Goal: Task Accomplishment & Management: Manage account settings

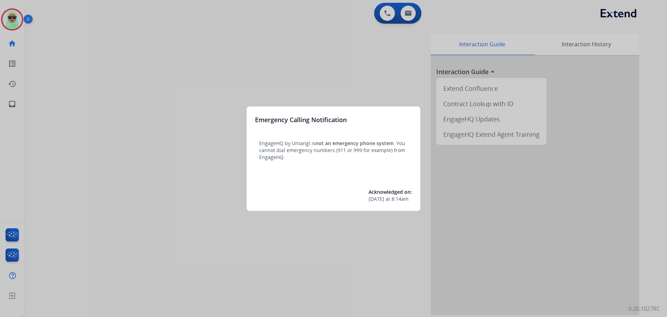
click at [14, 16] on div at bounding box center [333, 158] width 667 height 317
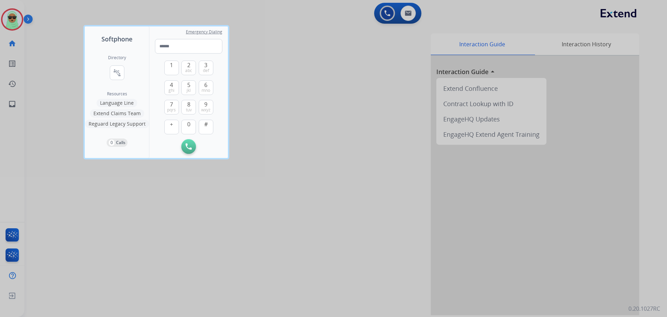
click at [14, 16] on div at bounding box center [333, 158] width 667 height 317
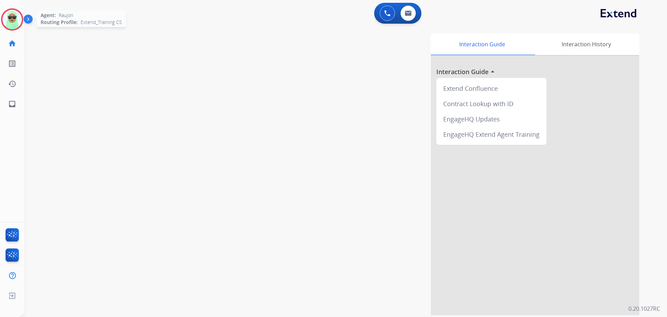
click at [11, 16] on img at bounding box center [11, 19] width 19 height 19
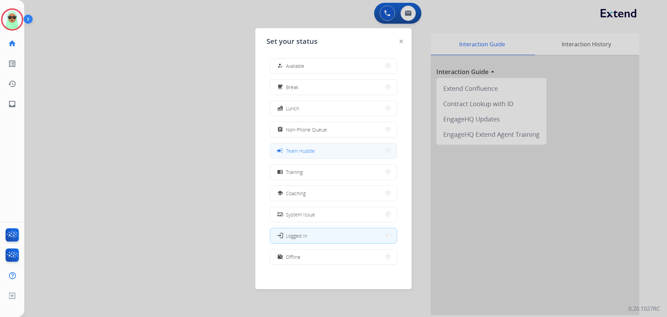
click at [333, 153] on button "campaign Team Huddle" at bounding box center [333, 150] width 127 height 15
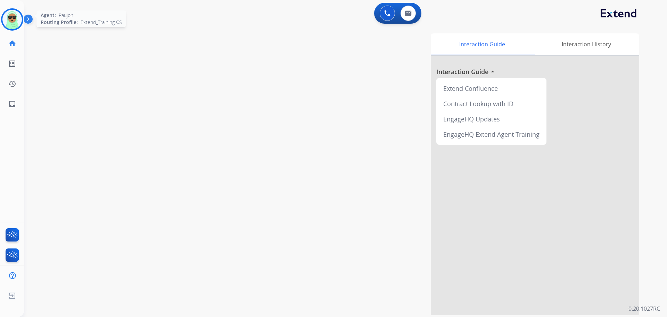
click at [12, 19] on img at bounding box center [11, 19] width 19 height 19
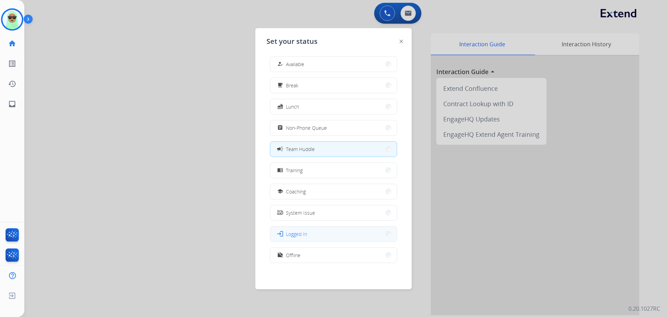
scroll to position [2, 0]
click at [315, 252] on button "work_off Offline" at bounding box center [333, 254] width 127 height 15
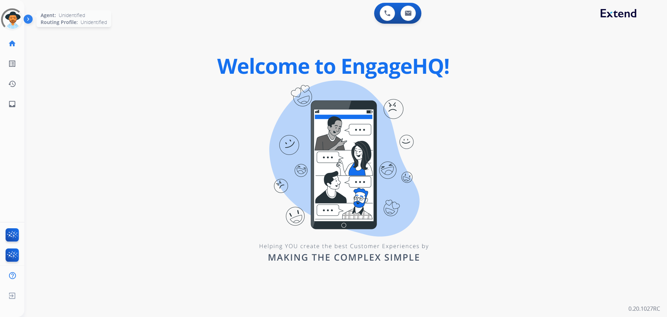
click at [6, 18] on div at bounding box center [12, 19] width 31 height 31
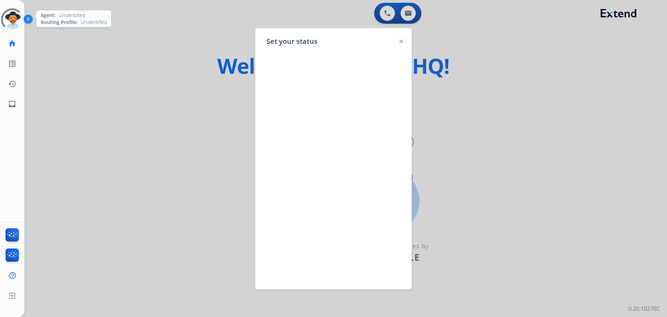
click at [8, 18] on div at bounding box center [12, 19] width 25 height 25
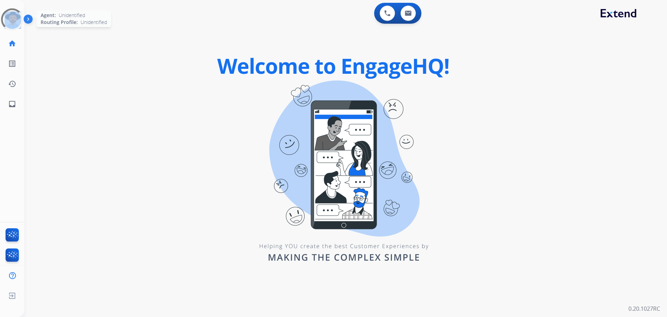
click at [8, 18] on div at bounding box center [12, 19] width 25 height 25
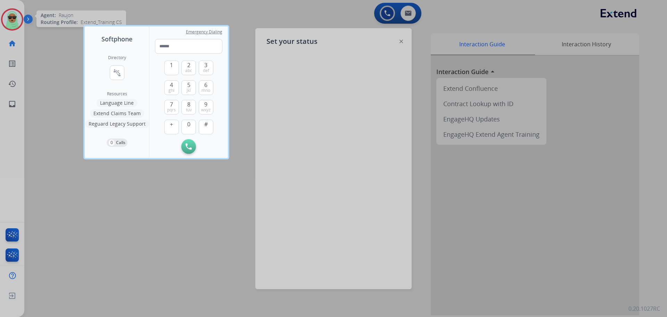
click at [8, 18] on div at bounding box center [333, 158] width 667 height 317
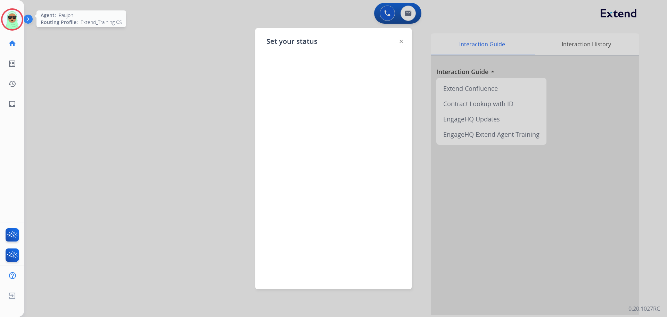
click at [8, 18] on img at bounding box center [11, 19] width 19 height 19
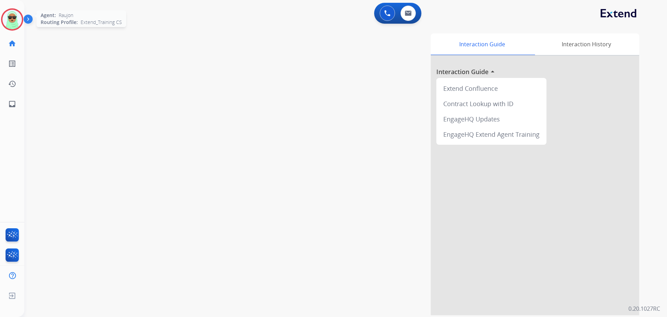
click at [19, 20] on img at bounding box center [11, 19] width 19 height 19
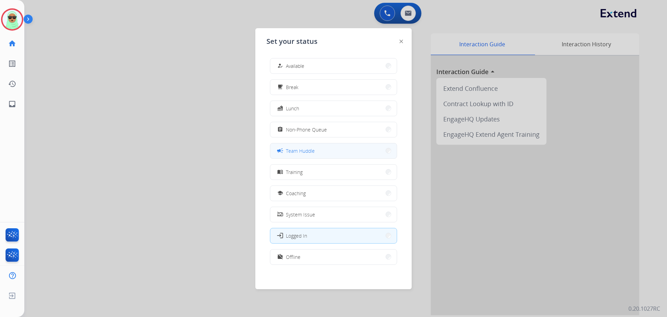
click at [324, 149] on button "campaign Team Huddle" at bounding box center [333, 150] width 127 height 15
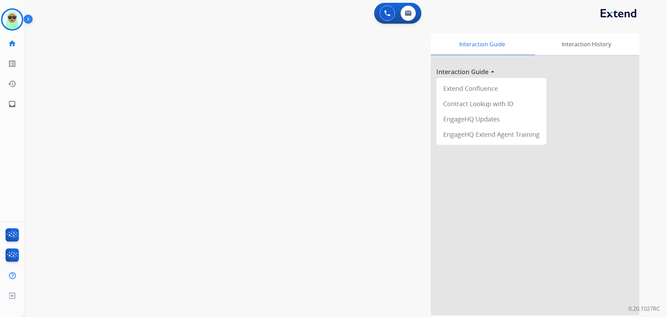
click at [49, 74] on div "swap_horiz Break voice bridge close_fullscreen Connect 3-Way Call merge_type Se…" at bounding box center [337, 170] width 626 height 290
click at [414, 18] on button at bounding box center [408, 13] width 15 height 15
select select "**********"
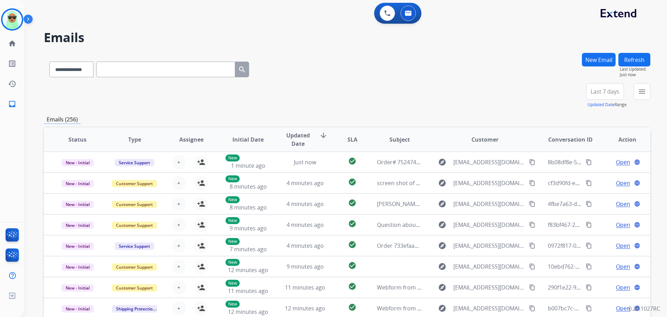
click at [640, 96] on button "menu" at bounding box center [642, 91] width 17 height 17
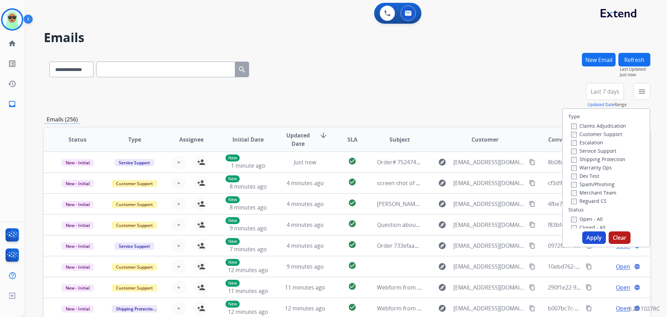
click at [601, 133] on label "Customer Support" at bounding box center [597, 134] width 51 height 7
click at [600, 156] on label "Shipping Protection" at bounding box center [599, 159] width 54 height 7
click at [590, 201] on label "Reguard CS" at bounding box center [589, 200] width 35 height 7
click at [588, 218] on label "Open - All" at bounding box center [588, 219] width 32 height 7
click at [585, 235] on button "Apply" at bounding box center [595, 237] width 24 height 13
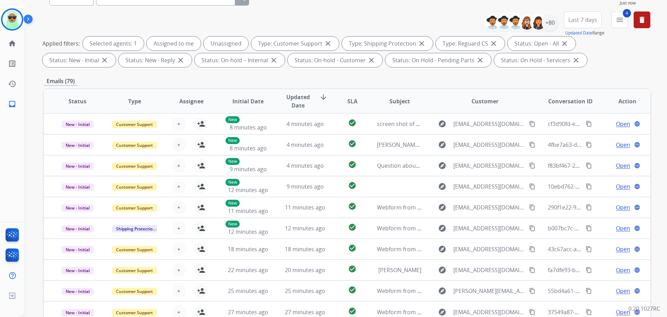
scroll to position [8, 0]
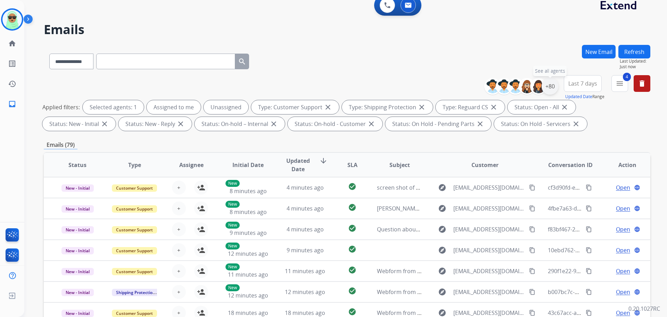
click at [550, 86] on div "+80" at bounding box center [550, 86] width 17 height 17
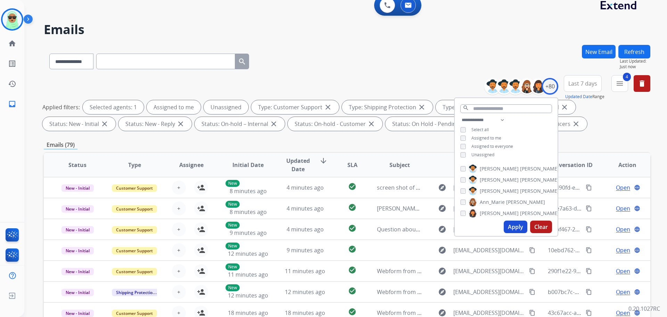
click at [486, 154] on span "Unassigned" at bounding box center [483, 155] width 23 height 6
click at [514, 229] on button "Apply" at bounding box center [516, 226] width 24 height 13
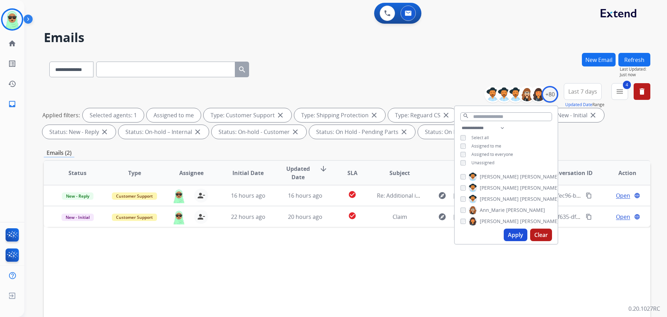
drag, startPoint x: 312, startPoint y: 305, endPoint x: 321, endPoint y: 299, distance: 10.8
click at [313, 306] on div "Status Type Assignee Initial Date Updated Date arrow_downward SLA Subject Custo…" at bounding box center [347, 276] width 607 height 233
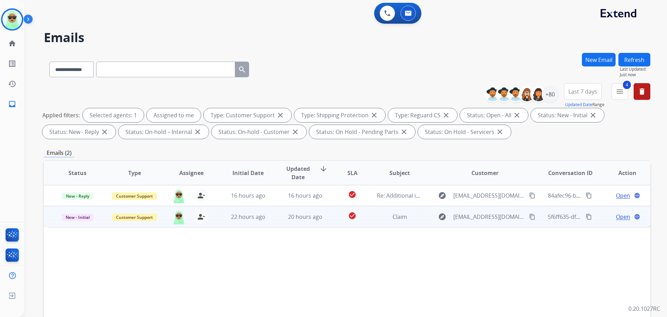
click at [623, 218] on span "Open" at bounding box center [623, 216] width 14 height 8
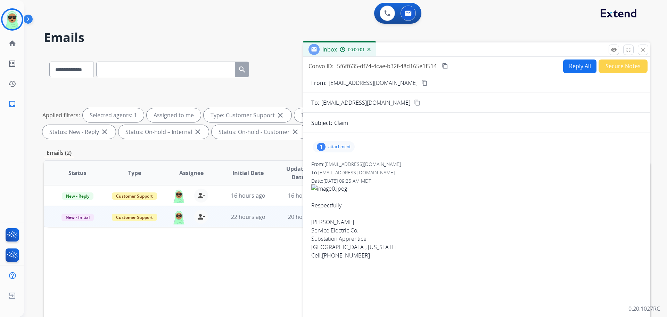
drag, startPoint x: 327, startPoint y: 149, endPoint x: 331, endPoint y: 150, distance: 4.2
click at [329, 149] on div "1 attachment" at bounding box center [334, 146] width 42 height 11
click at [332, 170] on div at bounding box center [335, 164] width 35 height 24
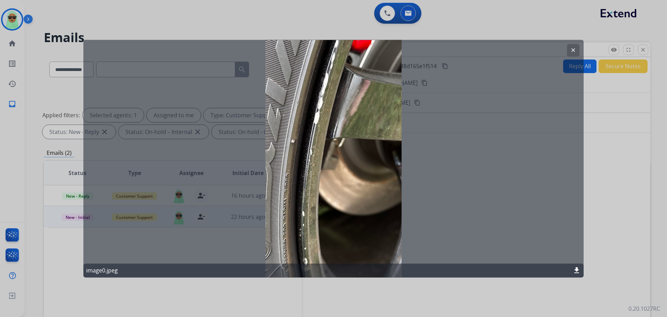
click at [567, 53] on button "clear" at bounding box center [573, 50] width 13 height 13
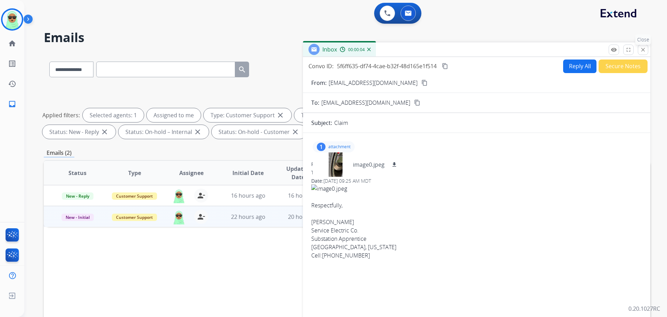
click at [643, 46] on button "close Close" at bounding box center [643, 49] width 10 height 10
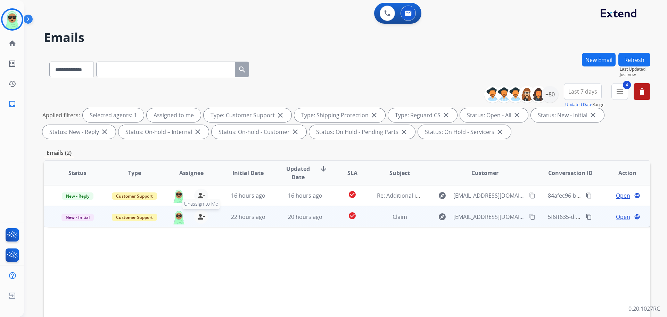
click at [205, 219] on button "person_remove Unassign to Me" at bounding box center [201, 217] width 14 height 14
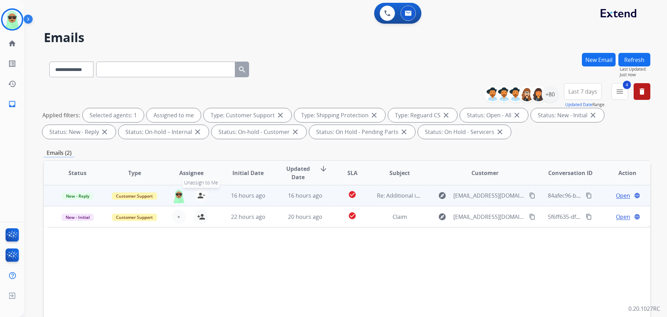
click at [198, 195] on mat-icon "person_remove" at bounding box center [201, 195] width 8 height 8
click at [198, 195] on mat-icon "person_add" at bounding box center [201, 195] width 8 height 8
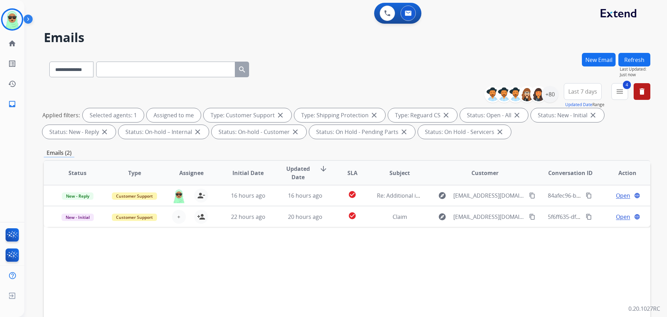
click at [197, 227] on div "Status Type Assignee Initial Date Updated Date arrow_downward SLA Subject Custo…" at bounding box center [347, 276] width 607 height 233
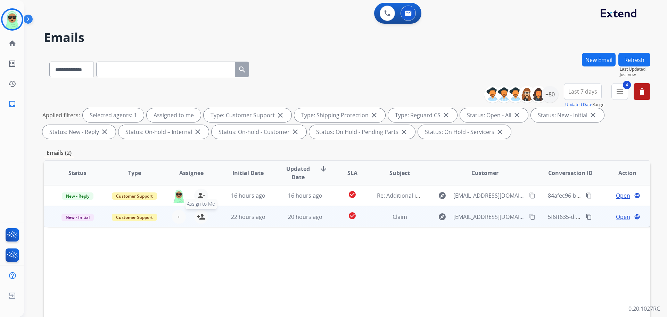
click at [197, 218] on mat-icon "person_add" at bounding box center [201, 216] width 8 height 8
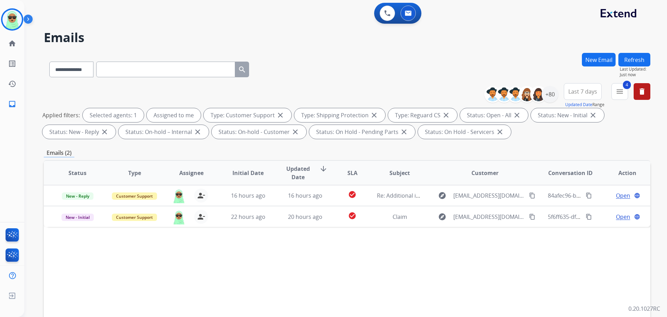
click at [634, 61] on button "Refresh" at bounding box center [635, 60] width 32 height 14
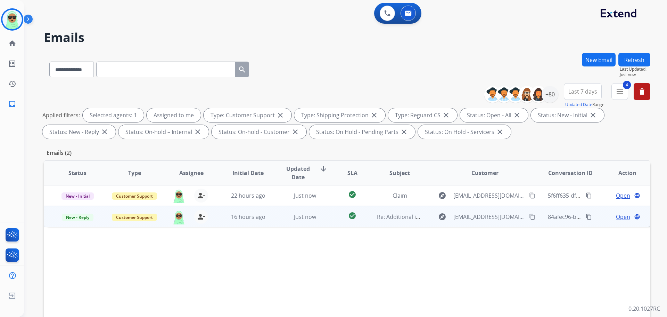
click at [616, 216] on span "Open" at bounding box center [623, 216] width 14 height 8
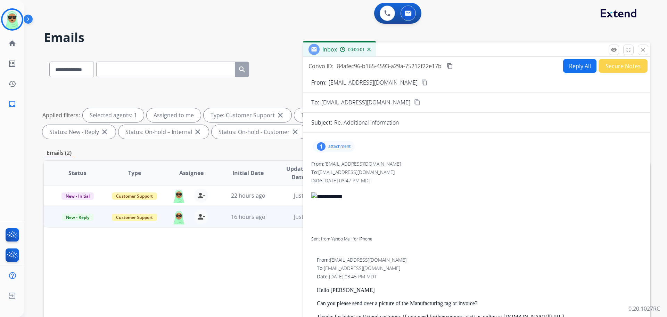
click at [331, 143] on div "1 attachment" at bounding box center [334, 146] width 42 height 11
click at [329, 163] on div at bounding box center [335, 164] width 35 height 24
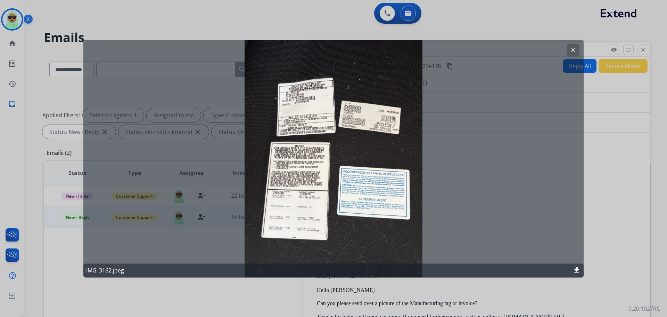
click at [575, 47] on mat-icon "clear" at bounding box center [573, 50] width 6 height 6
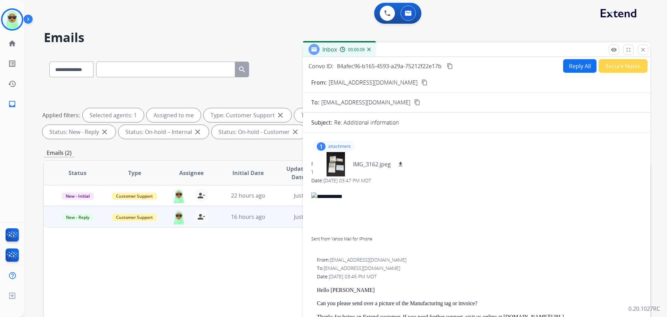
click at [422, 81] on mat-icon "content_copy" at bounding box center [425, 82] width 6 height 6
click at [85, 19] on div "0 Voice Interactions 0 Email Interactions" at bounding box center [342, 14] width 618 height 22
click at [644, 50] on mat-icon "close" at bounding box center [643, 50] width 6 height 6
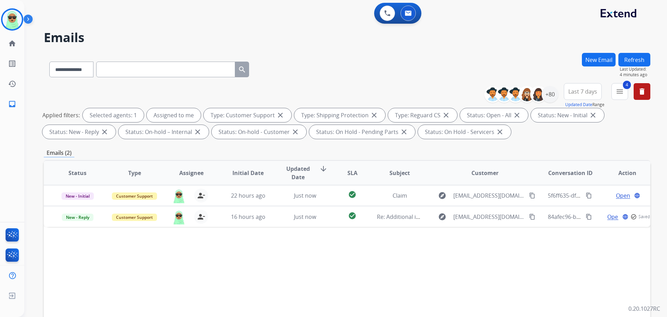
click at [551, 103] on div "**********" at bounding box center [524, 94] width 69 height 22
click at [549, 102] on div "+80" at bounding box center [550, 94] width 17 height 17
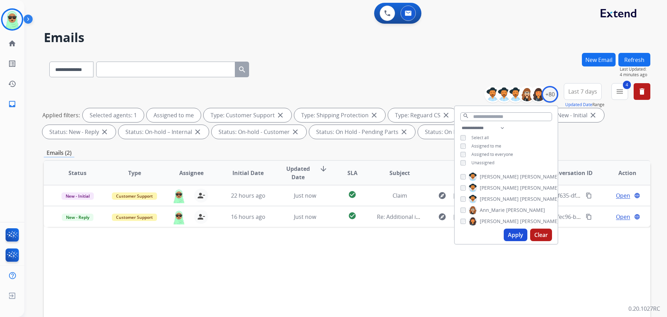
click at [488, 167] on div "**********" at bounding box center [506, 146] width 103 height 44
click at [488, 162] on span "Unassigned" at bounding box center [483, 163] width 23 height 6
click at [491, 146] on span "Assigned to me" at bounding box center [487, 146] width 30 height 6
click at [518, 238] on button "Apply" at bounding box center [516, 234] width 24 height 13
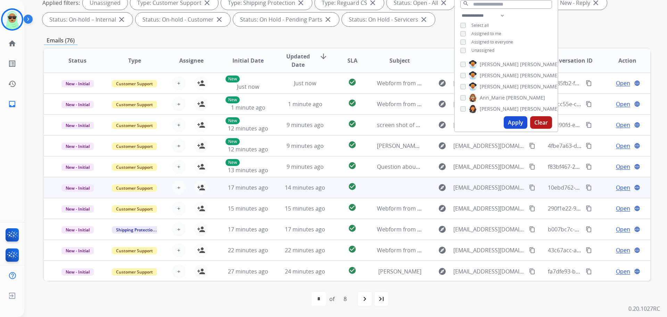
scroll to position [1, 0]
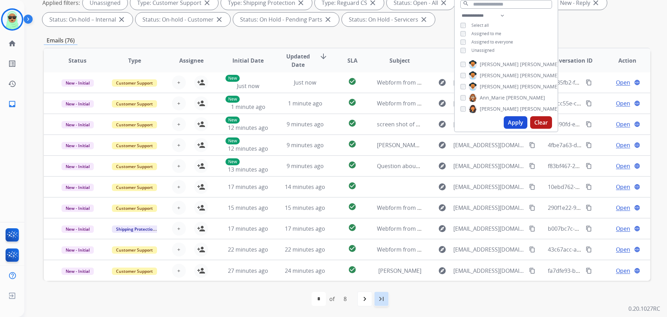
click at [384, 299] on mat-icon "last_page" at bounding box center [382, 298] width 8 height 8
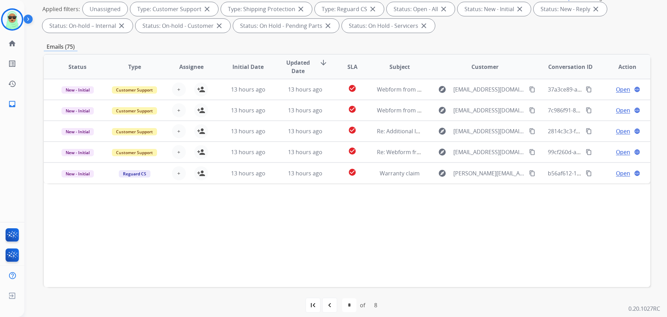
scroll to position [112, 0]
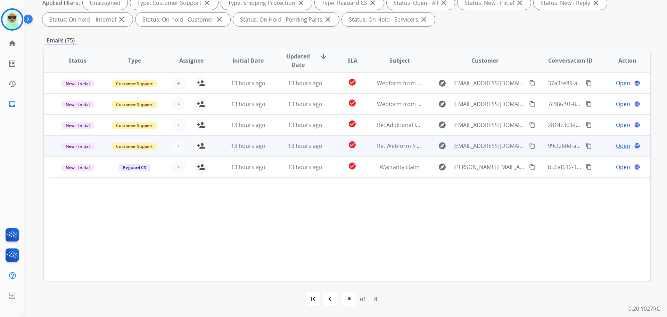
click at [303, 151] on td "13 hours ago" at bounding box center [300, 145] width 57 height 21
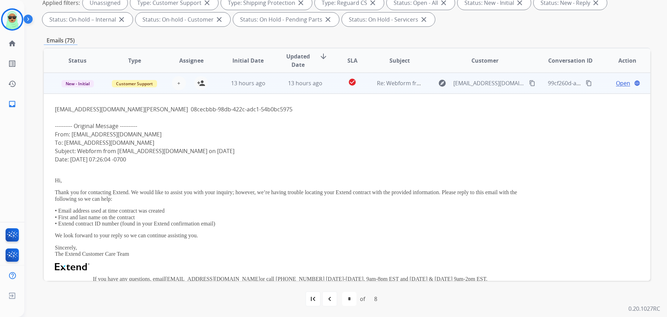
scroll to position [0, 0]
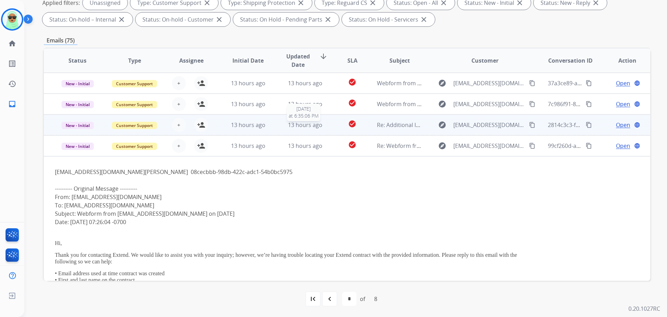
click at [283, 124] on div "13 hours ago" at bounding box center [306, 125] width 46 height 8
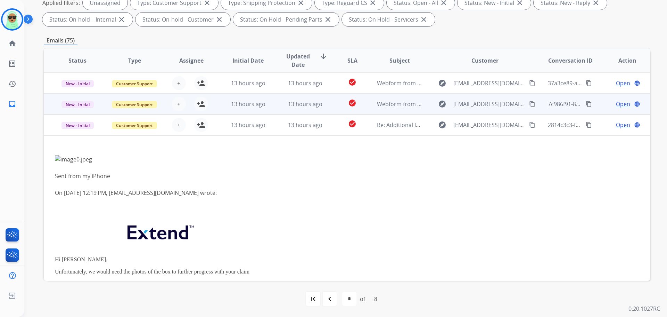
click at [274, 103] on td "13 hours ago" at bounding box center [300, 104] width 57 height 21
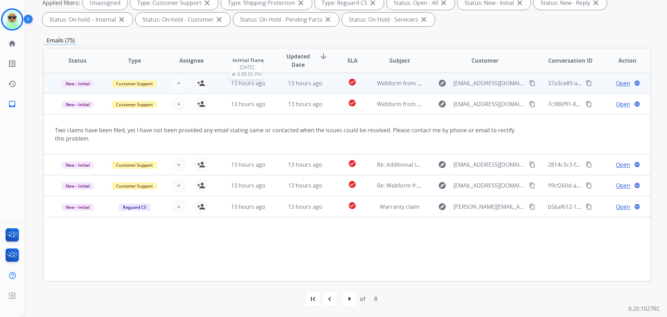
click at [256, 80] on span "13 hours ago" at bounding box center [248, 83] width 34 height 8
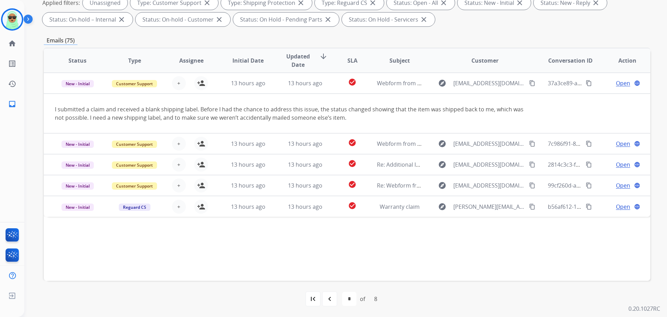
click at [330, 299] on mat-icon "navigate_before" at bounding box center [330, 298] width 8 height 8
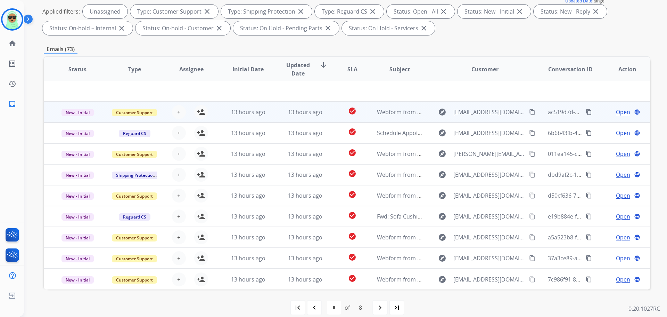
scroll to position [112, 0]
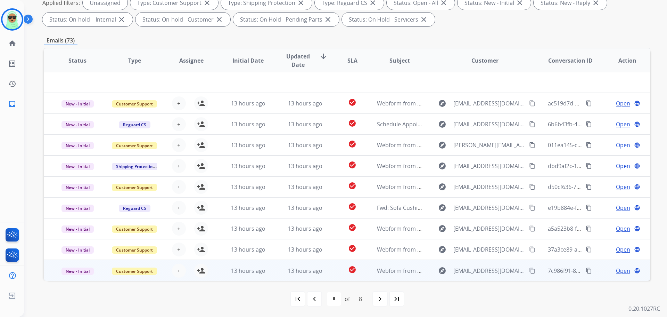
click at [261, 264] on td "13 hours ago" at bounding box center [242, 270] width 57 height 21
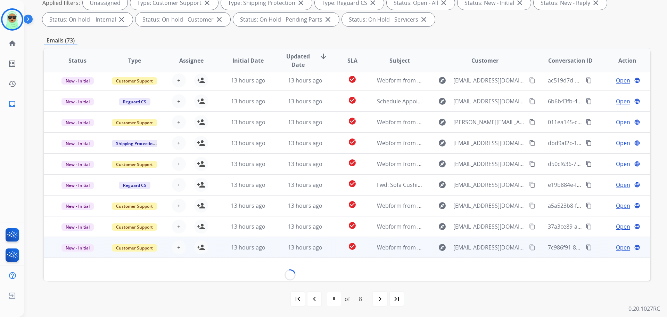
scroll to position [40, 0]
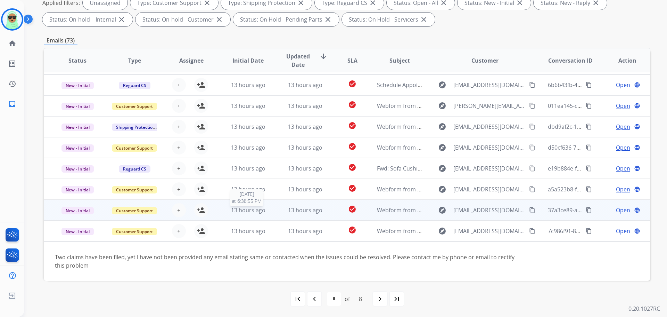
click at [261, 213] on span "13 hours ago" at bounding box center [248, 210] width 34 height 8
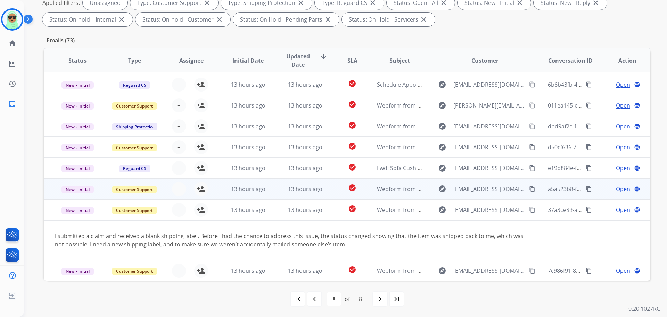
click at [250, 194] on td "13 hours ago" at bounding box center [242, 188] width 57 height 21
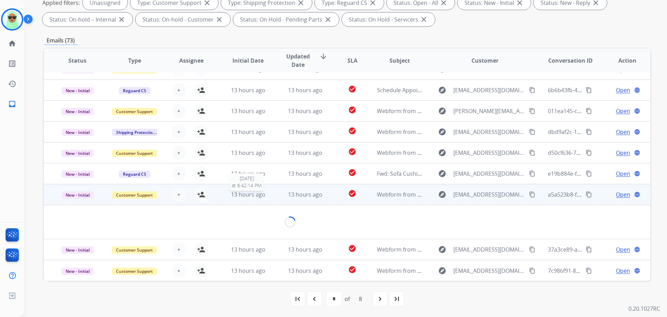
scroll to position [32, 0]
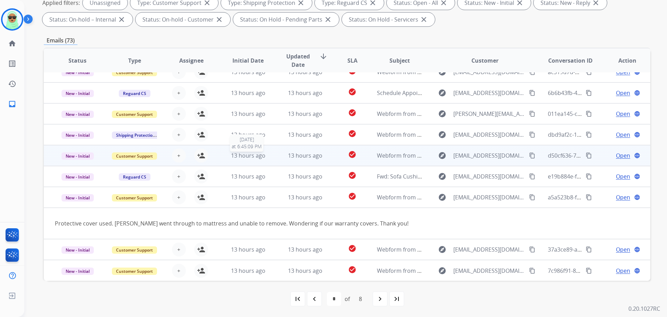
click at [254, 152] on span "13 hours ago" at bounding box center [248, 156] width 34 height 8
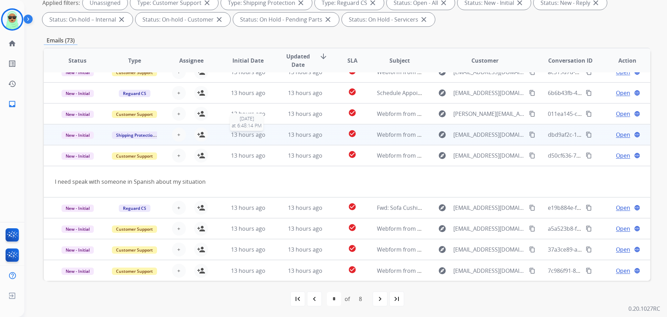
click at [262, 136] on span "13 hours ago" at bounding box center [248, 135] width 34 height 8
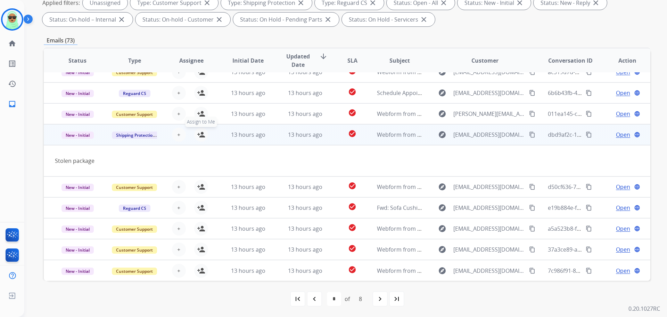
click at [204, 136] on mat-icon "person_add" at bounding box center [201, 134] width 8 height 8
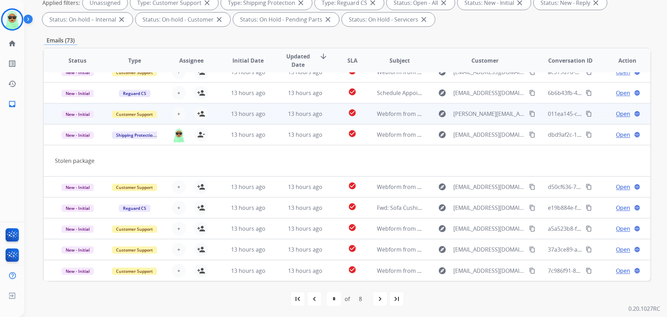
click at [252, 118] on td "13 hours ago" at bounding box center [242, 113] width 57 height 21
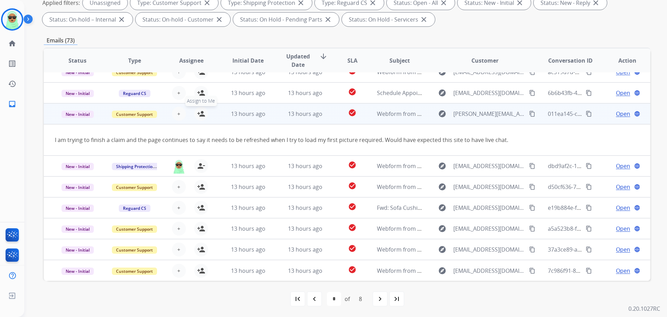
click at [201, 115] on mat-icon "person_add" at bounding box center [201, 114] width 8 height 8
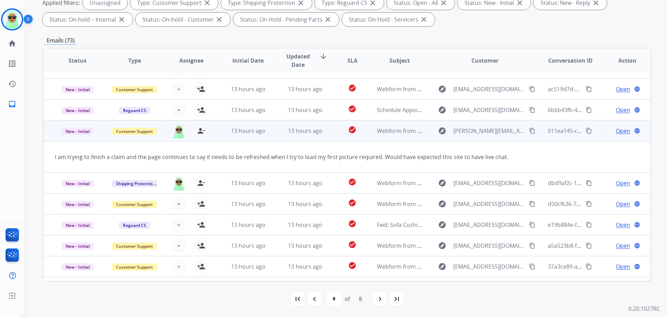
scroll to position [0, 0]
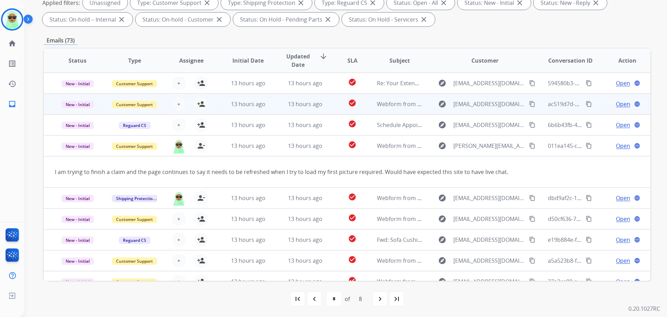
click at [256, 98] on td "13 hours ago" at bounding box center [242, 104] width 57 height 21
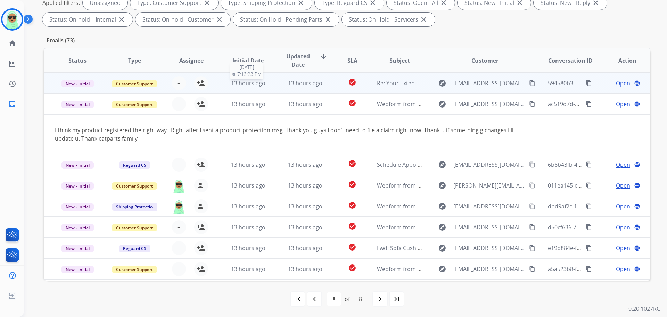
click at [254, 84] on span "13 hours ago" at bounding box center [248, 83] width 34 height 8
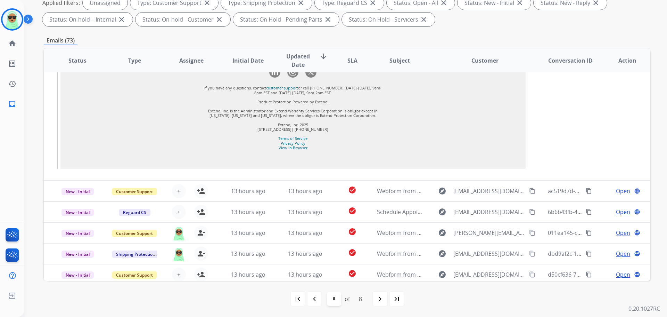
scroll to position [556, 0]
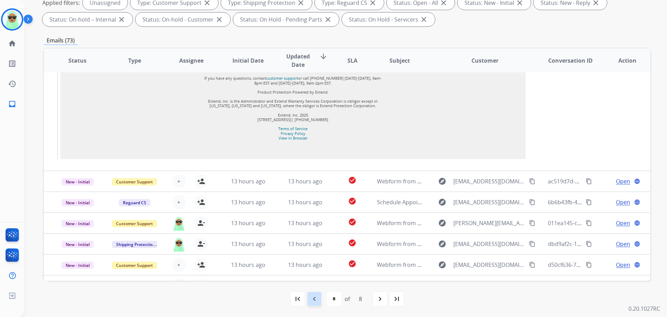
click at [314, 300] on mat-icon "navigate_before" at bounding box center [314, 298] width 8 height 8
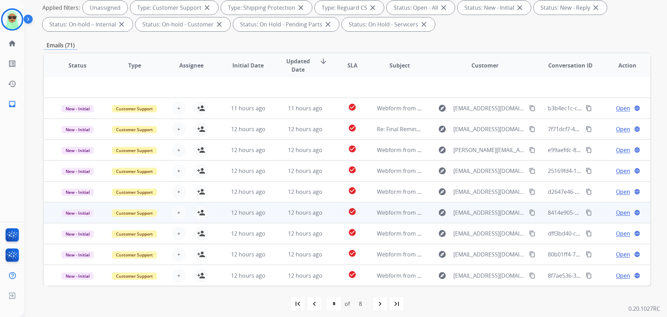
scroll to position [112, 0]
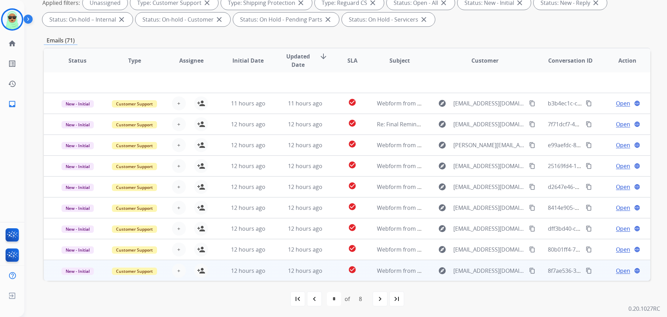
click at [274, 274] on td "12 hours ago" at bounding box center [300, 270] width 57 height 21
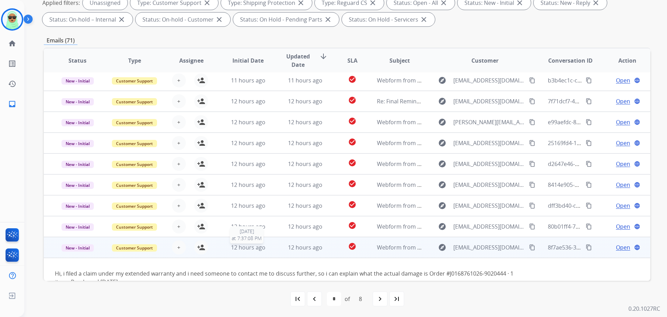
scroll to position [40, 0]
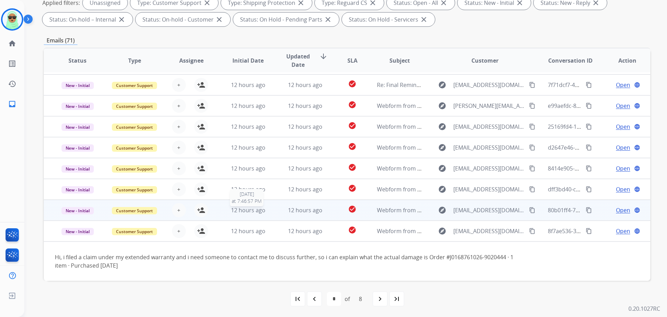
click at [242, 211] on span "12 hours ago" at bounding box center [248, 210] width 34 height 8
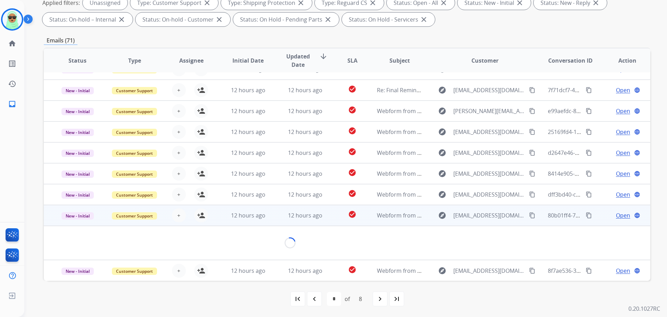
scroll to position [32, 0]
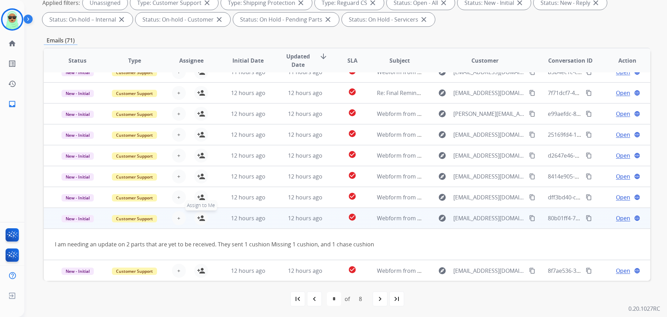
drag, startPoint x: 202, startPoint y: 220, endPoint x: 207, endPoint y: 220, distance: 4.6
click at [203, 221] on mat-icon "person_add" at bounding box center [201, 218] width 8 height 8
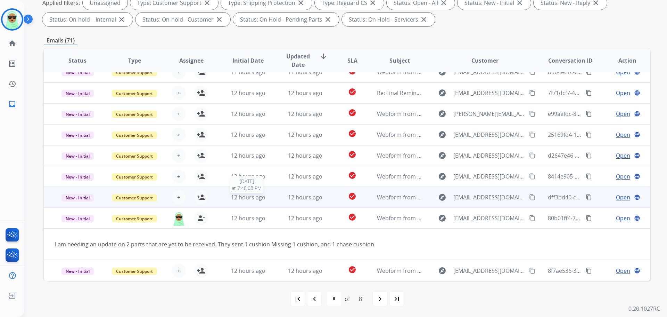
click at [257, 198] on span "12 hours ago" at bounding box center [248, 197] width 34 height 8
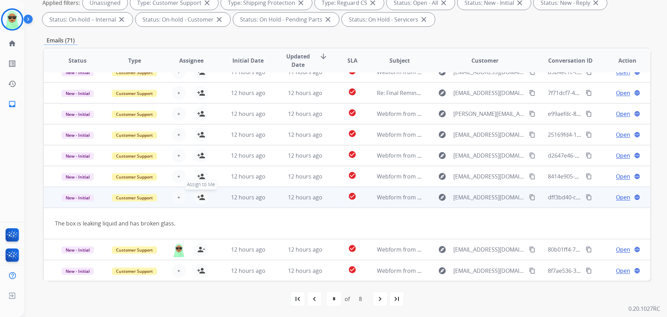
click at [205, 197] on button "person_add Assign to Me" at bounding box center [201, 197] width 14 height 14
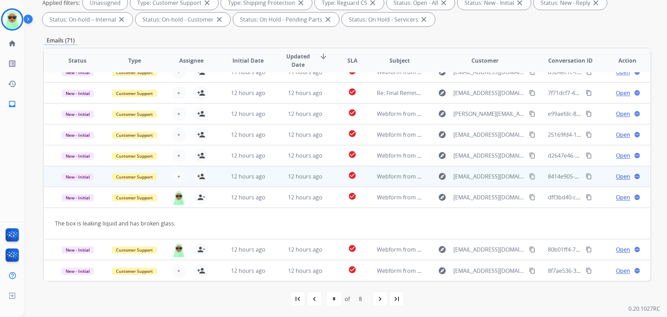
click at [268, 178] on div "12 hours ago" at bounding box center [249, 176] width 46 height 8
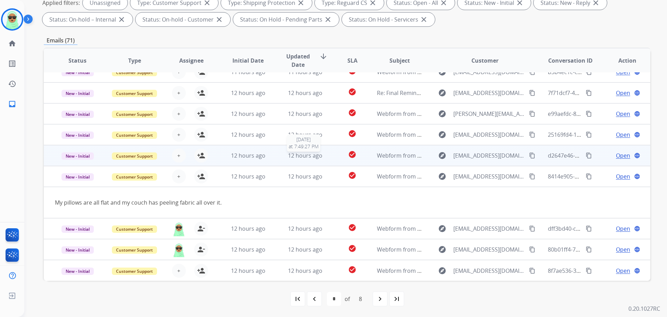
click at [285, 153] on div "12 hours ago" at bounding box center [306, 155] width 46 height 8
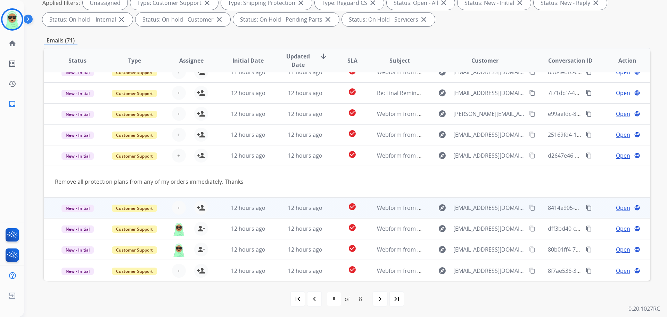
click at [241, 214] on td "12 hours ago" at bounding box center [242, 207] width 57 height 21
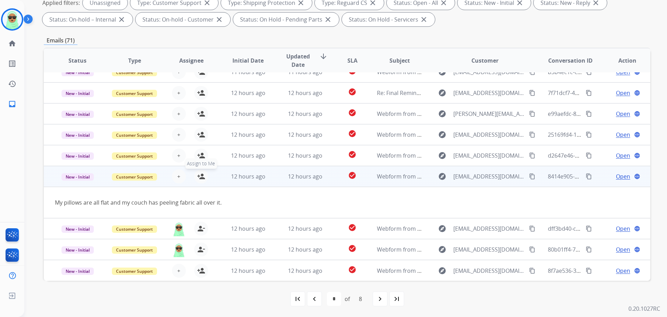
click at [197, 178] on mat-icon "person_add" at bounding box center [201, 176] width 8 height 8
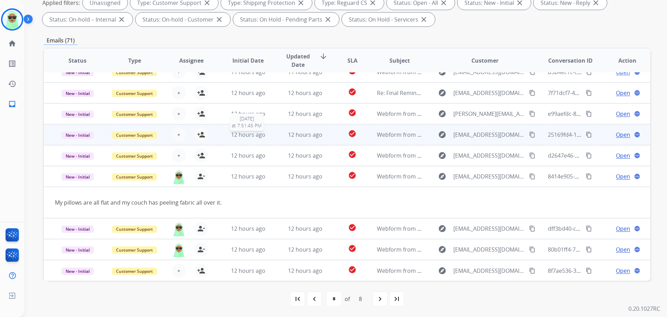
click at [245, 136] on span "12 hours ago" at bounding box center [248, 135] width 34 height 8
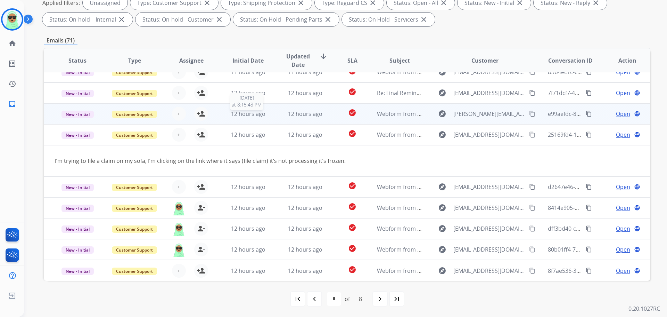
click at [258, 111] on span "12 hours ago" at bounding box center [248, 114] width 34 height 8
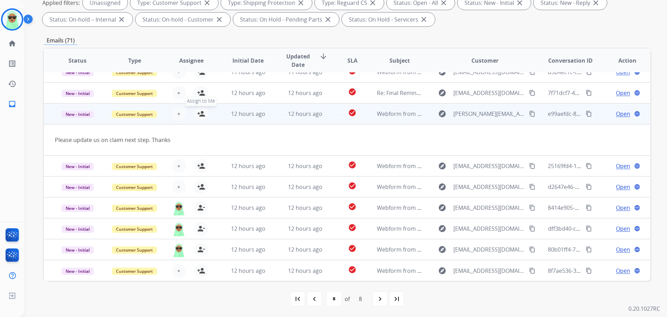
click at [204, 114] on mat-icon "person_add" at bounding box center [201, 114] width 8 height 8
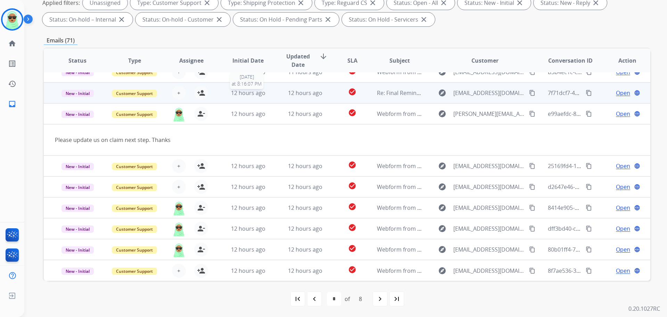
click at [262, 96] on span "12 hours ago" at bounding box center [248, 93] width 34 height 8
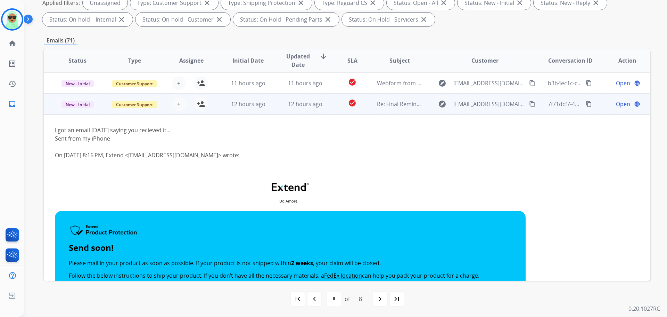
scroll to position [0, 0]
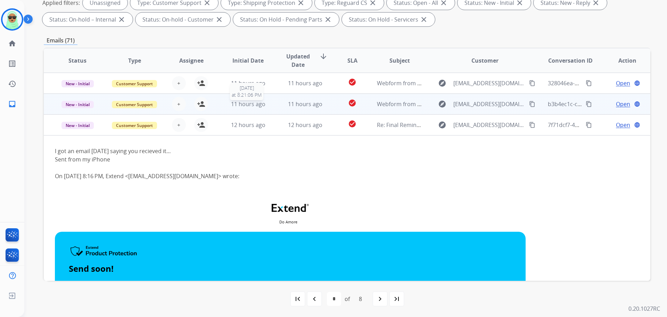
click at [242, 100] on span "11 hours ago" at bounding box center [248, 104] width 34 height 8
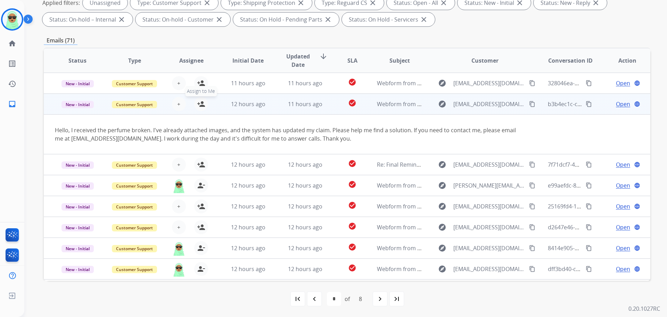
click at [200, 105] on mat-icon "person_add" at bounding box center [201, 104] width 8 height 8
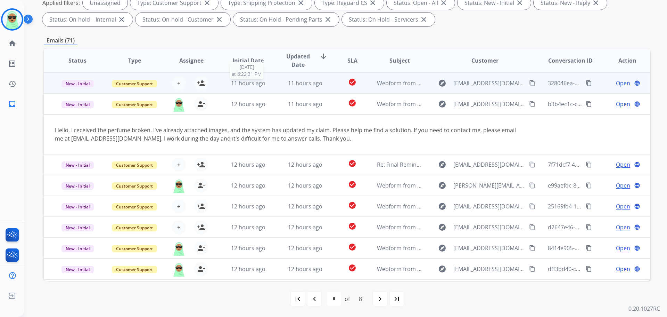
click at [245, 87] on div "11 hours ago" at bounding box center [249, 83] width 46 height 8
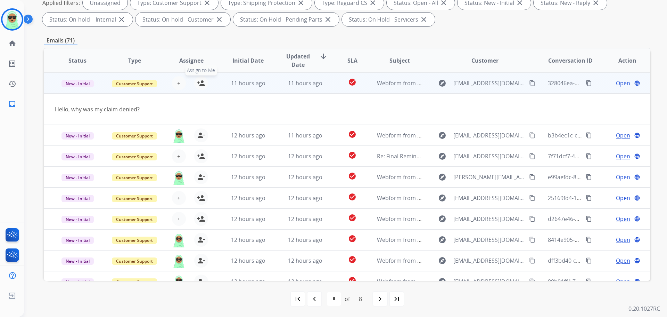
click at [203, 87] on mat-icon "person_add" at bounding box center [201, 83] width 8 height 8
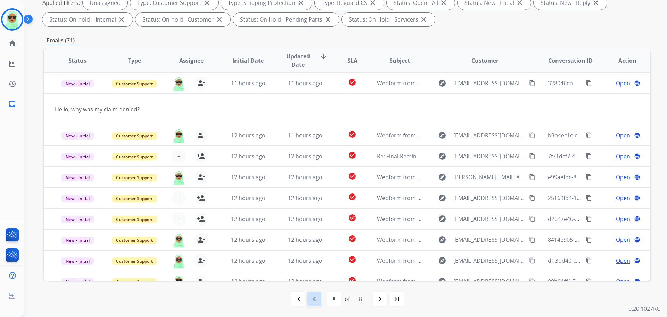
click at [310, 299] on mat-icon "navigate_before" at bounding box center [314, 298] width 8 height 8
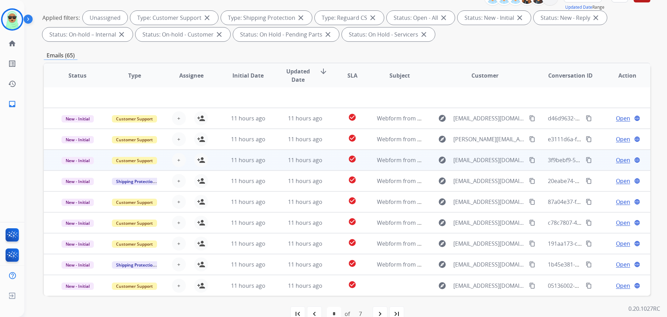
scroll to position [112, 0]
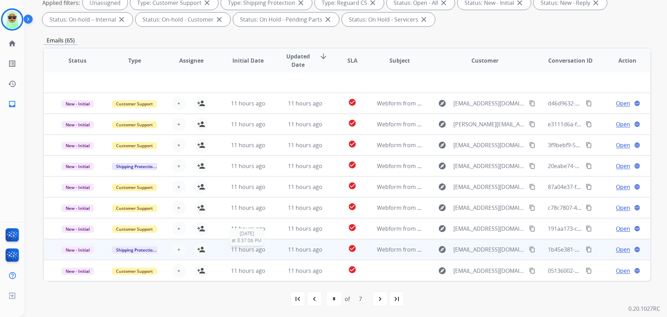
click at [226, 252] on div "11 hours ago" at bounding box center [249, 249] width 46 height 8
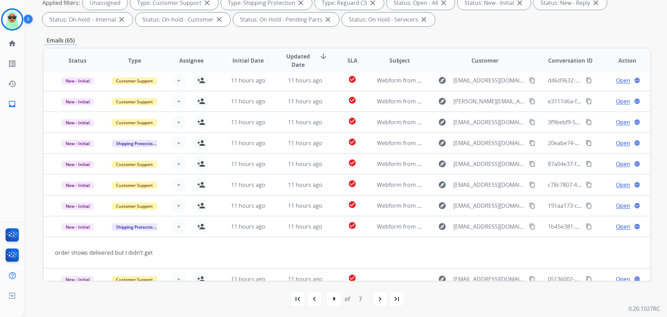
scroll to position [32, 0]
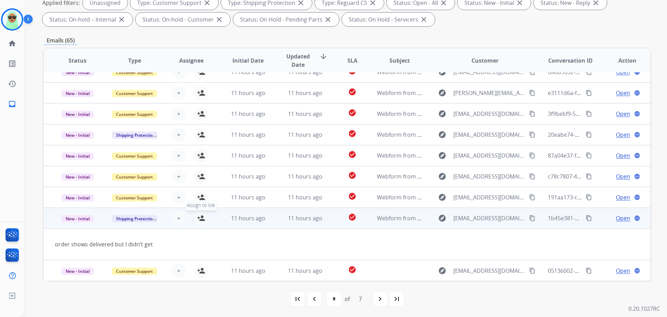
click at [200, 217] on mat-icon "person_add" at bounding box center [201, 218] width 8 height 8
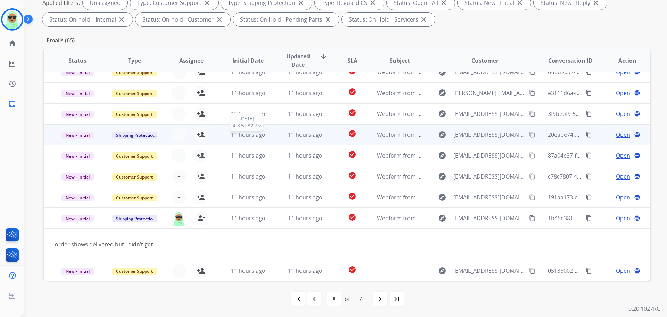
click at [233, 131] on span "11 hours ago" at bounding box center [248, 135] width 34 height 8
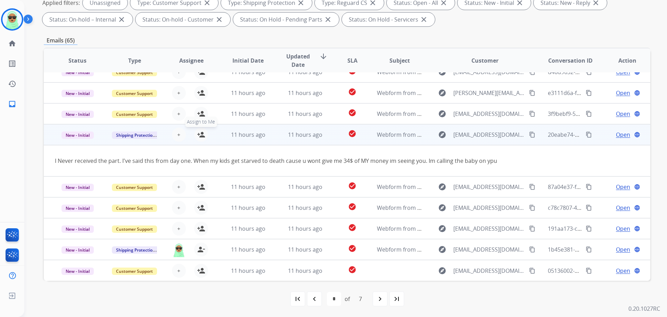
click at [197, 131] on mat-icon "person_add" at bounding box center [201, 134] width 8 height 8
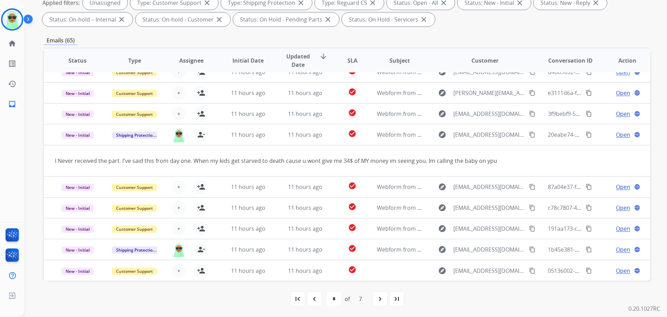
click at [318, 303] on div "navigate_before" at bounding box center [314, 298] width 15 height 15
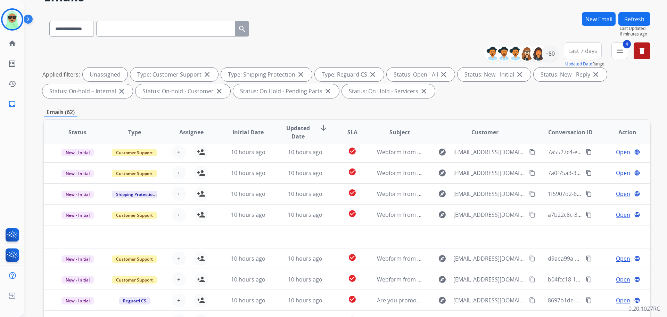
scroll to position [112, 0]
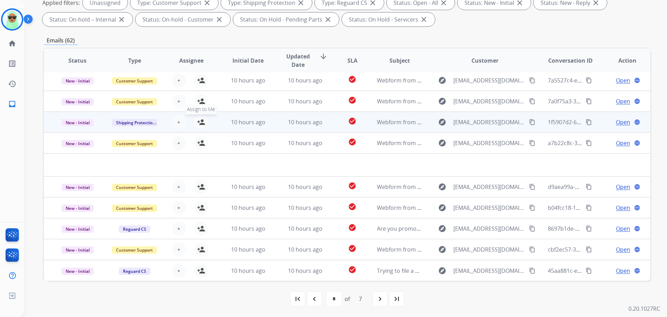
click at [201, 123] on mat-icon "person_add" at bounding box center [201, 122] width 8 height 8
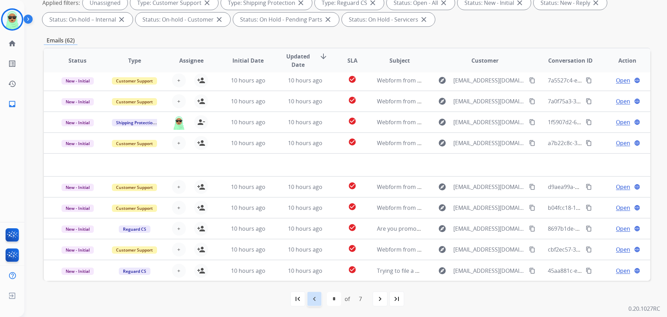
click at [316, 294] on mat-icon "navigate_before" at bounding box center [314, 298] width 8 height 8
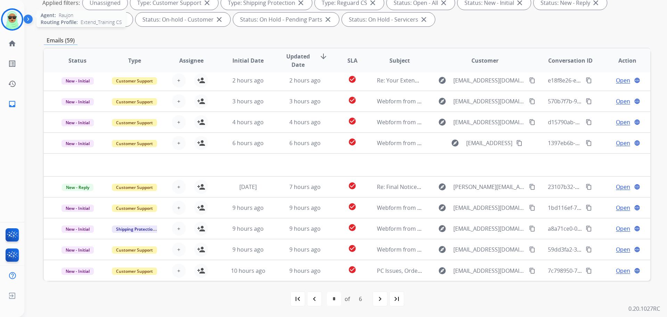
click at [9, 22] on img at bounding box center [11, 19] width 19 height 19
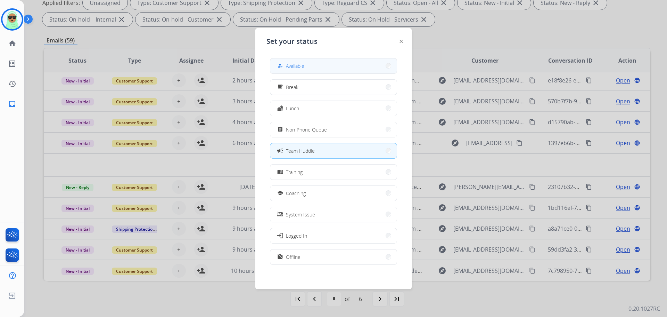
click at [327, 66] on button "how_to_reg Available" at bounding box center [333, 65] width 127 height 15
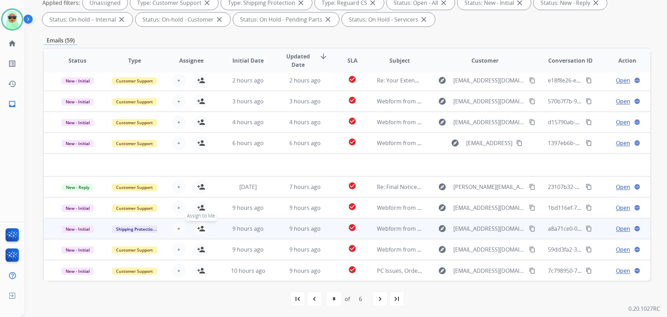
click at [201, 230] on mat-icon "person_add" at bounding box center [201, 228] width 8 height 8
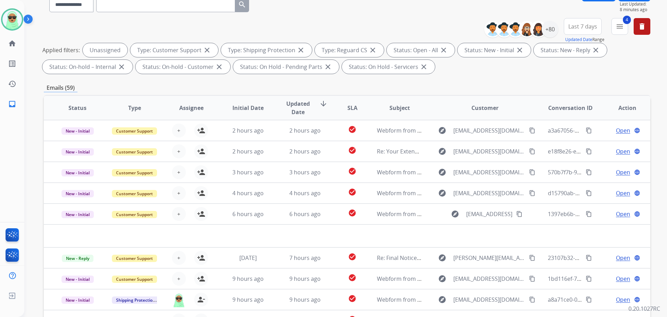
scroll to position [0, 0]
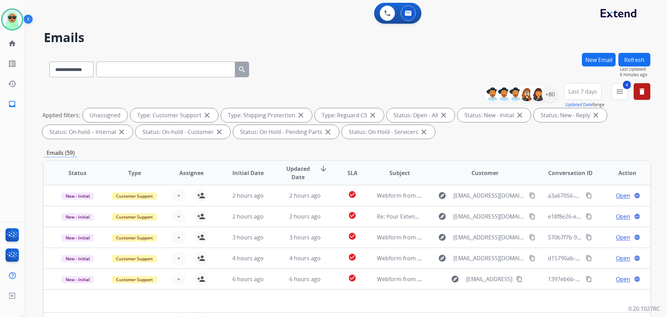
click at [633, 62] on button "Refresh" at bounding box center [635, 60] width 32 height 14
click at [549, 92] on div "+80" at bounding box center [550, 94] width 17 height 17
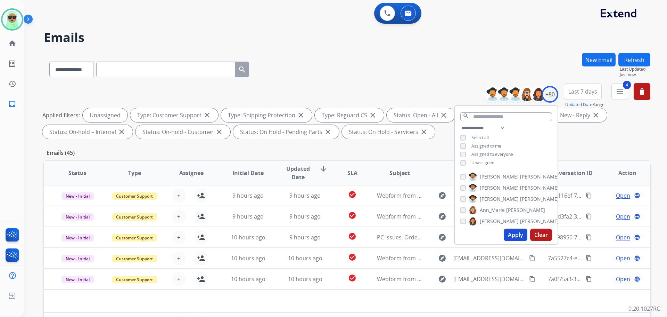
click at [482, 145] on span "Assigned to me" at bounding box center [487, 146] width 30 height 6
drag, startPoint x: 484, startPoint y: 160, endPoint x: 486, endPoint y: 168, distance: 8.3
click at [484, 160] on span "Unassigned" at bounding box center [483, 163] width 23 height 6
click at [519, 236] on button "Apply" at bounding box center [516, 234] width 24 height 13
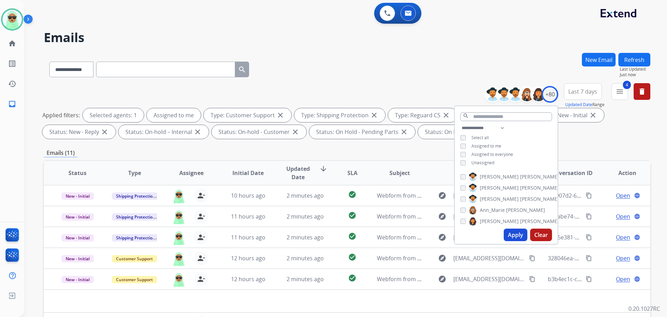
click at [340, 98] on div "**********" at bounding box center [347, 112] width 607 height 58
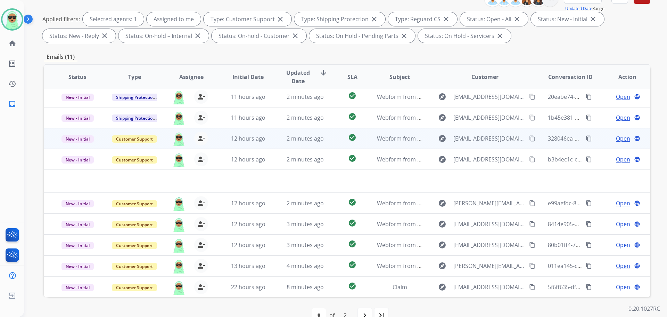
scroll to position [112, 0]
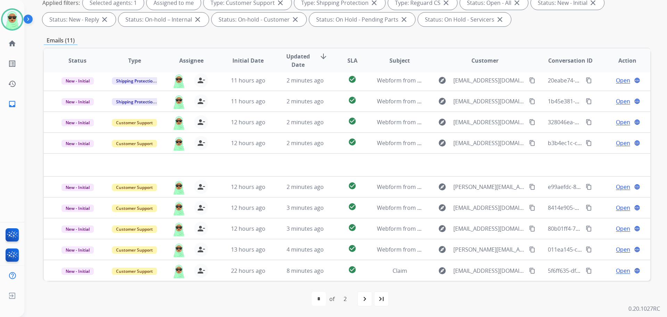
drag, startPoint x: 367, startPoint y: 303, endPoint x: 369, endPoint y: 296, distance: 7.4
click at [369, 296] on div "navigate_next" at bounding box center [364, 298] width 15 height 15
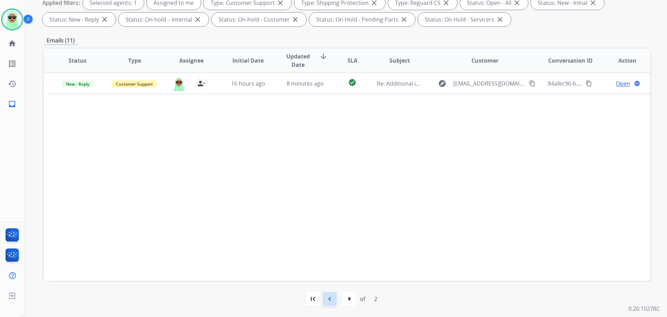
click at [326, 298] on mat-icon "navigate_before" at bounding box center [330, 298] width 8 height 8
select select "*"
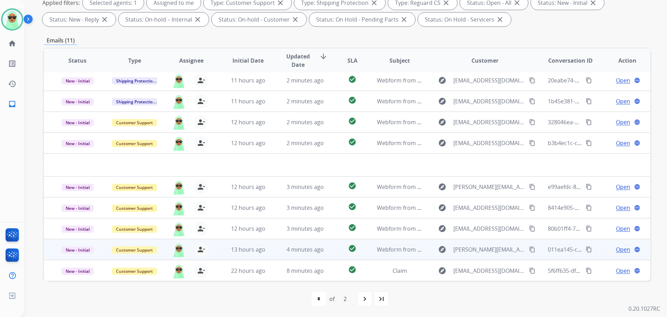
click at [627, 248] on div "Open language" at bounding box center [628, 249] width 46 height 8
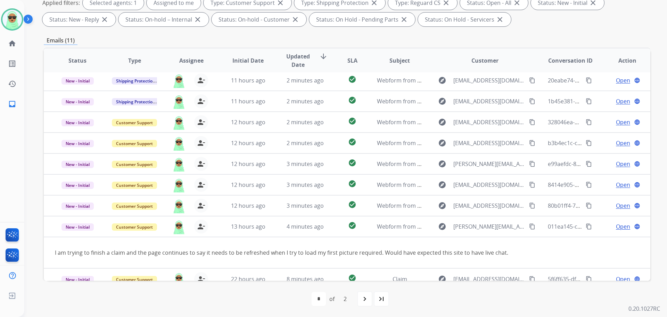
scroll to position [32, 0]
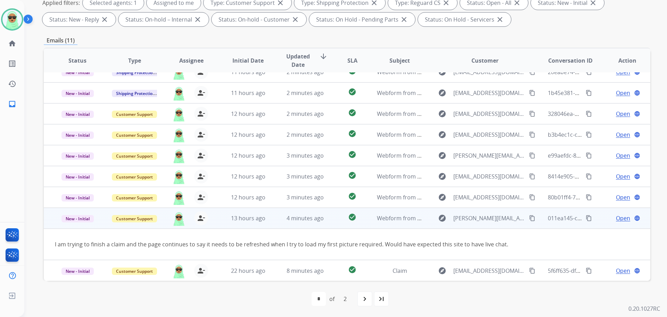
click at [523, 218] on div "explore portia.d.hawley@gmail.com content_copy" at bounding box center [485, 217] width 102 height 11
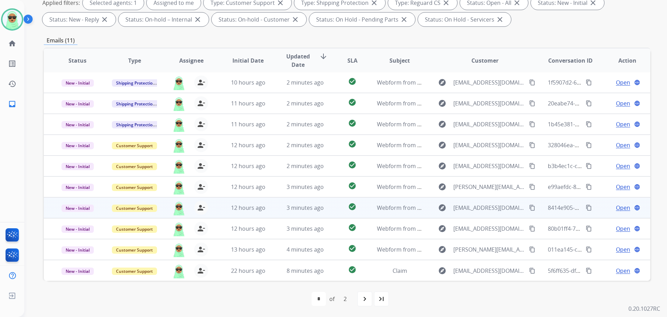
scroll to position [1, 0]
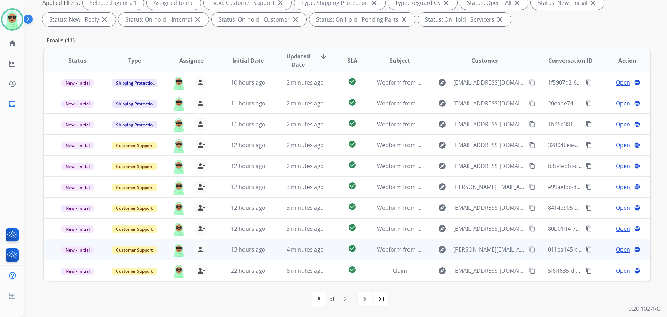
click at [528, 249] on button "content_copy" at bounding box center [532, 249] width 8 height 8
click at [622, 250] on span "Open" at bounding box center [623, 249] width 14 height 8
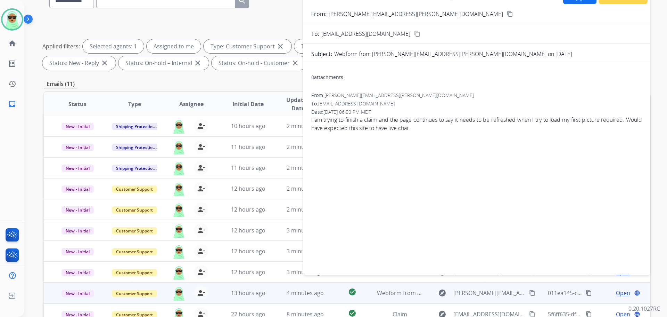
scroll to position [8, 0]
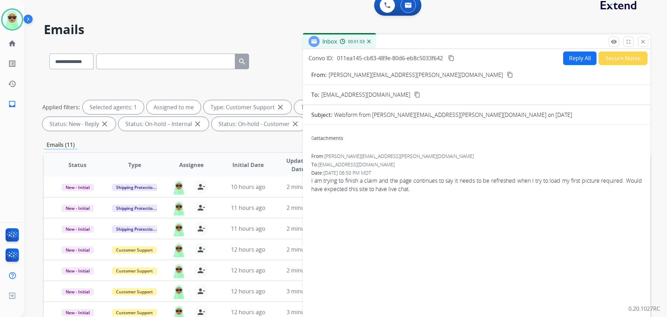
click at [568, 56] on button "Reply All" at bounding box center [580, 58] width 33 height 14
select select "**********"
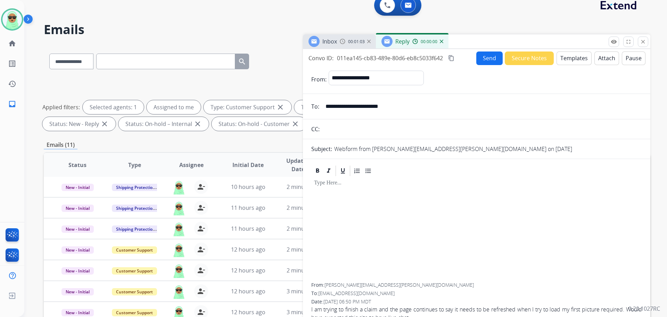
click at [573, 58] on button "Templates" at bounding box center [574, 58] width 35 height 14
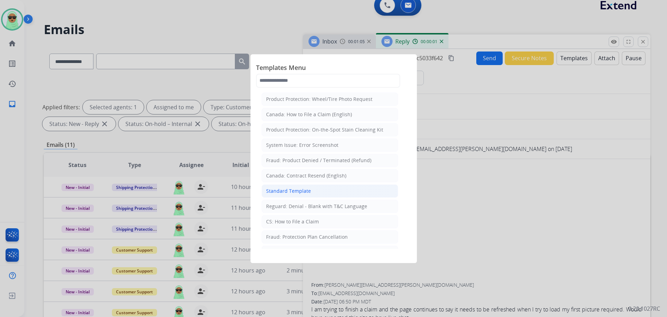
click at [324, 191] on li "Standard Template" at bounding box center [330, 190] width 137 height 13
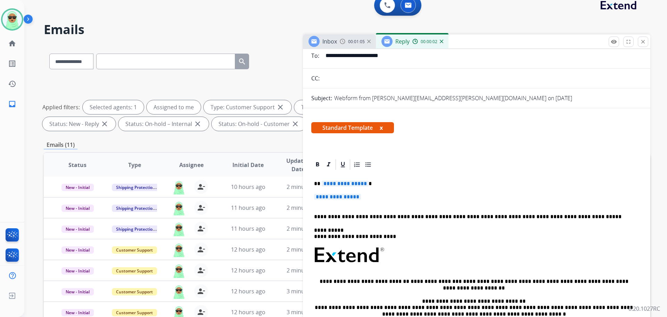
scroll to position [104, 0]
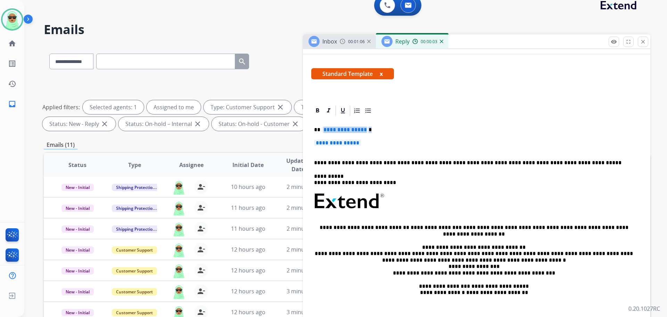
drag, startPoint x: 366, startPoint y: 143, endPoint x: 323, endPoint y: 128, distance: 45.8
click at [322, 129] on div "**********" at bounding box center [476, 217] width 331 height 201
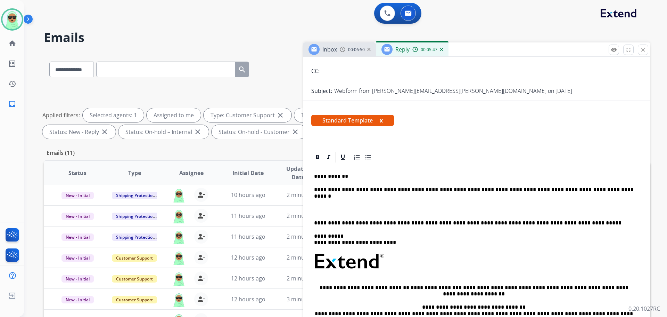
scroll to position [0, 0]
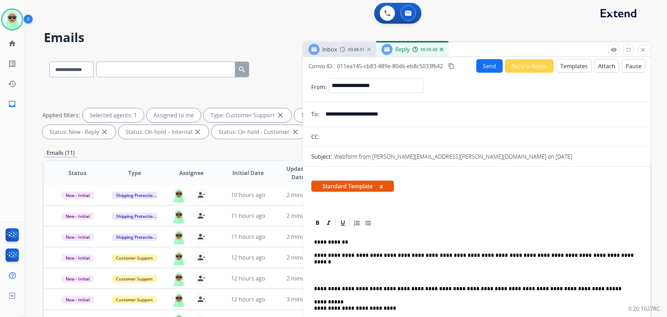
click at [485, 69] on button "Send" at bounding box center [490, 66] width 26 height 14
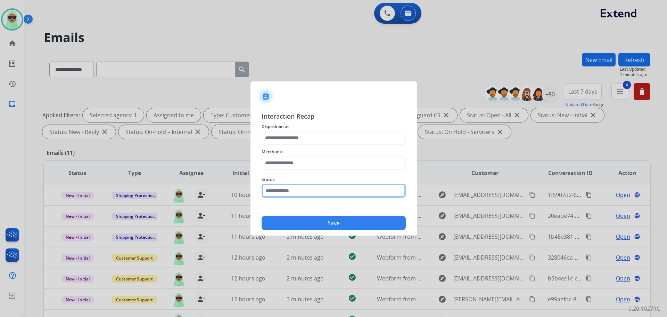
click at [306, 190] on input "text" at bounding box center [334, 191] width 144 height 14
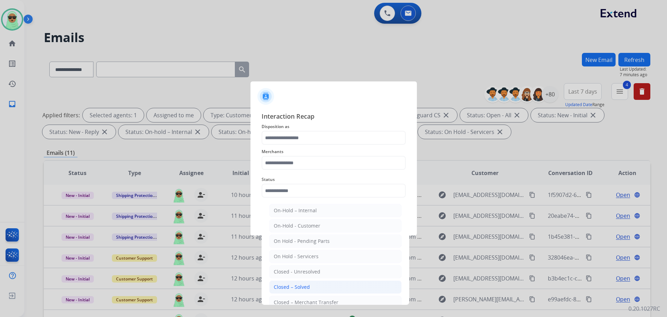
click at [318, 286] on li "Closed – Solved" at bounding box center [335, 286] width 132 height 13
type input "**********"
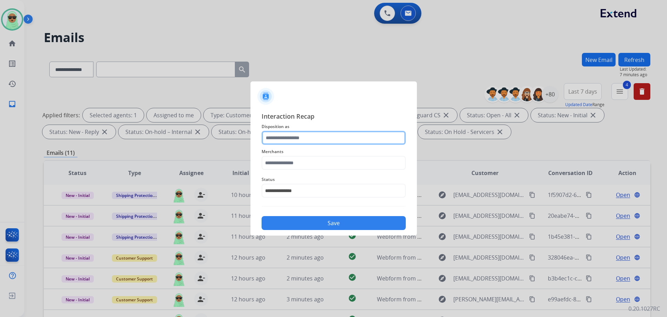
click at [279, 140] on input "text" at bounding box center [334, 138] width 144 height 14
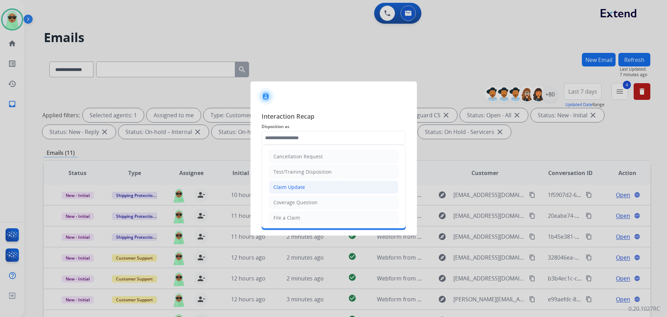
click at [294, 187] on div "Claim Update" at bounding box center [290, 187] width 32 height 7
type input "**********"
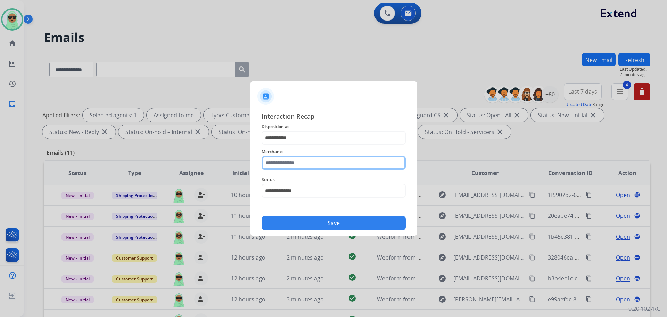
click at [291, 168] on input "text" at bounding box center [334, 163] width 144 height 14
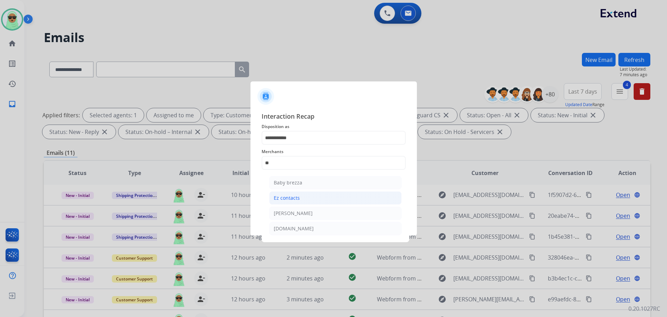
drag, startPoint x: 304, startPoint y: 200, endPoint x: 308, endPoint y: 204, distance: 5.4
click at [305, 199] on li "Ez contacts" at bounding box center [335, 197] width 132 height 13
type input "**********"
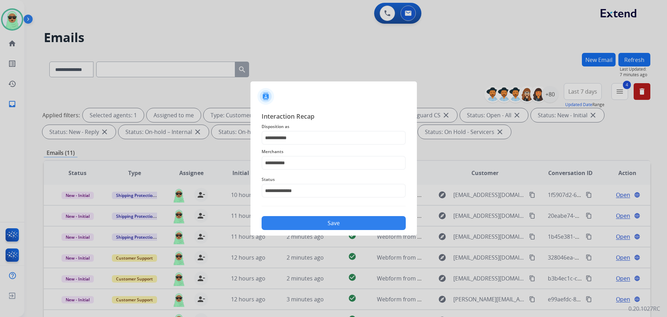
click at [325, 223] on button "Save" at bounding box center [334, 223] width 144 height 14
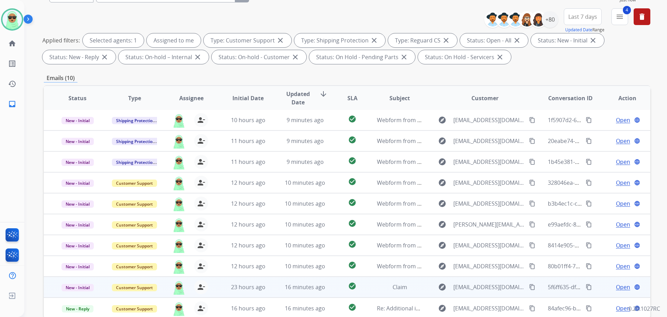
scroll to position [112, 0]
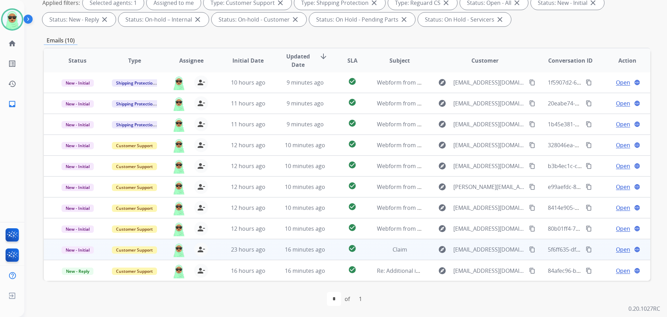
click at [616, 249] on span "Open" at bounding box center [623, 249] width 14 height 8
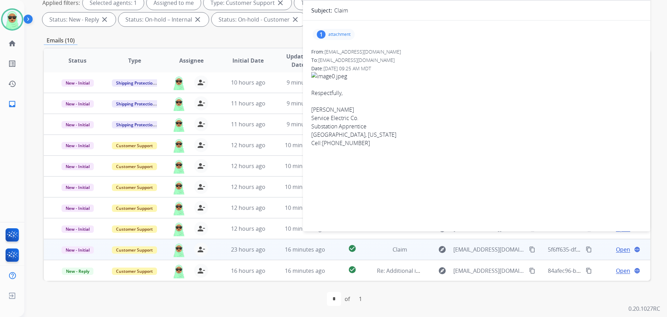
click at [340, 34] on p "attachment" at bounding box center [340, 35] width 22 height 6
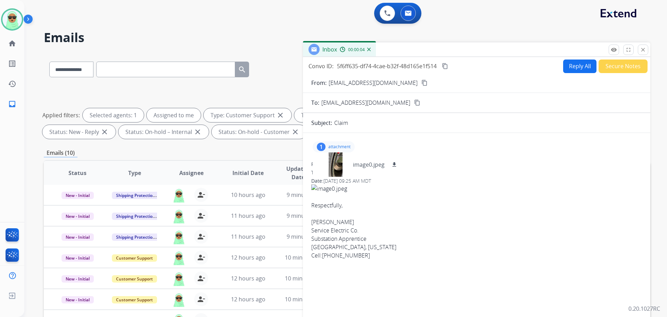
click at [650, 54] on div "Inbox 00:00:04" at bounding box center [477, 49] width 348 height 15
click at [648, 50] on button "close Close" at bounding box center [643, 49] width 10 height 10
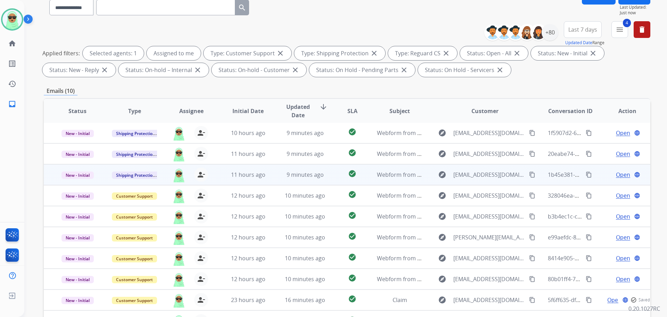
scroll to position [112, 0]
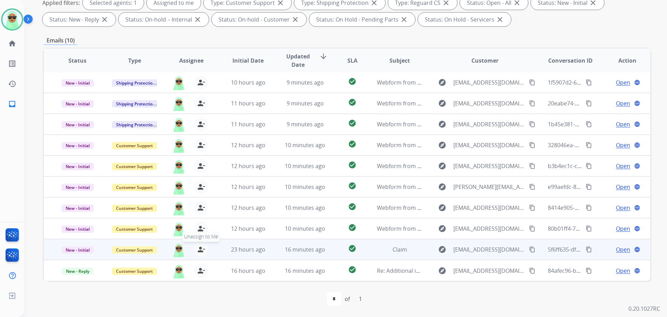
click at [204, 252] on button "person_remove Unassign to Me" at bounding box center [201, 249] width 14 height 14
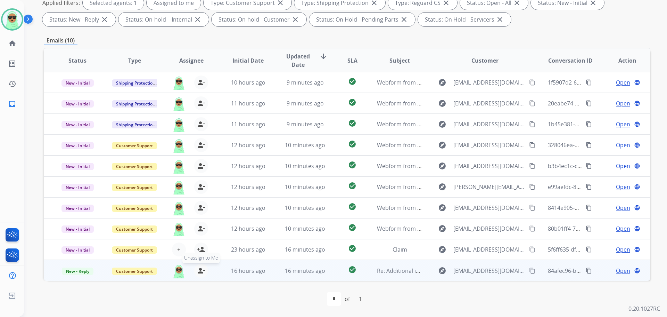
click at [197, 269] on mat-icon "person_remove" at bounding box center [201, 270] width 8 height 8
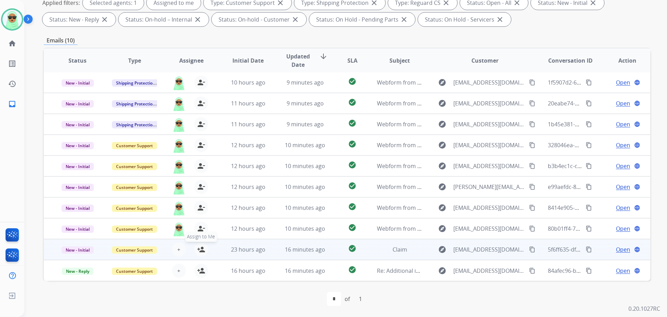
click at [201, 251] on mat-icon "person_add" at bounding box center [201, 249] width 8 height 8
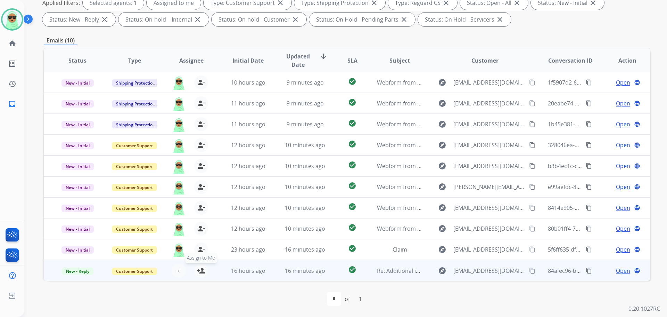
click at [203, 268] on mat-icon "person_add" at bounding box center [201, 270] width 8 height 8
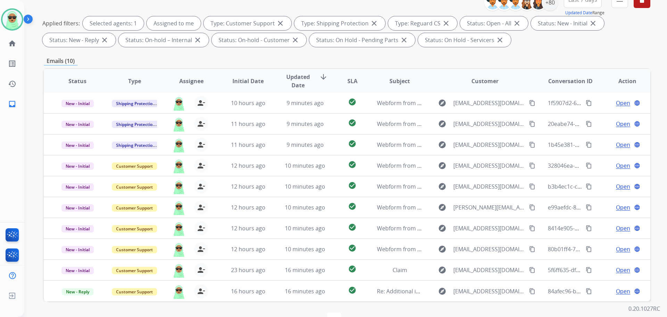
scroll to position [8, 0]
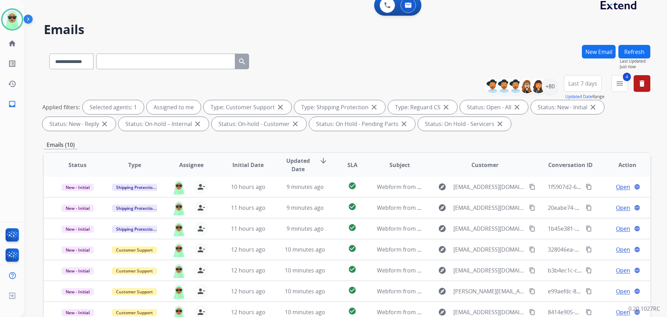
click at [623, 54] on button "Refresh" at bounding box center [635, 52] width 32 height 14
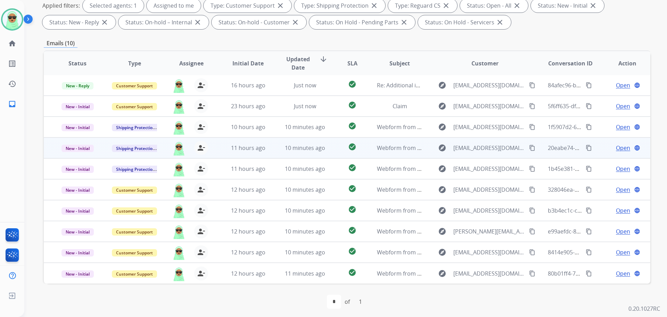
scroll to position [112, 0]
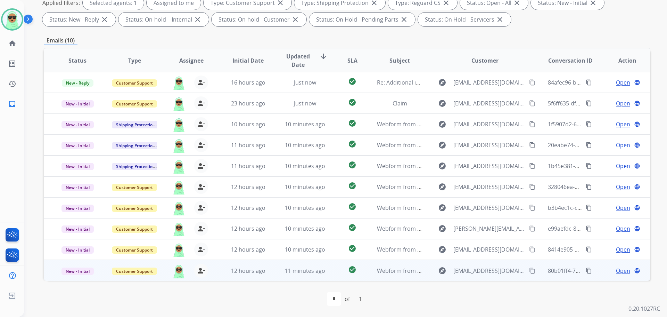
click at [618, 270] on span "Open" at bounding box center [623, 270] width 14 height 8
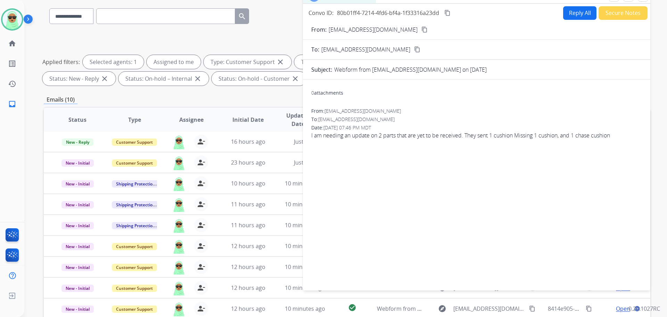
scroll to position [8, 0]
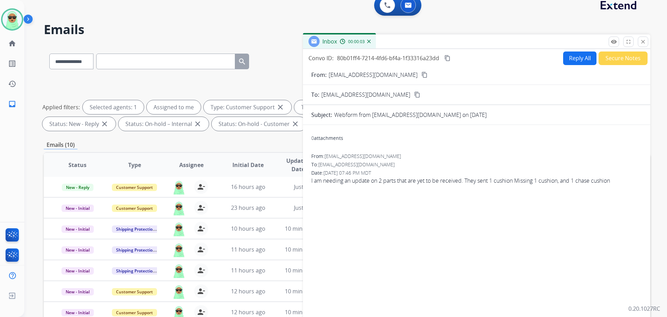
click at [413, 77] on div "From: Mamejiaflores96@gmail.com content_copy" at bounding box center [477, 75] width 348 height 8
click at [422, 76] on mat-icon "content_copy" at bounding box center [425, 75] width 6 height 6
click at [573, 60] on button "Reply All" at bounding box center [580, 58] width 33 height 14
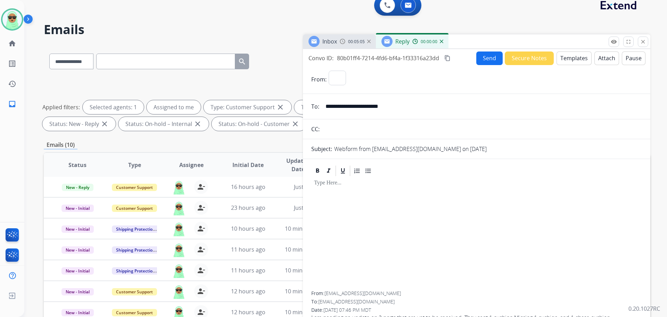
select select "**********"
click at [573, 59] on button "Templates" at bounding box center [574, 58] width 35 height 14
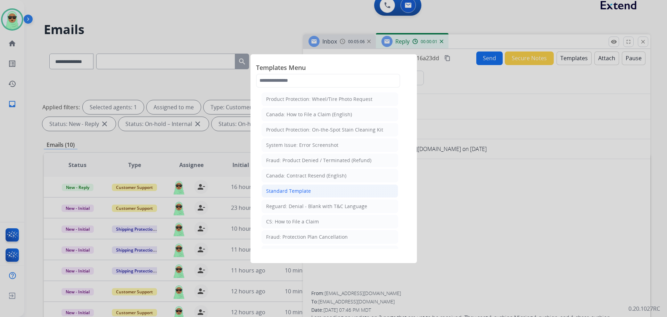
click at [321, 193] on li "Standard Template" at bounding box center [330, 190] width 137 height 13
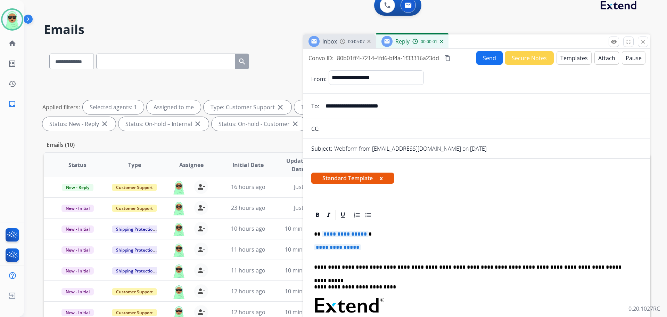
scroll to position [104, 0]
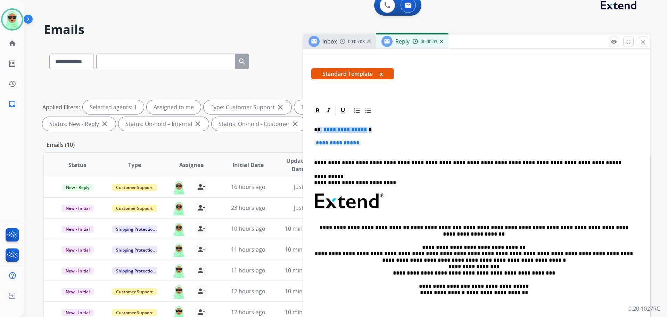
drag, startPoint x: 370, startPoint y: 141, endPoint x: 383, endPoint y: 138, distance: 13.2
click at [318, 128] on div "**********" at bounding box center [476, 217] width 331 height 201
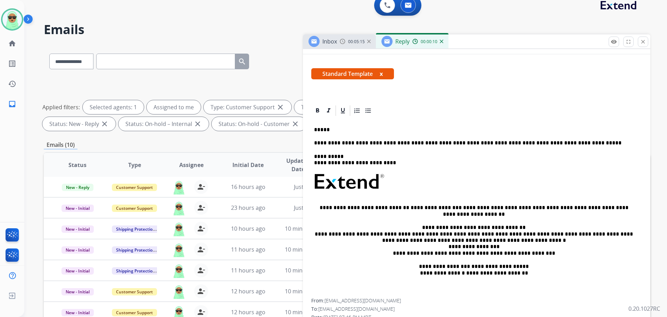
click at [384, 126] on div "**********" at bounding box center [476, 207] width 331 height 181
click at [351, 128] on strong "*******" at bounding box center [341, 129] width 20 height 5
click at [321, 109] on icon at bounding box center [317, 110] width 7 height 7
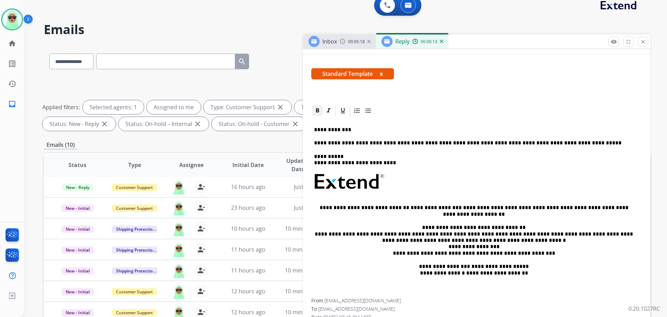
click at [319, 109] on icon at bounding box center [317, 110] width 3 height 4
click at [385, 131] on p "**********" at bounding box center [474, 130] width 320 height 6
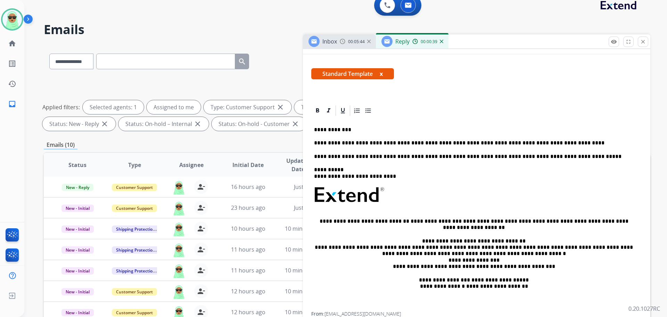
click at [423, 143] on p "**********" at bounding box center [474, 143] width 320 height 6
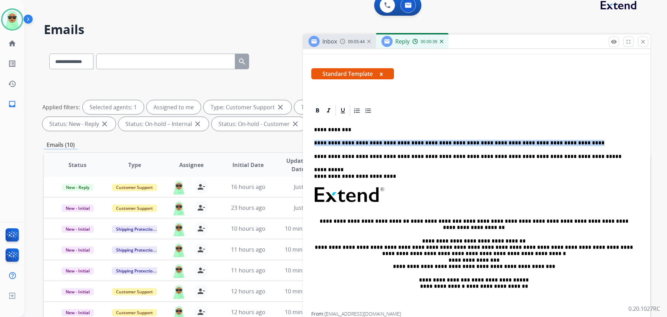
click at [423, 143] on p "**********" at bounding box center [474, 143] width 320 height 6
copy p "**********"
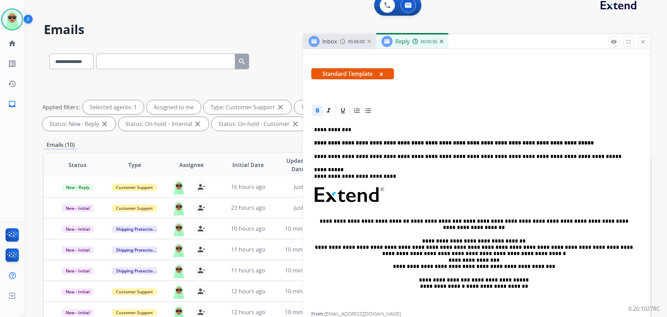
click at [426, 143] on strong "**********" at bounding box center [454, 142] width 280 height 5
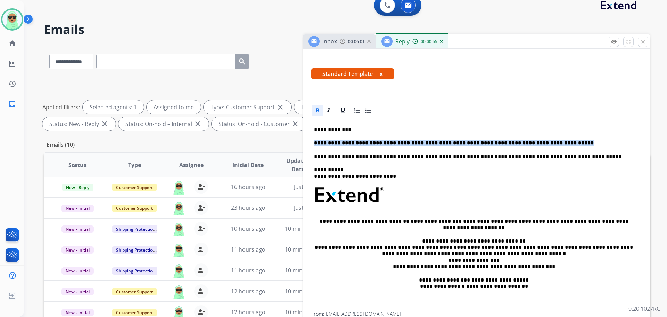
click at [426, 143] on strong "**********" at bounding box center [454, 142] width 280 height 5
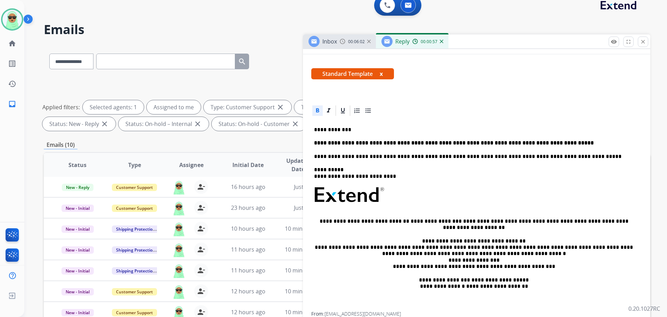
click at [316, 110] on icon at bounding box center [317, 110] width 7 height 7
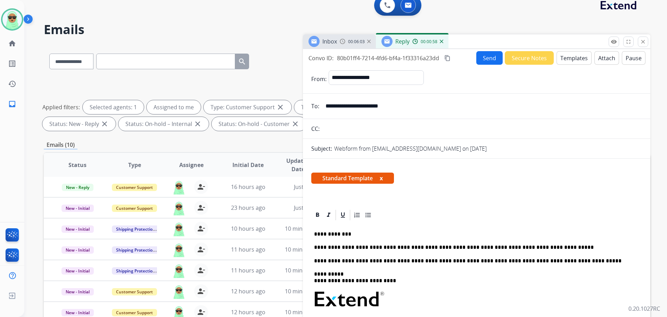
click at [483, 60] on button "Send" at bounding box center [490, 58] width 26 height 14
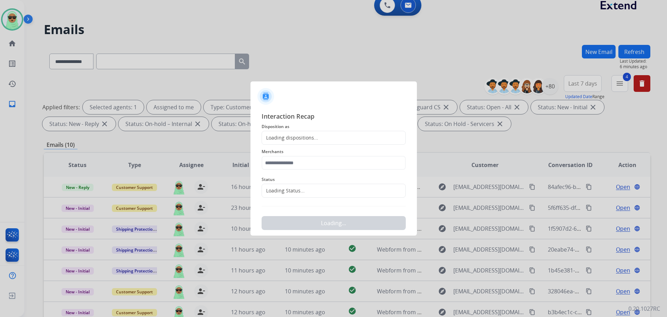
click at [306, 188] on div "Loading Status..." at bounding box center [334, 191] width 144 height 14
click at [308, 190] on div "Loading Status..." at bounding box center [334, 191] width 144 height 14
click at [307, 144] on div "Loading dispositions..." at bounding box center [334, 138] width 144 height 14
click at [306, 163] on input "text" at bounding box center [334, 163] width 144 height 14
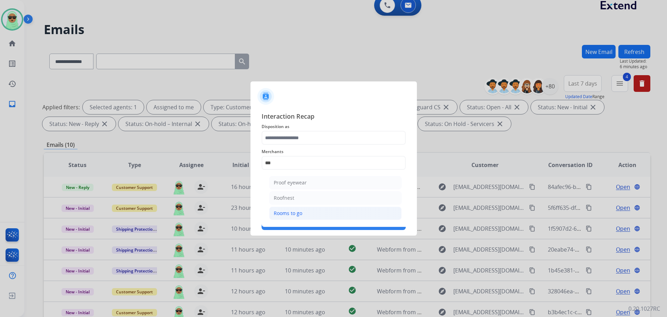
click at [307, 213] on li "Rooms to go" at bounding box center [335, 213] width 132 height 13
type input "**********"
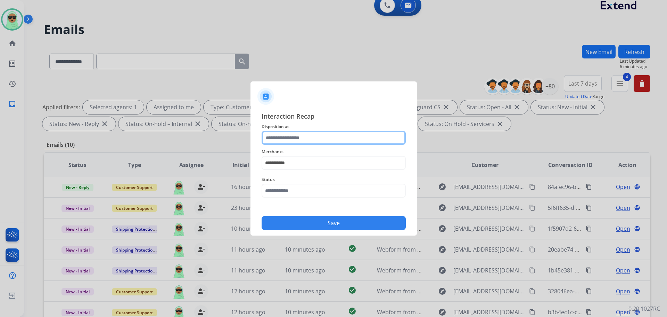
click at [317, 140] on input "text" at bounding box center [334, 138] width 144 height 14
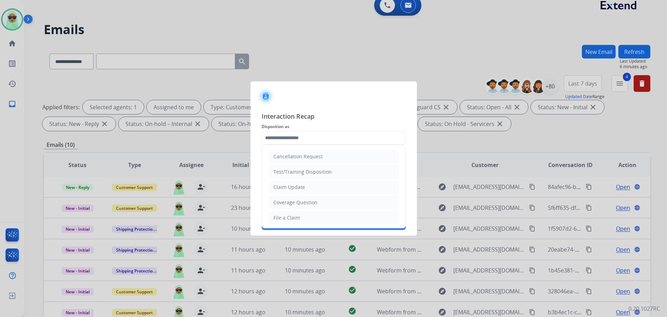
click at [317, 186] on li "Claim Update" at bounding box center [334, 186] width 130 height 13
type input "**********"
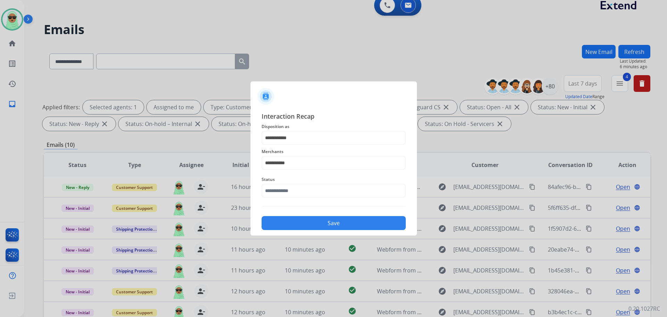
click at [313, 176] on span "Status" at bounding box center [334, 179] width 144 height 8
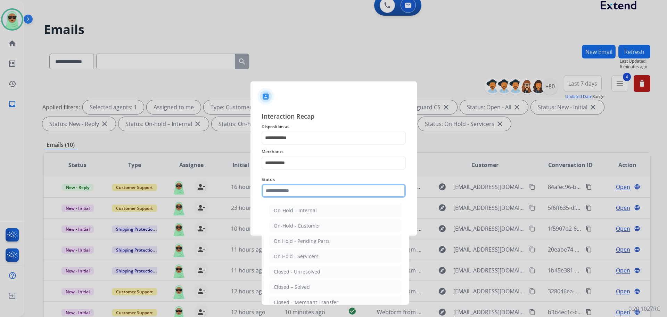
click at [307, 185] on input "text" at bounding box center [334, 191] width 144 height 14
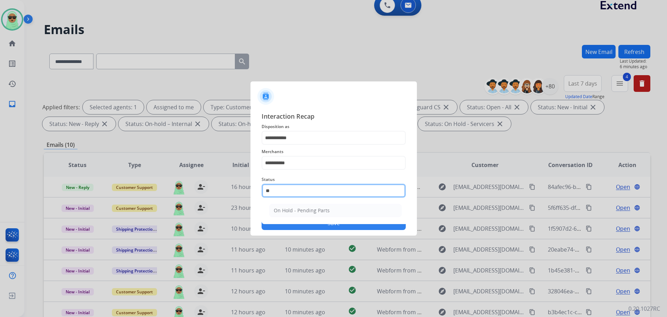
type input "*"
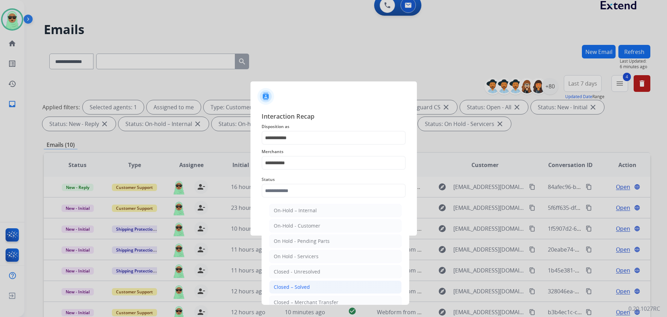
click at [325, 289] on li "Closed – Solved" at bounding box center [335, 286] width 132 height 13
type input "**********"
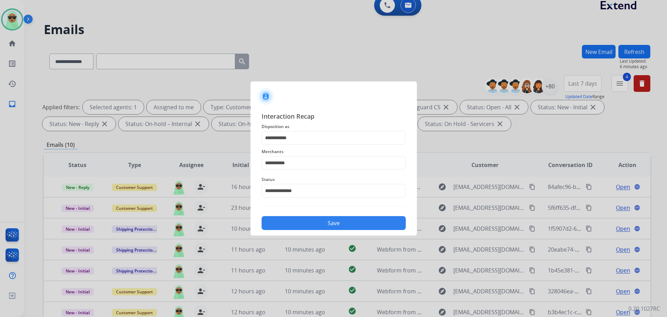
click at [324, 228] on button "Save" at bounding box center [334, 223] width 144 height 14
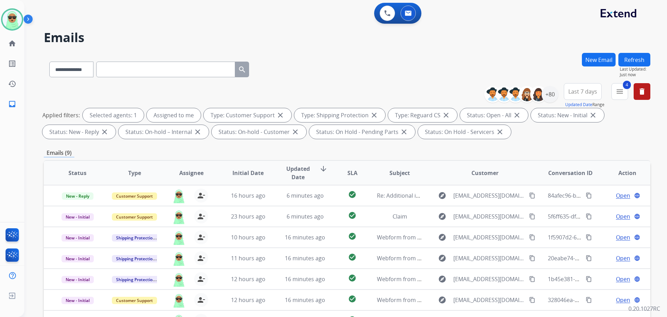
scroll to position [112, 0]
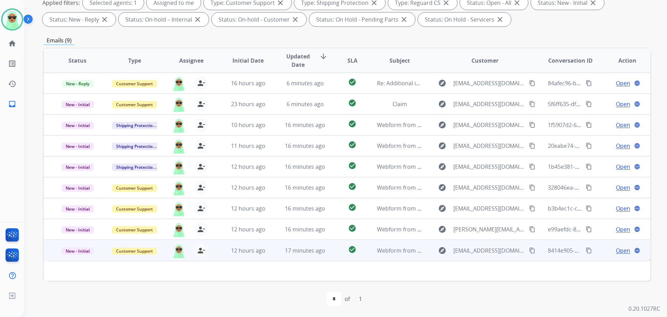
click at [529, 252] on mat-icon "content_copy" at bounding box center [532, 250] width 6 height 6
click at [621, 250] on span "Open" at bounding box center [623, 250] width 14 height 8
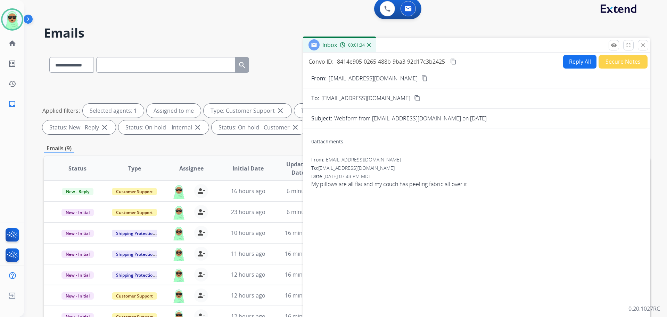
scroll to position [0, 0]
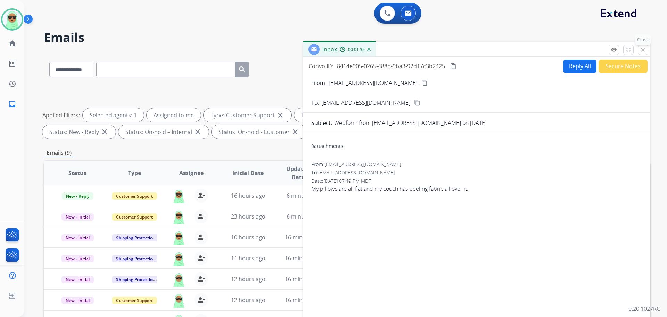
click at [642, 48] on mat-icon "close" at bounding box center [643, 50] width 6 height 6
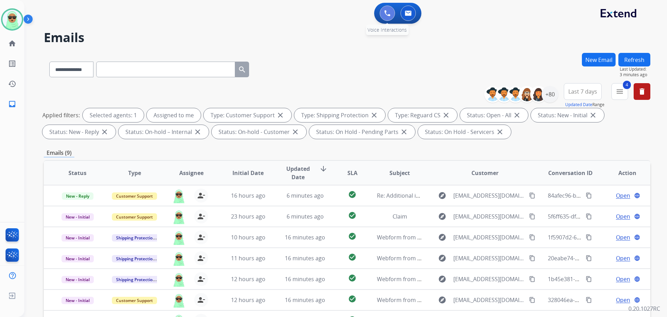
click at [381, 11] on button at bounding box center [387, 13] width 15 height 15
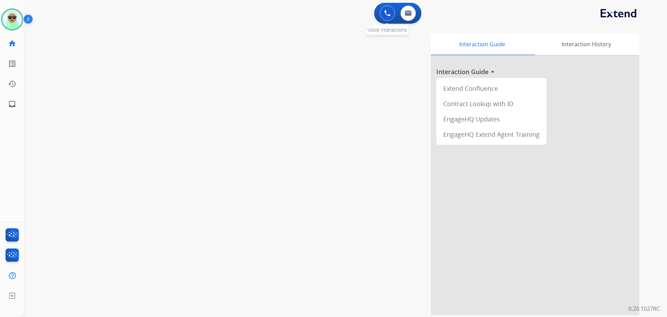
click at [392, 16] on button at bounding box center [387, 13] width 15 height 15
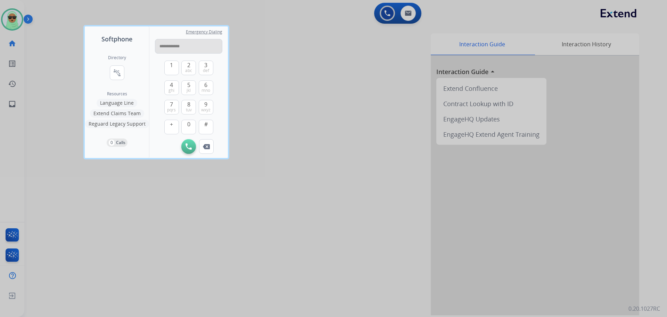
click at [163, 46] on input "**********" at bounding box center [188, 46] width 67 height 15
type input "**********"
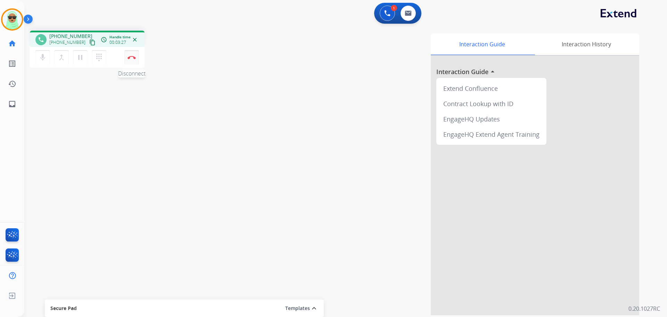
click at [135, 58] on img at bounding box center [132, 57] width 8 height 3
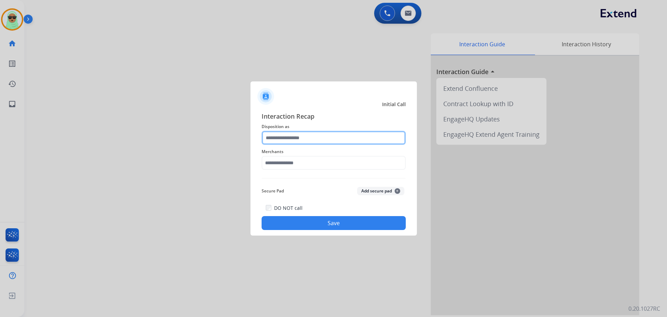
click at [333, 134] on input "text" at bounding box center [334, 138] width 144 height 14
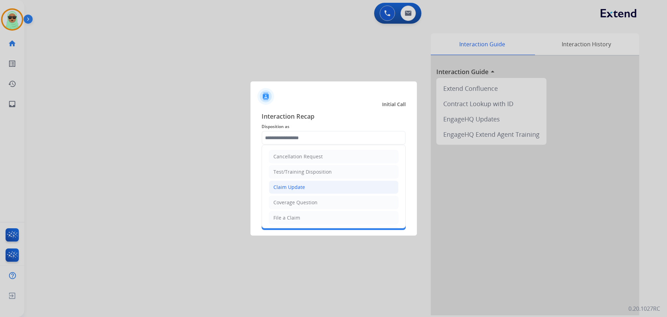
click at [309, 189] on li "Claim Update" at bounding box center [334, 186] width 130 height 13
type input "**********"
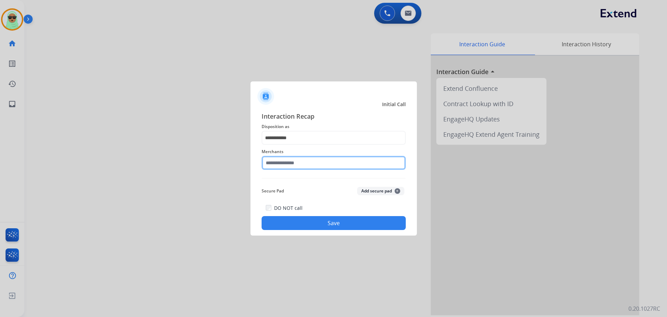
click at [303, 160] on input "text" at bounding box center [334, 163] width 144 height 14
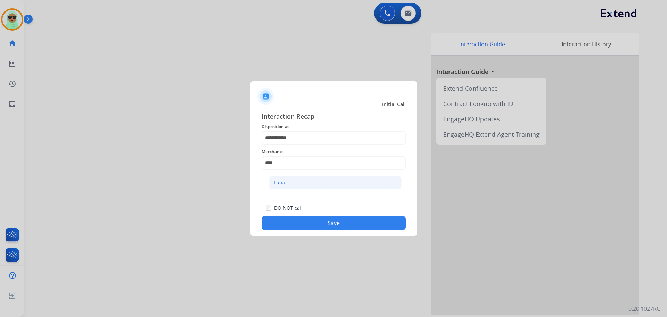
click at [297, 184] on li "Luna" at bounding box center [335, 182] width 132 height 13
type input "****"
click at [331, 216] on button "Save" at bounding box center [334, 223] width 144 height 14
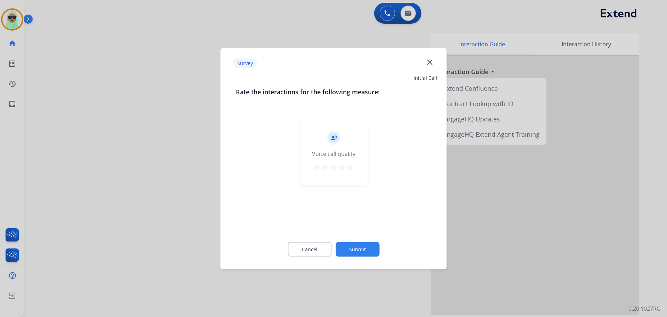
click at [365, 244] on button "Submit" at bounding box center [358, 249] width 44 height 15
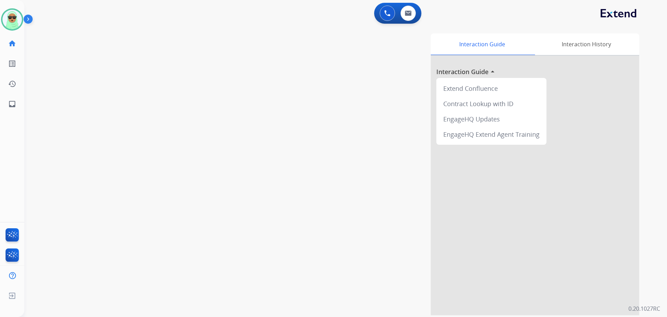
click at [514, 183] on div at bounding box center [535, 185] width 209 height 259
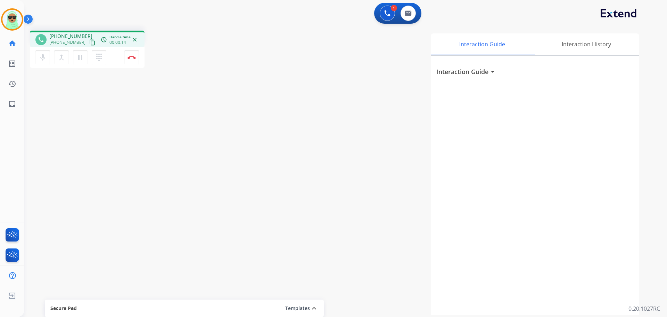
click at [88, 40] on button "content_copy" at bounding box center [92, 42] width 8 height 8
click at [390, 13] on img at bounding box center [387, 13] width 6 height 6
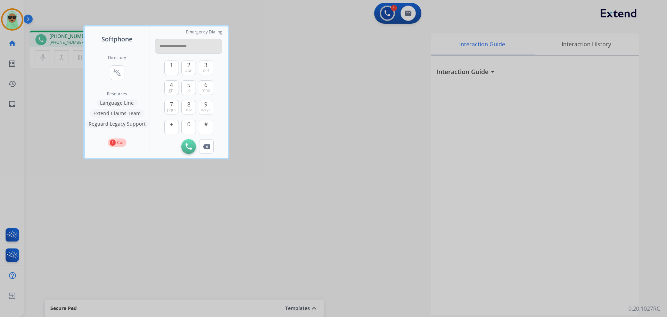
click at [165, 44] on input "**********" at bounding box center [188, 46] width 67 height 15
click at [171, 47] on input "**********" at bounding box center [188, 46] width 67 height 15
click at [179, 46] on input "**********" at bounding box center [188, 46] width 67 height 15
type input "**********"
click at [191, 144] on img at bounding box center [189, 146] width 6 height 6
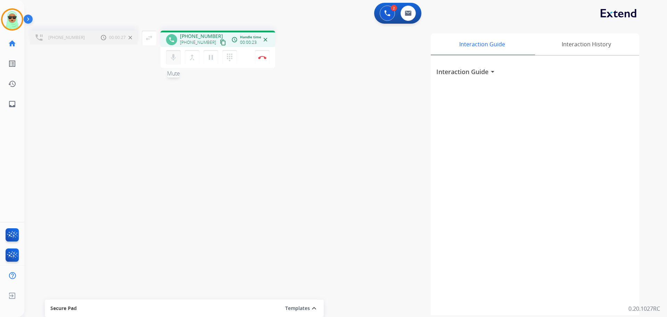
drag, startPoint x: 170, startPoint y: 57, endPoint x: 172, endPoint y: 64, distance: 7.2
click at [170, 57] on mat-icon "mic" at bounding box center [173, 57] width 8 height 8
click at [177, 63] on button "mic_off Mute" at bounding box center [173, 57] width 15 height 15
click at [177, 63] on button "mic Mute" at bounding box center [173, 57] width 15 height 15
click at [177, 63] on button "mic_off Mute" at bounding box center [173, 57] width 15 height 15
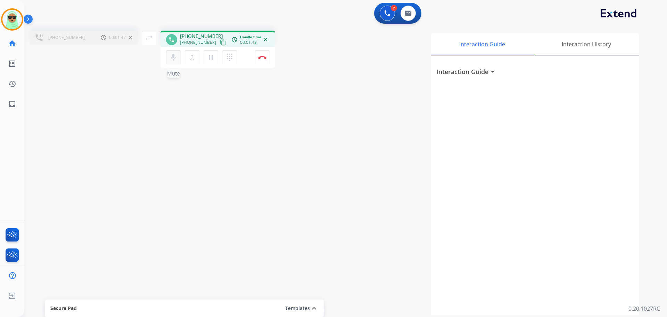
click at [175, 56] on mat-icon "mic" at bounding box center [173, 57] width 8 height 8
click at [188, 60] on mat-icon "merge_type" at bounding box center [192, 57] width 8 height 8
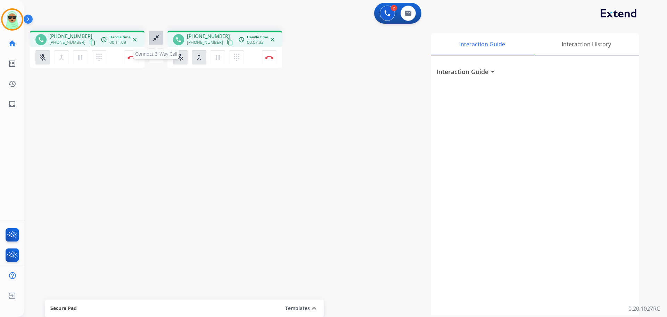
click at [154, 38] on mat-icon "close_fullscreen" at bounding box center [156, 38] width 8 height 8
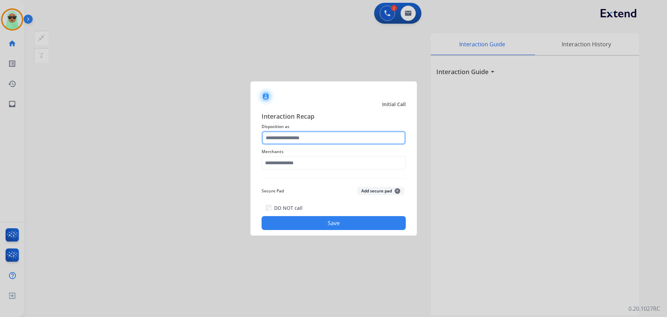
click at [345, 143] on input "text" at bounding box center [334, 138] width 144 height 14
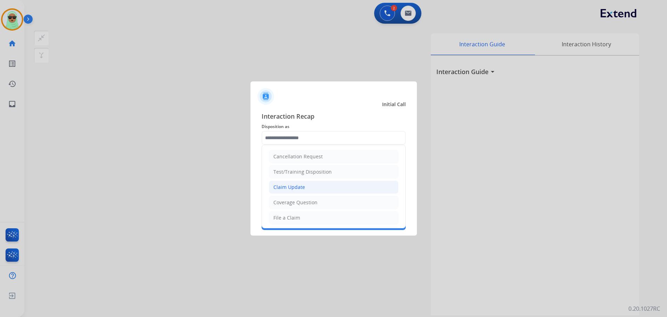
click at [325, 188] on li "Claim Update" at bounding box center [334, 186] width 130 height 13
type input "**********"
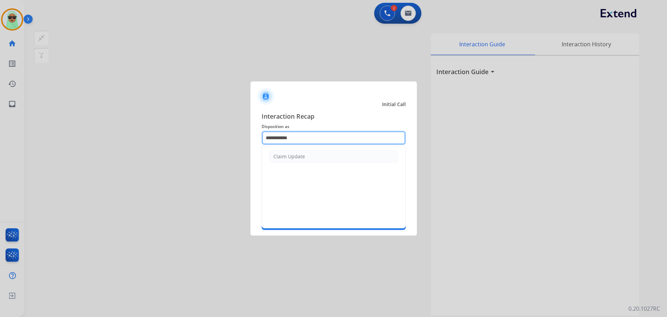
click at [317, 145] on div "**********" at bounding box center [334, 138] width 144 height 14
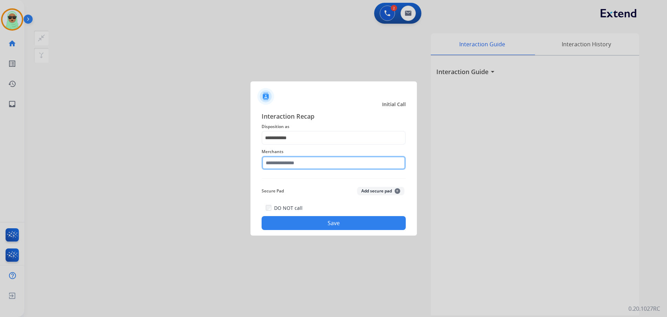
click at [312, 157] on input "text" at bounding box center [334, 163] width 144 height 14
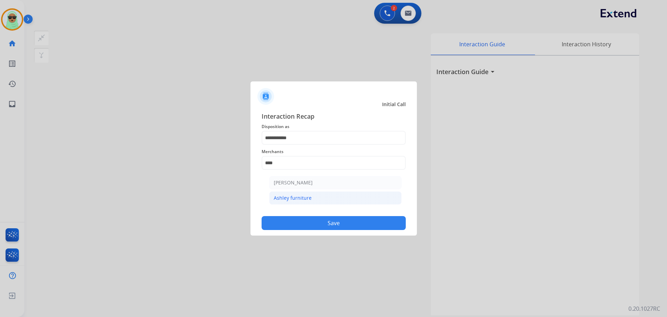
click at [307, 197] on div "Ashley furniture" at bounding box center [293, 197] width 38 height 7
type input "**********"
click at [337, 228] on button "Save" at bounding box center [334, 223] width 144 height 14
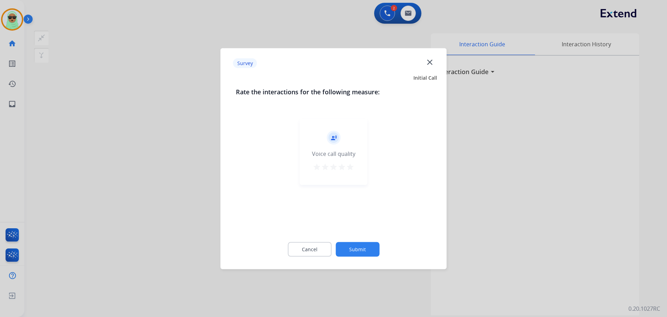
click at [350, 220] on div "record_voice_over Voice call quality star star star star star" at bounding box center [334, 173] width 196 height 120
click at [366, 239] on div "Cancel Submit" at bounding box center [334, 248] width 196 height 31
click at [369, 248] on button "Submit" at bounding box center [358, 249] width 44 height 15
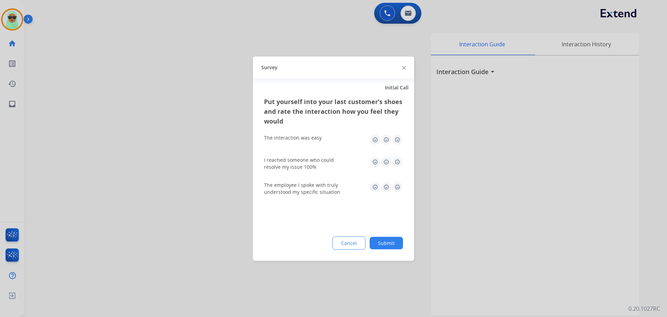
click at [388, 242] on button "Submit" at bounding box center [386, 242] width 33 height 13
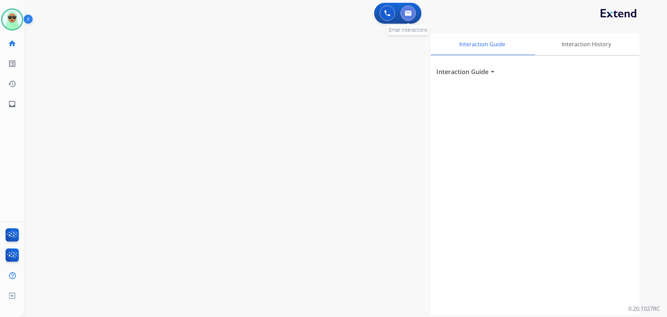
click at [407, 12] on img at bounding box center [408, 13] width 7 height 6
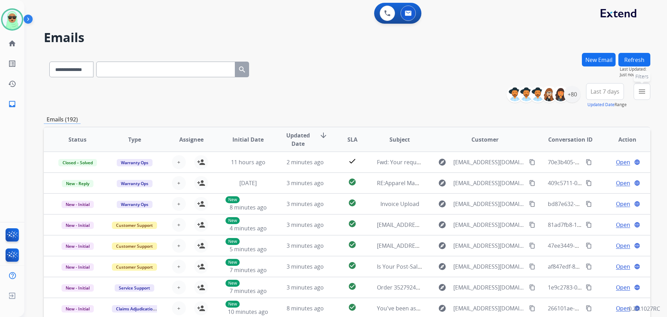
click at [648, 89] on button "menu Filters" at bounding box center [642, 91] width 17 height 17
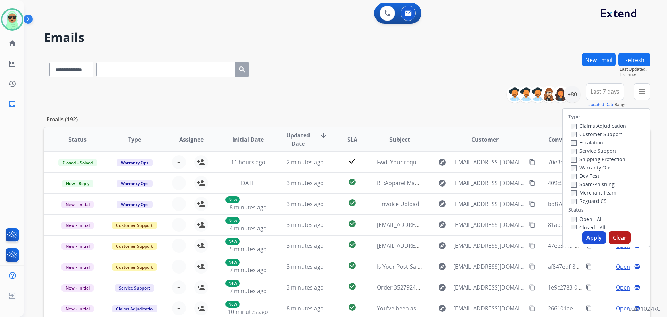
click at [598, 127] on label "Claims Adjudication" at bounding box center [599, 125] width 55 height 7
click at [593, 133] on label "Customer Support" at bounding box center [597, 134] width 51 height 7
click at [596, 128] on label "Claims Adjudication" at bounding box center [599, 125] width 55 height 7
click at [596, 156] on label "Shipping Protection" at bounding box center [599, 159] width 54 height 7
click at [580, 203] on label "Reguard CS" at bounding box center [589, 200] width 35 height 7
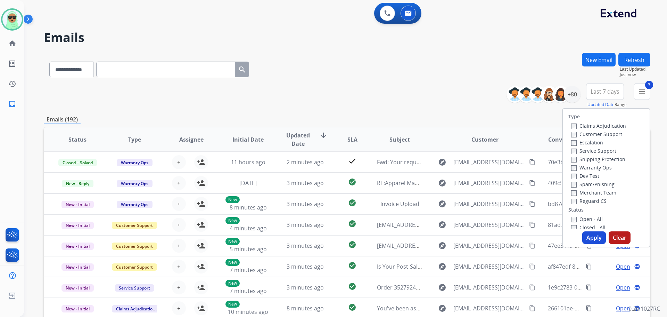
click at [585, 218] on label "Open - All" at bounding box center [588, 219] width 32 height 7
click at [595, 243] on button "Apply" at bounding box center [595, 237] width 24 height 13
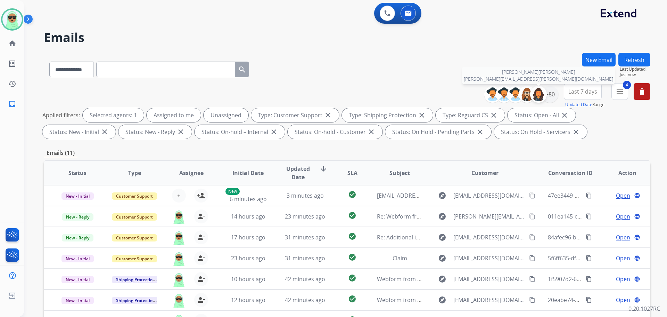
click at [540, 99] on img at bounding box center [539, 94] width 14 height 14
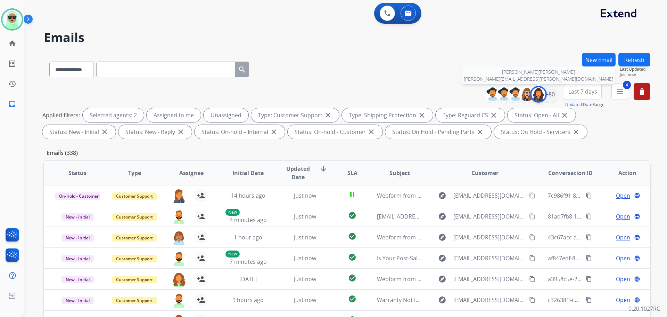
click at [535, 99] on img at bounding box center [539, 94] width 14 height 14
click at [551, 98] on div "+80" at bounding box center [550, 94] width 17 height 17
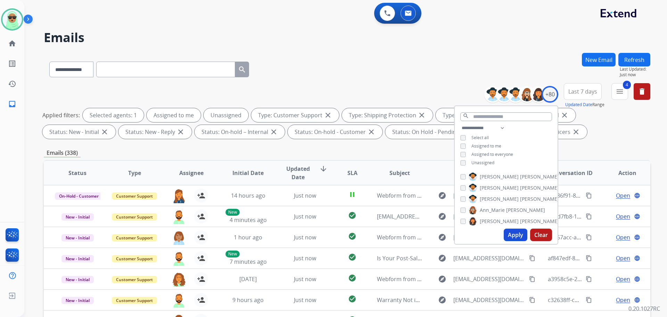
click at [482, 157] on div "**********" at bounding box center [506, 146] width 103 height 44
click at [482, 161] on span "Unassigned" at bounding box center [483, 163] width 23 height 6
click at [514, 235] on button "Apply" at bounding box center [516, 234] width 24 height 13
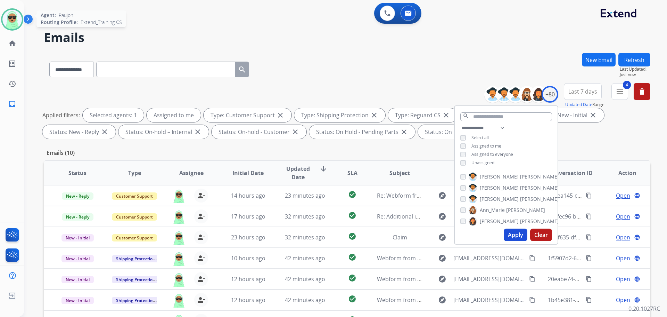
click at [19, 26] on img at bounding box center [11, 19] width 19 height 19
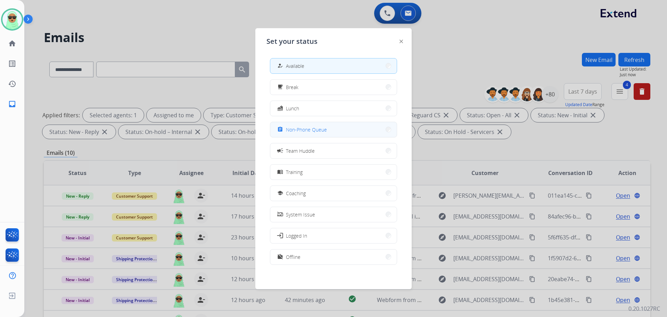
click at [321, 124] on button "assignment Non-Phone Queue" at bounding box center [333, 129] width 127 height 15
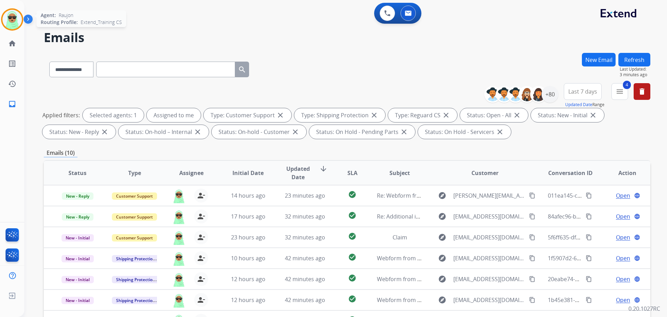
click at [10, 19] on img at bounding box center [11, 19] width 19 height 19
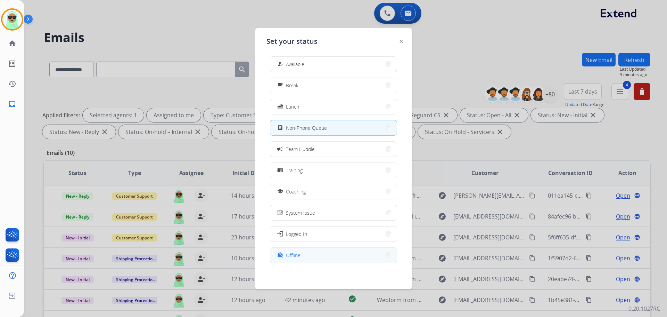
scroll to position [2, 0]
click at [336, 251] on button "work_off Offline" at bounding box center [333, 254] width 127 height 15
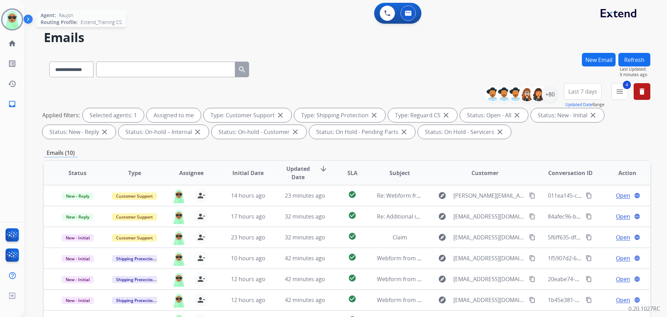
drag, startPoint x: 18, startPoint y: 21, endPoint x: 12, endPoint y: 18, distance: 6.9
click at [18, 20] on img at bounding box center [11, 19] width 19 height 19
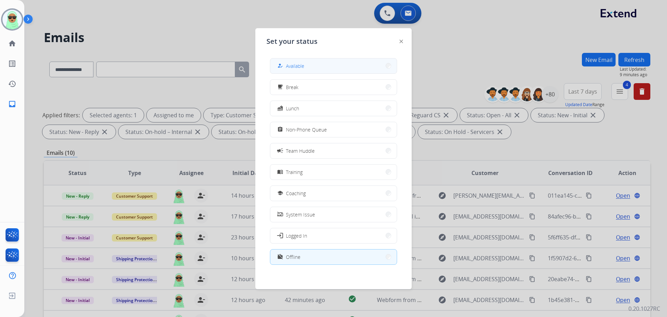
click at [341, 70] on button "how_to_reg Available" at bounding box center [333, 65] width 127 height 15
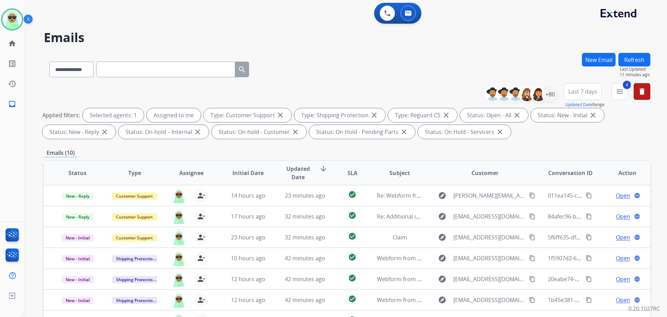
scroll to position [1, 0]
click at [554, 95] on div "+80" at bounding box center [550, 94] width 17 height 17
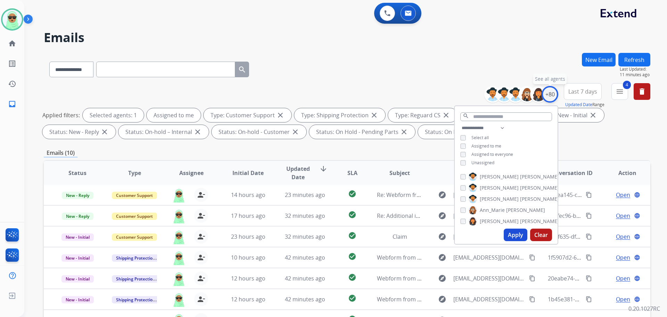
click at [552, 92] on div "+80" at bounding box center [550, 94] width 17 height 17
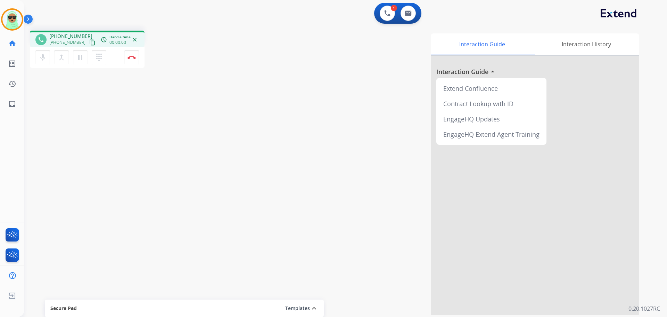
click at [89, 44] on mat-icon "content_copy" at bounding box center [92, 42] width 6 height 6
click at [391, 13] on button at bounding box center [387, 13] width 15 height 15
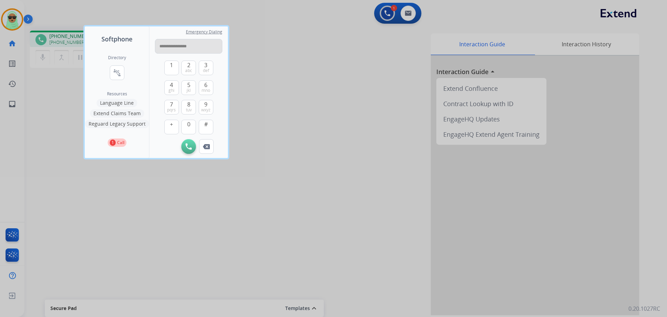
click at [185, 48] on input "**********" at bounding box center [188, 46] width 67 height 15
click at [184, 48] on input "**********" at bounding box center [188, 46] width 67 height 15
type input "**********"
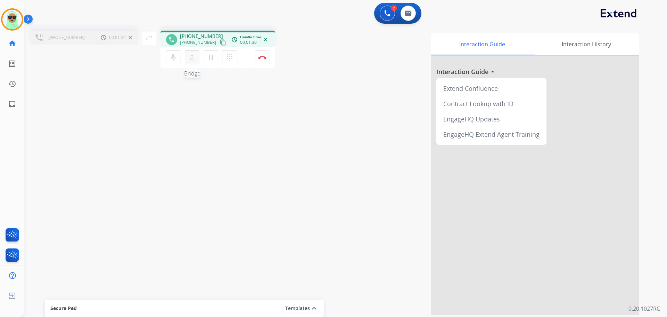
click at [193, 61] on mat-icon "merge_type" at bounding box center [192, 57] width 8 height 8
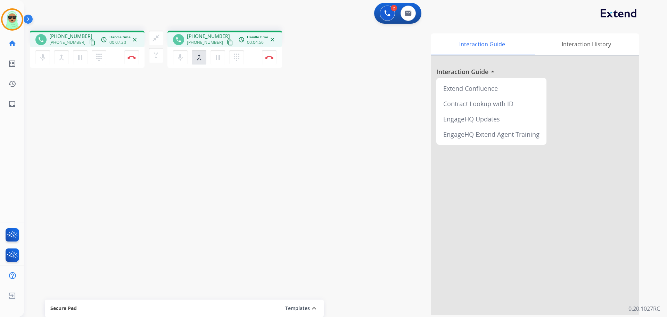
drag, startPoint x: 88, startPoint y: 126, endPoint x: 103, endPoint y: 116, distance: 18.0
click at [89, 126] on div "phone +17734991023 +17734991023 content_copy access_time Call metrics Queue 00:…" at bounding box center [337, 170] width 626 height 290
click at [269, 59] on button "Disconnect" at bounding box center [269, 57] width 15 height 15
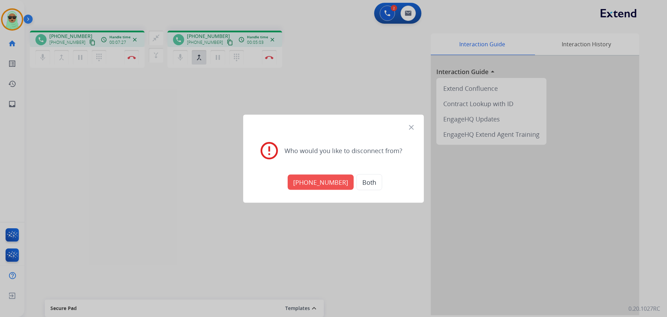
drag, startPoint x: 309, startPoint y: 184, endPoint x: 300, endPoint y: 174, distance: 13.3
click at [309, 185] on button "+18773842903" at bounding box center [321, 181] width 66 height 15
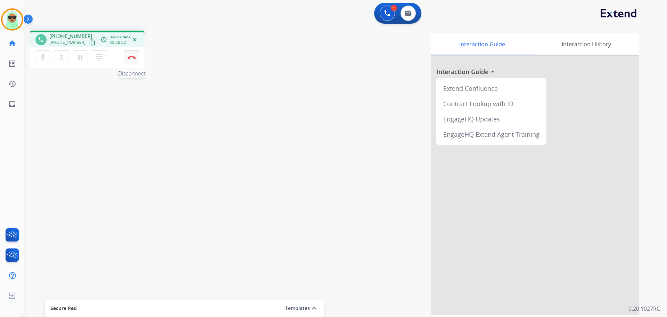
click at [137, 58] on button "Disconnect" at bounding box center [131, 57] width 15 height 15
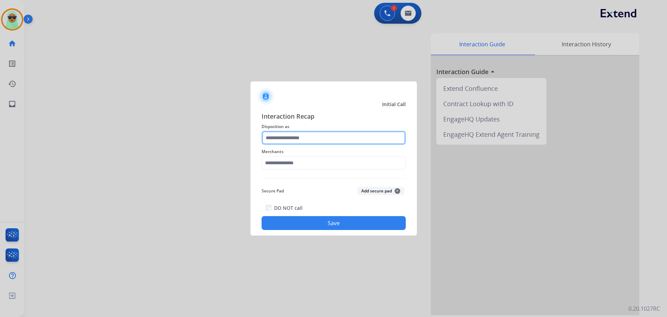
click at [334, 135] on input "text" at bounding box center [334, 138] width 144 height 14
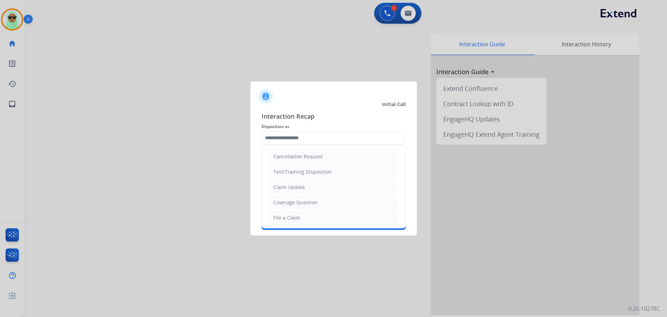
drag, startPoint x: 318, startPoint y: 198, endPoint x: 317, endPoint y: 183, distance: 15.4
click at [318, 198] on li "Coverage Question" at bounding box center [334, 202] width 130 height 13
type input "**********"
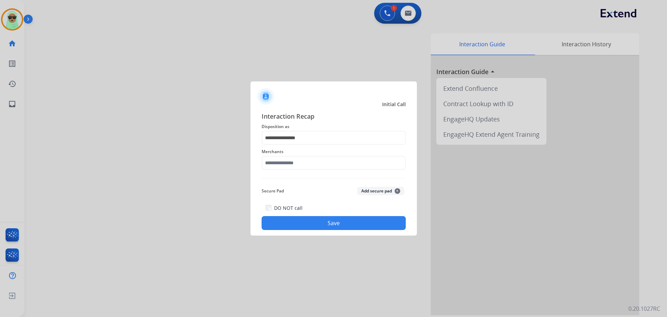
click at [322, 173] on div "**********" at bounding box center [334, 170] width 144 height 119
click at [323, 167] on input "text" at bounding box center [334, 163] width 144 height 14
click at [311, 151] on span "Merchants" at bounding box center [334, 151] width 144 height 8
click at [308, 162] on input "****" at bounding box center [334, 163] width 144 height 14
type input "*"
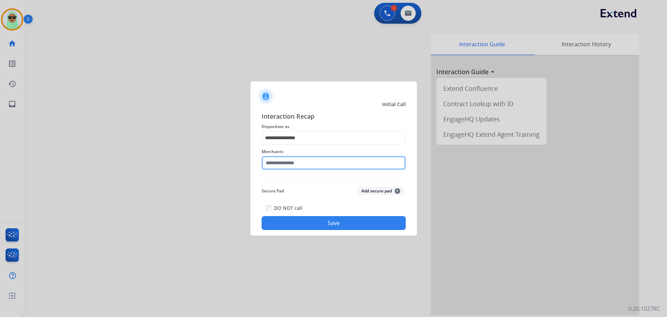
drag, startPoint x: 315, startPoint y: 164, endPoint x: 321, endPoint y: 162, distance: 6.3
click at [316, 164] on input "text" at bounding box center [334, 163] width 144 height 14
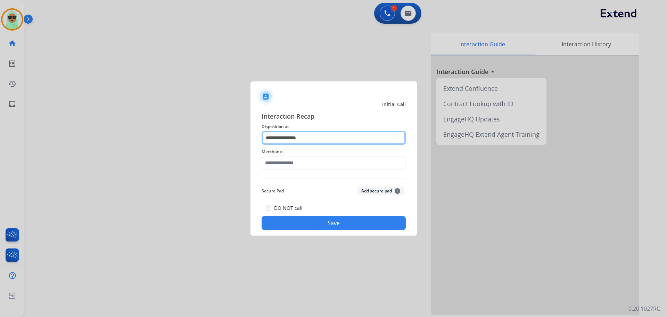
click at [337, 141] on input "**********" at bounding box center [334, 138] width 144 height 14
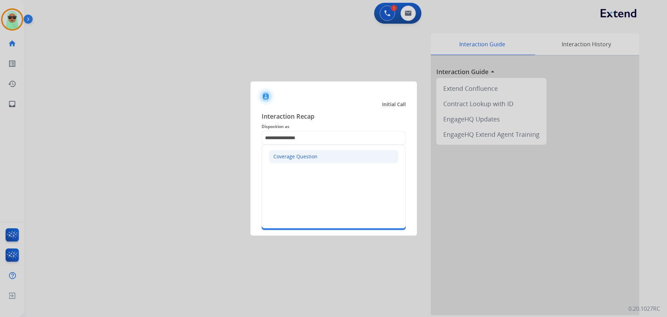
click at [326, 159] on li "Coverage Question" at bounding box center [334, 156] width 130 height 13
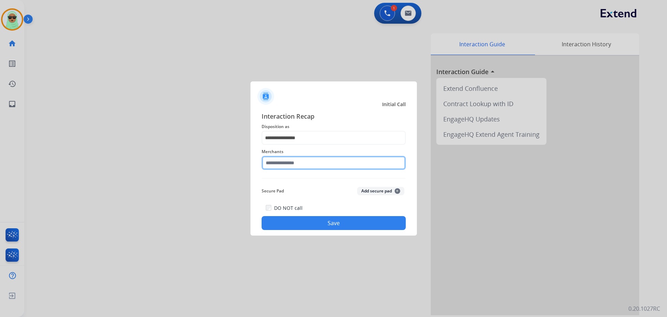
click at [318, 162] on input "text" at bounding box center [334, 163] width 144 height 14
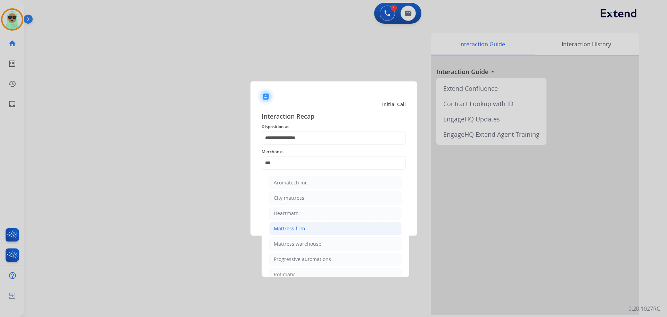
click at [284, 230] on div "Mattress firm" at bounding box center [289, 228] width 31 height 7
type input "**********"
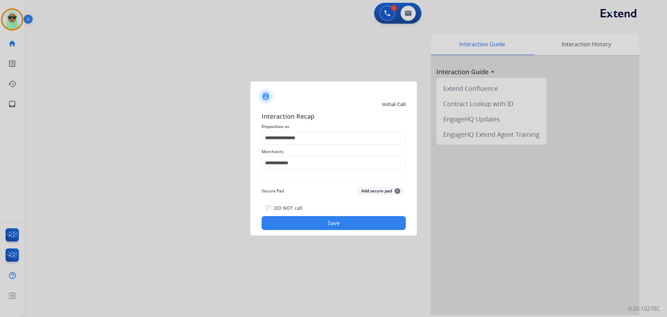
click at [355, 225] on button "Save" at bounding box center [334, 223] width 144 height 14
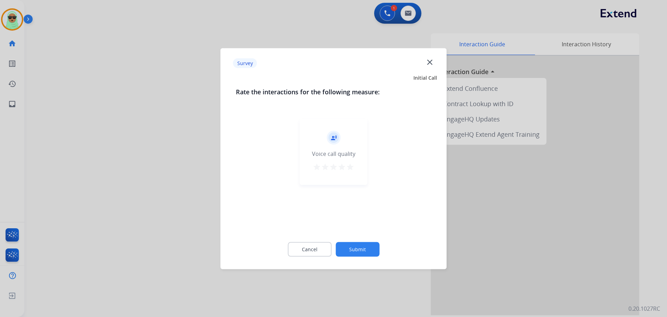
click at [367, 265] on div "Survey close Initial Call Rate the interactions for the following measure: reco…" at bounding box center [334, 158] width 226 height 221
click at [373, 258] on div "Cancel Submit" at bounding box center [334, 248] width 196 height 31
click at [377, 253] on button "Submit" at bounding box center [358, 249] width 44 height 15
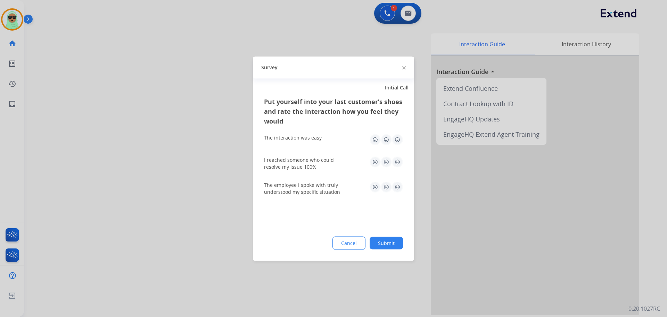
click at [386, 243] on button "Submit" at bounding box center [386, 242] width 33 height 13
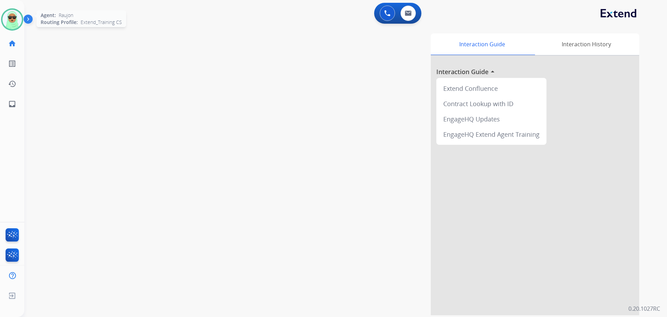
click at [19, 20] on img at bounding box center [11, 19] width 19 height 19
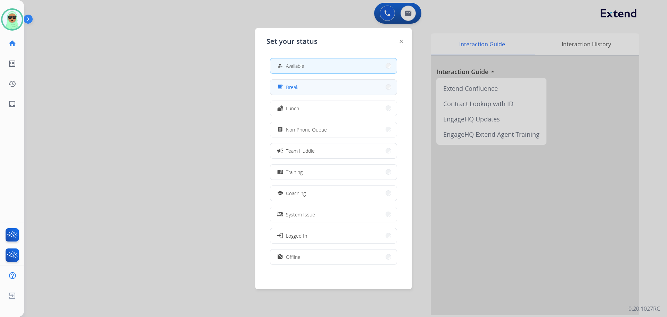
click at [356, 88] on button "free_breakfast Break" at bounding box center [333, 87] width 127 height 15
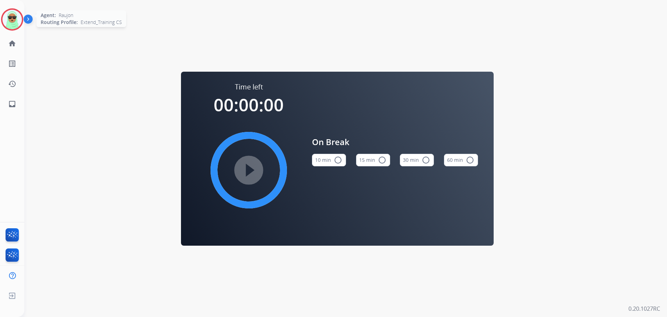
click at [9, 14] on img at bounding box center [11, 19] width 19 height 19
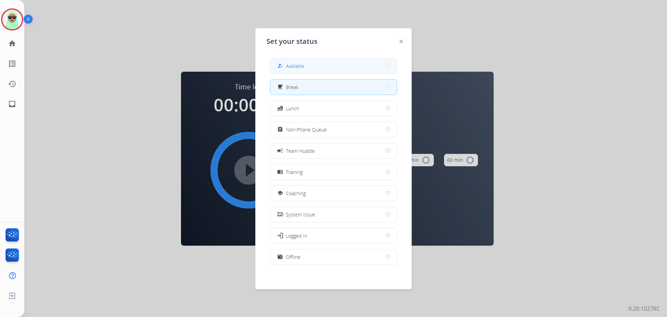
click at [330, 67] on button "how_to_reg Available" at bounding box center [333, 65] width 127 height 15
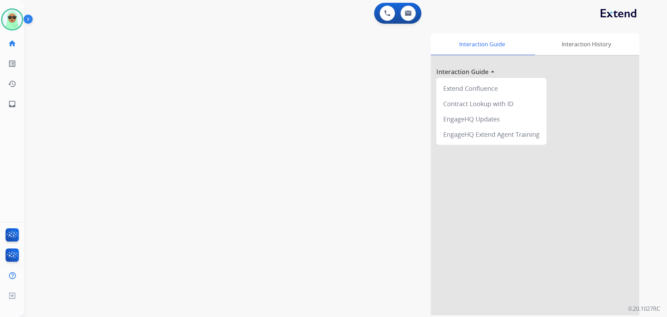
drag, startPoint x: 9, startPoint y: 196, endPoint x: 217, endPoint y: 129, distance: 218.5
click at [217, 130] on div "swap_horiz Break voice bridge close_fullscreen Connect 3-Way Call merge_type Se…" at bounding box center [337, 170] width 626 height 290
click at [413, 15] on button at bounding box center [408, 13] width 15 height 15
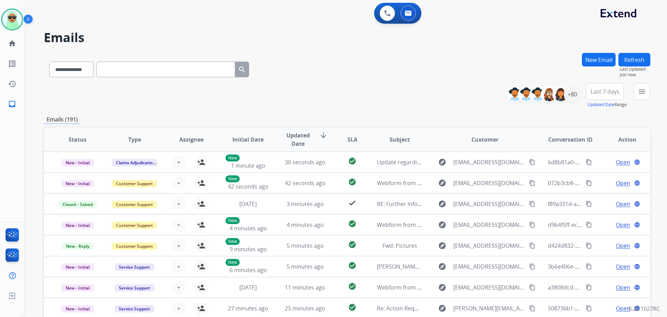
drag, startPoint x: 638, startPoint y: 89, endPoint x: 645, endPoint y: 88, distance: 7.3
click at [644, 88] on div "**********" at bounding box center [581, 95] width 139 height 25
click at [646, 88] on mat-icon "menu" at bounding box center [642, 91] width 8 height 8
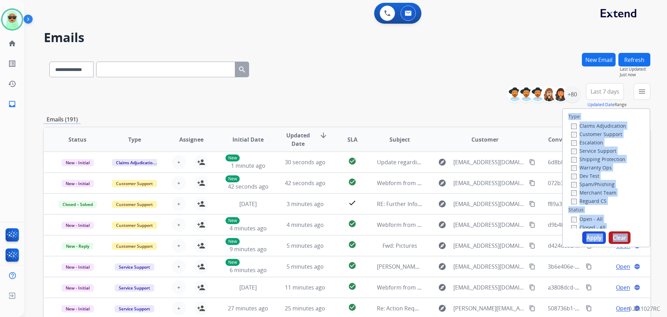
click at [591, 131] on label "Customer Support" at bounding box center [597, 134] width 51 height 7
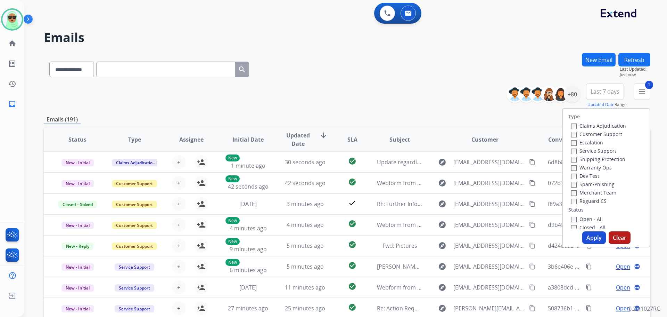
click at [598, 151] on label "Service Support" at bounding box center [594, 150] width 45 height 7
drag, startPoint x: 594, startPoint y: 157, endPoint x: 594, endPoint y: 152, distance: 4.5
click at [594, 156] on label "Shipping Protection" at bounding box center [599, 159] width 54 height 7
click at [594, 152] on label "Service Support" at bounding box center [594, 150] width 45 height 7
click at [586, 204] on div "Reguard CS" at bounding box center [599, 200] width 55 height 8
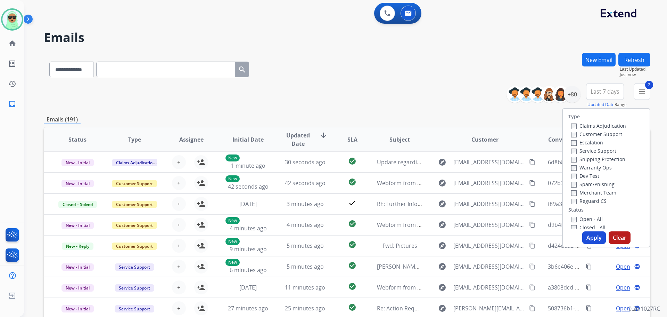
drag, startPoint x: 585, startPoint y: 214, endPoint x: 586, endPoint y: 200, distance: 14.0
click at [585, 213] on div "Type Claims Adjudication Customer Support Escalation Service Support Shipping P…" at bounding box center [606, 169] width 87 height 120
click at [586, 199] on label "Reguard CS" at bounding box center [589, 200] width 35 height 7
drag, startPoint x: 582, startPoint y: 220, endPoint x: 595, endPoint y: 236, distance: 20.6
click at [582, 220] on label "Open - All" at bounding box center [588, 219] width 32 height 7
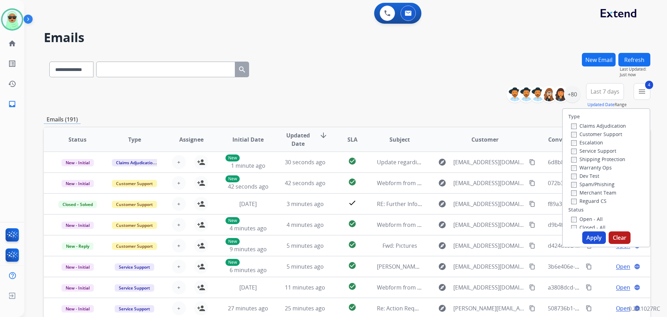
click at [599, 240] on button "Apply" at bounding box center [595, 237] width 24 height 13
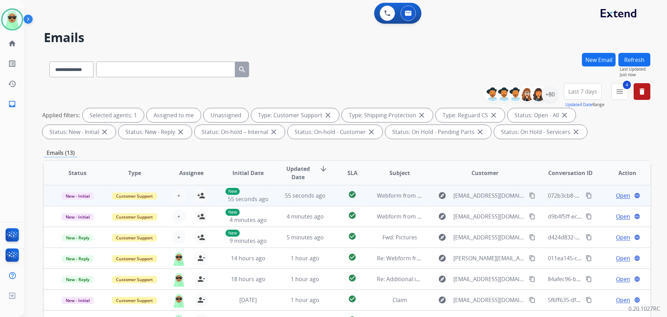
scroll to position [1, 0]
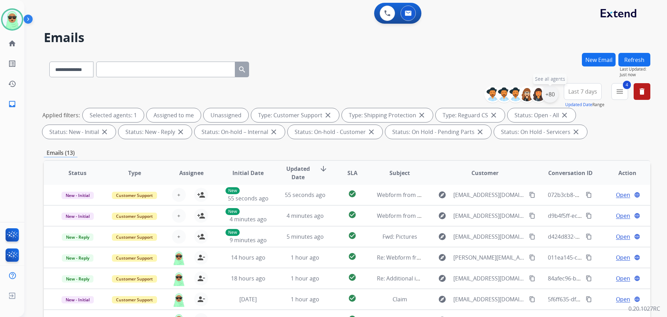
click at [555, 97] on div "+80" at bounding box center [550, 94] width 17 height 17
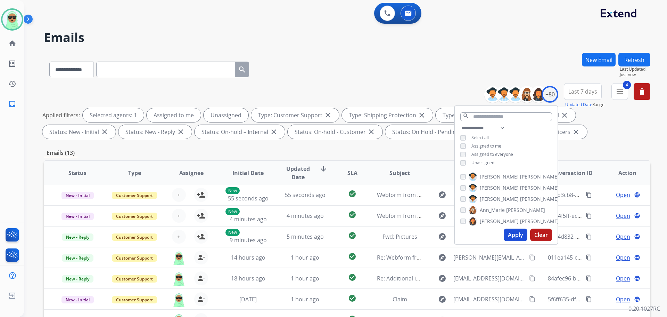
click at [479, 163] on span "Unassigned" at bounding box center [483, 163] width 23 height 6
click at [506, 235] on button "Apply" at bounding box center [516, 234] width 24 height 13
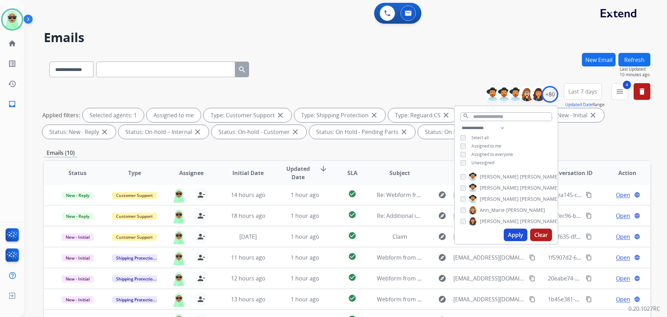
click at [536, 43] on h2 "Emails" at bounding box center [347, 38] width 607 height 14
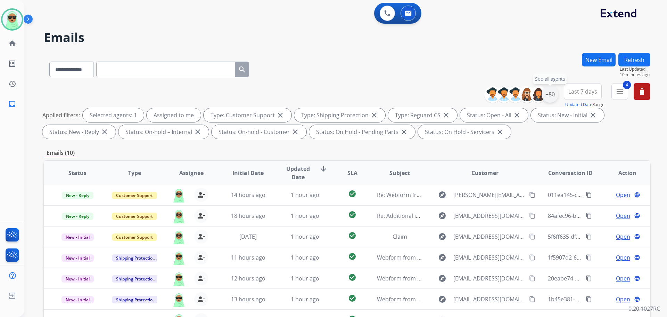
click at [552, 98] on div "+80" at bounding box center [550, 94] width 17 height 17
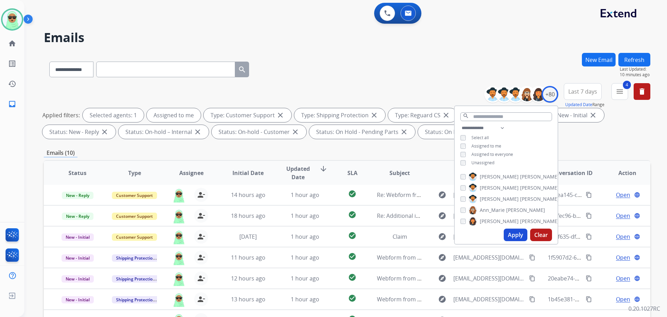
click at [516, 233] on button "Apply" at bounding box center [516, 234] width 24 height 13
click at [552, 91] on div "+80" at bounding box center [550, 94] width 17 height 17
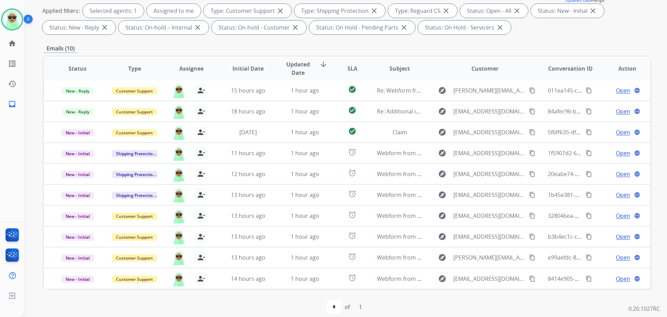
scroll to position [112, 0]
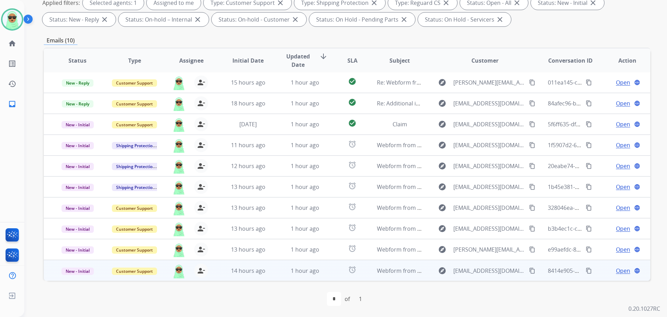
click at [618, 269] on span "Open" at bounding box center [623, 270] width 14 height 8
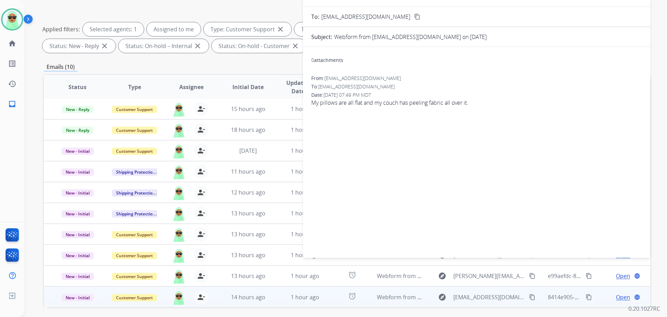
scroll to position [43, 0]
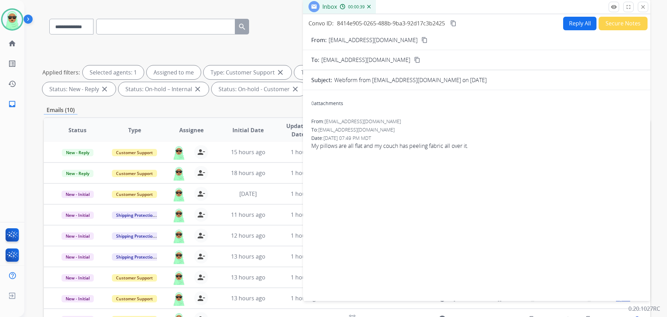
click at [605, 22] on button "Secure Notes" at bounding box center [623, 24] width 49 height 14
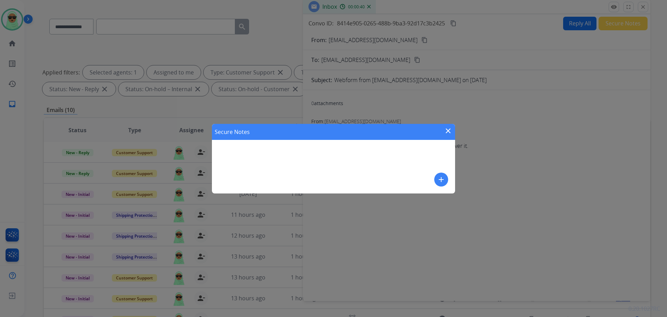
click at [443, 180] on mat-icon "add" at bounding box center [441, 179] width 8 height 8
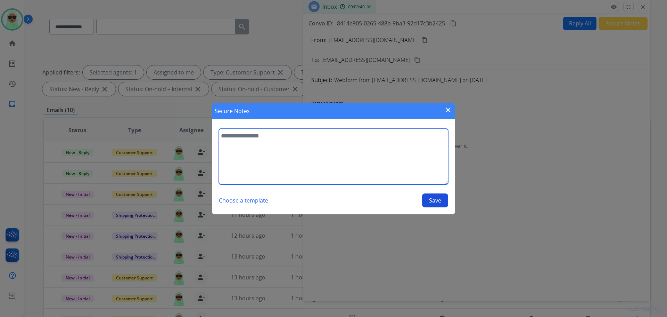
click at [304, 148] on textarea at bounding box center [333, 157] width 229 height 56
paste textarea
type textarea "**********"
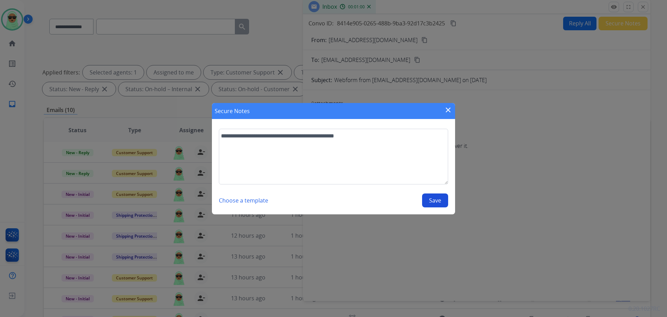
click at [439, 199] on button "Save" at bounding box center [435, 200] width 26 height 14
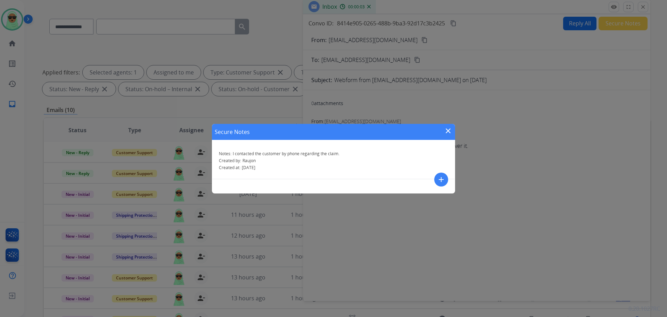
click at [444, 136] on div "Secure Notes close" at bounding box center [333, 132] width 243 height 16
click at [450, 130] on mat-icon "close" at bounding box center [448, 131] width 8 height 8
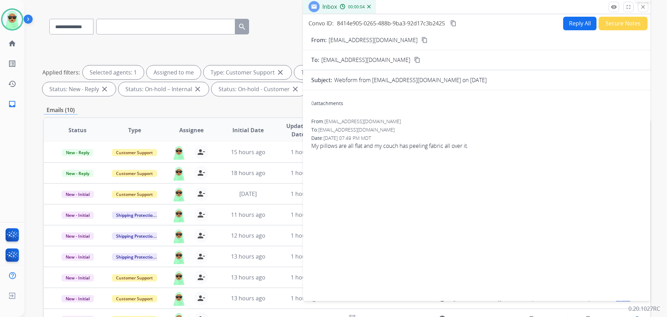
click at [642, 6] on mat-icon "close" at bounding box center [643, 7] width 6 height 6
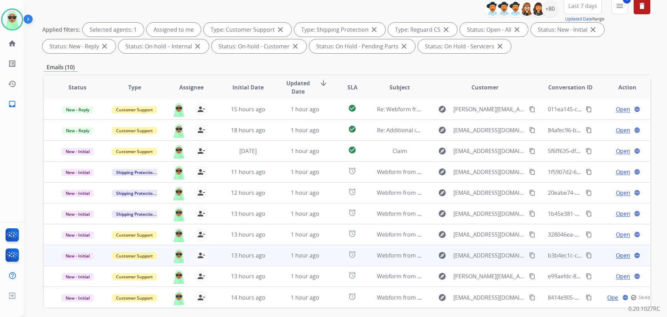
scroll to position [112, 0]
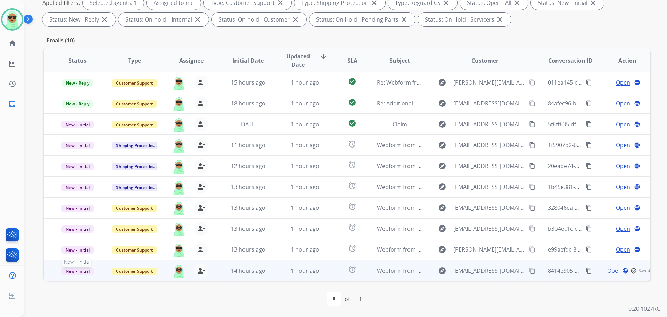
click at [75, 268] on span "New - Initial" at bounding box center [78, 270] width 32 height 7
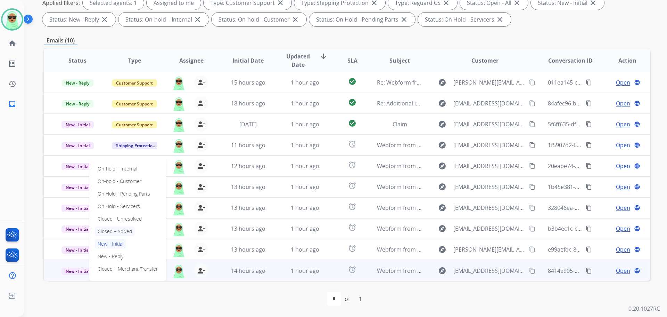
click at [109, 234] on p "Closed – Solved" at bounding box center [115, 231] width 40 height 10
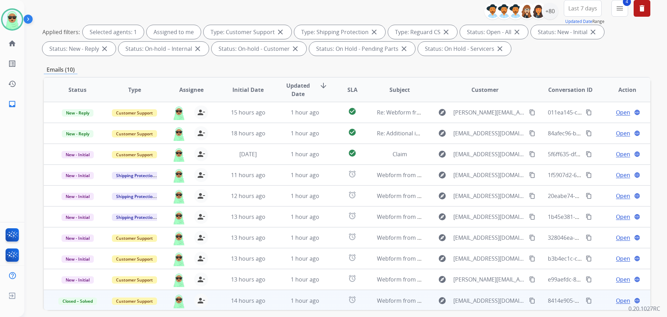
scroll to position [43, 0]
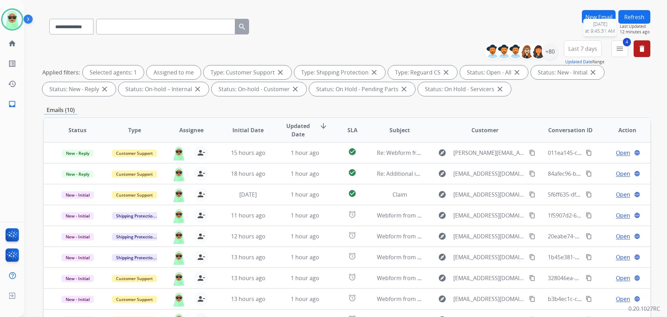
click at [630, 21] on button "Refresh" at bounding box center [635, 17] width 32 height 14
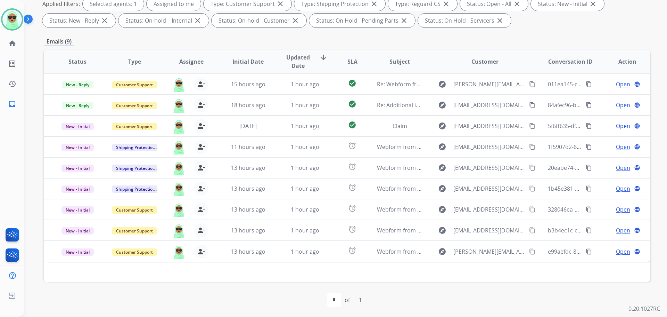
scroll to position [112, 0]
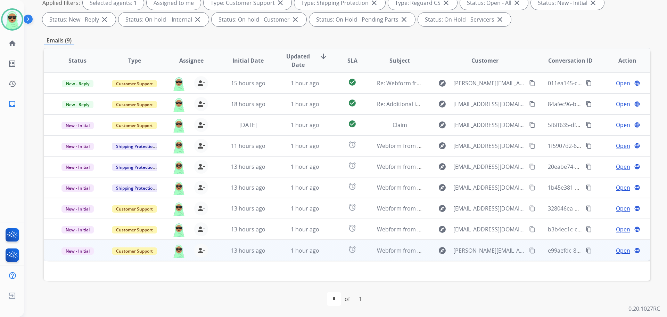
click at [529, 252] on mat-icon "content_copy" at bounding box center [532, 250] width 6 height 6
click at [529, 251] on mat-icon "content_copy" at bounding box center [532, 250] width 6 height 6
click at [620, 251] on span "Open" at bounding box center [623, 250] width 14 height 8
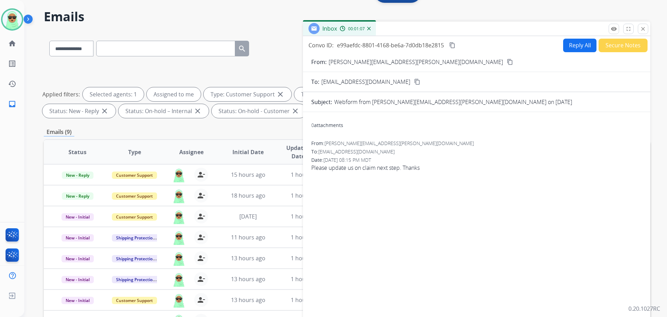
scroll to position [0, 0]
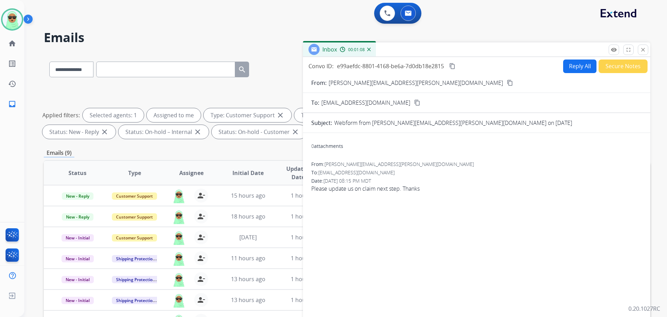
click at [136, 74] on input "text" at bounding box center [165, 70] width 139 height 16
paste input "**********"
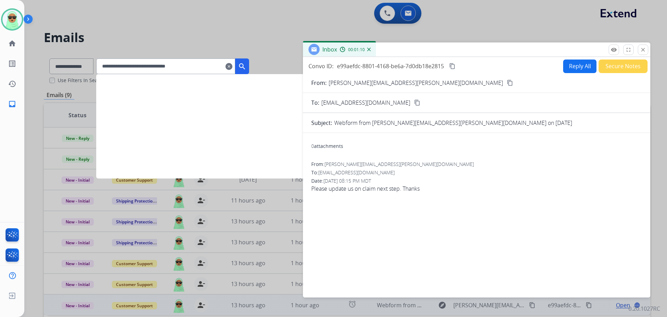
type input "**********"
click at [249, 62] on button "search" at bounding box center [242, 66] width 14 height 16
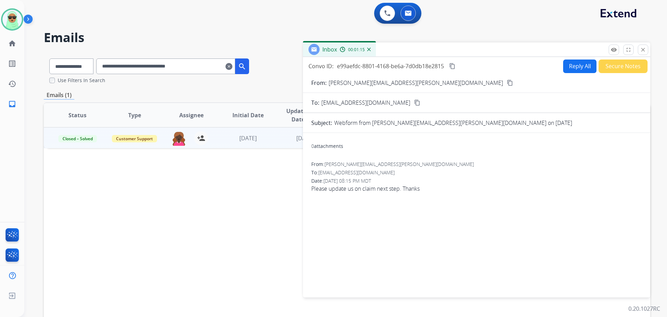
click at [272, 138] on td "1 week ago" at bounding box center [300, 137] width 57 height 21
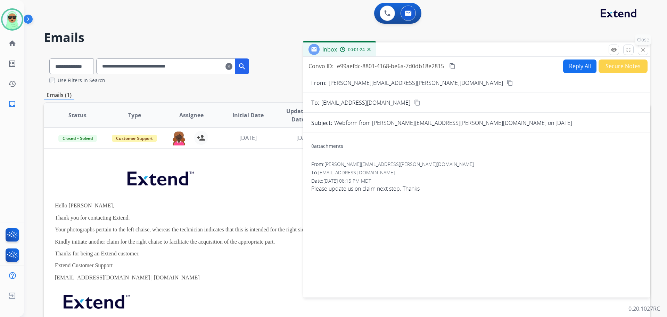
click at [643, 50] on mat-icon "close" at bounding box center [643, 50] width 6 height 6
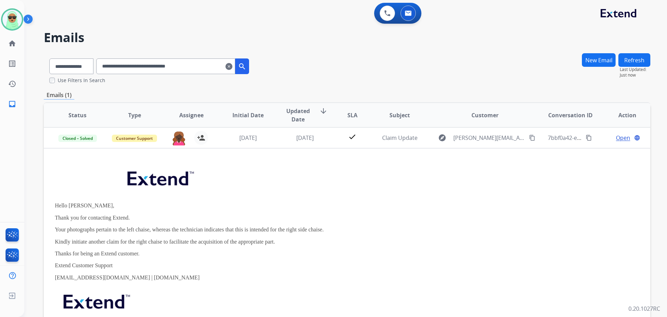
click at [233, 65] on mat-icon "clear" at bounding box center [229, 66] width 7 height 8
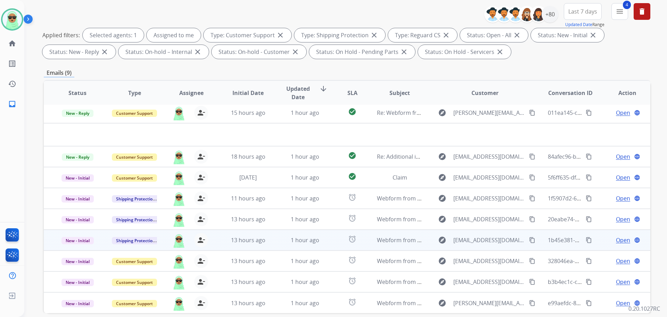
scroll to position [112, 0]
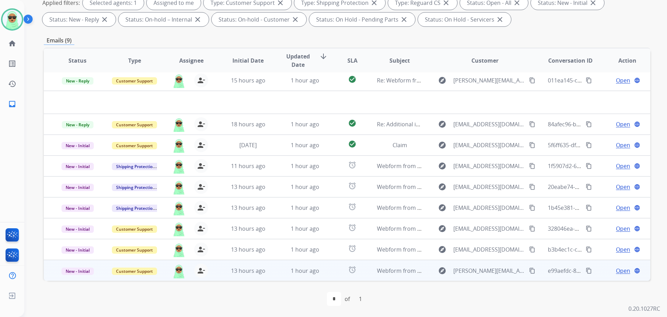
click at [616, 270] on span "Open" at bounding box center [623, 270] width 14 height 8
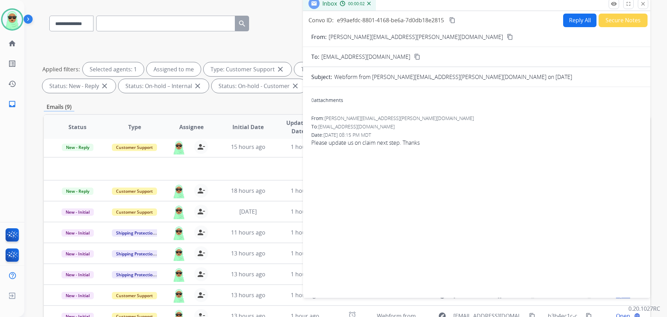
scroll to position [43, 0]
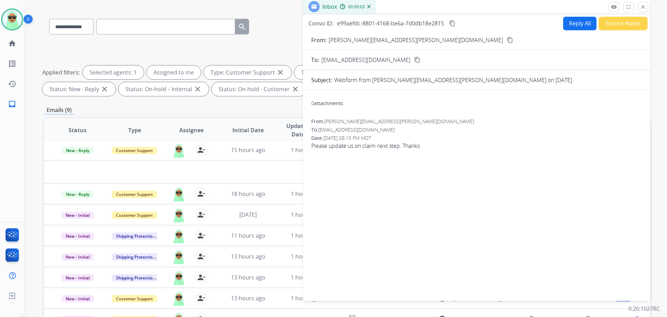
click at [564, 22] on button "Reply All" at bounding box center [580, 24] width 33 height 14
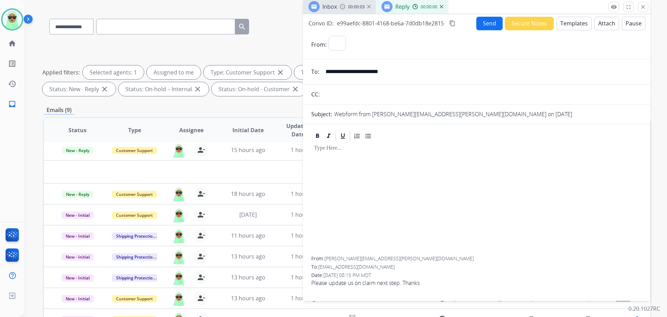
click at [574, 24] on button "Templates" at bounding box center [574, 24] width 35 height 14
select select "**********"
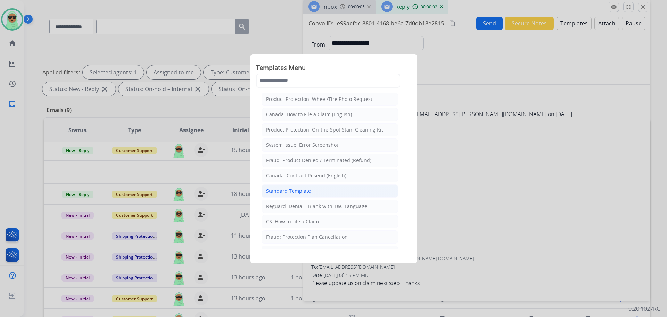
click at [319, 192] on li "Standard Template" at bounding box center [330, 190] width 137 height 13
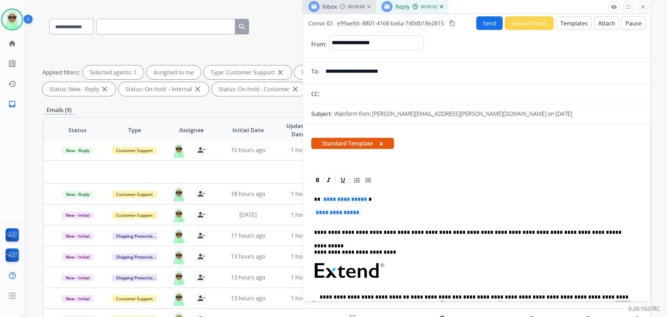
scroll to position [104, 0]
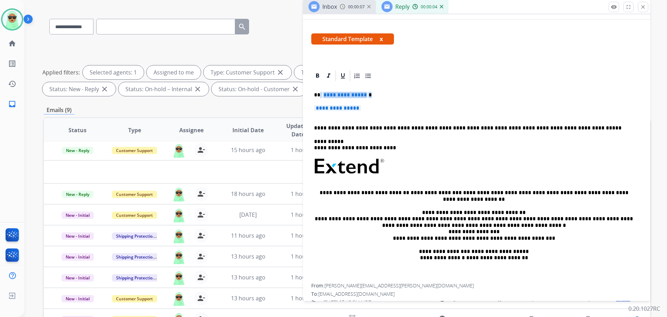
drag, startPoint x: 328, startPoint y: 101, endPoint x: 322, endPoint y: 95, distance: 8.1
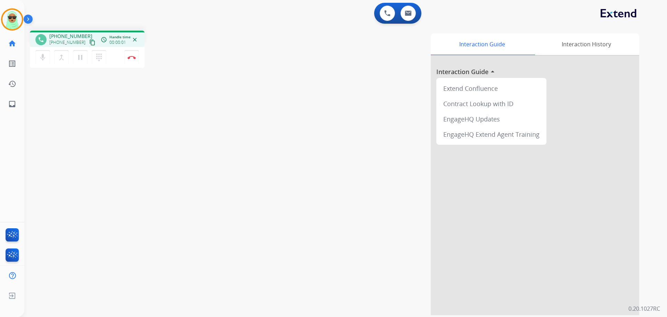
click at [89, 44] on mat-icon "content_copy" at bounding box center [92, 42] width 6 height 6
click at [89, 41] on mat-icon "content_copy" at bounding box center [92, 42] width 6 height 6
click at [384, 13] on button at bounding box center [387, 13] width 15 height 15
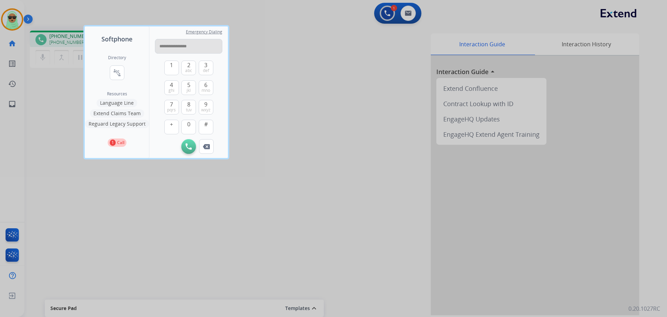
click at [186, 48] on input "**********" at bounding box center [188, 46] width 67 height 15
type input "**********"
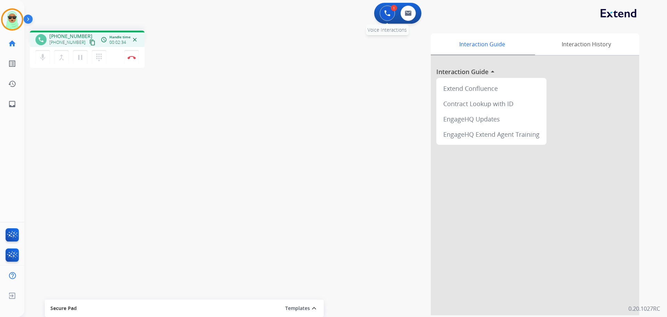
click at [384, 17] on button at bounding box center [387, 13] width 15 height 15
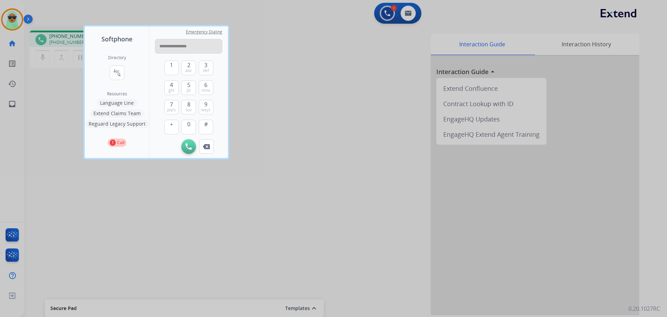
click at [166, 50] on input "**********" at bounding box center [188, 46] width 67 height 15
click at [178, 47] on input "**********" at bounding box center [188, 46] width 67 height 15
click at [170, 46] on input "**********" at bounding box center [188, 46] width 67 height 15
type input "**********"
click at [192, 148] on img at bounding box center [189, 146] width 6 height 6
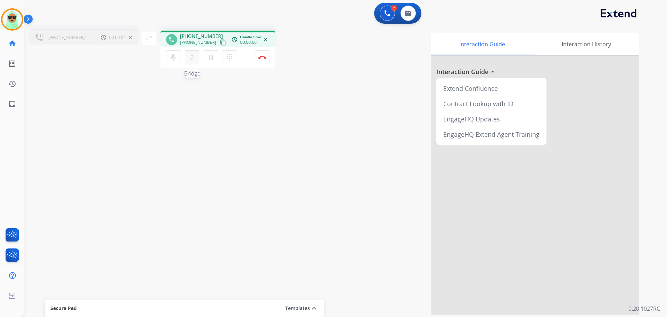
click at [189, 60] on mat-icon "merge_type" at bounding box center [192, 57] width 8 height 8
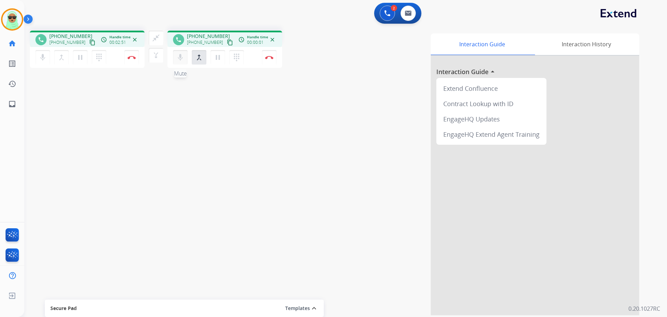
click at [180, 59] on mat-icon "mic" at bounding box center [180, 57] width 8 height 8
click at [89, 167] on div "phone +15732574132 +15732574132 content_copy access_time Call metrics Queue 00:…" at bounding box center [337, 170] width 626 height 290
click at [235, 55] on mat-icon "dialpad" at bounding box center [237, 57] width 8 height 8
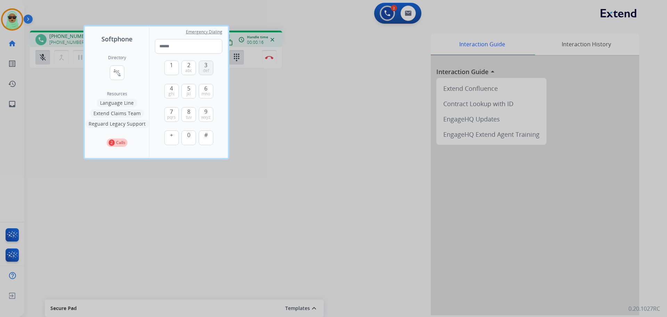
click at [207, 65] on span "3" at bounding box center [205, 65] width 3 height 8
type input "*"
click at [417, 55] on div at bounding box center [333, 158] width 667 height 317
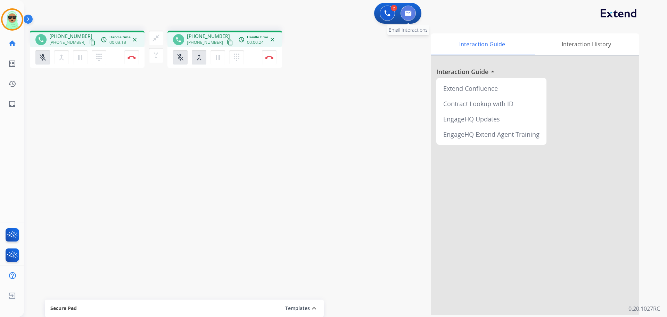
click at [406, 9] on button at bounding box center [408, 13] width 15 height 15
select select "**********"
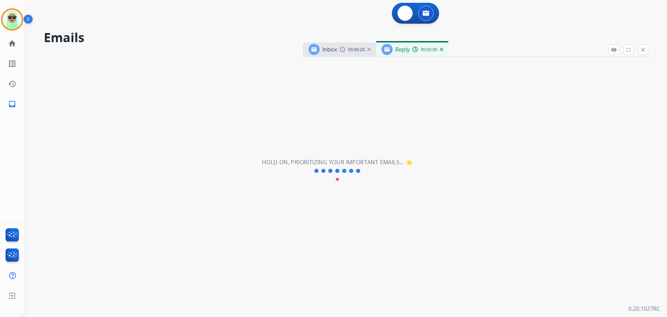
select select "**********"
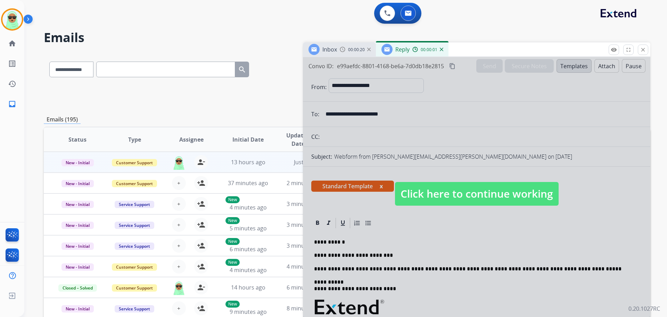
drag, startPoint x: 444, startPoint y: 189, endPoint x: 447, endPoint y: 194, distance: 6.0
click at [446, 188] on span "Click here to continue working" at bounding box center [477, 194] width 164 height 24
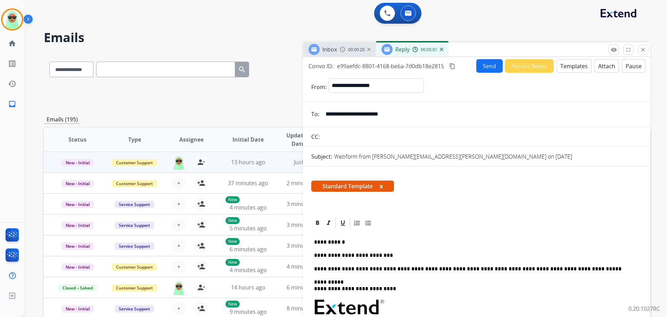
click at [515, 256] on p "**********" at bounding box center [474, 255] width 320 height 6
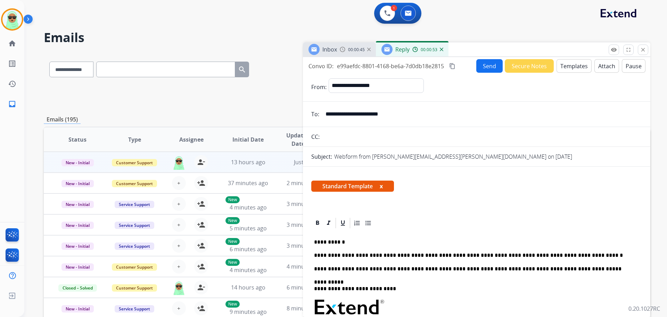
click at [487, 66] on button "Send" at bounding box center [490, 66] width 26 height 14
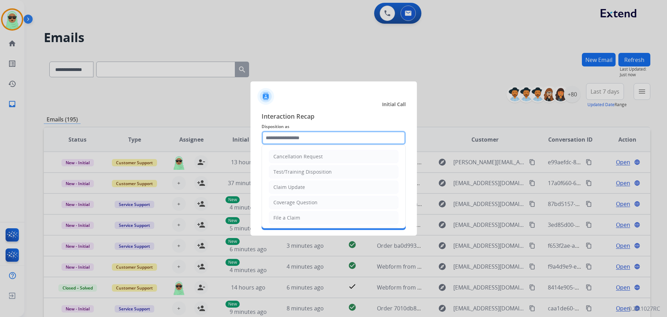
drag, startPoint x: 332, startPoint y: 139, endPoint x: 333, endPoint y: 143, distance: 4.0
click at [333, 139] on input "text" at bounding box center [334, 138] width 144 height 14
click at [314, 190] on li "Claim Update" at bounding box center [334, 186] width 130 height 13
type input "**********"
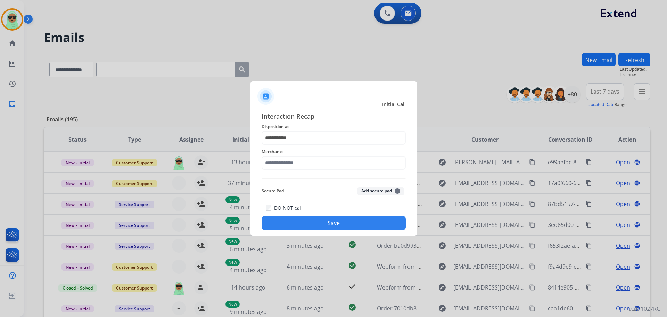
click at [308, 170] on div "**********" at bounding box center [334, 170] width 144 height 119
click at [307, 167] on input "text" at bounding box center [334, 163] width 144 height 14
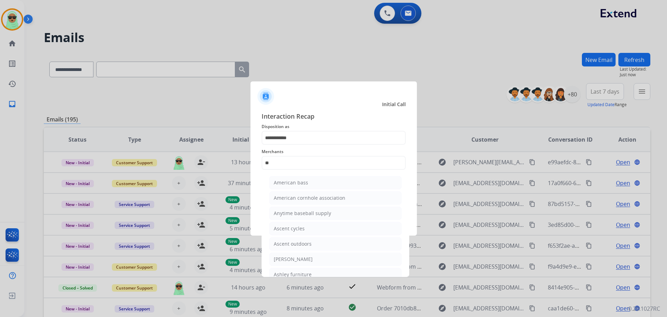
drag, startPoint x: 306, startPoint y: 273, endPoint x: 305, endPoint y: 260, distance: 12.6
click at [306, 272] on div "Ashley furniture" at bounding box center [293, 274] width 38 height 7
type input "**********"
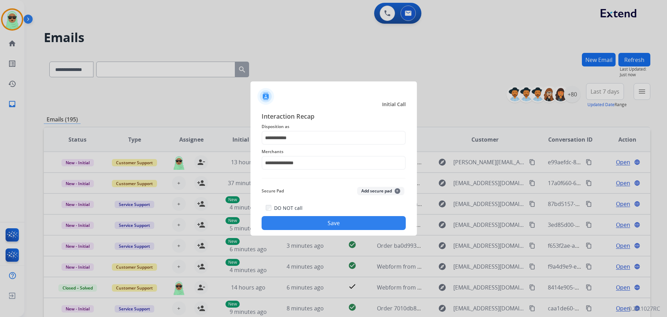
click at [318, 221] on button "Save" at bounding box center [334, 223] width 144 height 14
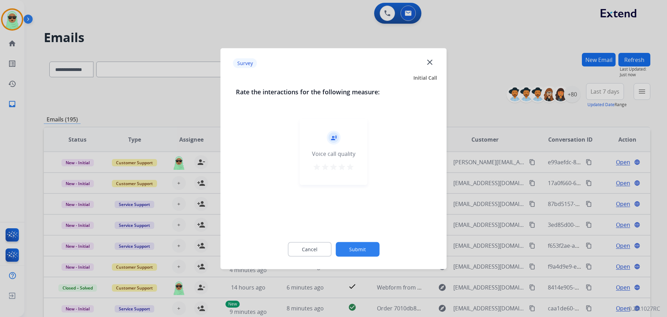
click at [359, 250] on button "Submit" at bounding box center [358, 249] width 44 height 15
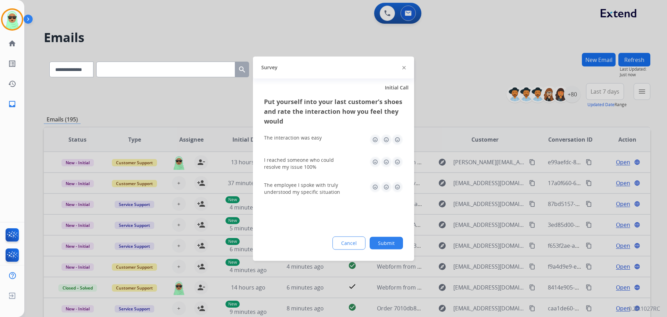
click at [388, 242] on button "Submit" at bounding box center [386, 242] width 33 height 13
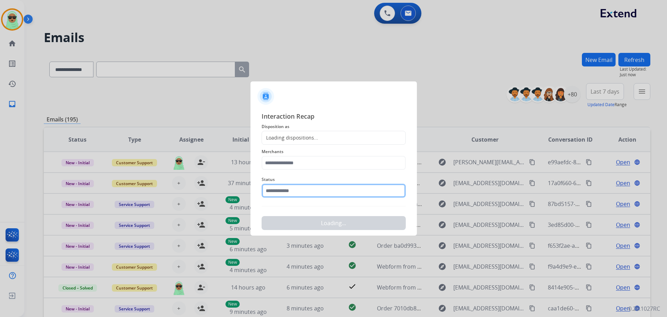
click at [311, 190] on input "text" at bounding box center [334, 191] width 144 height 14
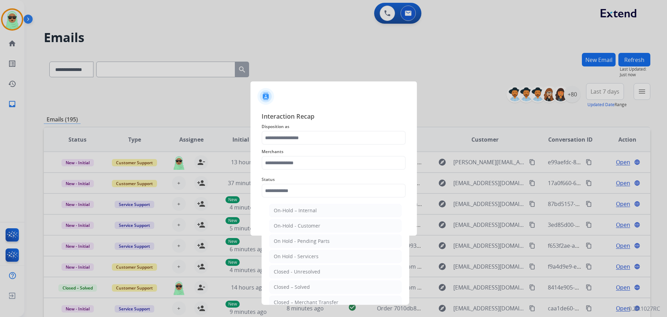
drag, startPoint x: 308, startPoint y: 283, endPoint x: 291, endPoint y: 164, distance: 120.5
click at [308, 281] on li "Closed – Solved" at bounding box center [335, 286] width 132 height 13
type input "**********"
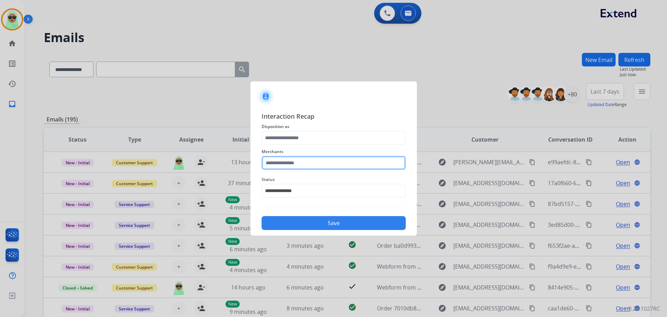
click at [292, 157] on input "text" at bounding box center [334, 163] width 144 height 14
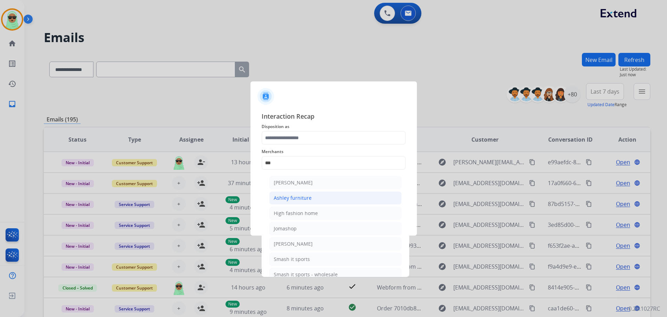
click at [314, 197] on li "Ashley furniture" at bounding box center [335, 197] width 132 height 13
type input "**********"
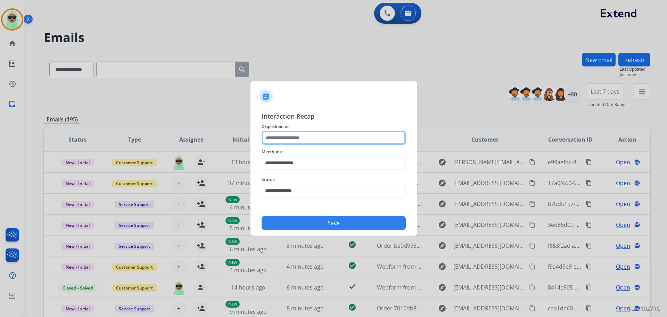
click at [306, 139] on input "text" at bounding box center [334, 138] width 144 height 14
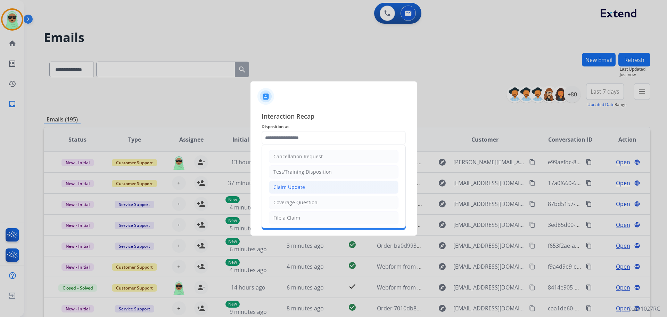
click at [305, 188] on li "Claim Update" at bounding box center [334, 186] width 130 height 13
type input "**********"
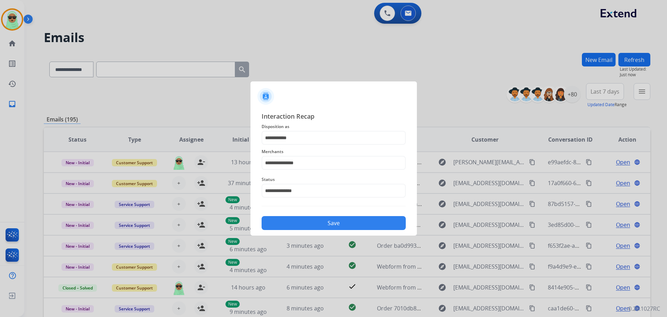
click at [322, 214] on div "Save" at bounding box center [334, 221] width 144 height 18
click at [326, 219] on button "Save" at bounding box center [334, 223] width 144 height 14
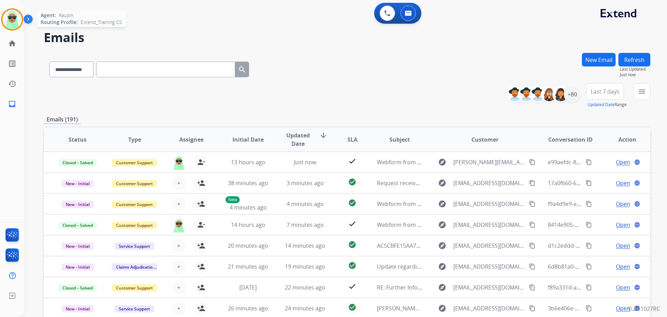
click at [11, 24] on img at bounding box center [11, 19] width 19 height 19
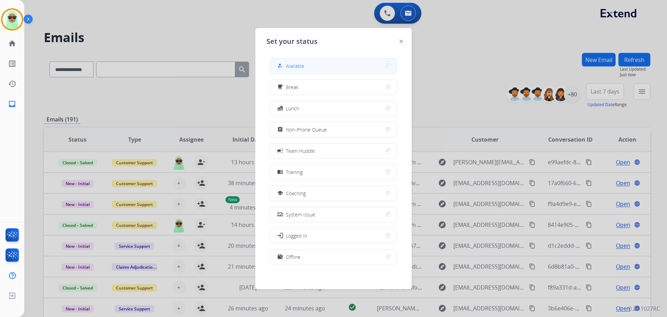
click at [305, 63] on span "Available" at bounding box center [295, 65] width 18 height 7
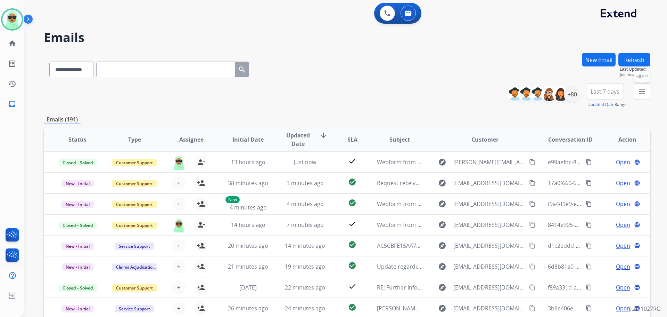
click at [639, 95] on mat-icon "menu" at bounding box center [642, 91] width 8 height 8
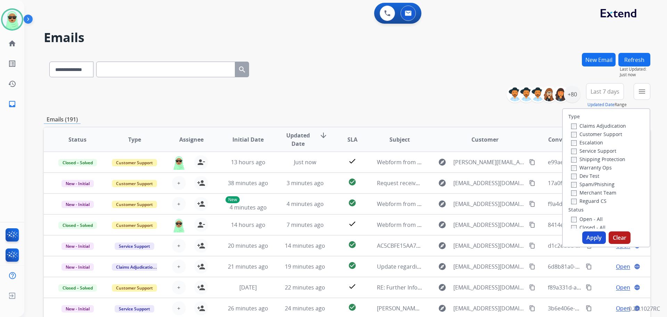
click at [573, 134] on label "Customer Support" at bounding box center [597, 134] width 51 height 7
click at [584, 156] on label "Shipping Protection" at bounding box center [599, 159] width 54 height 7
click at [588, 201] on label "Reguard CS" at bounding box center [589, 200] width 35 height 7
click at [588, 217] on label "Open - All" at bounding box center [588, 219] width 32 height 7
click at [589, 237] on button "Apply" at bounding box center [595, 237] width 24 height 13
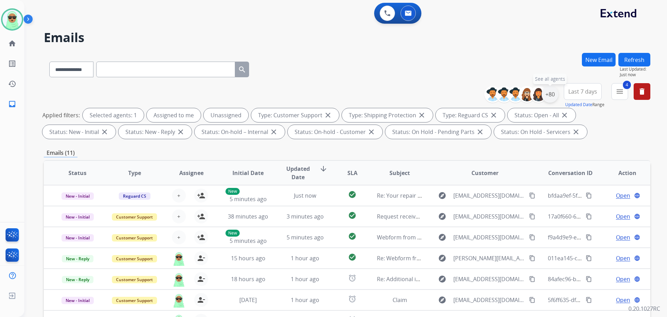
click at [549, 91] on div "+80" at bounding box center [550, 94] width 17 height 17
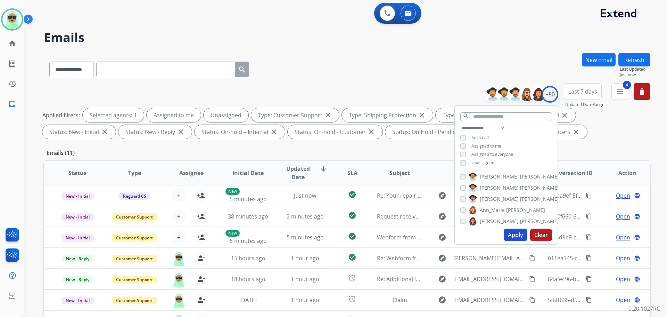
click at [478, 165] on div "**********" at bounding box center [506, 146] width 103 height 44
click at [483, 163] on span "Unassigned" at bounding box center [483, 163] width 23 height 6
click at [512, 232] on button "Apply" at bounding box center [516, 234] width 24 height 13
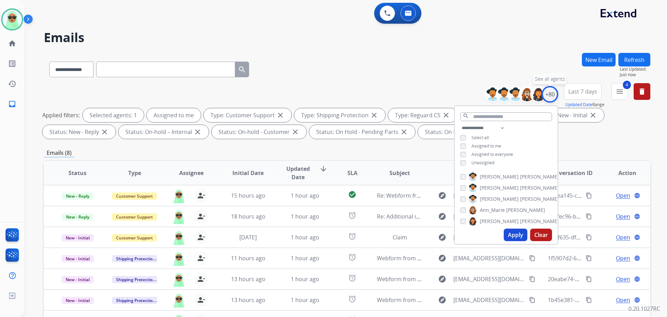
click at [550, 95] on div "+80" at bounding box center [550, 94] width 17 height 17
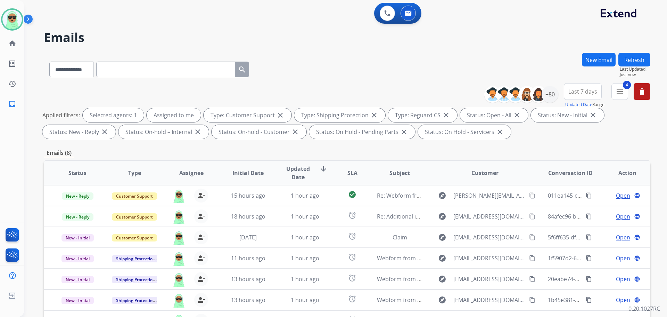
click at [554, 63] on div "**********" at bounding box center [347, 68] width 607 height 30
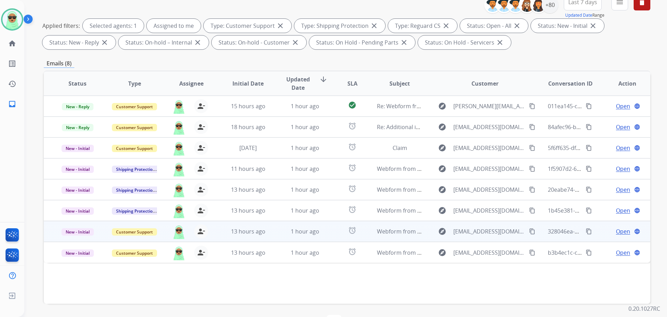
scroll to position [112, 0]
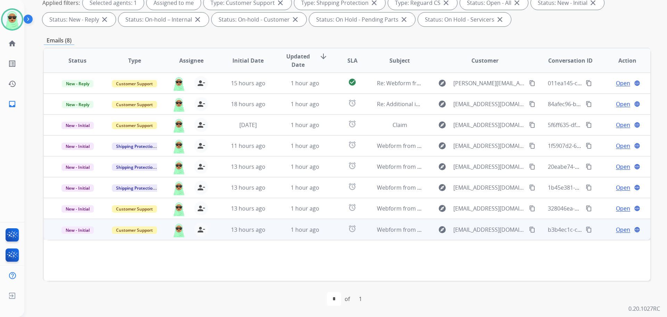
click at [619, 230] on span "Open" at bounding box center [623, 229] width 14 height 8
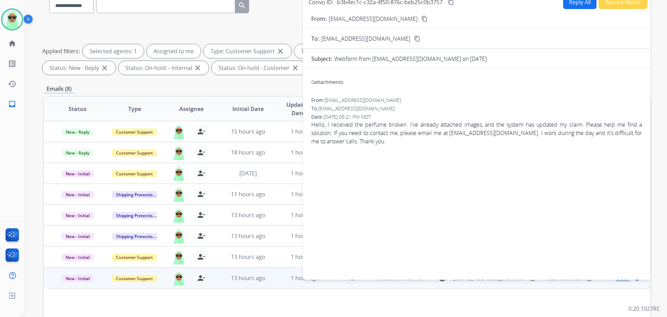
scroll to position [43, 0]
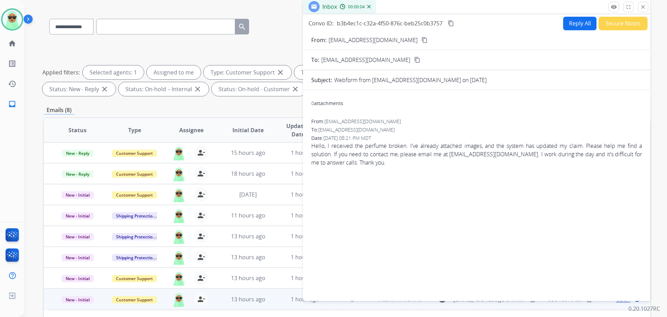
click at [422, 39] on mat-icon "content_copy" at bounding box center [425, 40] width 6 height 6
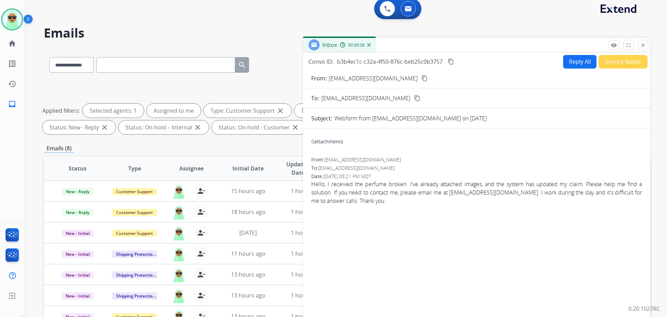
scroll to position [0, 0]
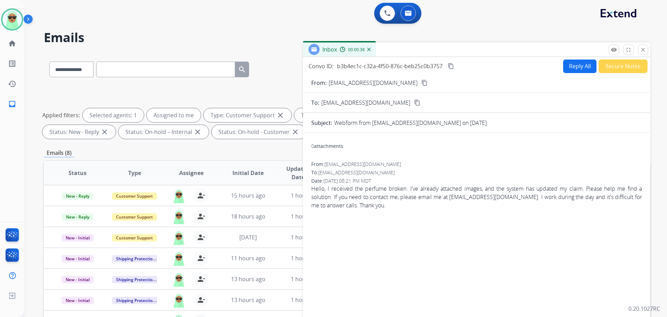
click at [573, 65] on button "Reply All" at bounding box center [580, 66] width 33 height 14
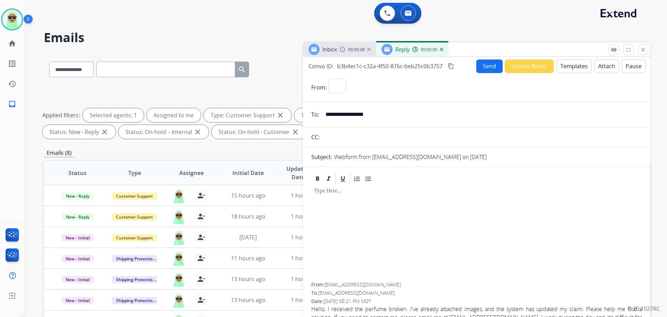
select select "**********"
click at [570, 63] on button "Templates" at bounding box center [574, 66] width 35 height 14
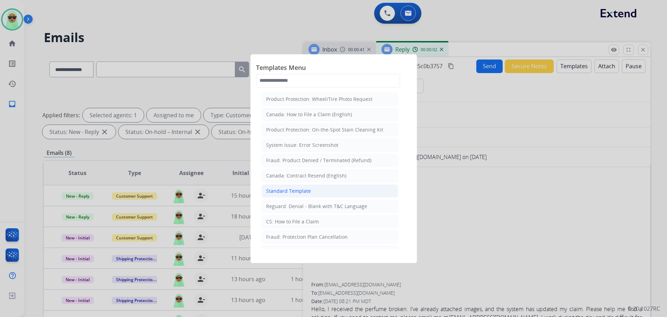
click at [292, 186] on li "Standard Template" at bounding box center [330, 190] width 137 height 13
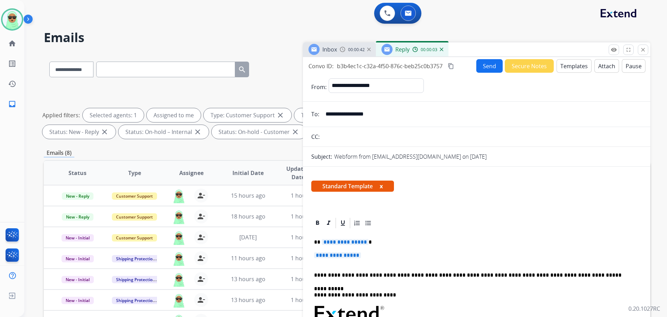
scroll to position [35, 0]
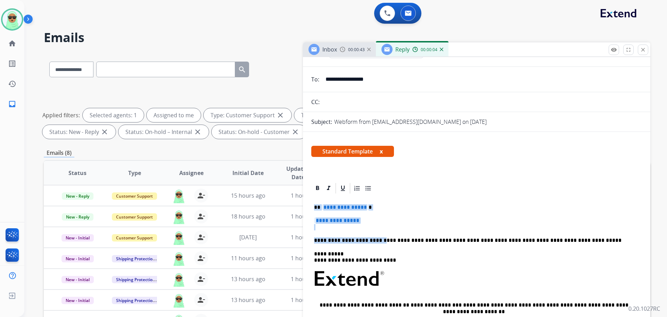
drag, startPoint x: 375, startPoint y: 243, endPoint x: 366, endPoint y: 218, distance: 26.5
click at [316, 197] on div "**********" at bounding box center [476, 294] width 331 height 201
click at [392, 223] on p "**********" at bounding box center [476, 223] width 325 height 13
drag, startPoint x: 326, startPoint y: 216, endPoint x: 317, endPoint y: 207, distance: 12.3
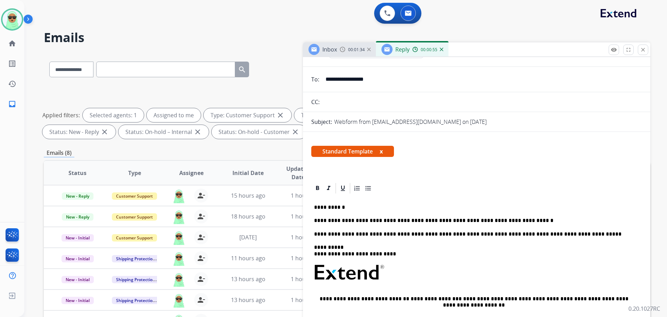
click at [446, 221] on p "**********" at bounding box center [474, 220] width 320 height 6
click at [536, 221] on p "**********" at bounding box center [474, 220] width 320 height 6
click at [422, 217] on div "**********" at bounding box center [476, 291] width 331 height 195
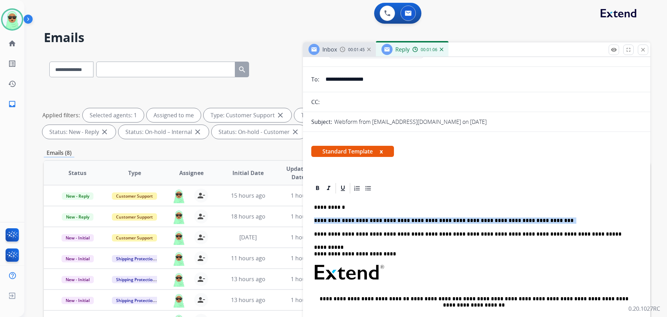
click at [422, 217] on div "**********" at bounding box center [476, 291] width 331 height 195
copy p "**********"
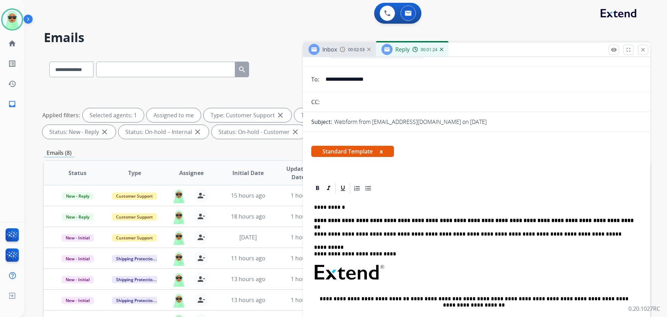
click at [468, 222] on strong "**********" at bounding box center [474, 223] width 321 height 11
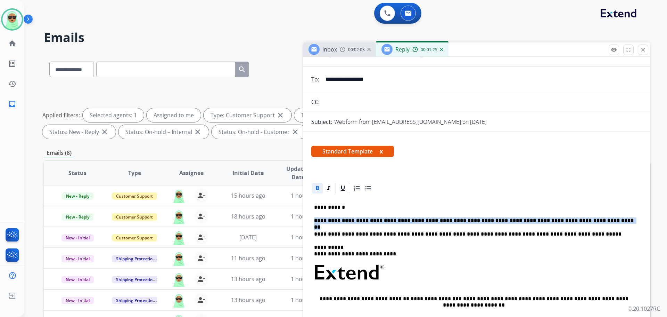
click at [468, 222] on strong "**********" at bounding box center [474, 223] width 321 height 11
click at [317, 186] on icon at bounding box center [317, 188] width 3 height 4
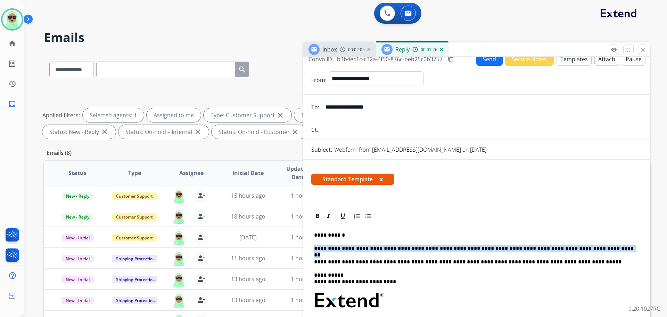
scroll to position [0, 0]
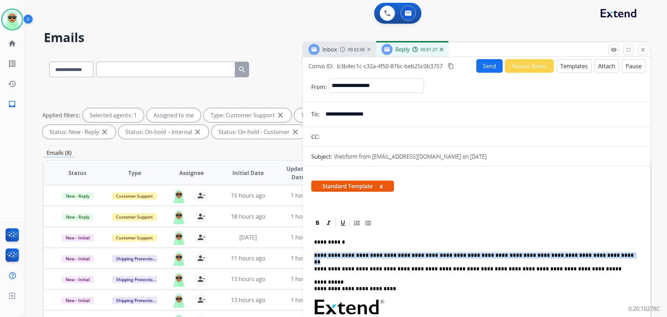
click at [485, 70] on button "Send" at bounding box center [490, 66] width 26 height 14
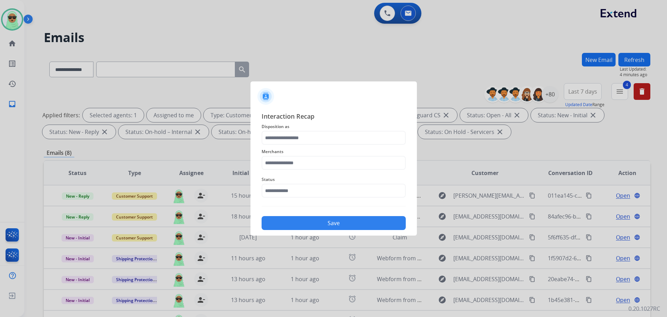
click at [341, 202] on div "Interaction Recap Disposition as Merchants Status Save" at bounding box center [334, 170] width 144 height 119
click at [343, 188] on input "text" at bounding box center [334, 191] width 144 height 14
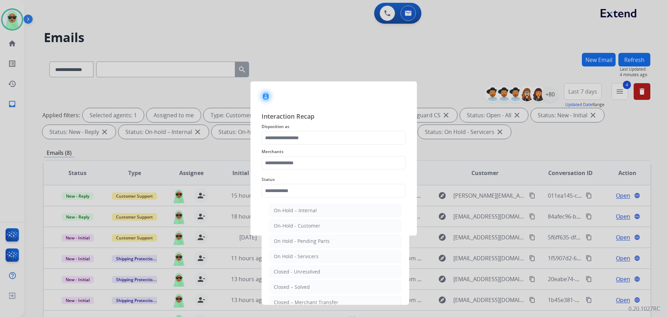
drag, startPoint x: 321, startPoint y: 289, endPoint x: 321, endPoint y: 270, distance: 18.8
click at [321, 289] on li "Closed – Solved" at bounding box center [335, 286] width 132 height 13
type input "**********"
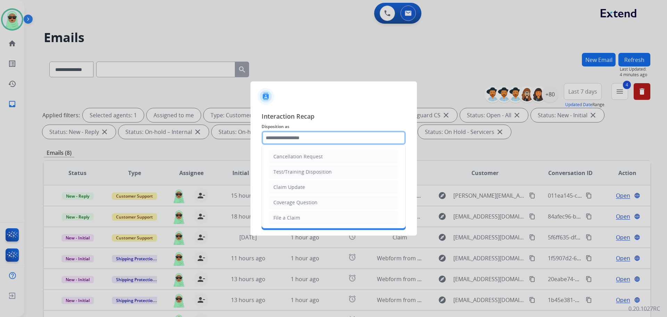
click at [310, 137] on input "text" at bounding box center [334, 138] width 144 height 14
click at [310, 184] on li "Claim Update" at bounding box center [334, 186] width 130 height 13
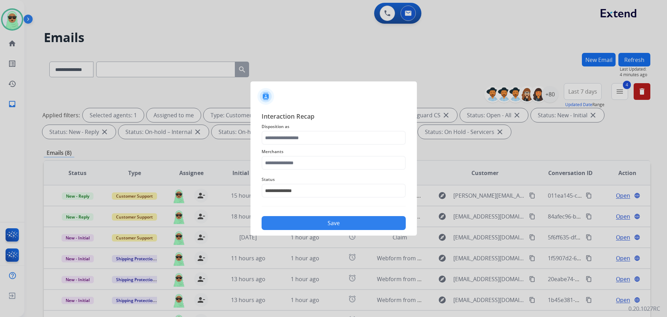
type input "**********"
click at [311, 158] on input "text" at bounding box center [334, 163] width 144 height 14
click at [321, 185] on li "Jomashop" at bounding box center [335, 182] width 132 height 13
type input "********"
click at [327, 226] on button "Save" at bounding box center [334, 223] width 144 height 14
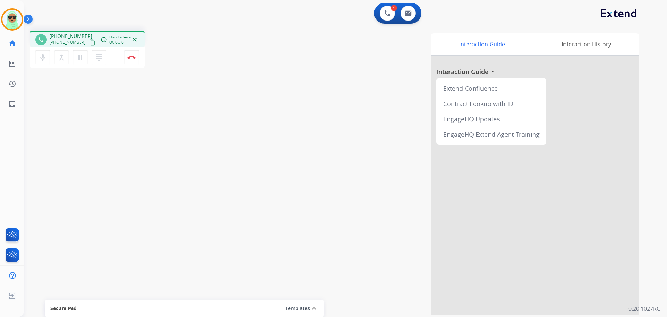
click at [89, 41] on mat-icon "content_copy" at bounding box center [92, 42] width 6 height 6
click at [127, 56] on button "Disconnect" at bounding box center [131, 57] width 15 height 15
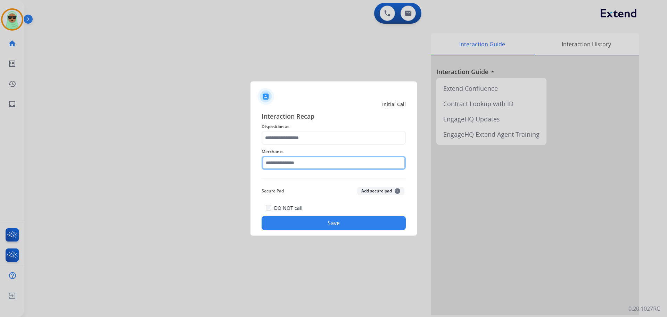
click at [291, 160] on input "text" at bounding box center [334, 163] width 144 height 14
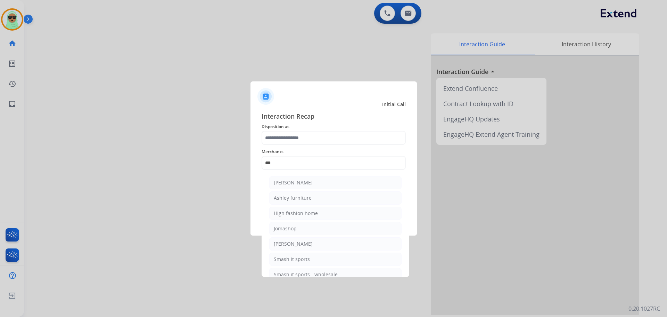
drag, startPoint x: 324, startPoint y: 185, endPoint x: 318, endPoint y: 169, distance: 17.0
click at [324, 184] on li "[PERSON_NAME]" at bounding box center [335, 182] width 132 height 13
type input "**********"
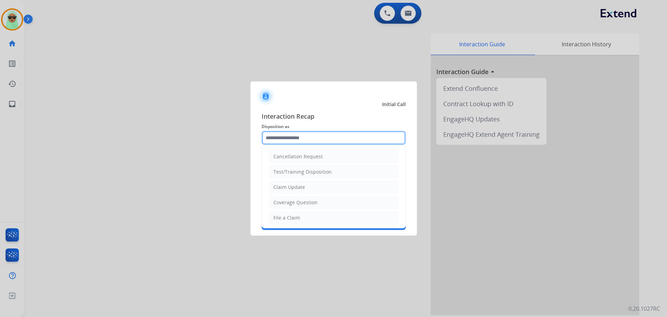
click at [312, 140] on input "text" at bounding box center [334, 138] width 144 height 14
click at [301, 189] on div "Claim Update" at bounding box center [290, 187] width 32 height 7
type input "**********"
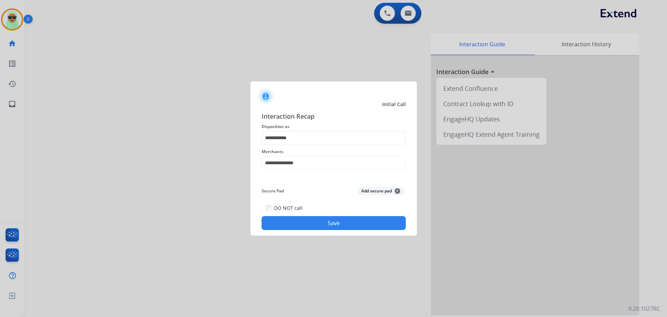
click at [309, 217] on button "Save" at bounding box center [334, 223] width 144 height 14
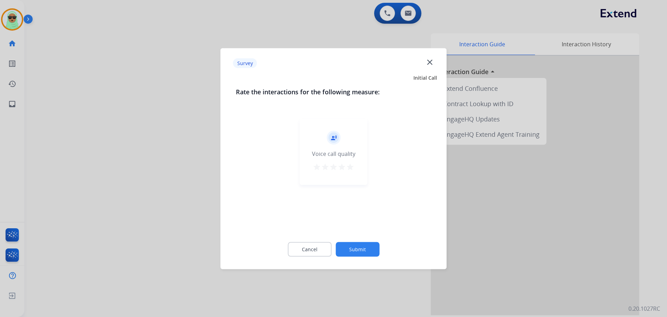
drag, startPoint x: 347, startPoint y: 235, endPoint x: 354, endPoint y: 249, distance: 15.2
click at [348, 236] on div "Cancel Submit" at bounding box center [334, 248] width 196 height 31
click at [355, 252] on button "Submit" at bounding box center [358, 249] width 44 height 15
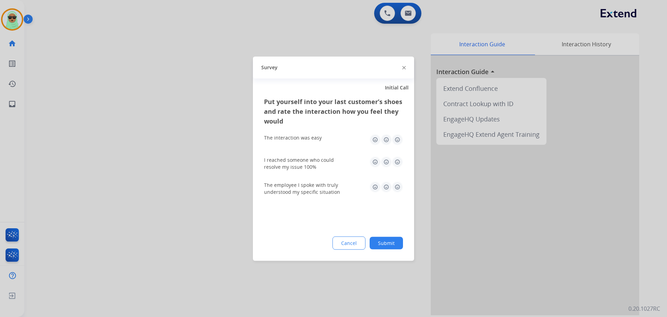
click at [381, 250] on div "Put yourself into your last customer’s shoes and rate the interaction how you f…" at bounding box center [333, 178] width 161 height 164
click at [391, 243] on button "Submit" at bounding box center [386, 242] width 33 height 13
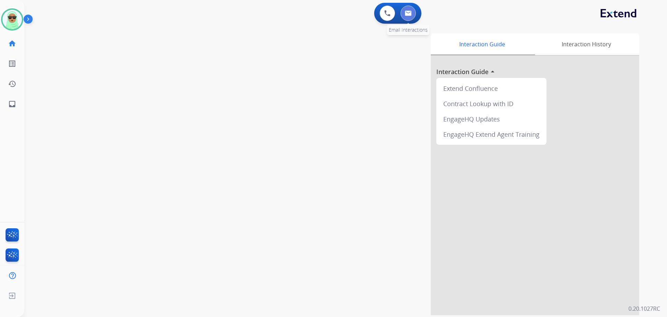
click at [410, 18] on button at bounding box center [408, 13] width 15 height 15
select select "**********"
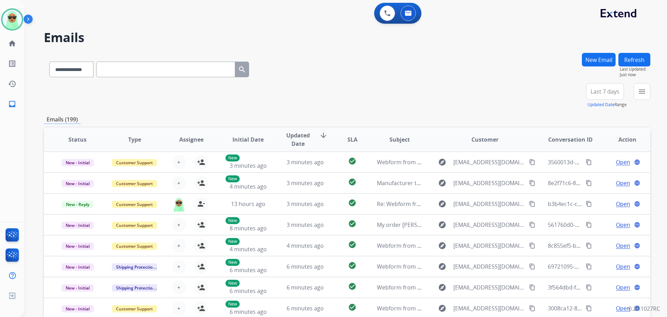
click at [640, 93] on mat-icon "menu" at bounding box center [642, 91] width 8 height 8
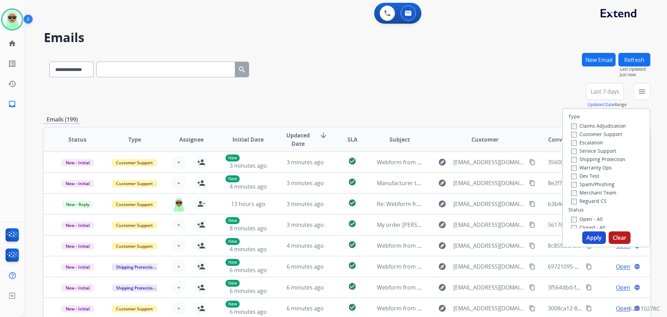
click at [593, 131] on label "Customer Support" at bounding box center [597, 134] width 51 height 7
click at [599, 161] on label "Shipping Protection" at bounding box center [599, 159] width 54 height 7
click at [593, 204] on label "Reguard CS" at bounding box center [589, 200] width 35 height 7
click at [592, 220] on label "Open - All" at bounding box center [588, 219] width 32 height 7
click at [593, 220] on label "Open - All" at bounding box center [588, 219] width 32 height 7
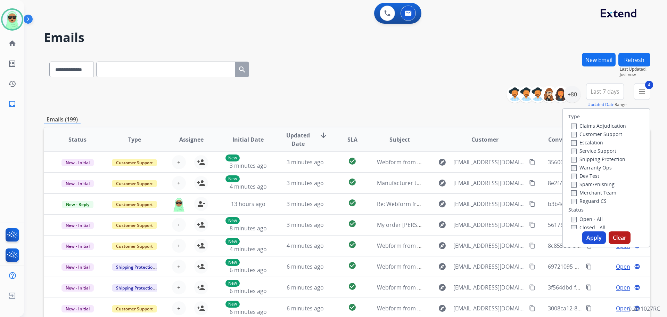
click at [593, 238] on button "Apply" at bounding box center [595, 237] width 24 height 13
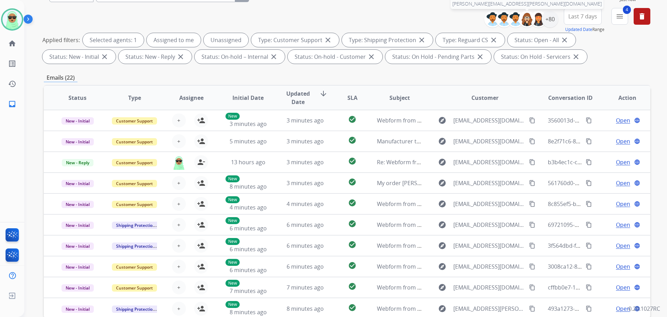
scroll to position [8, 0]
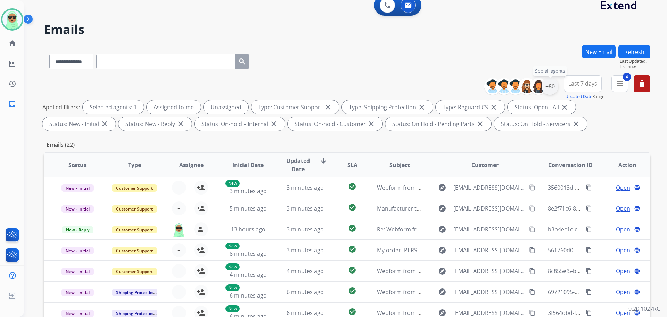
click at [553, 91] on div "+80" at bounding box center [550, 86] width 17 height 17
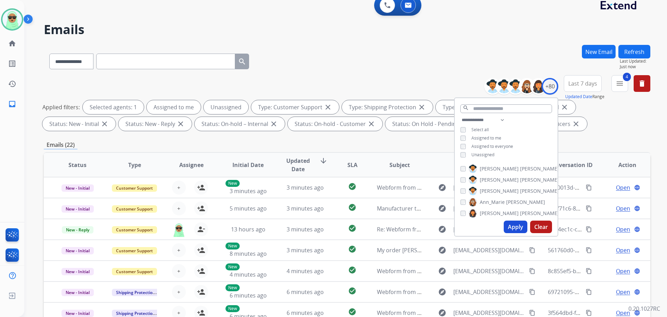
click at [491, 156] on span "Unassigned" at bounding box center [483, 155] width 23 height 6
click at [519, 225] on button "Apply" at bounding box center [516, 226] width 24 height 13
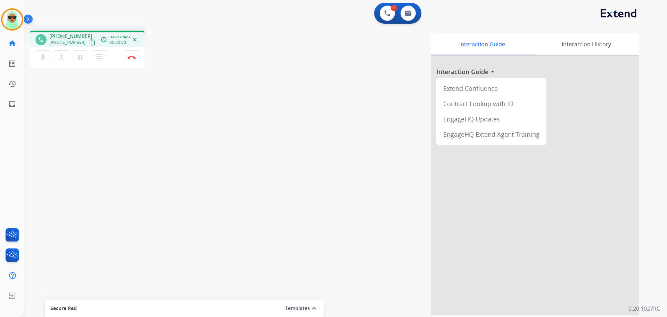
click at [88, 41] on button "content_copy" at bounding box center [92, 42] width 8 height 8
click at [89, 43] on mat-icon "content_copy" at bounding box center [92, 42] width 6 height 6
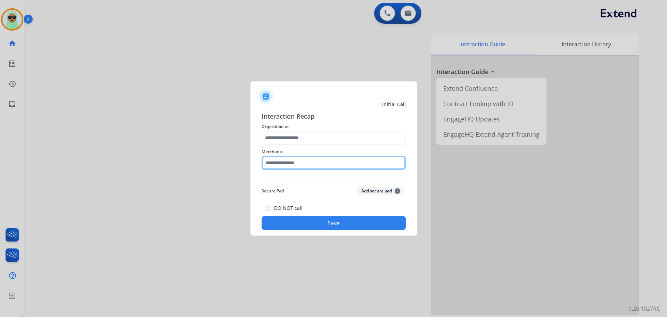
click at [359, 164] on input "text" at bounding box center [334, 163] width 144 height 14
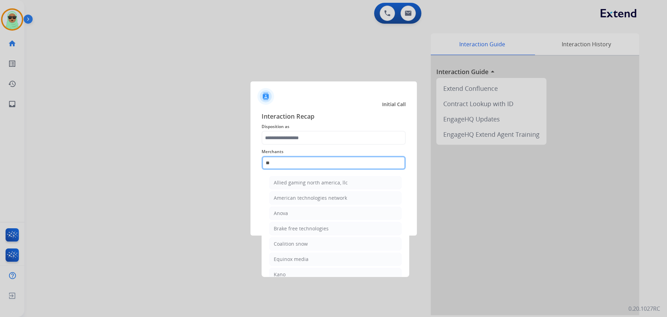
type input "*"
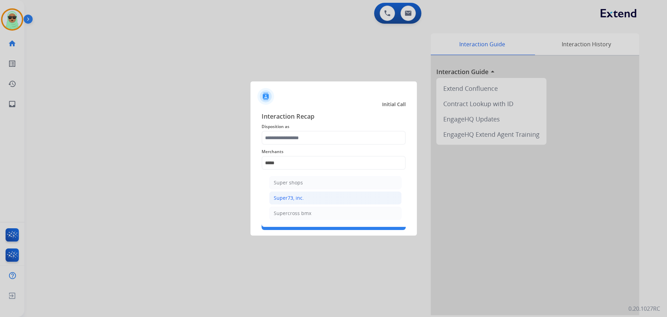
click at [293, 199] on div "Super73, inc." at bounding box center [289, 197] width 30 height 7
type input "**********"
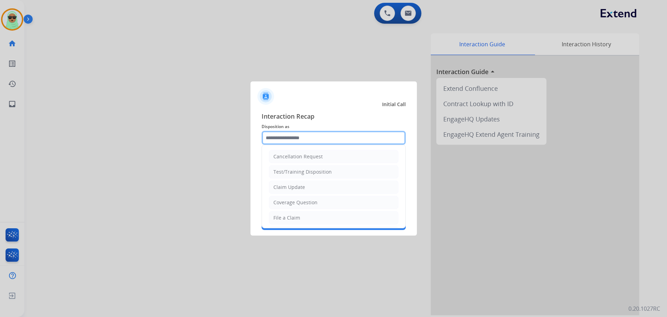
click at [308, 144] on input "text" at bounding box center [334, 138] width 144 height 14
click at [304, 188] on li "Claim Update" at bounding box center [334, 186] width 130 height 13
type input "**********"
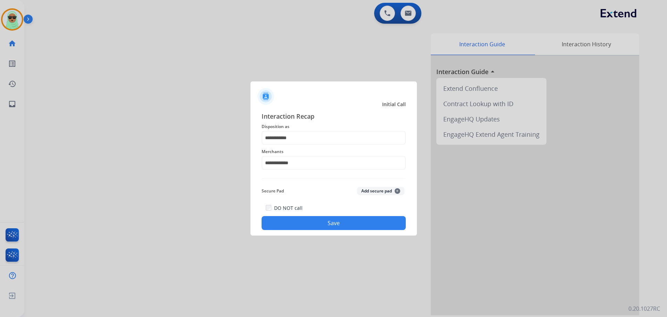
click at [324, 215] on div "DO NOT call Save" at bounding box center [334, 216] width 144 height 26
click at [323, 226] on button "Save" at bounding box center [334, 223] width 144 height 14
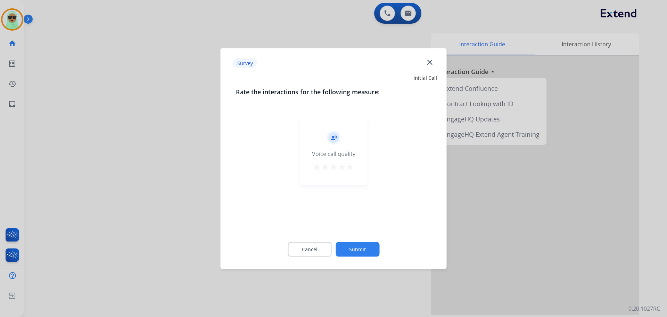
click at [369, 250] on button "Submit" at bounding box center [358, 249] width 44 height 15
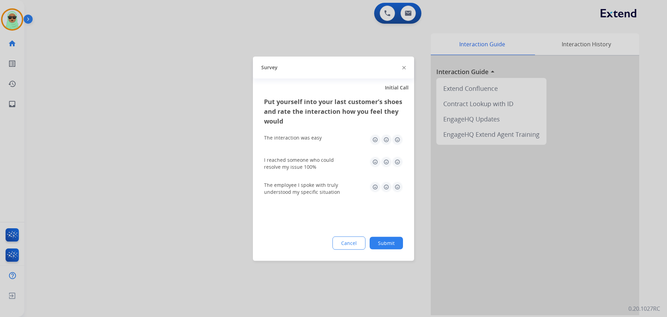
click at [402, 245] on button "Submit" at bounding box center [386, 242] width 33 height 13
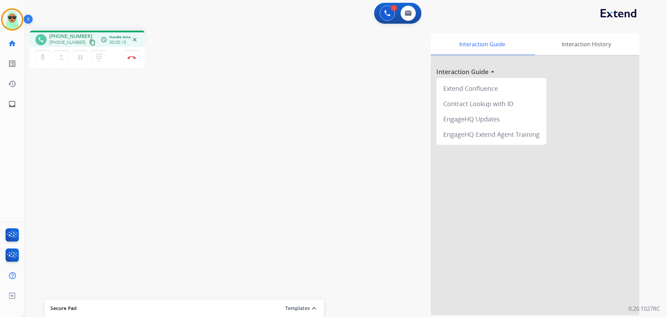
click at [89, 42] on button "content_copy" at bounding box center [92, 42] width 8 height 8
click at [88, 44] on button "content_copy" at bounding box center [92, 42] width 8 height 8
click at [86, 98] on div "phone +19495549501 +19495549501 content_copy access_time Call metrics Queue 00:…" at bounding box center [337, 170] width 626 height 290
click at [134, 51] on button "Disconnect" at bounding box center [131, 57] width 15 height 15
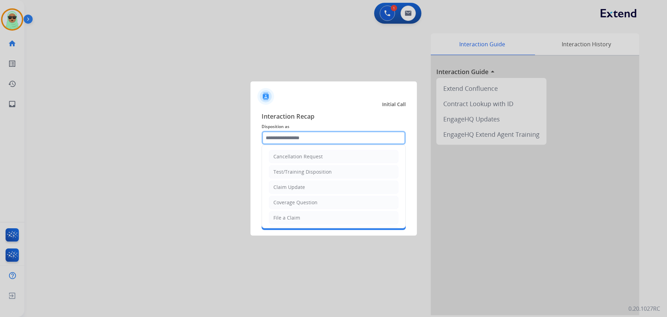
click at [335, 132] on input "text" at bounding box center [334, 138] width 144 height 14
click at [311, 187] on li "Claim Update" at bounding box center [334, 186] width 130 height 13
type input "**********"
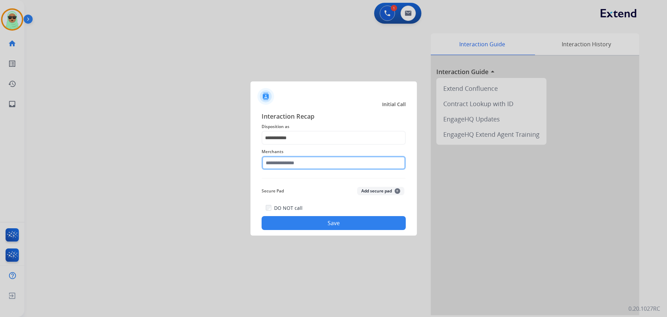
click at [302, 158] on input "text" at bounding box center [334, 163] width 144 height 14
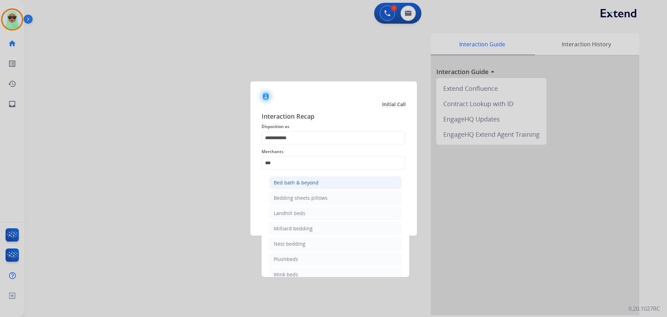
click at [306, 181] on div "Bed bath & beyond" at bounding box center [296, 182] width 45 height 7
type input "**********"
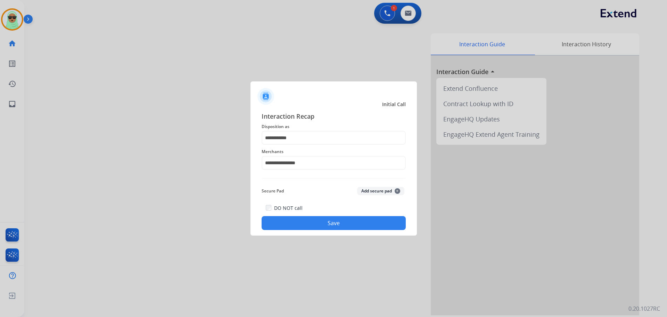
drag, startPoint x: 346, startPoint y: 233, endPoint x: 385, endPoint y: 245, distance: 40.6
click at [347, 233] on div "**********" at bounding box center [334, 171] width 167 height 130
click at [374, 224] on button "Save" at bounding box center [334, 223] width 144 height 14
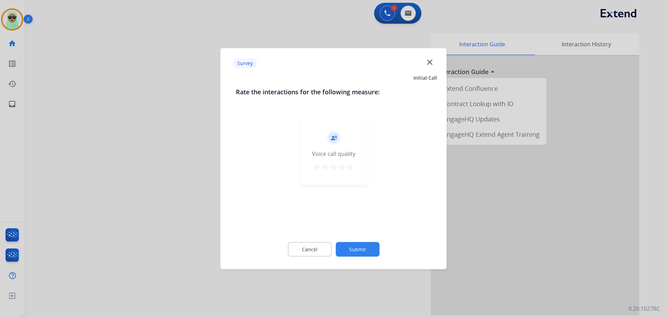
click at [374, 253] on button "Submit" at bounding box center [358, 249] width 44 height 15
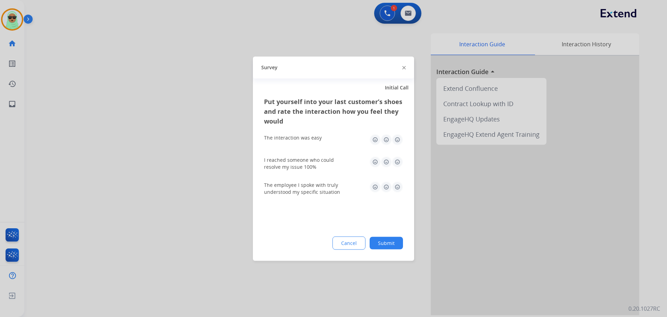
click at [393, 245] on button "Submit" at bounding box center [386, 242] width 33 height 13
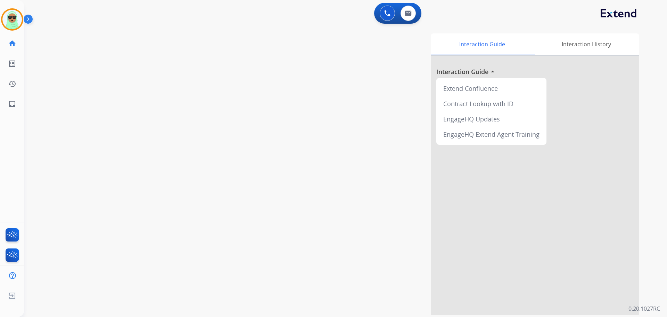
click at [97, 108] on div "swap_horiz Break voice bridge close_fullscreen Connect 3-Way Call merge_type Se…" at bounding box center [337, 170] width 626 height 290
click at [77, 61] on div "swap_horiz Break voice bridge close_fullscreen Connect 3-Way Call merge_type Se…" at bounding box center [337, 170] width 626 height 290
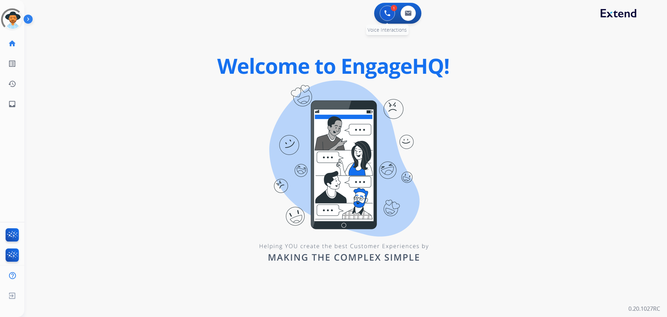
click at [388, 10] on img at bounding box center [387, 13] width 6 height 6
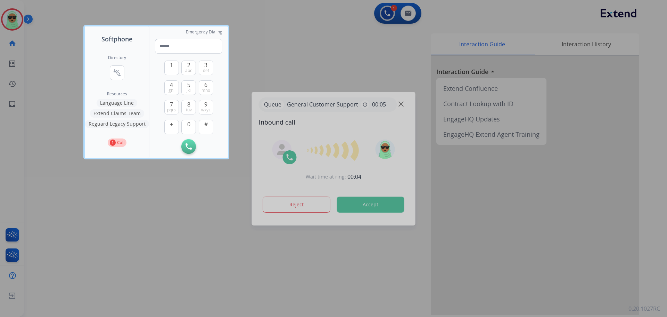
click at [127, 122] on button "Reguard Legacy Support" at bounding box center [117, 124] width 64 height 8
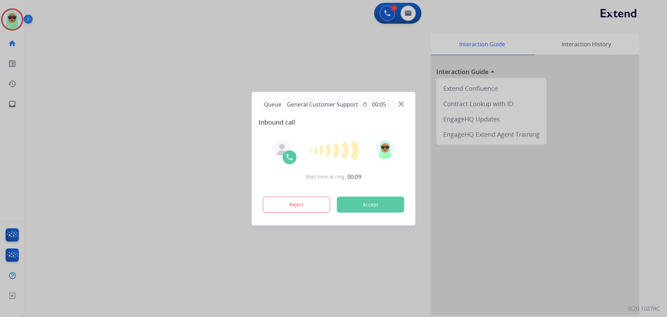
click at [385, 14] on div at bounding box center [333, 158] width 667 height 317
click at [387, 12] on div at bounding box center [333, 158] width 667 height 317
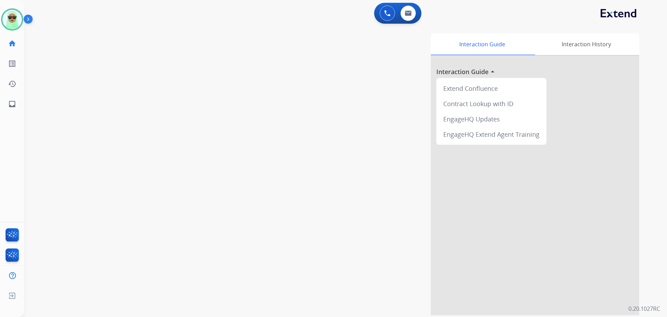
click at [82, 108] on div "swap_horiz Break voice bridge close_fullscreen Connect 3-Way Call merge_type Se…" at bounding box center [337, 170] width 626 height 290
click at [408, 16] on img at bounding box center [408, 13] width 7 height 6
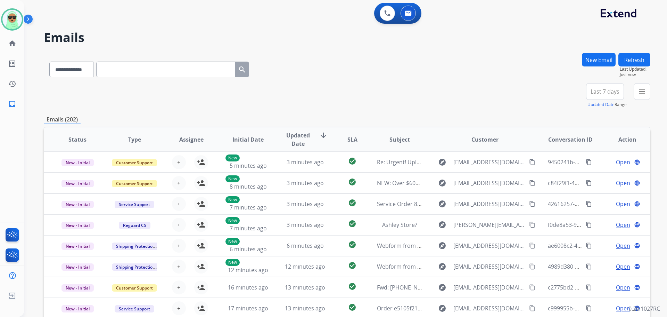
click at [641, 94] on mat-icon "menu" at bounding box center [642, 91] width 8 height 8
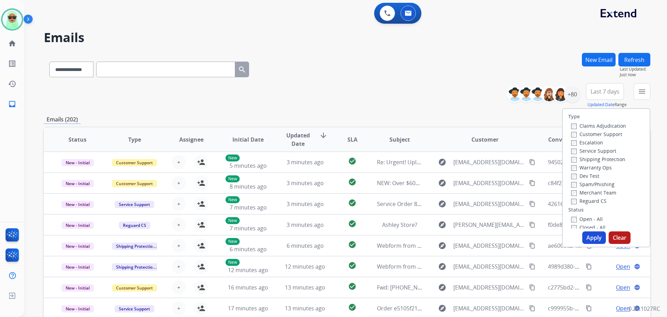
click at [608, 130] on div "Customer Support" at bounding box center [599, 134] width 55 height 8
click at [606, 138] on div "Escalation" at bounding box center [599, 142] width 55 height 8
click at [606, 137] on label "Customer Support" at bounding box center [597, 134] width 51 height 7
click at [607, 156] on label "Shipping Protection" at bounding box center [599, 159] width 54 height 7
click at [594, 199] on label "Reguard CS" at bounding box center [589, 200] width 35 height 7
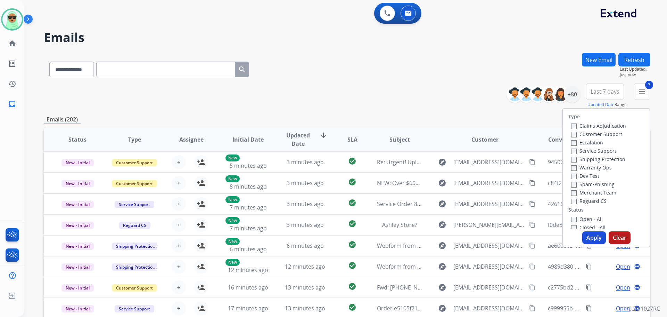
click at [596, 217] on label "Open - All" at bounding box center [588, 219] width 32 height 7
click at [599, 237] on button "Apply" at bounding box center [595, 237] width 24 height 13
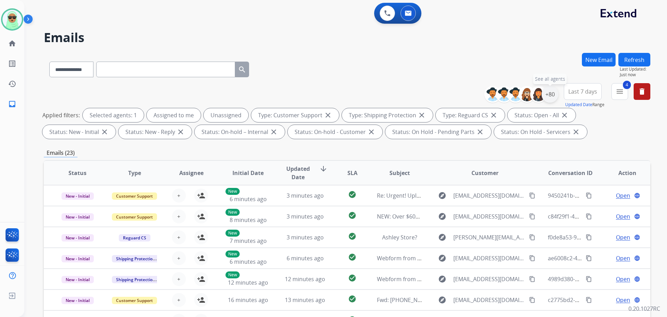
click at [550, 92] on div "+80" at bounding box center [550, 94] width 17 height 17
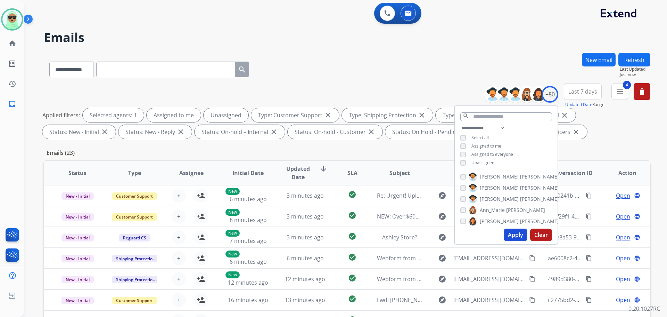
click at [493, 162] on span "Unassigned" at bounding box center [483, 163] width 23 height 6
click at [507, 234] on button "Apply" at bounding box center [516, 234] width 24 height 13
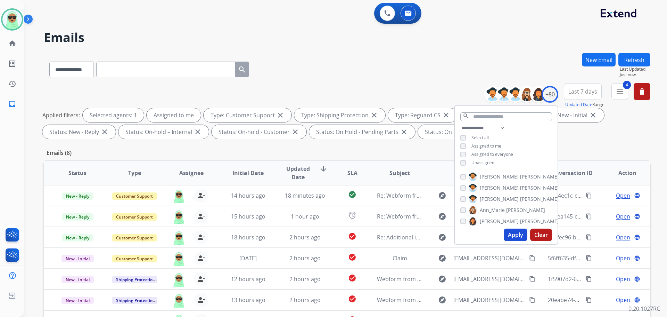
click at [410, 76] on div "**********" at bounding box center [347, 68] width 607 height 30
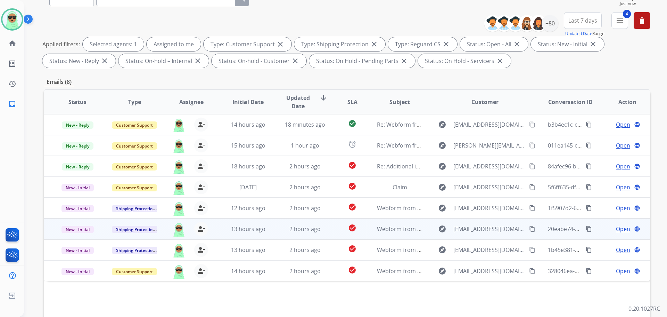
scroll to position [112, 0]
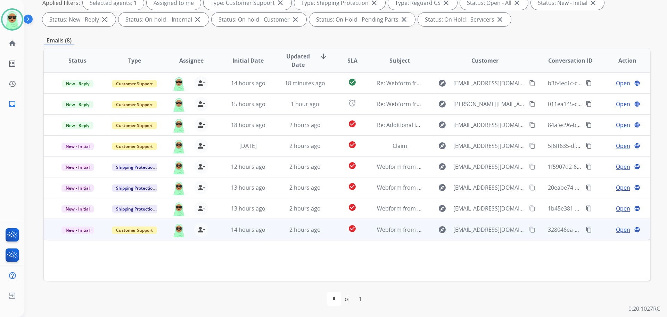
click at [616, 231] on span "Open" at bounding box center [623, 229] width 14 height 8
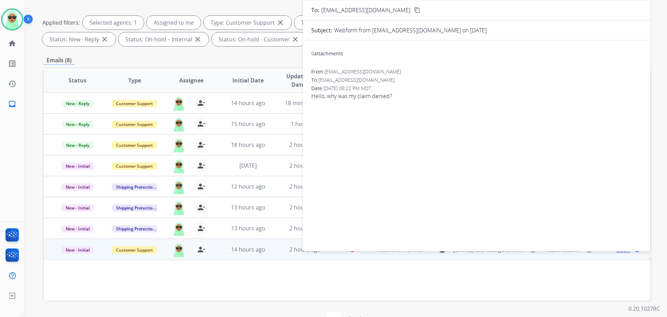
scroll to position [43, 0]
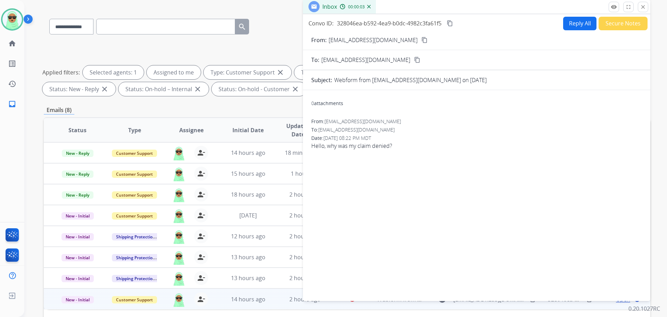
click at [421, 43] on button "content_copy" at bounding box center [425, 40] width 8 height 8
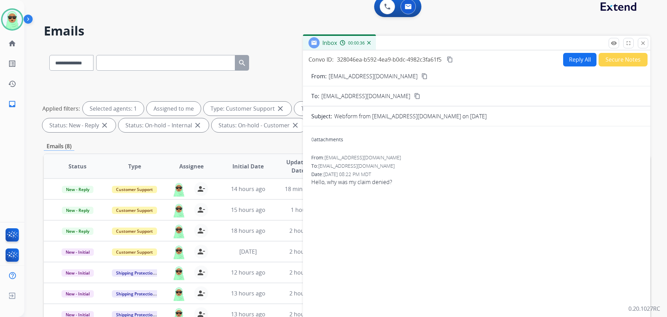
scroll to position [0, 0]
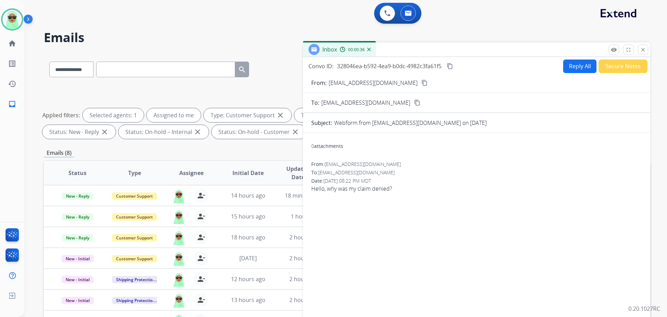
click at [601, 68] on button "Secure Notes" at bounding box center [623, 66] width 49 height 14
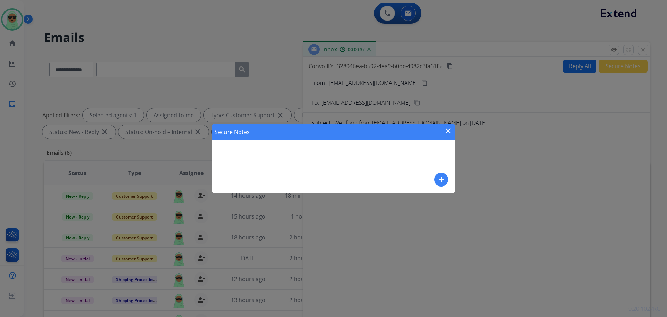
click at [445, 177] on mat-icon "add" at bounding box center [441, 179] width 8 height 8
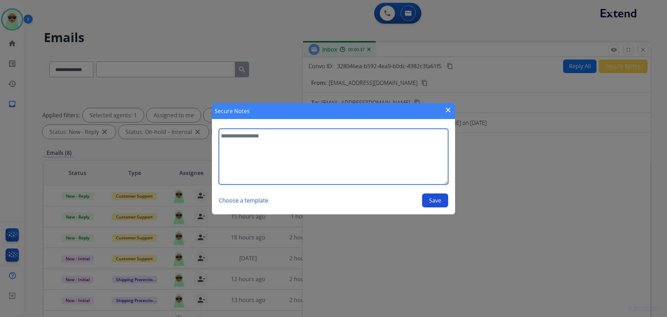
click at [391, 167] on textarea at bounding box center [333, 157] width 229 height 56
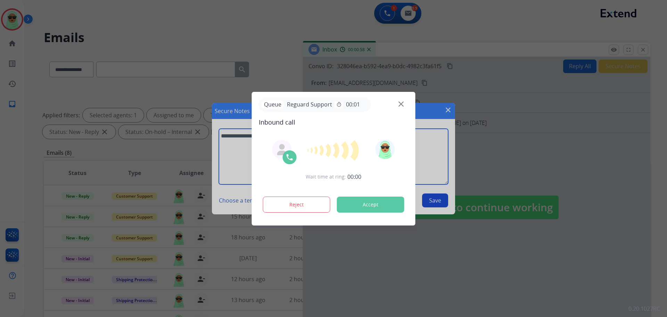
type textarea "**********"
click at [404, 101] on div "Queue Reguard Support timer 00:01" at bounding box center [334, 104] width 150 height 14
click at [402, 102] on img at bounding box center [401, 103] width 5 height 5
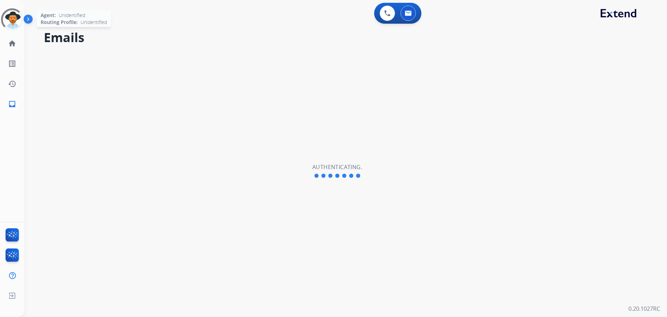
select select "**********"
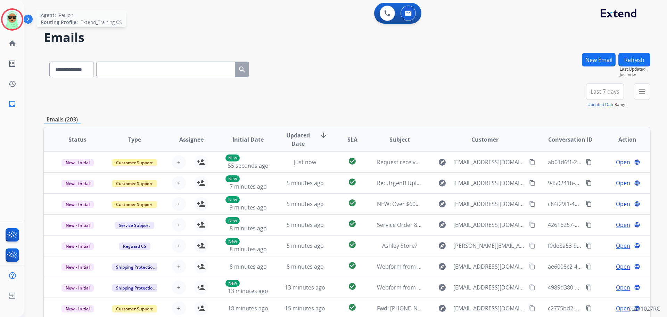
click at [7, 22] on img at bounding box center [11, 19] width 19 height 19
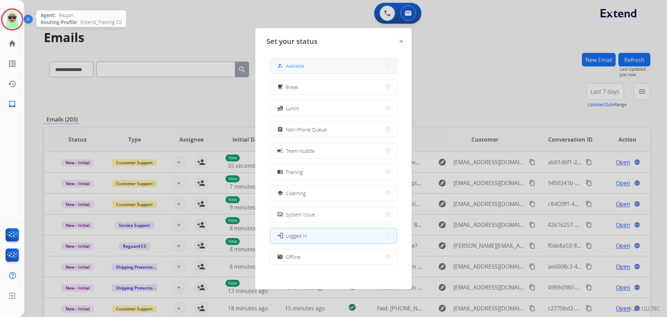
click at [343, 67] on button "how_to_reg Available" at bounding box center [333, 65] width 127 height 15
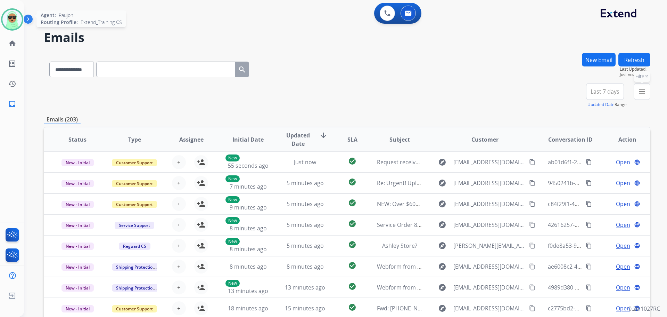
click at [646, 98] on button "menu Filters" at bounding box center [642, 91] width 17 height 17
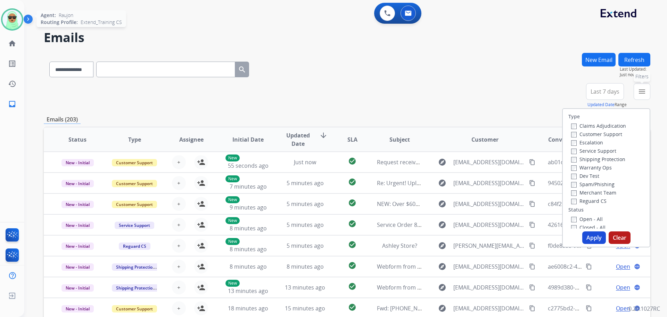
click at [643, 93] on mat-icon "menu" at bounding box center [642, 91] width 8 height 8
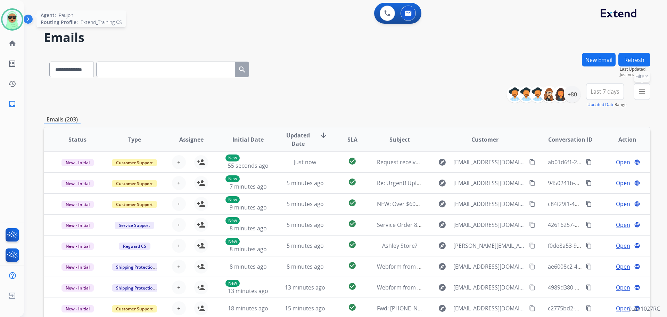
click at [644, 89] on mat-icon "menu" at bounding box center [642, 91] width 8 height 8
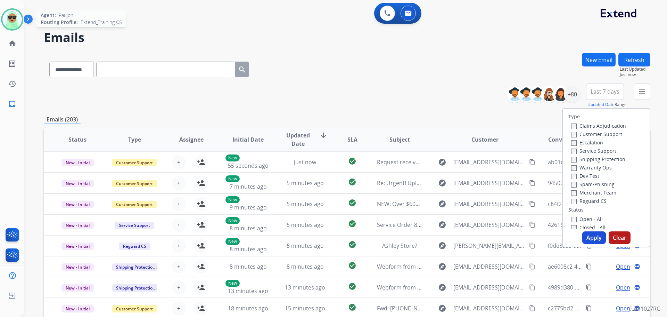
click at [590, 133] on label "Customer Support" at bounding box center [597, 134] width 51 height 7
click at [595, 156] on label "Shipping Protection" at bounding box center [599, 159] width 54 height 7
click at [584, 201] on label "Reguard CS" at bounding box center [589, 200] width 35 height 7
click at [584, 220] on label "Open - All" at bounding box center [588, 219] width 32 height 7
click at [583, 241] on button "Apply" at bounding box center [595, 237] width 24 height 13
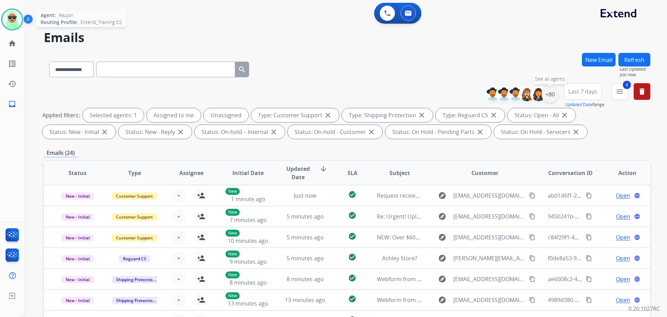
click at [546, 100] on div "+80" at bounding box center [550, 94] width 17 height 17
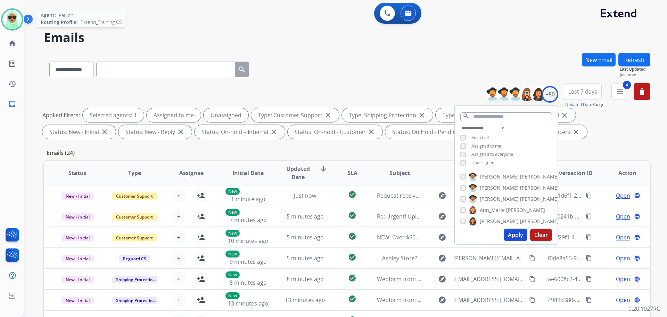
click at [489, 160] on span "Unassigned" at bounding box center [483, 163] width 23 height 6
click at [516, 233] on button "Apply" at bounding box center [516, 234] width 24 height 13
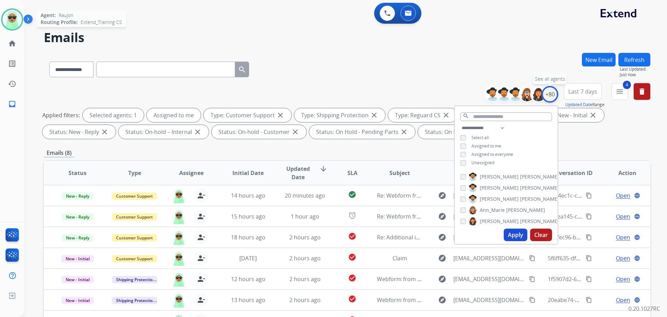
click at [550, 94] on div "+80" at bounding box center [550, 94] width 17 height 17
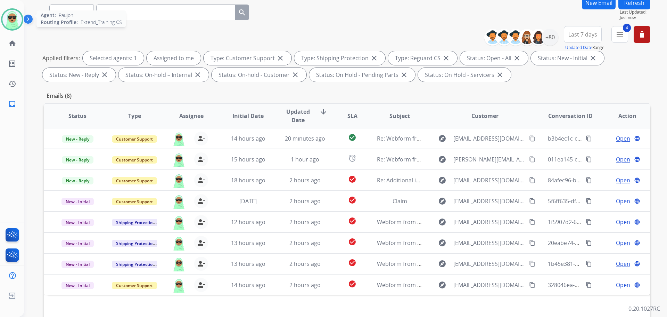
scroll to position [112, 0]
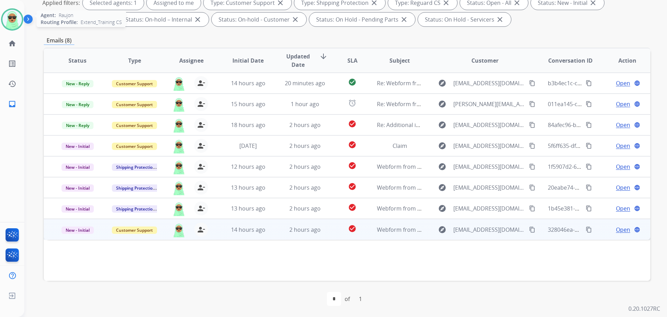
click at [616, 232] on span "Open" at bounding box center [623, 229] width 14 height 8
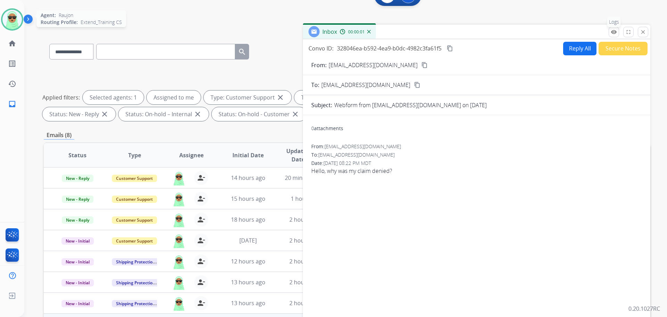
scroll to position [8, 0]
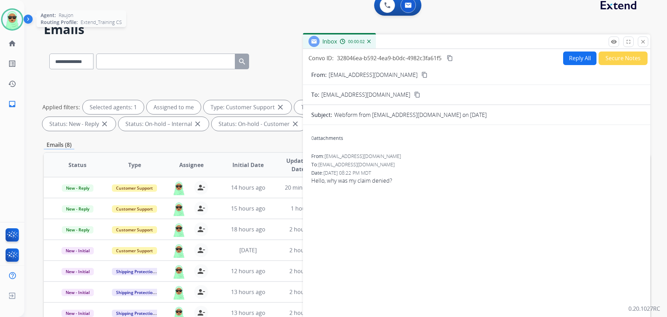
click at [616, 58] on button "Secure Notes" at bounding box center [623, 58] width 49 height 14
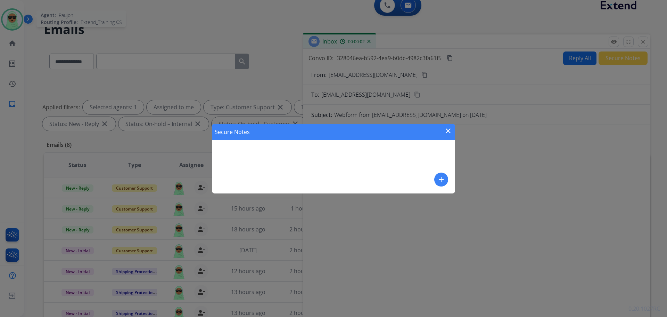
click at [436, 183] on div "Secure Notes close add" at bounding box center [333, 159] width 243 height 70
click at [438, 182] on mat-icon "add" at bounding box center [441, 179] width 8 height 8
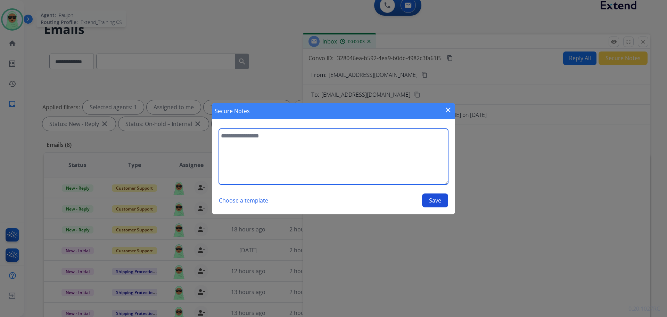
click at [397, 171] on textarea at bounding box center [333, 157] width 229 height 56
type textarea "**********"
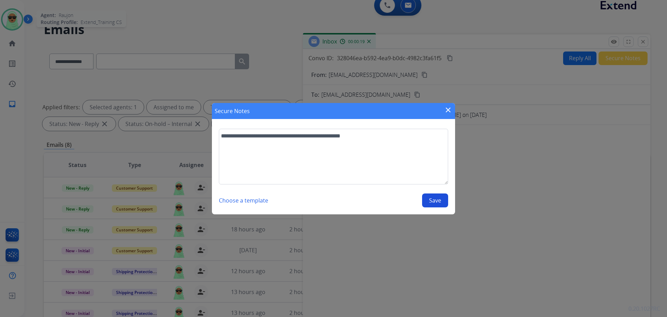
click at [429, 199] on button "Save" at bounding box center [435, 200] width 26 height 14
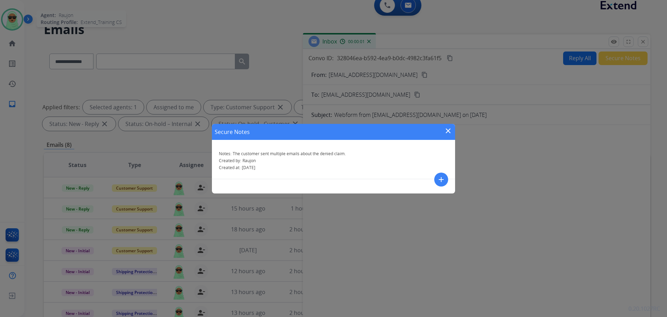
click at [446, 132] on mat-icon "close" at bounding box center [448, 131] width 8 height 8
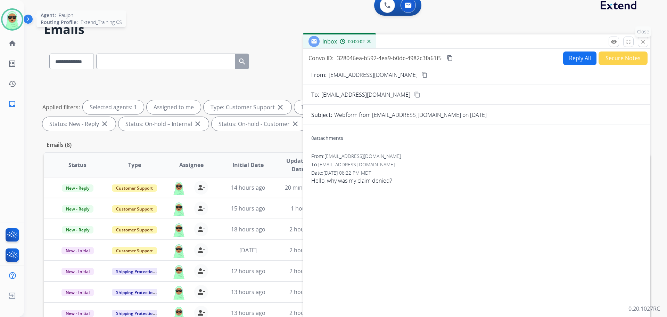
click at [643, 41] on mat-icon "close" at bounding box center [643, 42] width 6 height 6
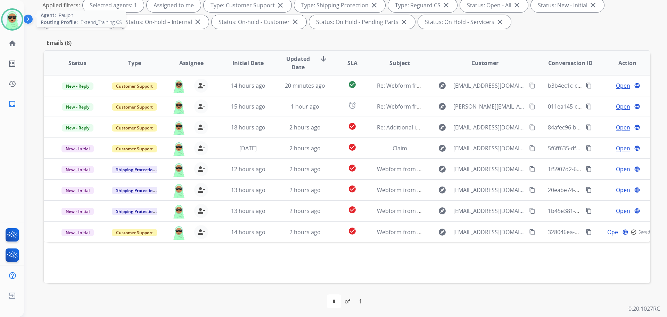
scroll to position [112, 0]
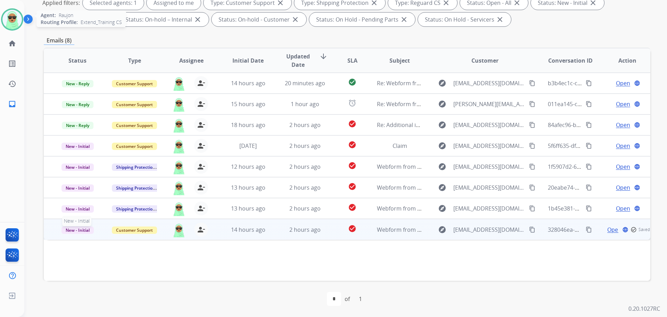
click at [86, 233] on span "New - Initial" at bounding box center [78, 229] width 32 height 7
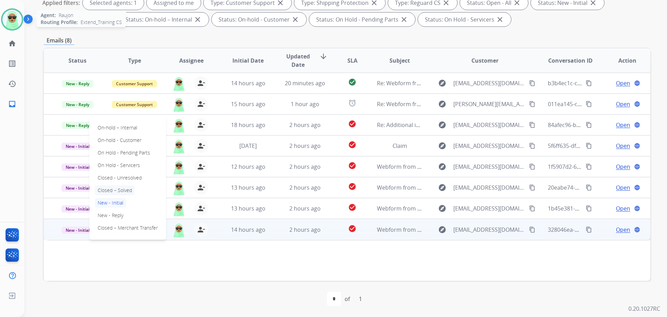
click at [129, 191] on p "Closed – Solved" at bounding box center [115, 190] width 40 height 10
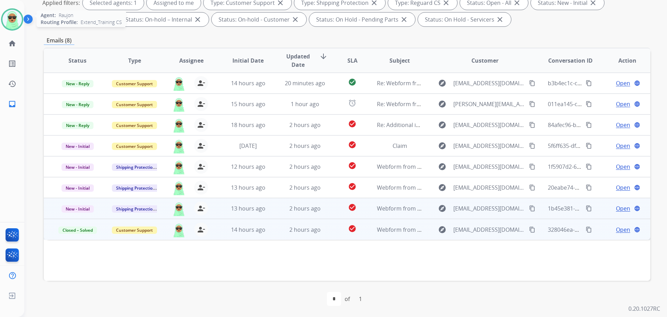
click at [531, 208] on mat-icon "content_copy" at bounding box center [532, 208] width 6 height 6
click at [616, 205] on span "Open" at bounding box center [623, 208] width 14 height 8
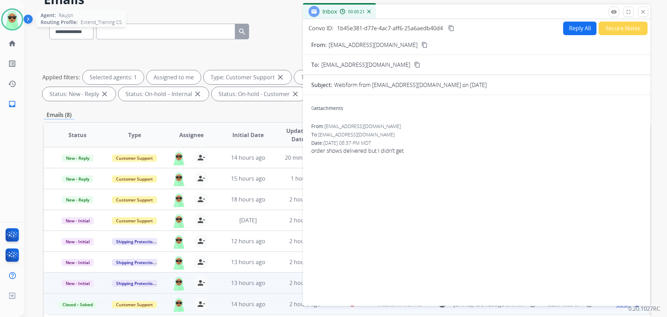
scroll to position [8, 0]
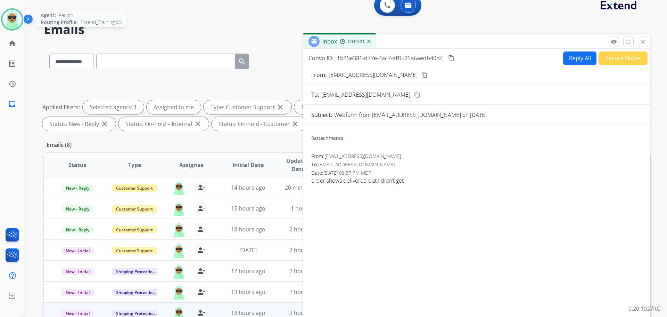
click at [575, 57] on button "Reply All" at bounding box center [580, 58] width 33 height 14
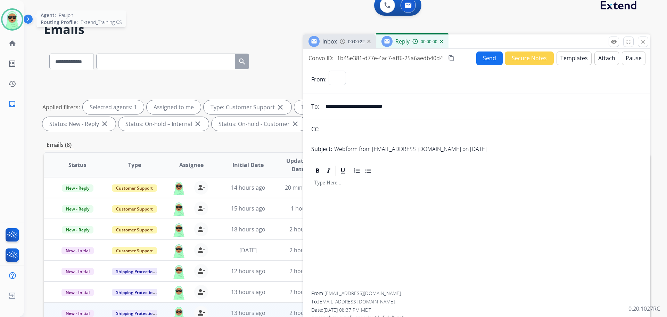
select select "**********"
click at [575, 57] on button "Templates" at bounding box center [574, 58] width 35 height 14
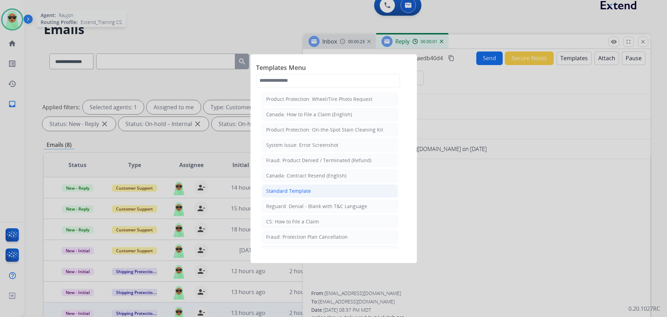
click at [317, 191] on li "Standard Template" at bounding box center [330, 190] width 137 height 13
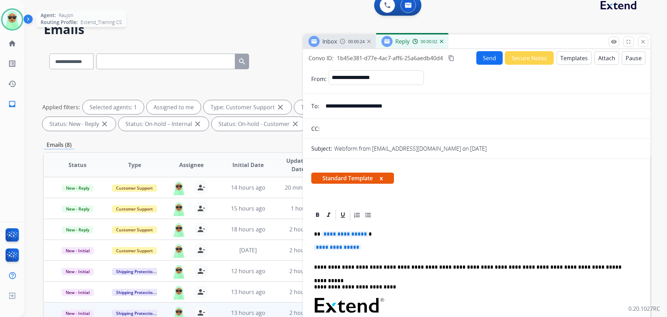
scroll to position [35, 0]
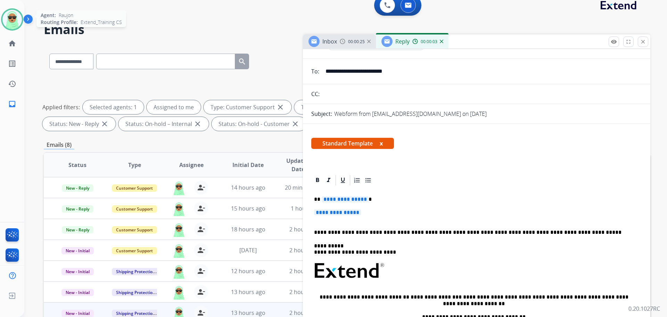
drag, startPoint x: 364, startPoint y: 205, endPoint x: 348, endPoint y: 209, distance: 16.9
click at [327, 203] on div "**********" at bounding box center [476, 286] width 331 height 201
drag, startPoint x: 364, startPoint y: 210, endPoint x: 322, endPoint y: 199, distance: 44.1
click at [319, 199] on div "**********" at bounding box center [476, 286] width 331 height 201
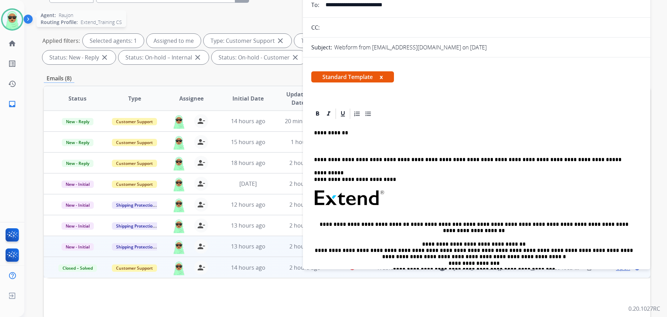
scroll to position [78, 0]
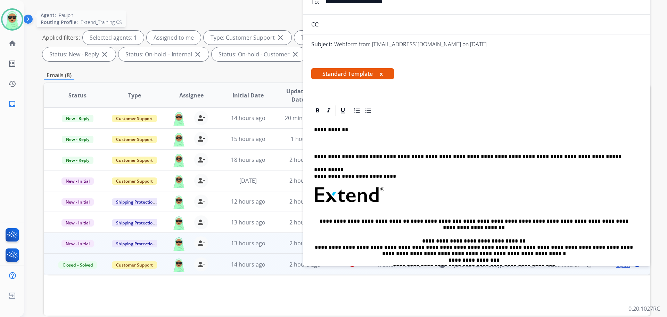
click at [373, 142] on p at bounding box center [476, 143] width 325 height 6
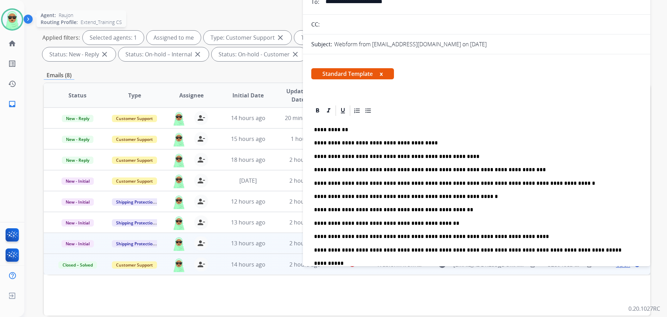
click at [448, 209] on p "**********" at bounding box center [474, 210] width 320 height 6
click at [392, 226] on p "**********" at bounding box center [474, 223] width 320 height 6
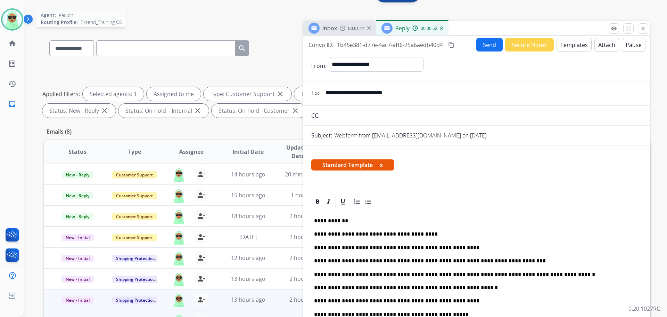
scroll to position [0, 0]
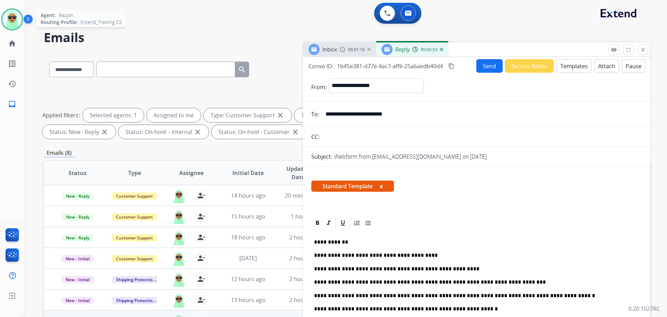
click at [485, 70] on button "Send" at bounding box center [490, 66] width 26 height 14
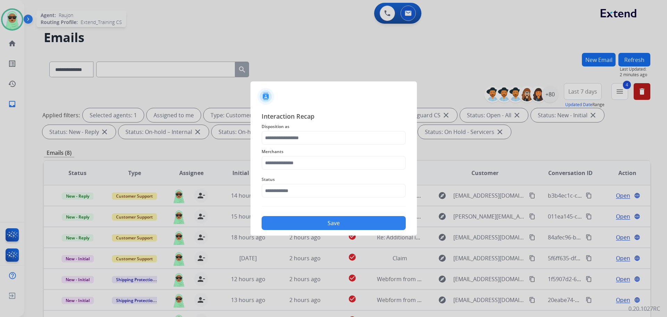
click at [317, 182] on span "Status" at bounding box center [334, 179] width 144 height 8
click at [309, 194] on input "text" at bounding box center [334, 191] width 144 height 14
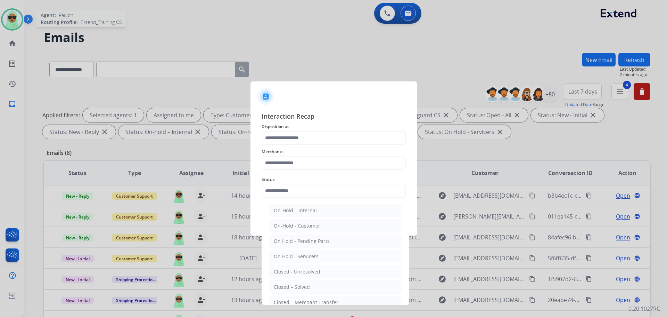
drag, startPoint x: 303, startPoint y: 289, endPoint x: 303, endPoint y: 266, distance: 23.3
click at [302, 289] on div "Closed – Solved" at bounding box center [292, 286] width 36 height 7
type input "**********"
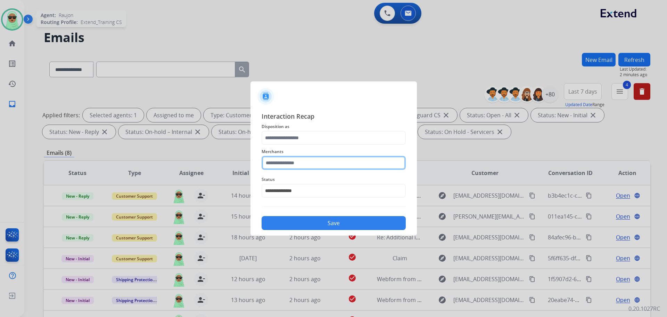
click at [292, 163] on input "text" at bounding box center [334, 163] width 144 height 14
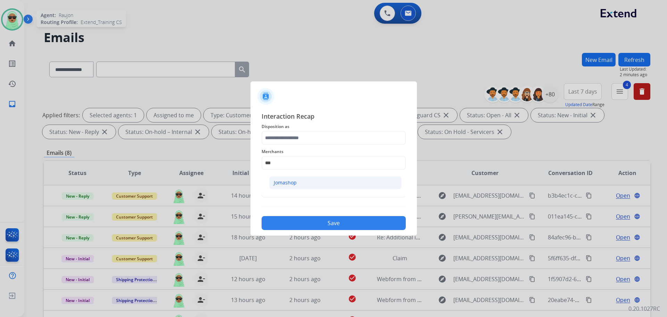
drag, startPoint x: 299, startPoint y: 184, endPoint x: 294, endPoint y: 171, distance: 14.1
click at [299, 183] on li "Jomashop" at bounding box center [335, 182] width 132 height 13
type input "********"
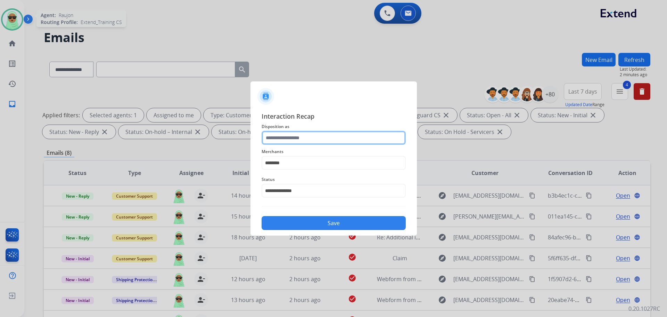
click at [292, 138] on input "text" at bounding box center [334, 138] width 144 height 14
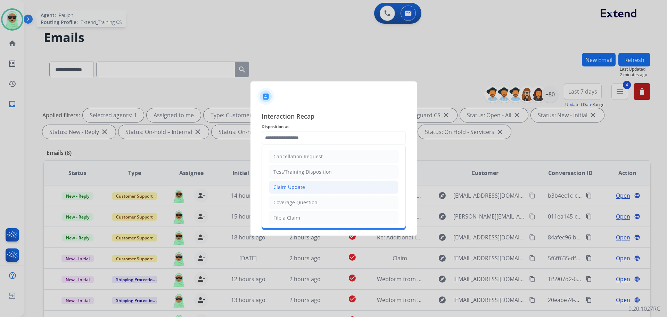
drag, startPoint x: 308, startPoint y: 187, endPoint x: 310, endPoint y: 194, distance: 7.8
click at [308, 187] on li "Claim Update" at bounding box center [334, 186] width 130 height 13
type input "**********"
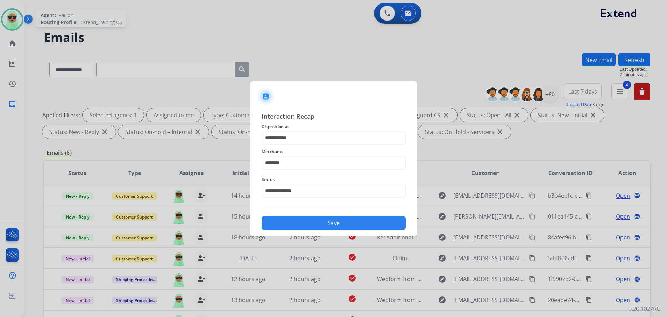
click at [320, 217] on button "Save" at bounding box center [334, 223] width 144 height 14
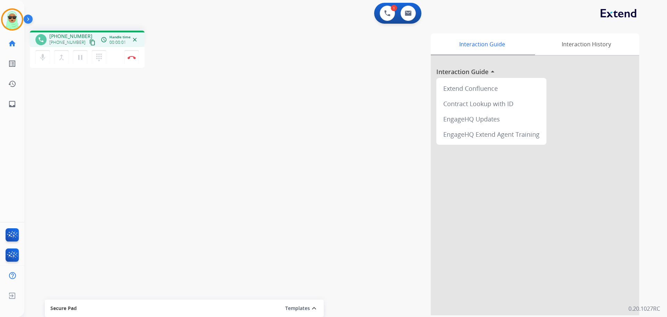
click at [89, 44] on mat-icon "content_copy" at bounding box center [92, 42] width 6 height 6
click at [409, 15] on img at bounding box center [408, 13] width 7 height 6
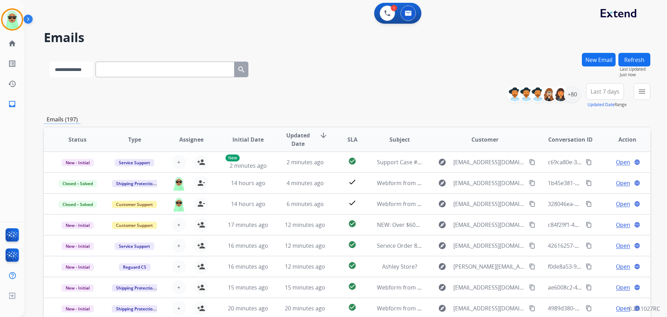
drag, startPoint x: 70, startPoint y: 73, endPoint x: 72, endPoint y: 76, distance: 3.7
click at [70, 73] on select "**********" at bounding box center [70, 70] width 43 height 16
select select "**********"
click at [49, 62] on select "**********" at bounding box center [70, 70] width 43 height 16
paste input "**********"
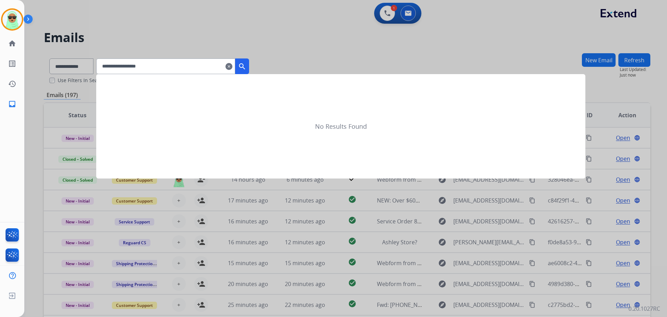
type input "**********"
click at [246, 67] on button "search" at bounding box center [242, 66] width 14 height 16
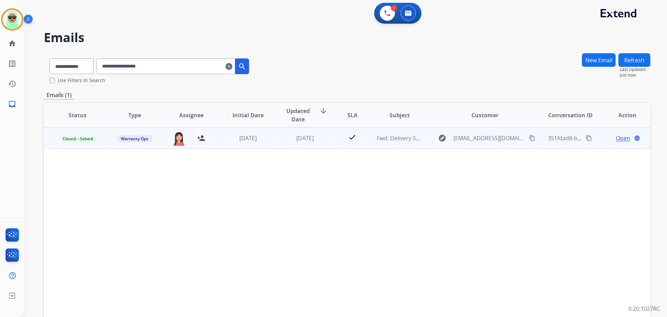
click at [616, 136] on span "Open" at bounding box center [623, 138] width 14 height 8
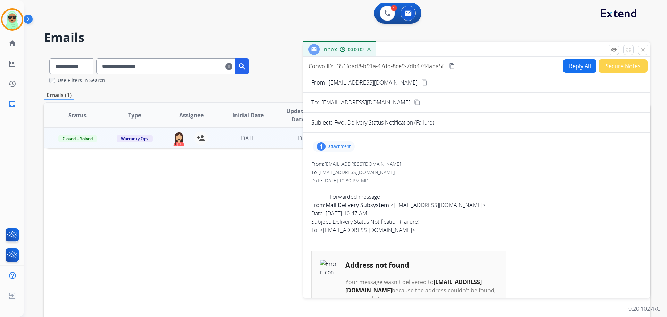
click at [346, 144] on p "attachment" at bounding box center [340, 147] width 22 height 6
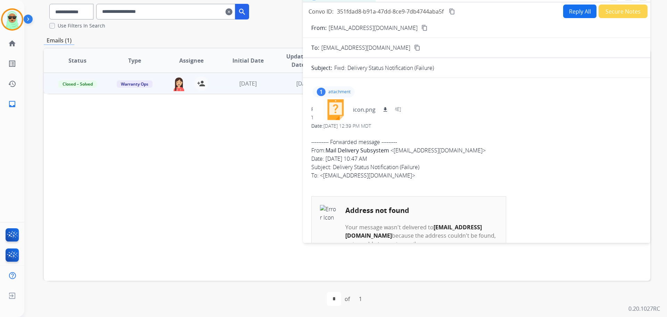
click at [314, 89] on div "1 attachment icon.png download" at bounding box center [334, 91] width 42 height 11
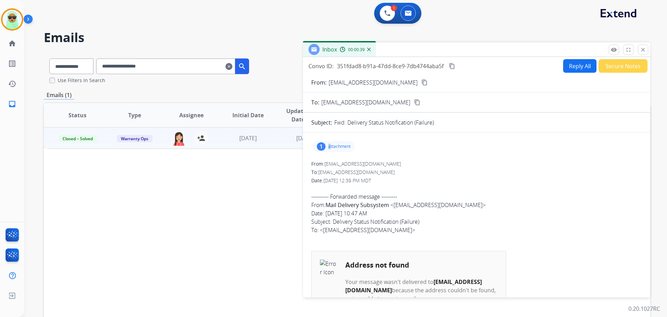
drag, startPoint x: 327, startPoint y: 144, endPoint x: 335, endPoint y: 146, distance: 8.2
click at [335, 146] on div "1 attachment" at bounding box center [334, 146] width 42 height 11
click at [645, 50] on mat-icon "close" at bounding box center [643, 50] width 6 height 6
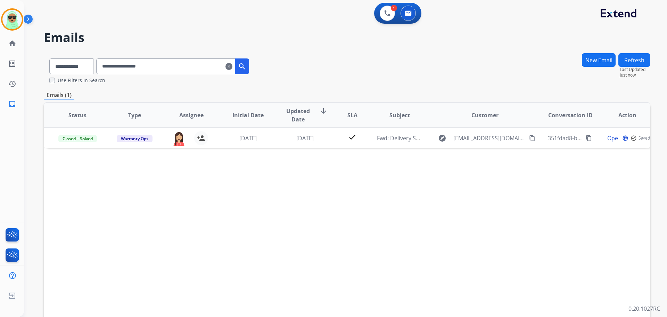
click at [233, 67] on mat-icon "clear" at bounding box center [229, 66] width 7 height 8
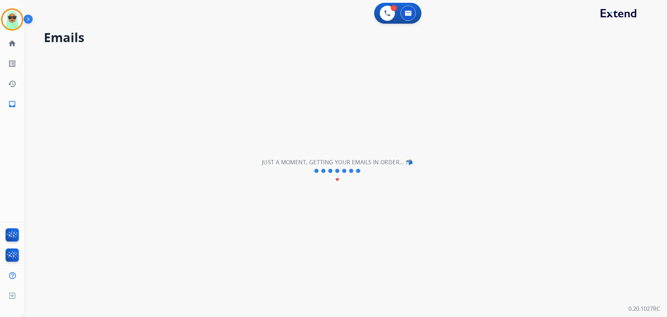
select select "**********"
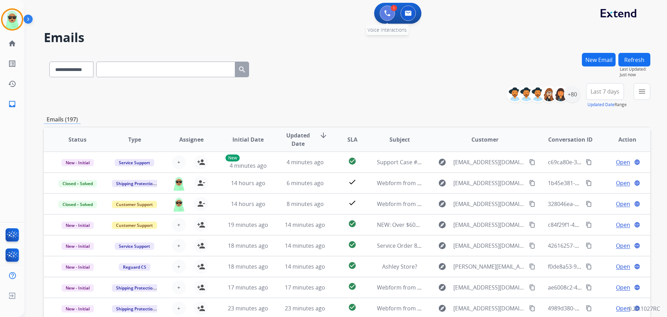
click at [384, 15] on button at bounding box center [387, 13] width 15 height 15
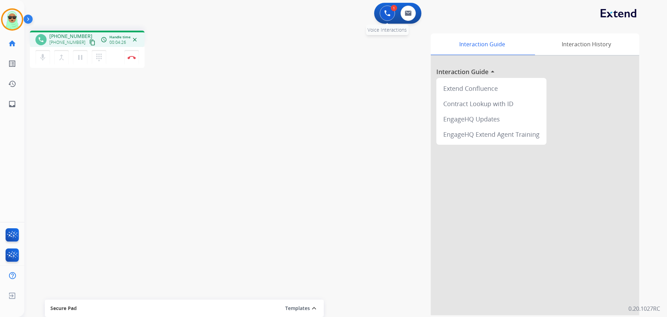
click at [386, 14] on img at bounding box center [387, 13] width 6 height 6
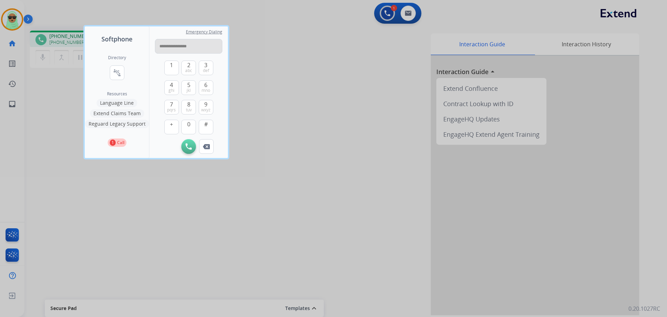
click at [184, 45] on input "**********" at bounding box center [188, 46] width 67 height 15
type input "**********"
click at [189, 149] on img at bounding box center [189, 146] width 6 height 6
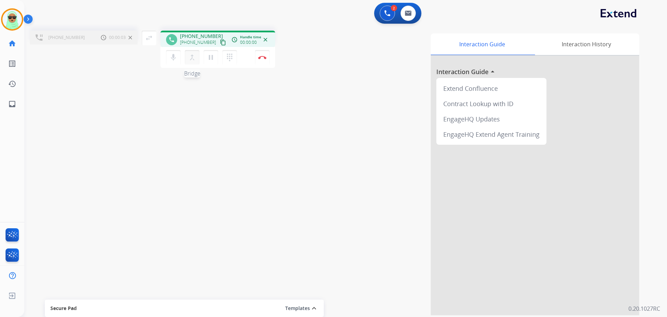
click at [194, 58] on mat-icon "merge_type" at bounding box center [192, 57] width 8 height 8
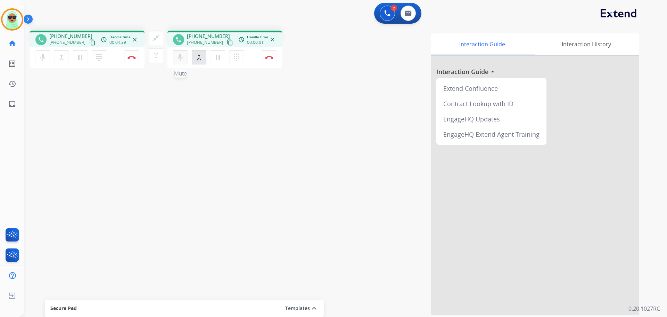
click at [181, 60] on mat-icon "mic" at bounding box center [180, 57] width 8 height 8
click at [180, 58] on mat-icon "mic_off" at bounding box center [180, 57] width 8 height 8
click at [179, 60] on mat-icon "mic" at bounding box center [180, 57] width 8 height 8
click at [240, 57] on mat-icon "dialpad" at bounding box center [237, 57] width 8 height 8
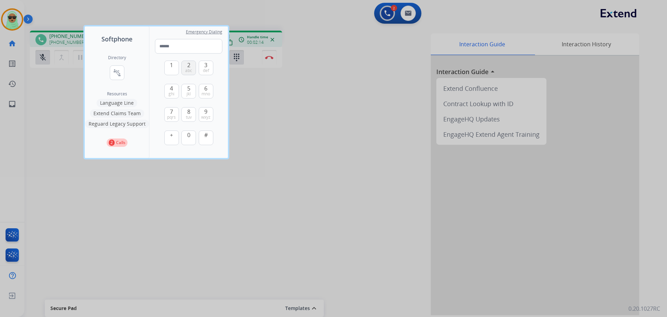
click at [184, 68] on button "2 abc" at bounding box center [188, 67] width 15 height 15
click at [185, 70] on button "2 abc" at bounding box center [188, 67] width 15 height 15
type input "**"
drag, startPoint x: 97, startPoint y: 213, endPoint x: 91, endPoint y: 207, distance: 8.6
click at [92, 207] on div at bounding box center [333, 158] width 667 height 317
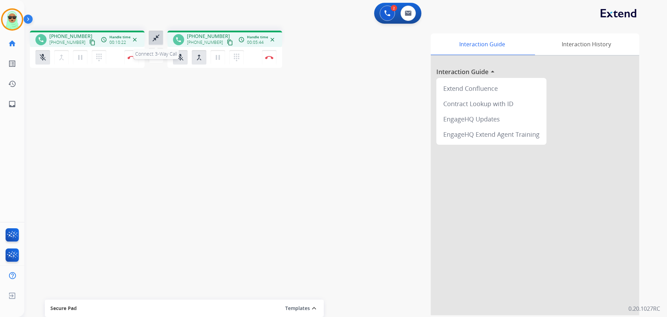
click at [155, 41] on mat-icon "close_fullscreen" at bounding box center [156, 38] width 8 height 8
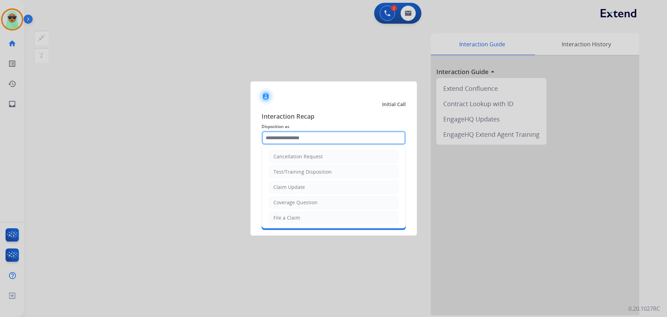
click at [297, 138] on input "text" at bounding box center [334, 138] width 144 height 14
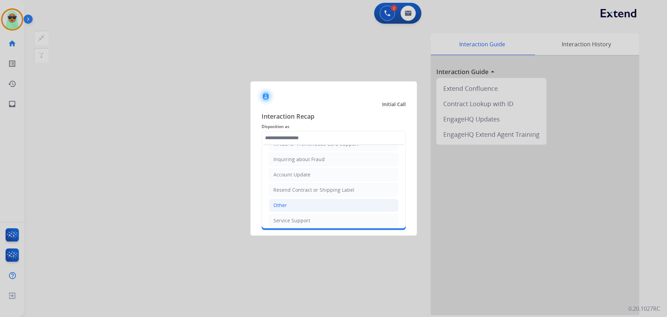
click at [303, 210] on li "Other" at bounding box center [334, 205] width 130 height 13
type input "*****"
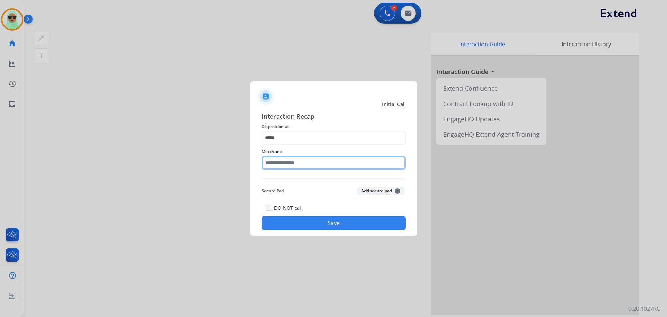
click at [308, 167] on input "text" at bounding box center [334, 163] width 144 height 14
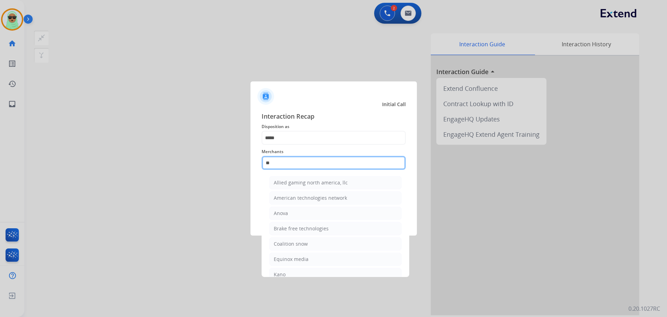
type input "*"
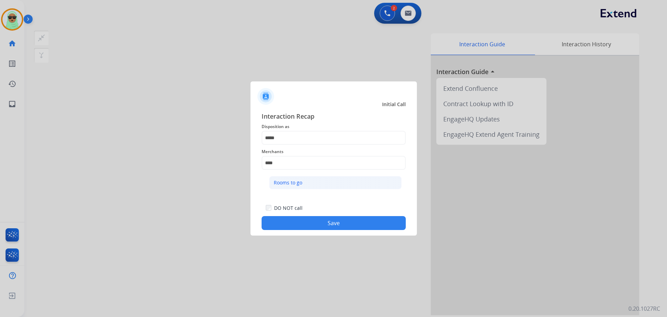
click at [314, 184] on li "Rooms to go" at bounding box center [335, 182] width 132 height 13
type input "**********"
click at [349, 224] on button "Save" at bounding box center [334, 223] width 144 height 14
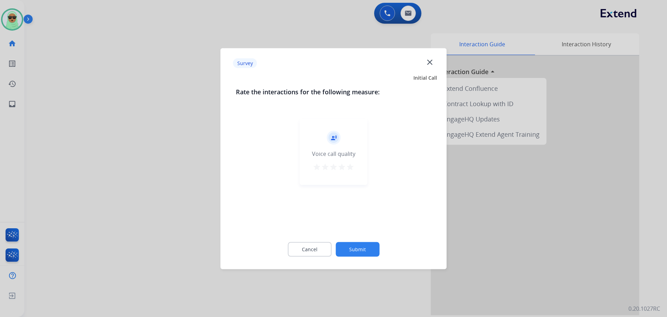
drag, startPoint x: 366, startPoint y: 252, endPoint x: 367, endPoint y: 248, distance: 3.7
click at [367, 248] on button "Submit" at bounding box center [358, 249] width 44 height 15
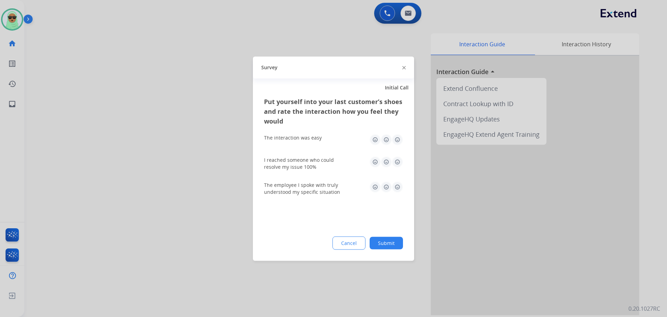
drag, startPoint x: 386, startPoint y: 256, endPoint x: 385, endPoint y: 250, distance: 6.3
click at [386, 255] on div "Put yourself into your last customer’s shoes and rate the interaction how you f…" at bounding box center [333, 178] width 161 height 164
click at [389, 242] on button "Submit" at bounding box center [386, 242] width 33 height 13
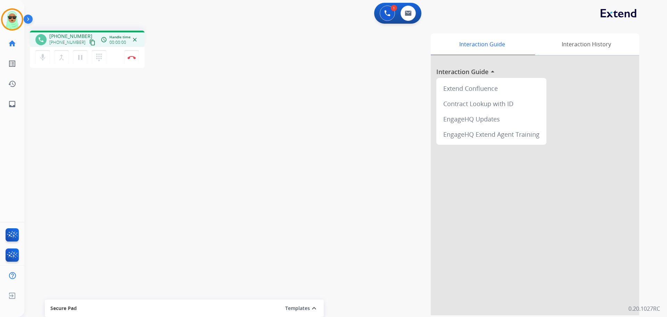
drag, startPoint x: 117, startPoint y: 113, endPoint x: 100, endPoint y: 66, distance: 50.0
click at [117, 110] on div "phone +18179070908 +18179070908 content_copy access_time Call metrics Queue 00:…" at bounding box center [337, 170] width 626 height 290
click at [89, 40] on mat-icon "content_copy" at bounding box center [92, 42] width 6 height 6
click at [407, 17] on button at bounding box center [408, 13] width 15 height 15
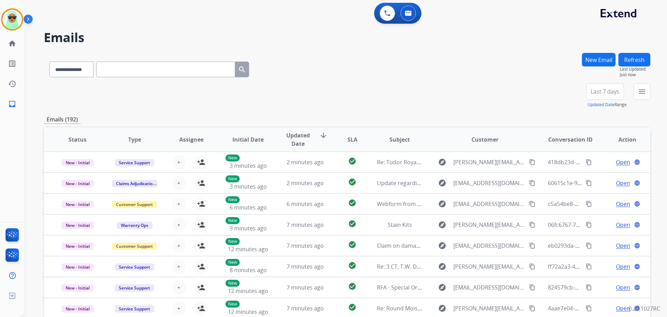
drag, startPoint x: 119, startPoint y: 76, endPoint x: 96, endPoint y: 79, distance: 23.5
click at [113, 79] on div "**********" at bounding box center [149, 68] width 211 height 24
click at [70, 63] on select "**********" at bounding box center [70, 70] width 43 height 16
select select "**********"
click at [49, 62] on select "**********" at bounding box center [70, 70] width 43 height 16
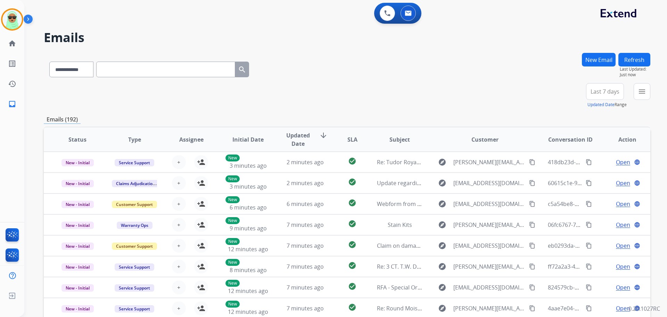
paste input "**********"
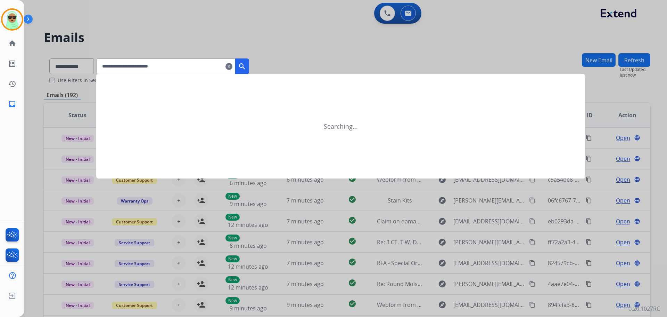
type input "**********"
click at [246, 66] on button "search" at bounding box center [242, 66] width 14 height 16
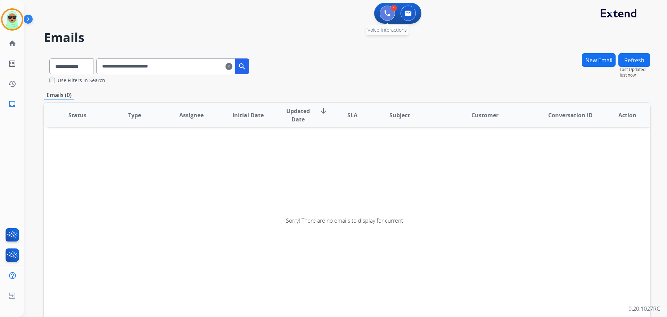
click at [385, 12] on img at bounding box center [387, 13] width 6 height 6
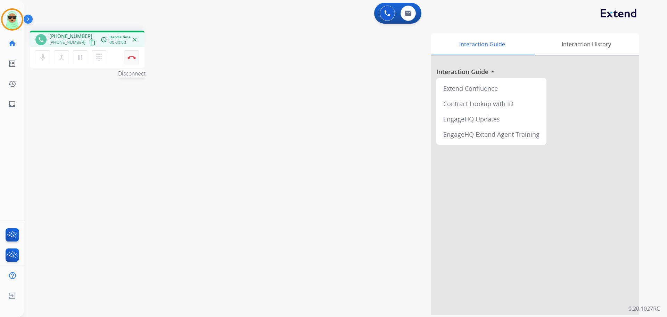
drag, startPoint x: 135, startPoint y: 60, endPoint x: 131, endPoint y: 60, distance: 4.2
click at [132, 60] on button "Disconnect" at bounding box center [131, 57] width 15 height 15
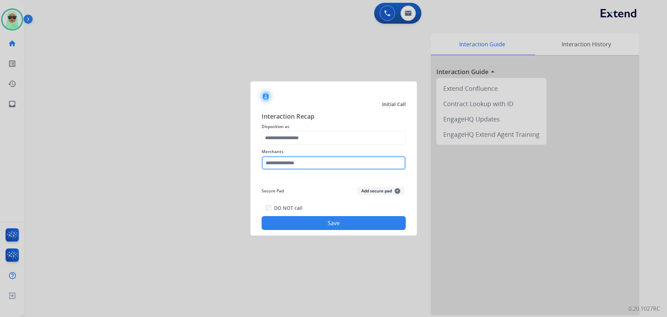
click at [300, 165] on input "text" at bounding box center [334, 163] width 144 height 14
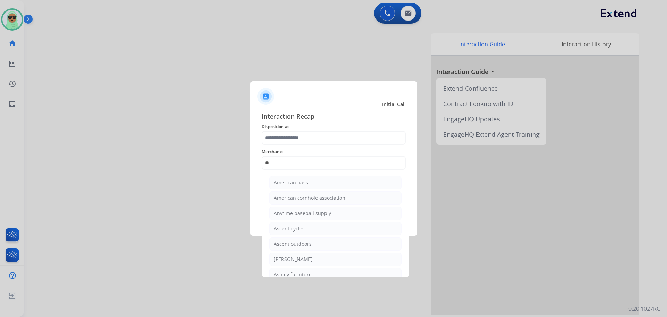
click at [313, 269] on li "Ashley furniture" at bounding box center [335, 274] width 132 height 13
type input "**********"
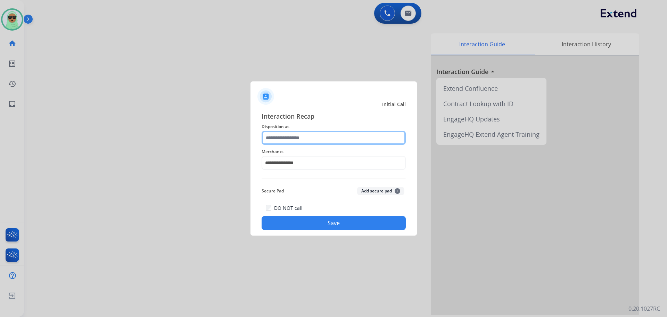
click at [319, 133] on input "text" at bounding box center [334, 138] width 144 height 14
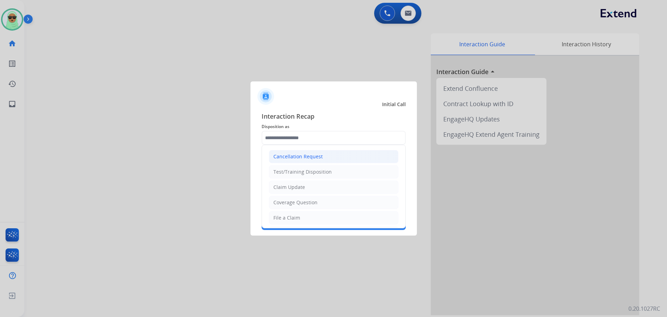
click at [322, 155] on li "Cancellation Request" at bounding box center [334, 156] width 130 height 13
type input "**********"
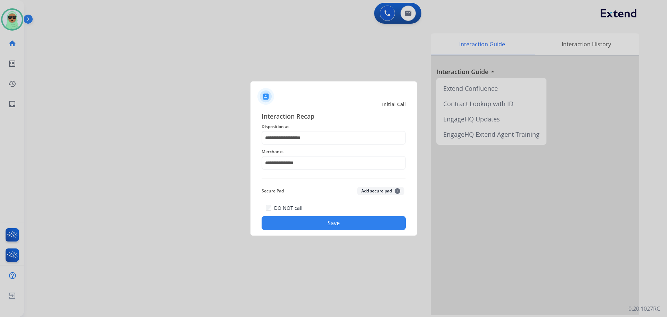
click at [324, 220] on button "Save" at bounding box center [334, 223] width 144 height 14
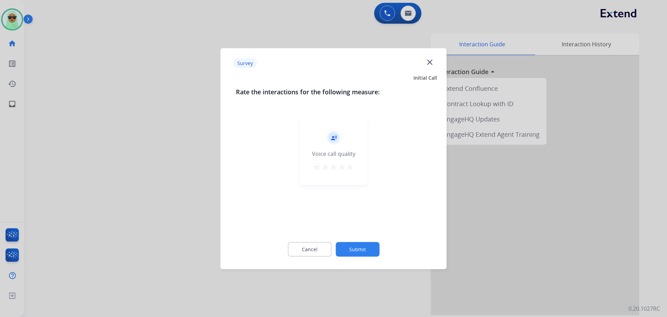
click at [364, 245] on button "Submit" at bounding box center [358, 249] width 44 height 15
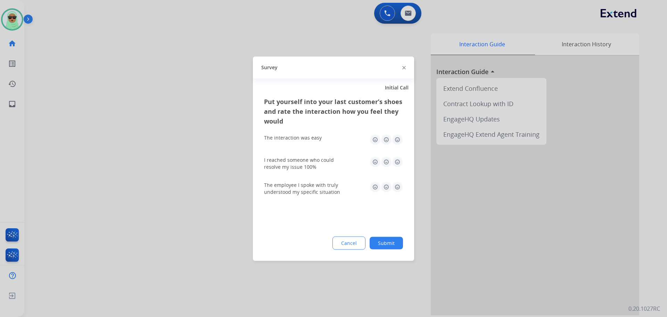
click at [371, 243] on button "Submit" at bounding box center [386, 242] width 33 height 13
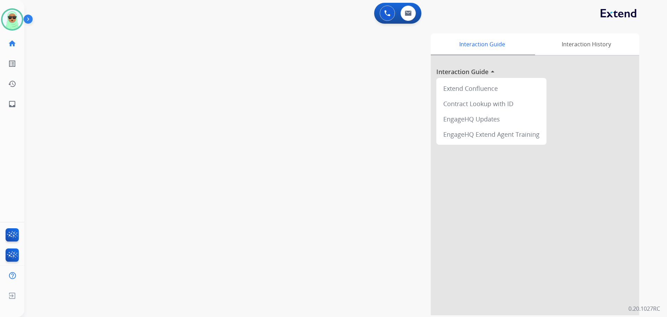
drag, startPoint x: 98, startPoint y: 118, endPoint x: 104, endPoint y: 109, distance: 10.8
click at [98, 118] on div "swap_horiz Break voice bridge close_fullscreen Connect 3-Way Call merge_type Se…" at bounding box center [337, 170] width 626 height 290
click at [405, 12] on img at bounding box center [408, 13] width 7 height 6
select select "**********"
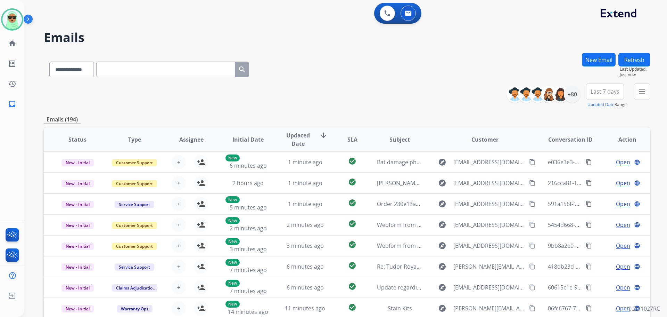
click at [652, 91] on div "**********" at bounding box center [345, 158] width 643 height 317
click at [630, 95] on div "**********" at bounding box center [581, 95] width 139 height 25
click at [642, 93] on mat-icon "menu" at bounding box center [642, 91] width 8 height 8
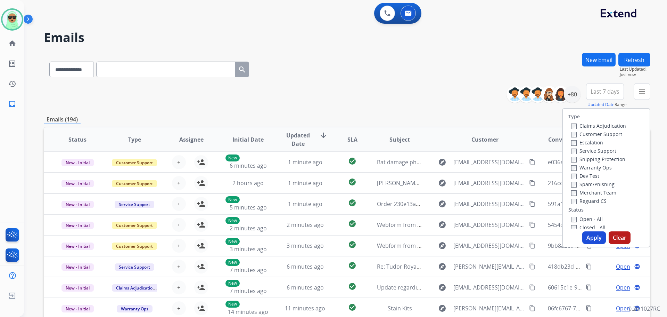
click at [580, 137] on label "Customer Support" at bounding box center [597, 134] width 51 height 7
click at [602, 161] on label "Shipping Protection" at bounding box center [599, 159] width 54 height 7
click at [594, 204] on label "Reguard CS" at bounding box center [589, 200] width 35 height 7
click at [591, 216] on label "Open - All" at bounding box center [588, 219] width 32 height 7
click at [590, 234] on button "Apply" at bounding box center [595, 237] width 24 height 13
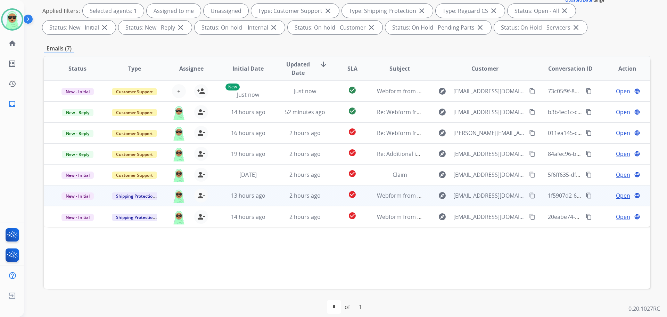
scroll to position [112, 0]
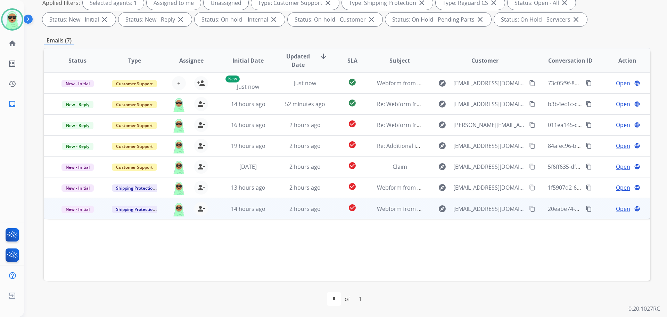
click at [617, 209] on span "Open" at bounding box center [623, 208] width 14 height 8
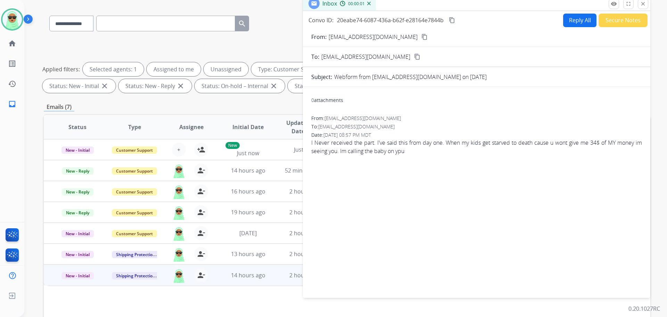
scroll to position [43, 0]
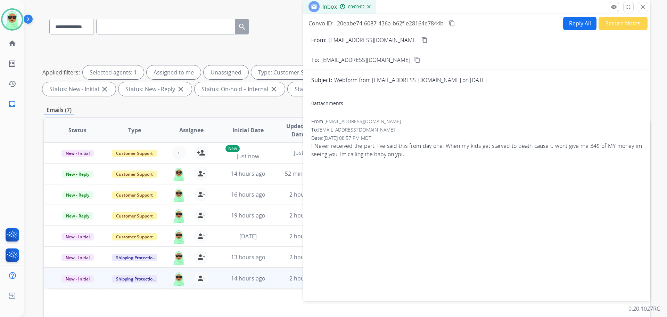
click at [422, 42] on mat-icon "content_copy" at bounding box center [425, 40] width 6 height 6
click at [567, 21] on button "Reply All" at bounding box center [580, 24] width 33 height 14
select select "**********"
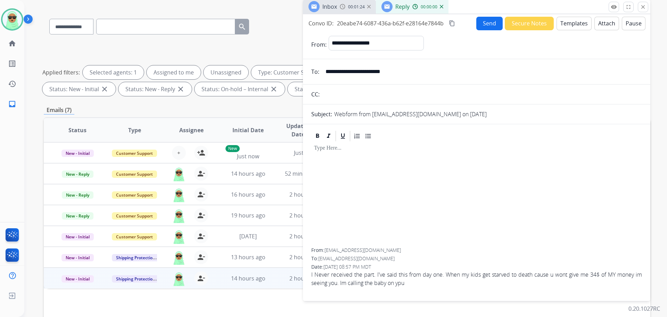
click at [567, 21] on button "Templates" at bounding box center [574, 24] width 35 height 14
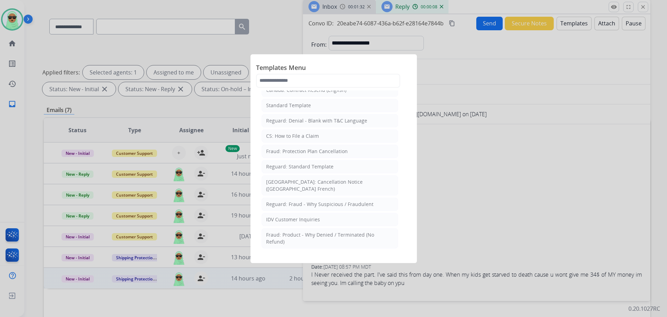
scroll to position [0, 0]
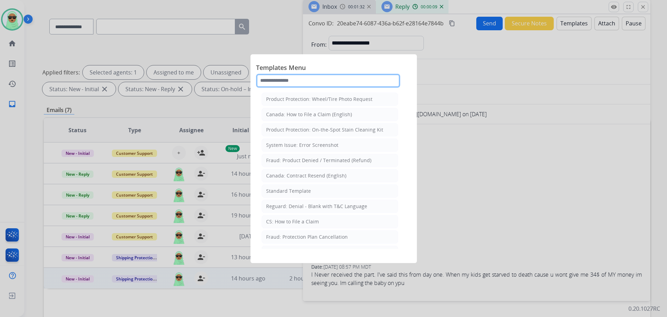
click at [320, 78] on input "text" at bounding box center [328, 81] width 144 height 14
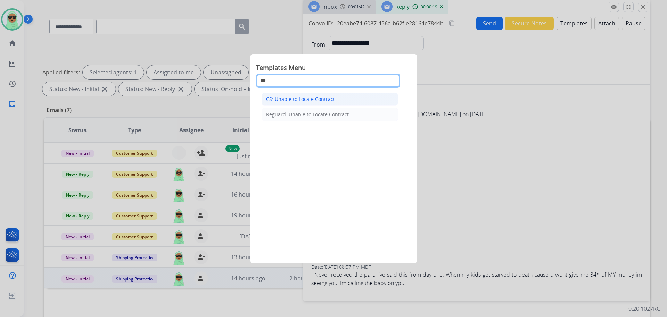
type input "***"
click at [333, 104] on li "CS: Unable to Locate Contract" at bounding box center [330, 98] width 137 height 13
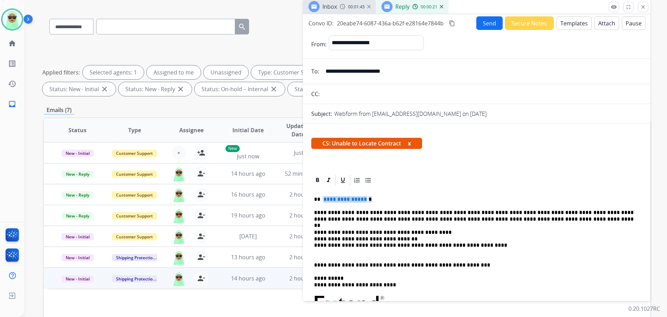
drag, startPoint x: 375, startPoint y: 202, endPoint x: 325, endPoint y: 199, distance: 50.5
click at [325, 199] on p "**********" at bounding box center [474, 199] width 320 height 6
click at [369, 194] on div "**********" at bounding box center [476, 303] width 331 height 234
click at [370, 200] on p "**********" at bounding box center [474, 199] width 320 height 6
click at [429, 233] on p "**********" at bounding box center [474, 242] width 320 height 26
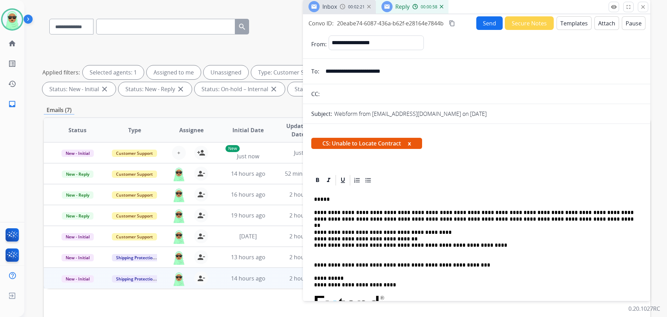
click at [422, 235] on p "**********" at bounding box center [474, 242] width 320 height 26
click at [418, 241] on p "**********" at bounding box center [474, 242] width 320 height 26
click at [355, 181] on icon at bounding box center [358, 180] width 6 height 5
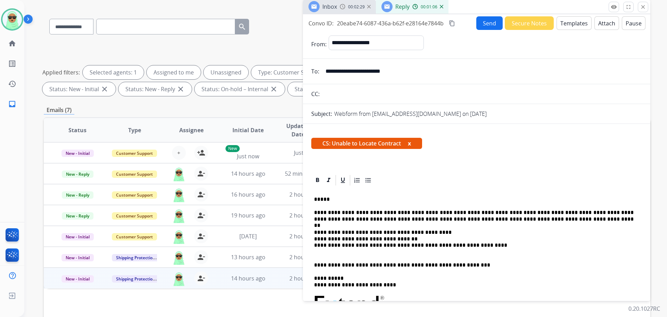
click at [434, 229] on p "**********" at bounding box center [474, 242] width 320 height 26
click at [557, 242] on p "**********" at bounding box center [474, 242] width 320 height 26
click at [366, 179] on icon at bounding box center [368, 180] width 5 height 5
click at [484, 246] on p "**********" at bounding box center [474, 242] width 320 height 26
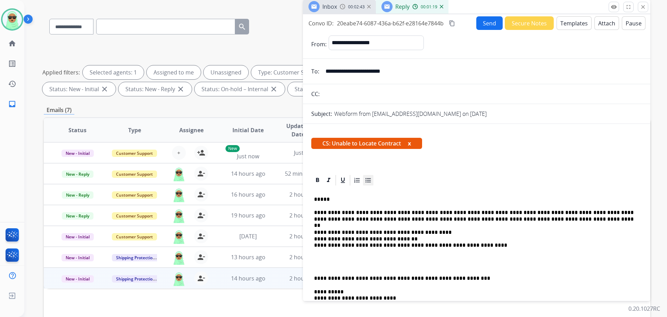
click at [370, 178] on icon at bounding box center [368, 180] width 5 height 5
click at [316, 258] on ul at bounding box center [476, 261] width 325 height 13
click at [320, 256] on ul at bounding box center [476, 261] width 325 height 13
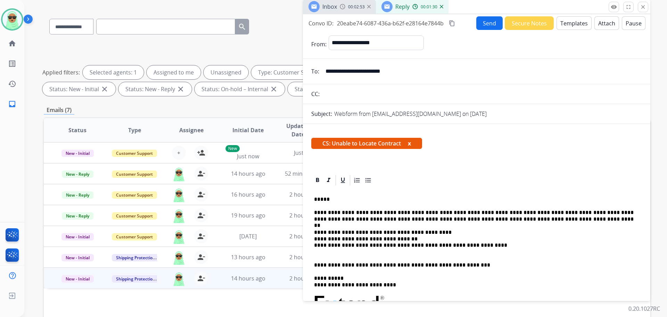
click at [490, 20] on button "Send" at bounding box center [490, 23] width 26 height 14
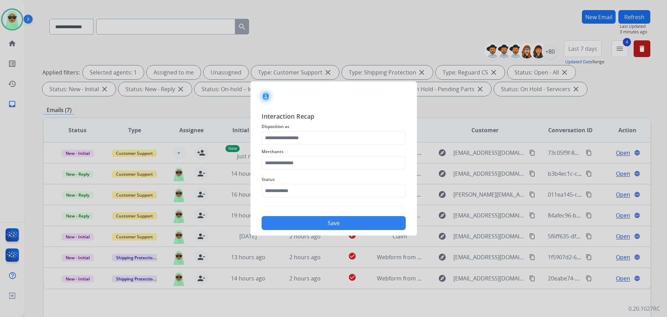
click at [359, 200] on div "Status" at bounding box center [334, 186] width 144 height 28
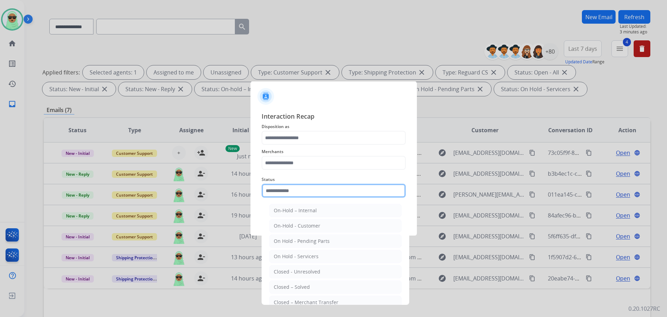
click at [355, 190] on input "text" at bounding box center [334, 191] width 144 height 14
click at [308, 285] on div "Closed – Solved" at bounding box center [292, 286] width 36 height 7
type input "**********"
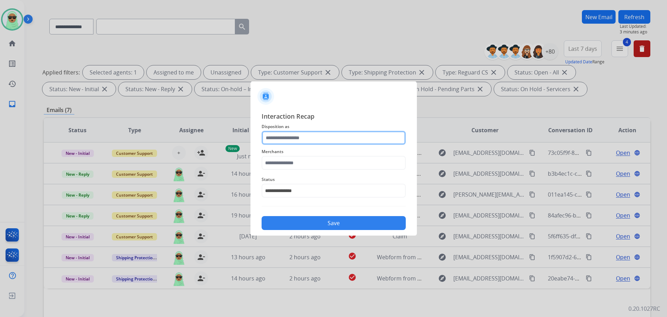
click at [313, 137] on input "text" at bounding box center [334, 138] width 144 height 14
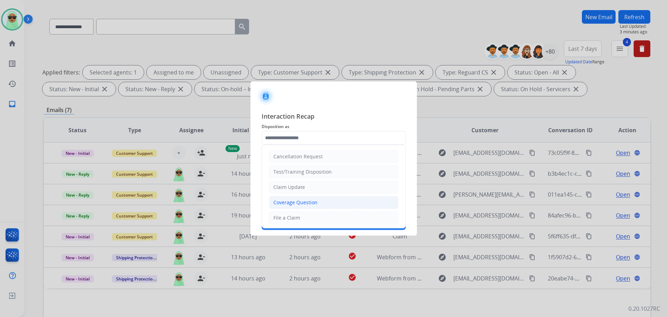
click at [330, 203] on li "Coverage Question" at bounding box center [334, 202] width 130 height 13
type input "**********"
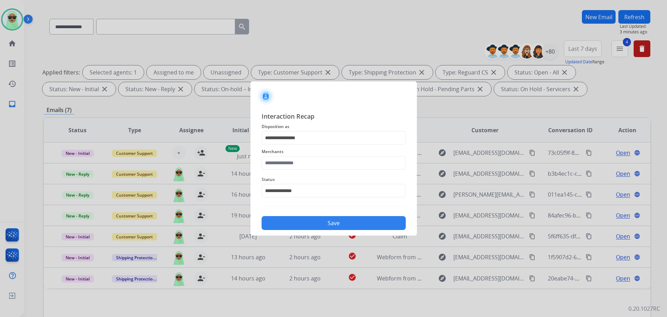
click at [319, 176] on span "Status" at bounding box center [334, 179] width 144 height 8
click at [314, 159] on input "text" at bounding box center [334, 163] width 144 height 14
click at [290, 184] on div "Not found" at bounding box center [286, 182] width 24 height 7
type input "*********"
click at [352, 232] on div "**********" at bounding box center [334, 171] width 167 height 130
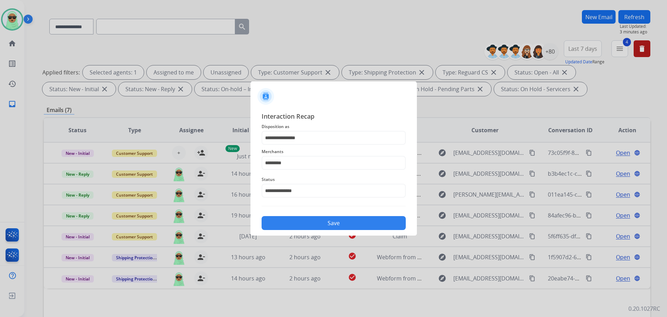
click at [355, 228] on button "Save" at bounding box center [334, 223] width 144 height 14
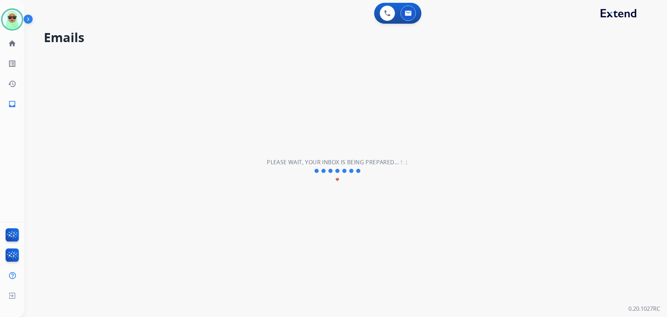
scroll to position [0, 0]
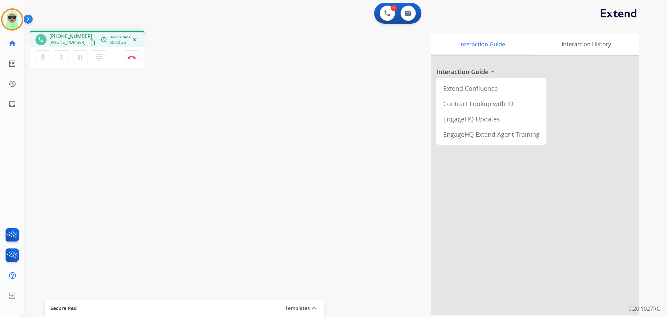
click at [80, 40] on div "+15718311666 content_copy" at bounding box center [72, 42] width 47 height 8
click at [89, 41] on mat-icon "content_copy" at bounding box center [92, 42] width 6 height 6
click at [82, 51] on button "pause Hold" at bounding box center [80, 57] width 15 height 15
click at [39, 57] on mat-icon "mic" at bounding box center [43, 57] width 8 height 8
click at [38, 59] on button "mic_off Mute" at bounding box center [42, 57] width 15 height 15
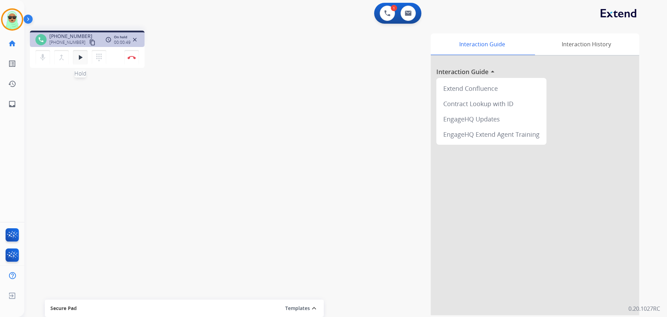
click at [82, 62] on button "play_arrow Hold" at bounding box center [80, 57] width 15 height 15
click at [420, 15] on div "1 Voice Interactions 0 Email Interactions" at bounding box center [397, 13] width 47 height 21
click at [416, 15] on div "0 Email Interactions" at bounding box center [408, 13] width 21 height 15
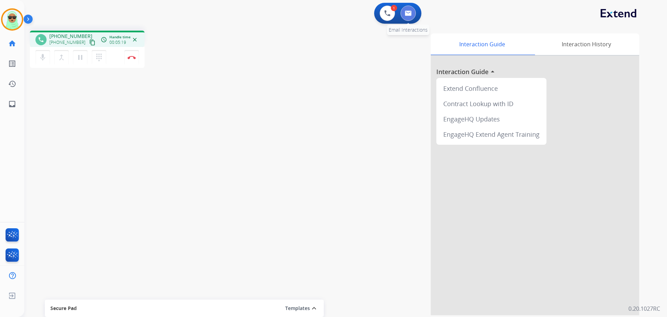
click at [411, 15] on img at bounding box center [408, 13] width 7 height 6
select select "**********"
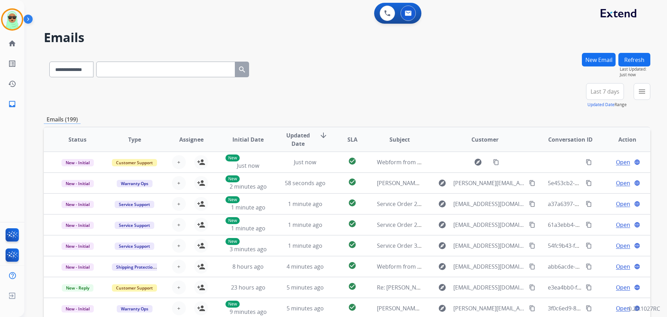
click at [594, 61] on button "New Email" at bounding box center [599, 60] width 34 height 14
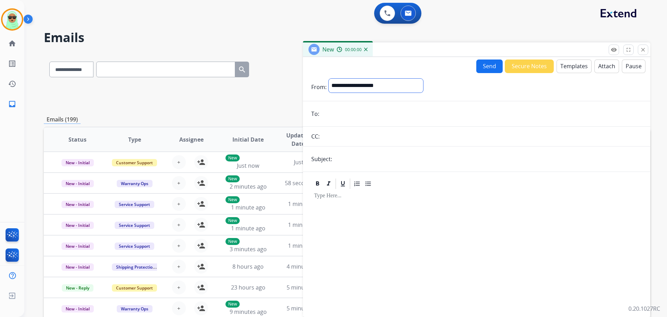
click at [344, 88] on select "**********" at bounding box center [376, 86] width 95 height 14
select select "**********"
click at [329, 79] on select "**********" at bounding box center [376, 86] width 95 height 14
click at [381, 8] on button at bounding box center [387, 13] width 15 height 15
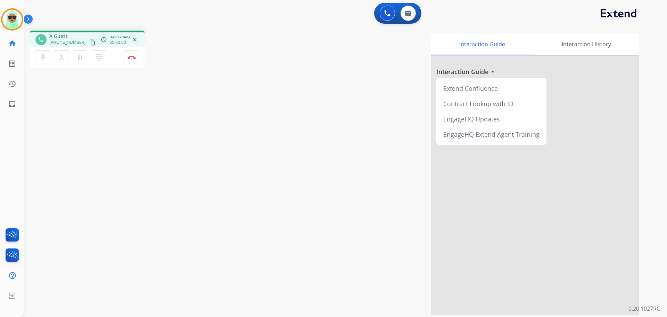
click at [381, 8] on button at bounding box center [387, 13] width 15 height 15
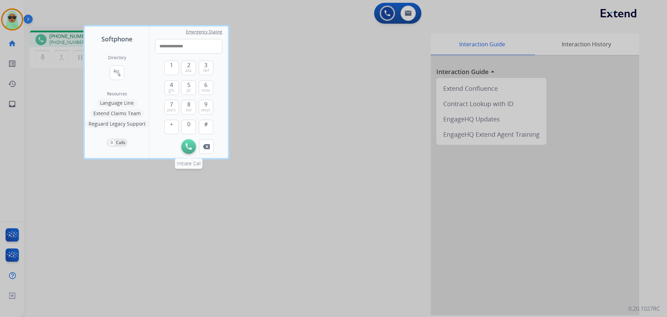
type input "**********"
click at [184, 145] on button "Initiate Call" at bounding box center [188, 146] width 15 height 15
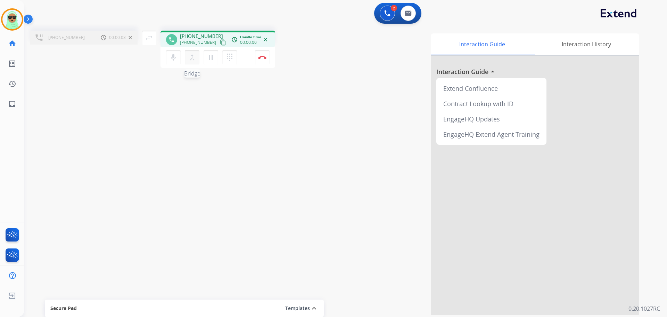
click at [191, 60] on mat-icon "merge_type" at bounding box center [192, 57] width 8 height 8
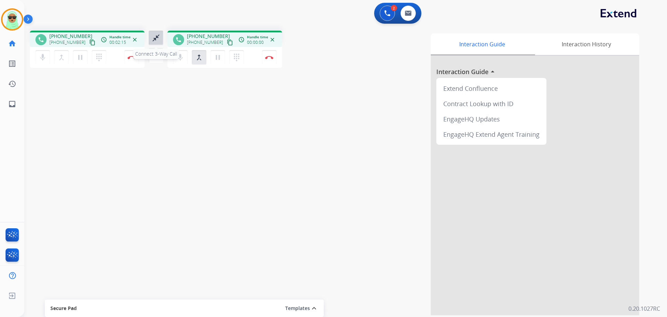
click at [160, 41] on mat-icon "close_fullscreen" at bounding box center [156, 38] width 8 height 8
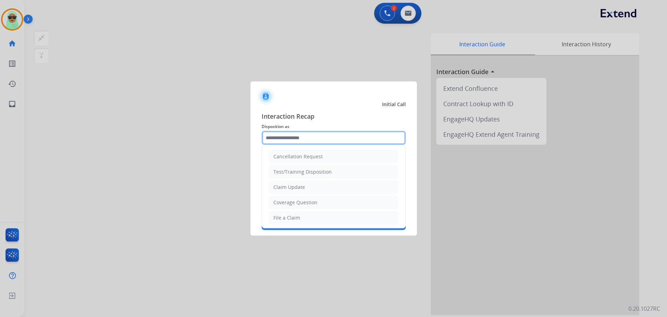
click at [304, 132] on input "text" at bounding box center [334, 138] width 144 height 14
click at [301, 186] on div "Claim Update" at bounding box center [290, 187] width 32 height 7
type input "**********"
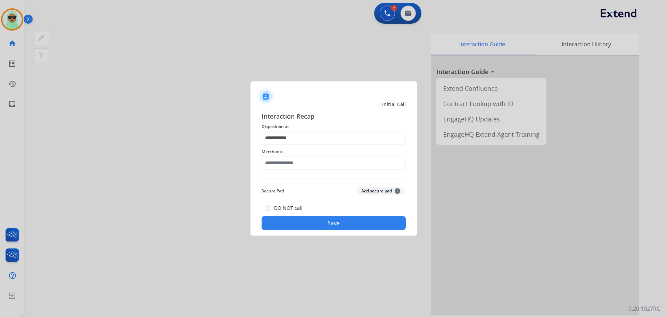
click at [301, 149] on span "Merchants" at bounding box center [334, 151] width 144 height 8
click at [298, 159] on input "text" at bounding box center [334, 163] width 144 height 14
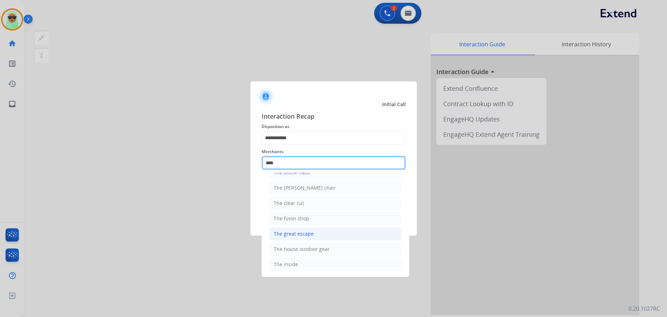
scroll to position [57, 0]
type input "*"
click at [345, 163] on input "*****" at bounding box center [334, 163] width 144 height 14
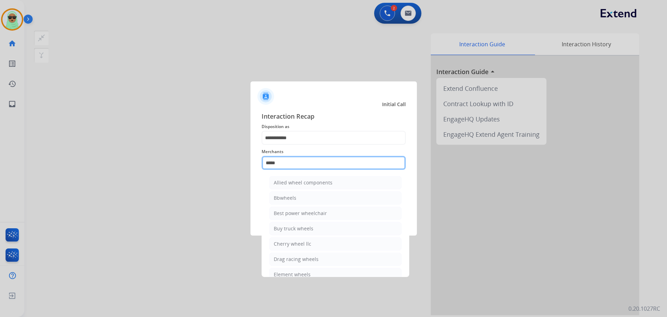
click at [345, 163] on input "*****" at bounding box center [334, 163] width 144 height 14
paste input "**********"
type input "*"
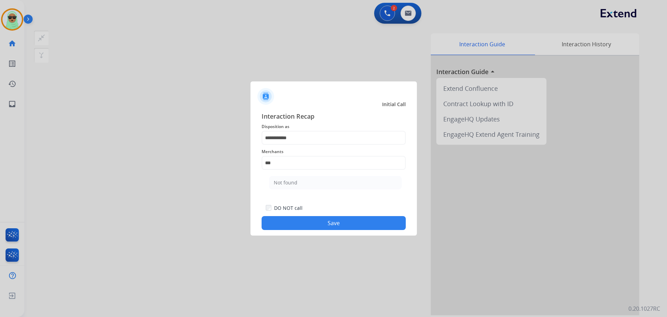
click at [319, 184] on li "Not found" at bounding box center [335, 182] width 132 height 13
type input "*********"
click at [325, 227] on button "Save" at bounding box center [334, 223] width 144 height 14
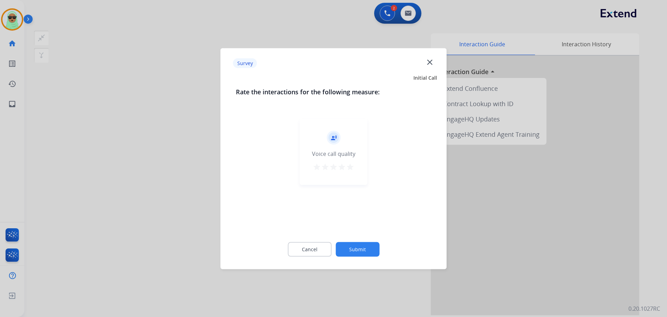
click at [373, 251] on button "Submit" at bounding box center [358, 249] width 44 height 15
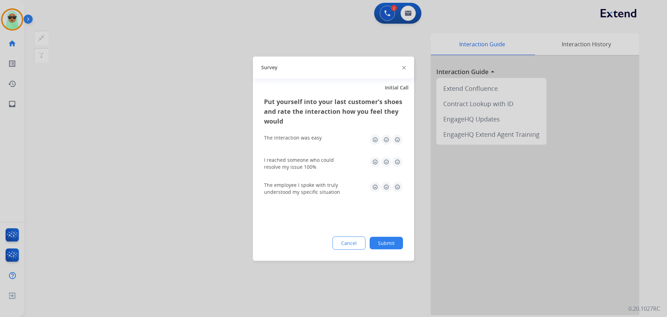
click at [411, 246] on div "Put yourself into your last customer’s shoes and rate the interaction how you f…" at bounding box center [333, 178] width 161 height 164
click at [408, 247] on div "Put yourself into your last customer’s shoes and rate the interaction how you f…" at bounding box center [333, 178] width 161 height 164
click at [399, 246] on button "Submit" at bounding box center [386, 242] width 33 height 13
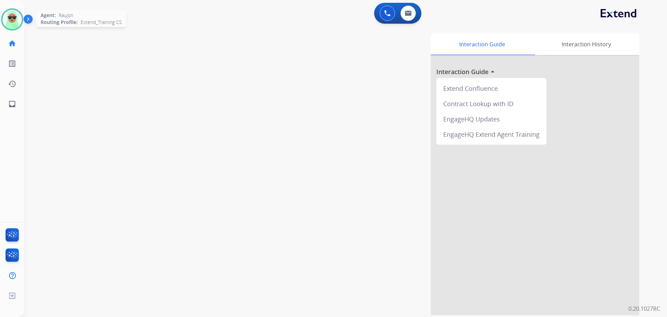
click at [12, 18] on img at bounding box center [11, 19] width 19 height 19
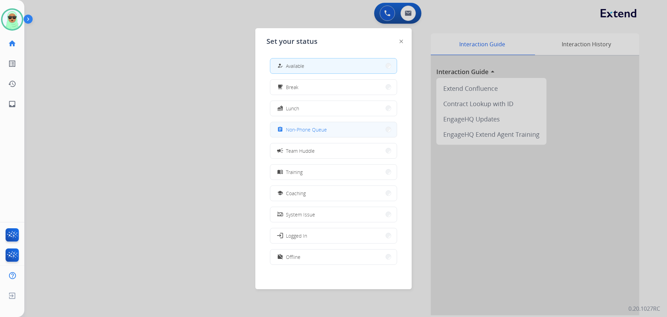
click at [315, 133] on span "Non-Phone Queue" at bounding box center [306, 129] width 41 height 7
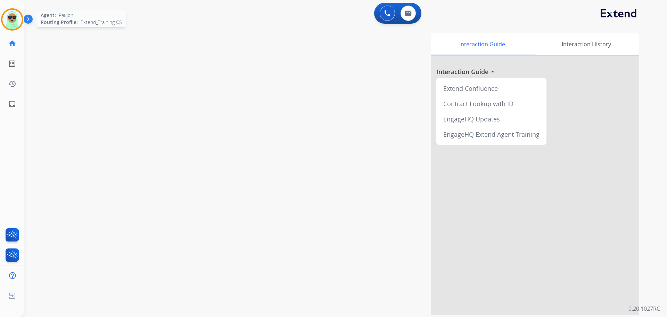
click at [10, 25] on img at bounding box center [11, 19] width 19 height 19
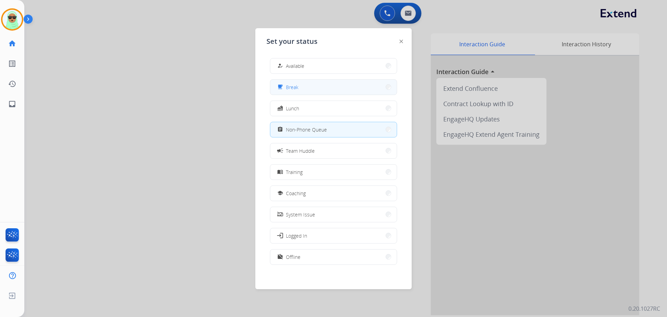
click at [376, 78] on div "how_to_reg Available free_breakfast Break fastfood Lunch assignment Non-Phone Q…" at bounding box center [334, 161] width 134 height 219
click at [367, 73] on div "how_to_reg Available" at bounding box center [333, 66] width 127 height 16
click at [312, 70] on button "how_to_reg Available" at bounding box center [333, 65] width 127 height 15
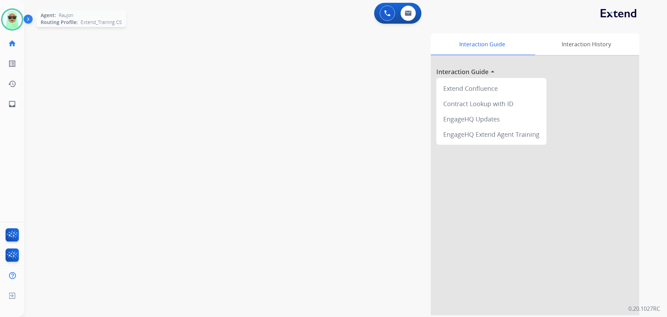
click at [15, 13] on img at bounding box center [11, 19] width 19 height 19
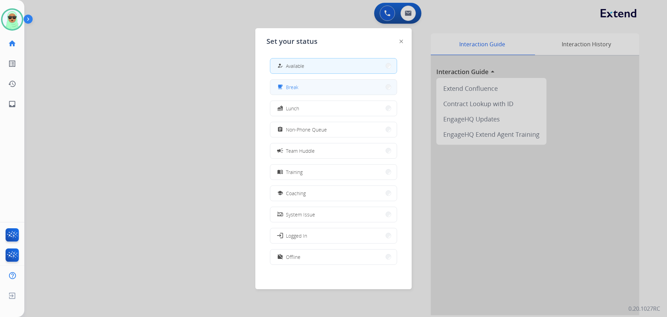
click at [327, 87] on button "free_breakfast Break" at bounding box center [333, 87] width 127 height 15
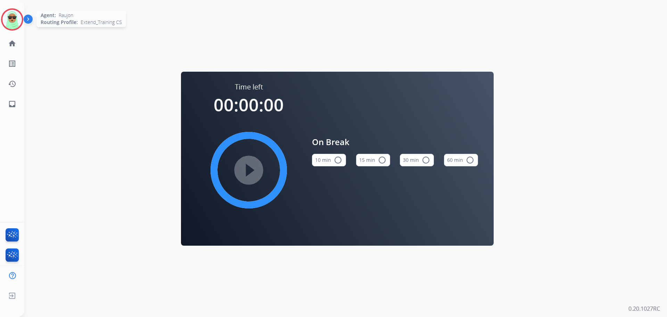
click at [16, 21] on img at bounding box center [11, 19] width 19 height 19
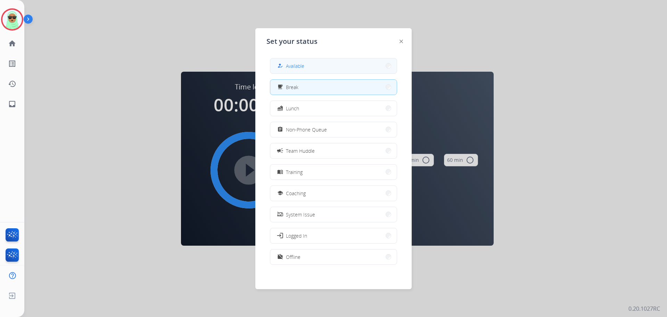
click at [328, 67] on button "how_to_reg Available" at bounding box center [333, 65] width 127 height 15
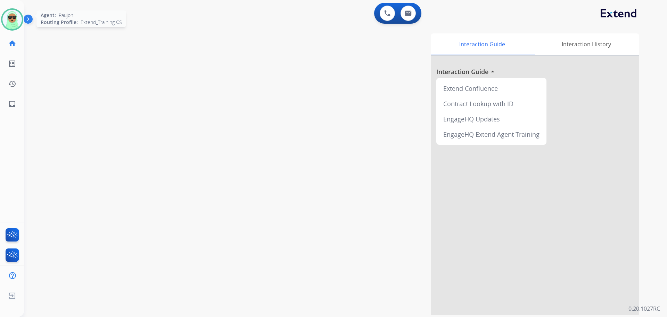
click at [5, 13] on img at bounding box center [11, 19] width 19 height 19
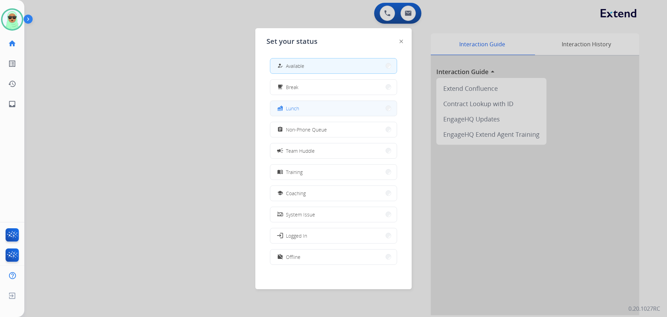
click at [319, 110] on button "fastfood Lunch" at bounding box center [333, 108] width 127 height 15
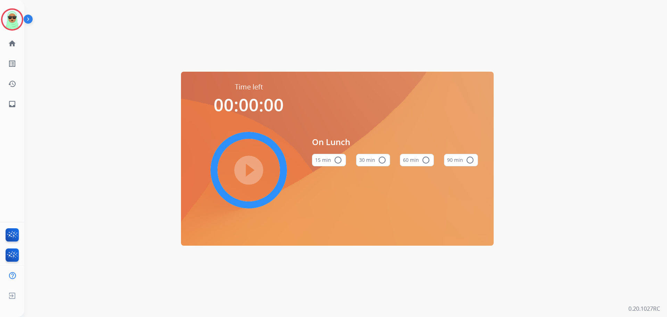
drag, startPoint x: 45, startPoint y: 27, endPoint x: 8, endPoint y: 17, distance: 38.0
click at [45, 26] on div "Time left 00:00:00 play_circle_filled On Lunch 15 min radio_button_unchecked 30…" at bounding box center [337, 158] width 626 height 317
click at [5, 15] on img at bounding box center [11, 19] width 19 height 19
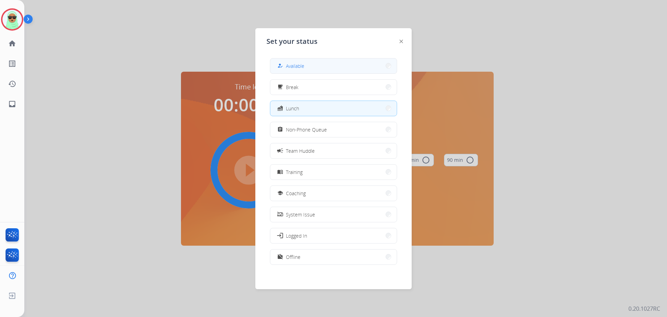
drag, startPoint x: 321, startPoint y: 59, endPoint x: 322, endPoint y: 63, distance: 4.0
click at [322, 63] on button "how_to_reg Available" at bounding box center [333, 65] width 127 height 15
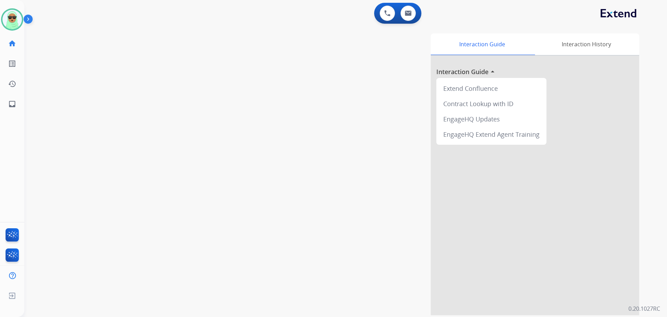
click at [82, 154] on div "swap_horiz Break voice bridge close_fullscreen Connect 3-Way Call merge_type Se…" at bounding box center [337, 170] width 626 height 290
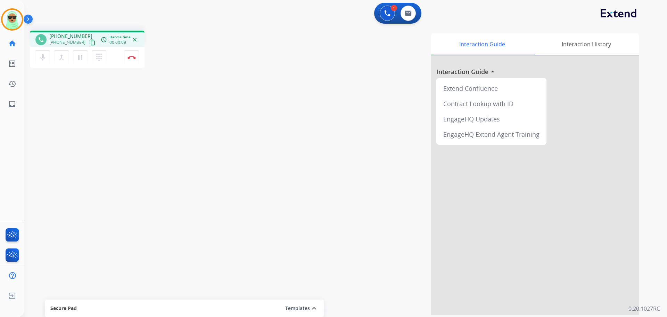
click at [89, 43] on mat-icon "content_copy" at bounding box center [92, 42] width 6 height 6
click at [381, 11] on button at bounding box center [387, 13] width 15 height 15
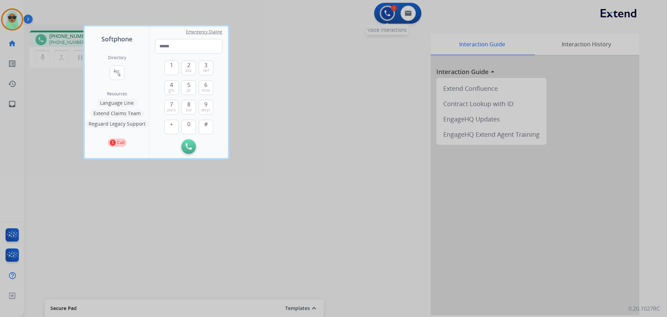
click at [381, 11] on div at bounding box center [333, 158] width 667 height 317
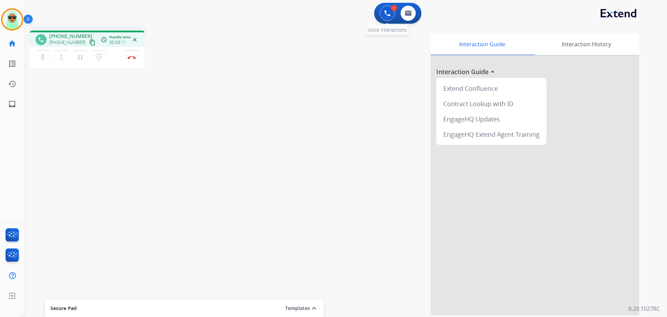
drag, startPoint x: 377, startPoint y: 16, endPoint x: 380, endPoint y: 14, distance: 4.1
click at [377, 15] on div "1 Voice Interactions 0 Email Interactions" at bounding box center [397, 13] width 47 height 21
click at [381, 14] on button at bounding box center [387, 13] width 15 height 15
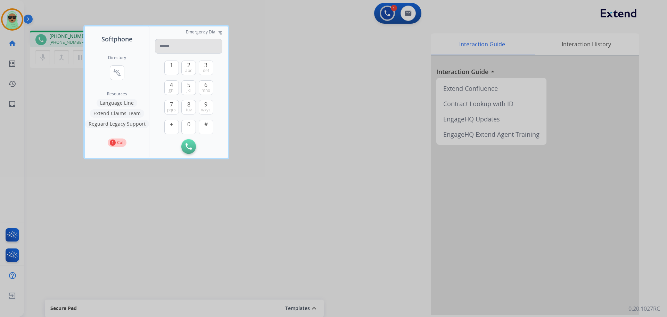
click at [194, 50] on input "tel" at bounding box center [188, 46] width 67 height 15
click at [183, 47] on input "**********" at bounding box center [188, 46] width 67 height 15
type input "**********"
click at [188, 142] on button "Initiate Call" at bounding box center [188, 146] width 15 height 15
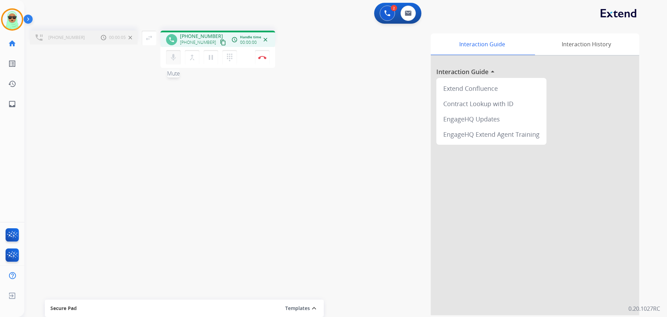
drag, startPoint x: 176, startPoint y: 60, endPoint x: 167, endPoint y: 61, distance: 9.1
click at [176, 60] on mat-icon "mic" at bounding box center [173, 57] width 8 height 8
click at [175, 62] on button "mic_off Mute" at bounding box center [173, 57] width 15 height 15
click at [175, 62] on button "mic Mute" at bounding box center [173, 57] width 15 height 15
click at [175, 62] on button "mic_off Mute" at bounding box center [173, 57] width 15 height 15
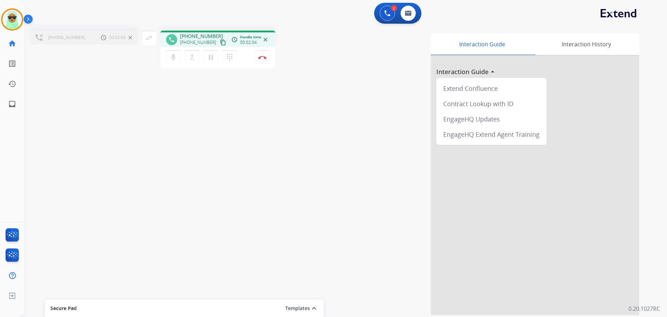
click at [98, 103] on div "+13035886975 Call metrics Hold 00:02:09 00:02:09 swap_horiz Break voice bridge …" at bounding box center [337, 170] width 626 height 290
click at [227, 55] on mat-icon "dialpad" at bounding box center [230, 57] width 8 height 8
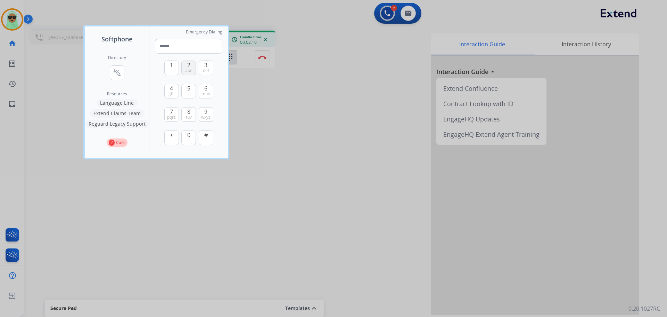
click at [191, 68] on span "abc" at bounding box center [188, 71] width 7 height 6
type input "*"
click at [263, 74] on div at bounding box center [333, 158] width 667 height 317
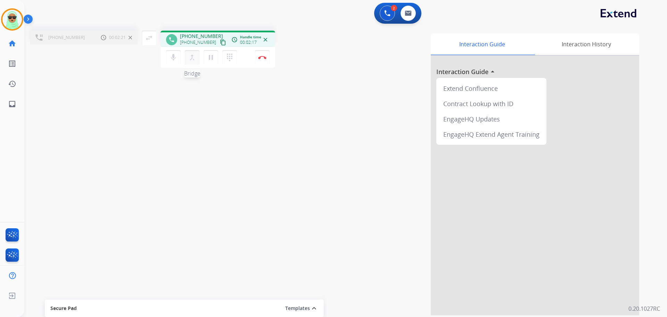
click at [196, 57] on mat-icon "merge_type" at bounding box center [192, 57] width 8 height 8
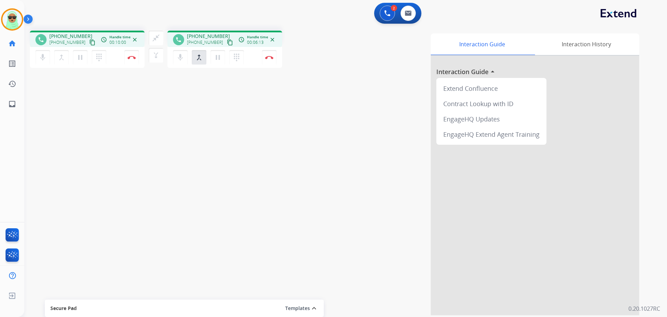
click at [93, 138] on div "phone +13035886975 +13035886975 content_copy access_time Call metrics Queue 00:…" at bounding box center [337, 170] width 626 height 290
click at [155, 35] on mat-icon "close_fullscreen" at bounding box center [156, 38] width 8 height 8
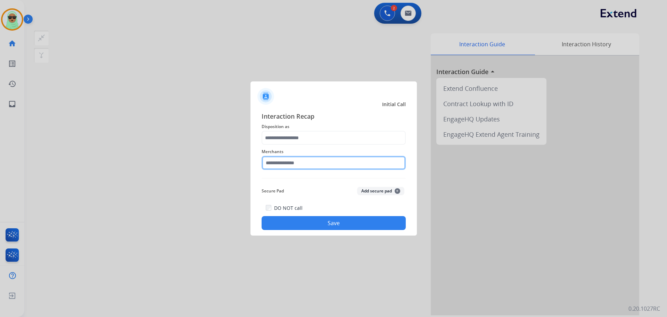
click at [303, 156] on input "text" at bounding box center [334, 163] width 144 height 14
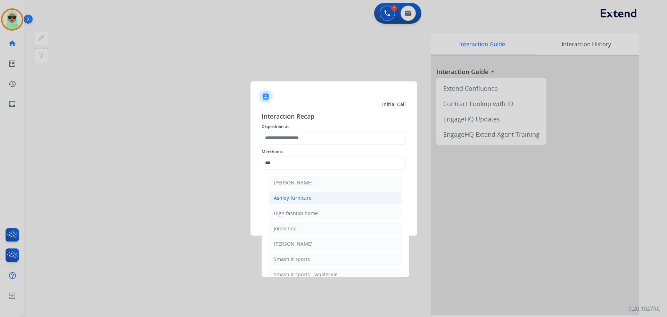
drag, startPoint x: 309, startPoint y: 198, endPoint x: 313, endPoint y: 182, distance: 16.4
click at [310, 197] on div "Ashley furniture" at bounding box center [293, 197] width 38 height 7
type input "**********"
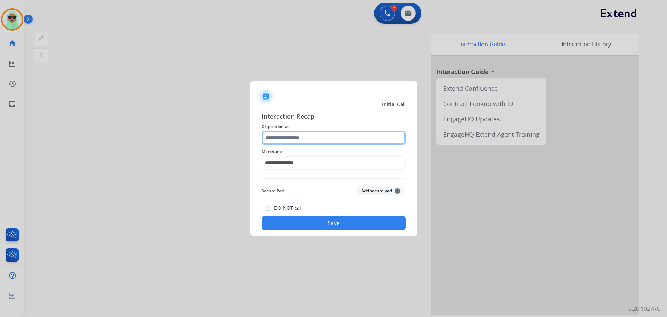
click at [311, 142] on input "text" at bounding box center [334, 138] width 144 height 14
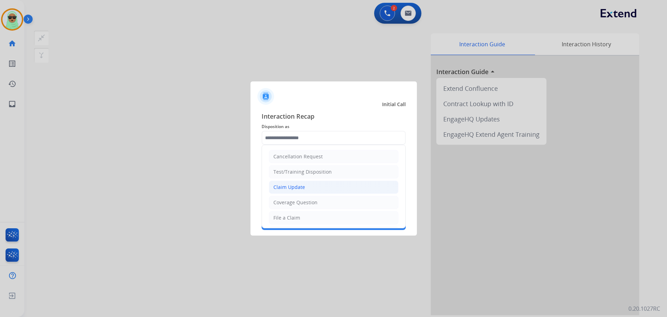
click at [308, 191] on li "Claim Update" at bounding box center [334, 186] width 130 height 13
type input "**********"
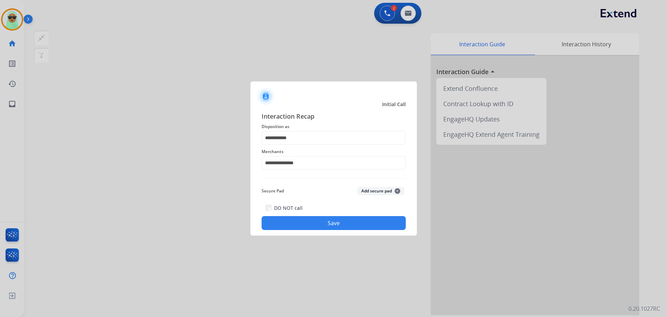
click at [339, 223] on button "Save" at bounding box center [334, 223] width 144 height 14
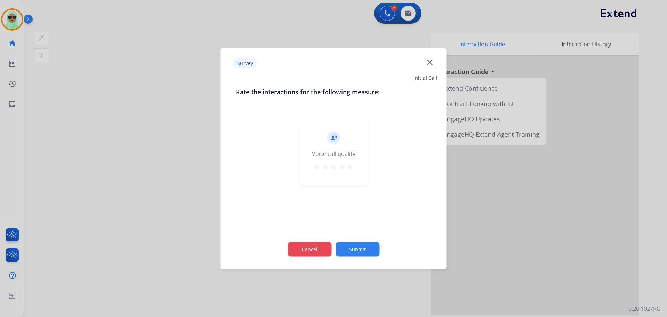
click at [312, 248] on button "Cancel" at bounding box center [310, 249] width 44 height 15
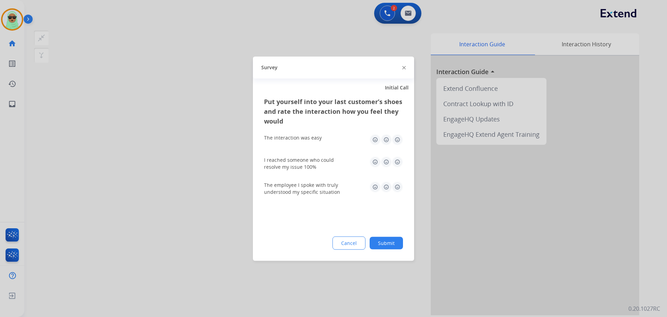
drag, startPoint x: 329, startPoint y: 243, endPoint x: 346, endPoint y: 242, distance: 16.7
click at [333, 244] on div "Cancel Submit" at bounding box center [333, 243] width 139 height 13
click at [347, 242] on button "Cancel" at bounding box center [349, 243] width 32 height 13
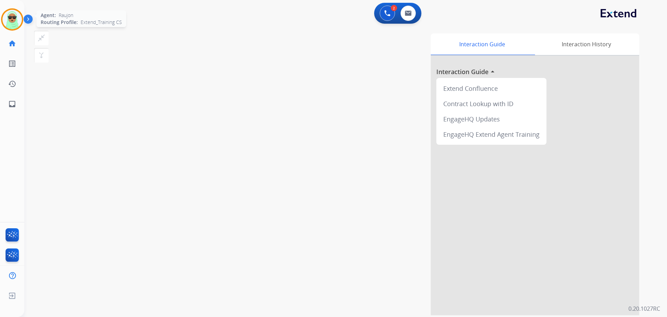
click at [22, 26] on div "Agent: Raujon Routing Profile: Extend_Training CS" at bounding box center [12, 19] width 22 height 22
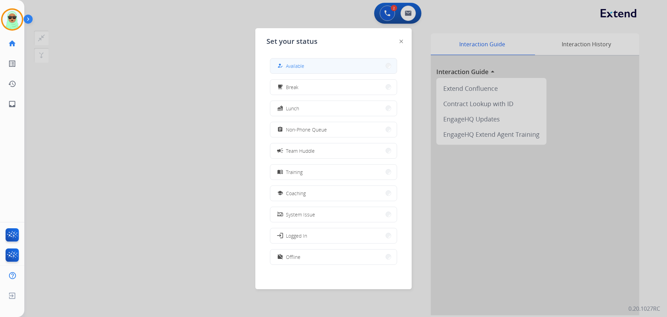
click at [327, 70] on button "how_to_reg Available" at bounding box center [333, 65] width 127 height 15
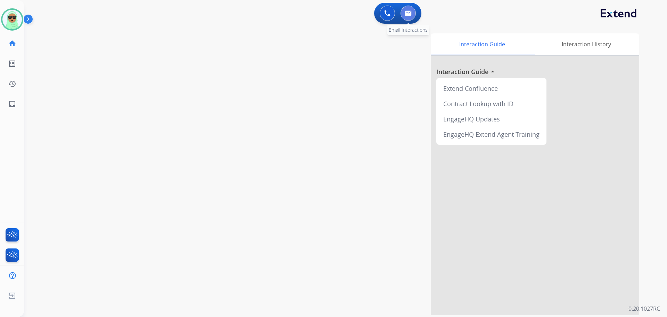
click at [410, 14] on img at bounding box center [408, 13] width 7 height 6
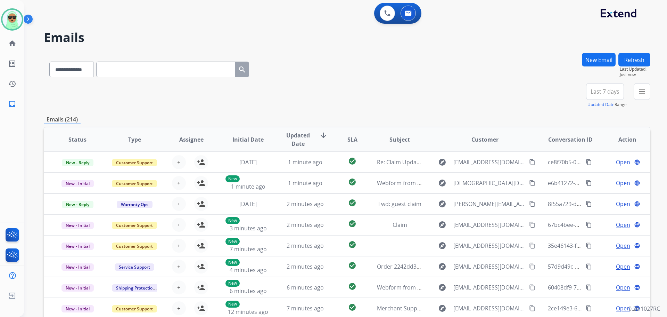
click at [636, 95] on button "menu" at bounding box center [642, 91] width 17 height 17
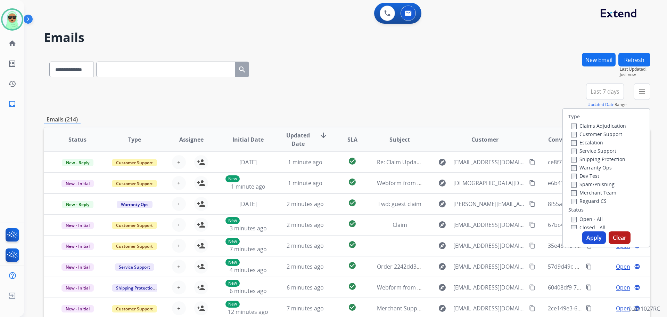
click at [599, 132] on label "Customer Support" at bounding box center [597, 134] width 51 height 7
click at [592, 156] on label "Shipping Protection" at bounding box center [599, 159] width 54 height 7
click at [595, 204] on div "Reguard CS" at bounding box center [599, 200] width 55 height 8
click at [594, 202] on label "Reguard CS" at bounding box center [589, 200] width 35 height 7
click at [590, 224] on label "Closed - All" at bounding box center [589, 227] width 34 height 7
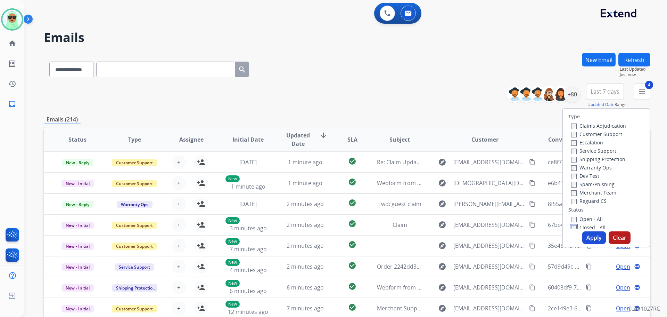
scroll to position [2, 0]
click at [587, 214] on label "Open - All" at bounding box center [588, 216] width 32 height 7
click at [586, 221] on div "Closed - All" at bounding box center [608, 225] width 73 height 8
click at [590, 229] on div "Type Claims Adjudication Customer Support Escalation Service Support Shipping P…" at bounding box center [606, 177] width 88 height 139
drag, startPoint x: 585, startPoint y: 221, endPoint x: 584, endPoint y: 225, distance: 4.6
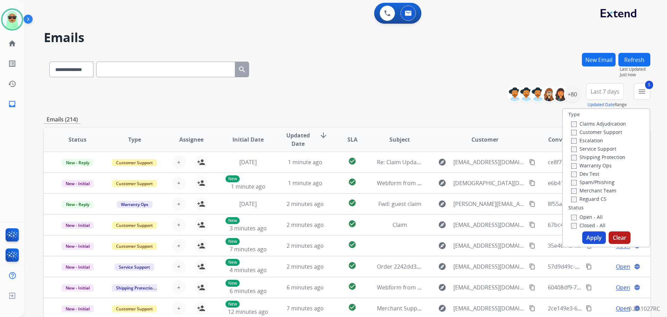
click at [585, 221] on div "Closed - All" at bounding box center [608, 225] width 73 height 8
click at [584, 225] on label "Closed - All" at bounding box center [589, 225] width 34 height 7
click at [589, 234] on button "Apply" at bounding box center [595, 237] width 24 height 13
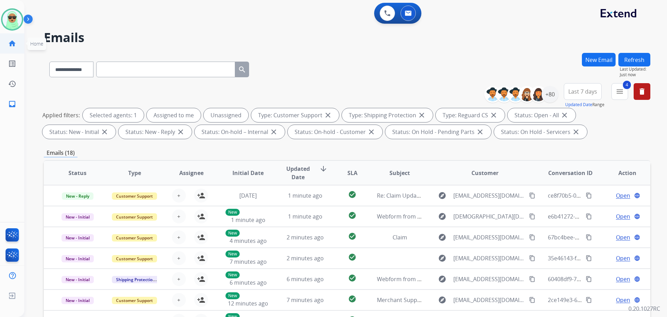
click at [15, 42] on mat-icon "home" at bounding box center [12, 43] width 8 height 8
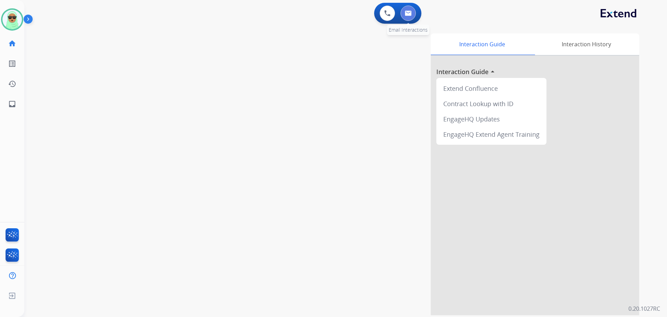
click at [406, 15] on img at bounding box center [408, 13] width 7 height 6
select select "**********"
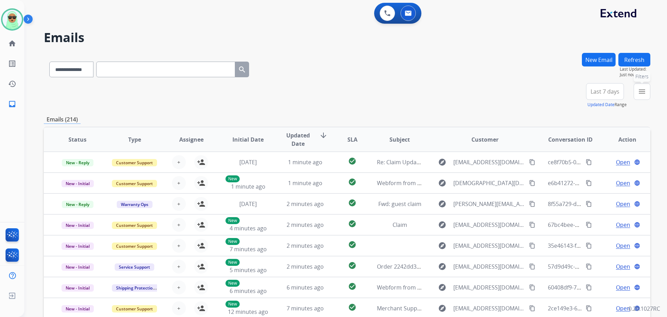
click at [640, 91] on mat-icon "menu" at bounding box center [642, 91] width 8 height 8
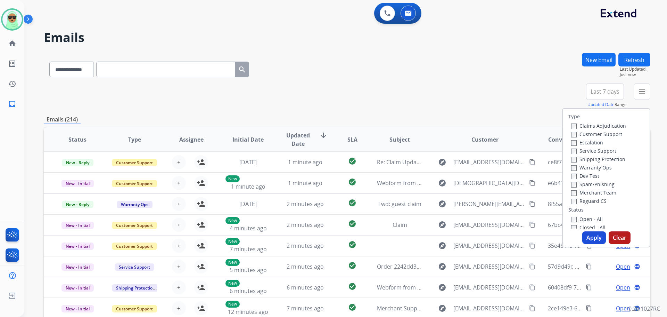
click at [582, 134] on label "Customer Support" at bounding box center [597, 134] width 51 height 7
click at [594, 159] on label "Shipping Protection" at bounding box center [599, 159] width 54 height 7
drag, startPoint x: 588, startPoint y: 204, endPoint x: 588, endPoint y: 196, distance: 8.7
click at [588, 203] on div "Reguard CS" at bounding box center [599, 200] width 55 height 8
click at [584, 203] on label "Reguard CS" at bounding box center [589, 200] width 35 height 7
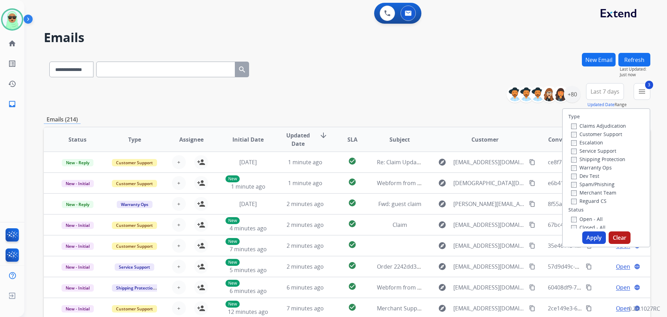
click at [582, 218] on label "Open - All" at bounding box center [588, 219] width 32 height 7
click at [591, 234] on button "Apply" at bounding box center [595, 237] width 24 height 13
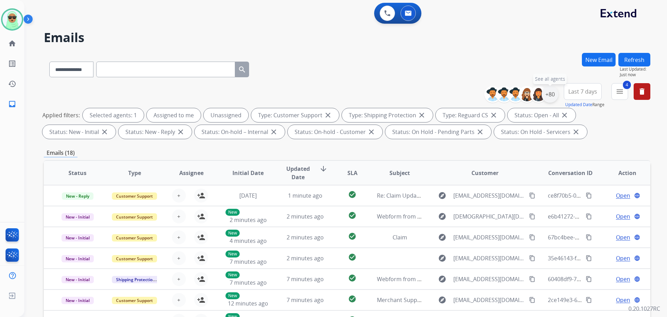
click at [551, 97] on div "+80" at bounding box center [550, 94] width 17 height 17
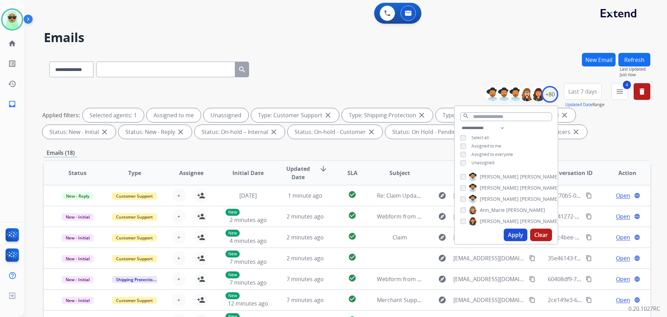
click at [481, 164] on span "Unassigned" at bounding box center [483, 163] width 23 height 6
click at [518, 236] on button "Apply" at bounding box center [516, 234] width 24 height 13
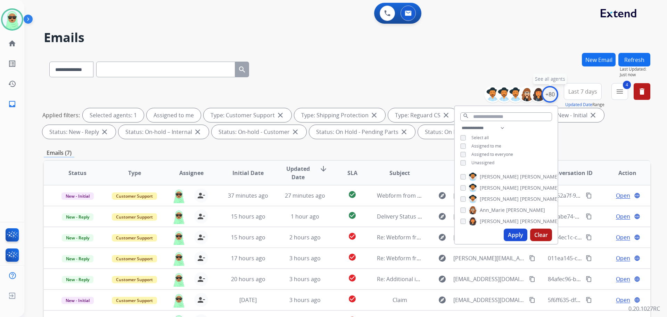
click at [552, 90] on div "+80" at bounding box center [550, 94] width 17 height 17
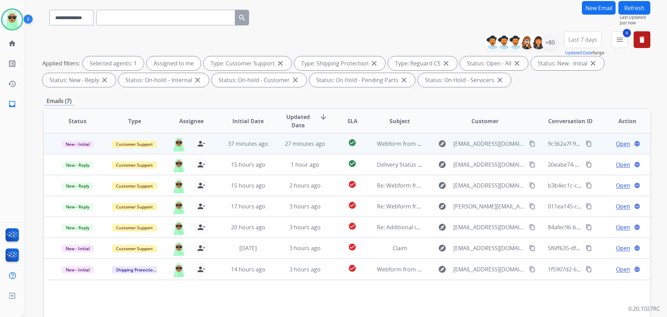
scroll to position [70, 0]
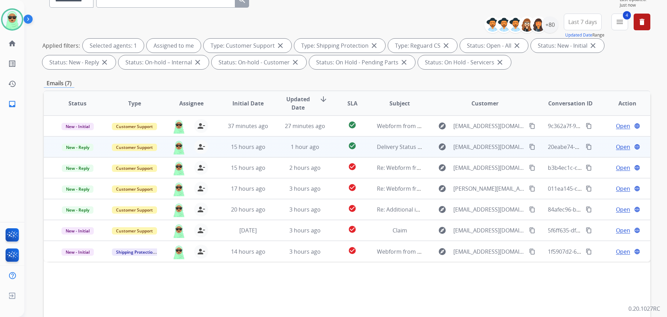
click at [616, 148] on span "Open" at bounding box center [623, 147] width 14 height 8
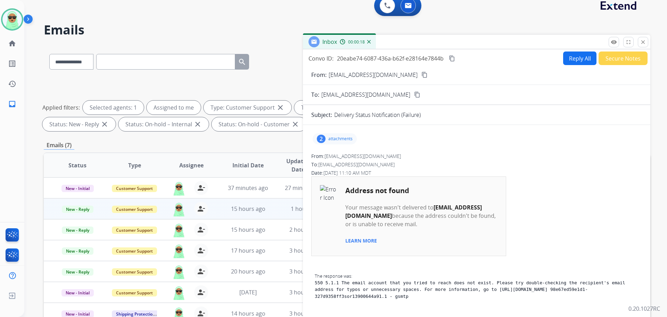
scroll to position [0, 0]
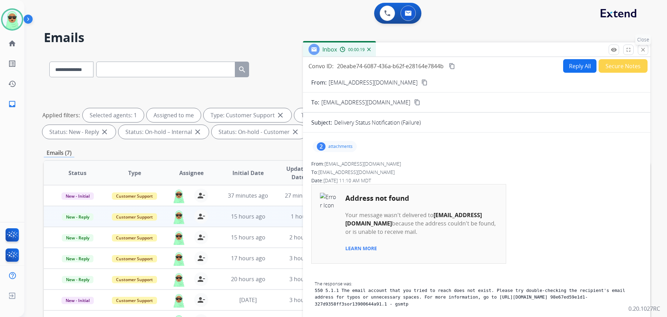
click at [643, 48] on mat-icon "close" at bounding box center [643, 50] width 6 height 6
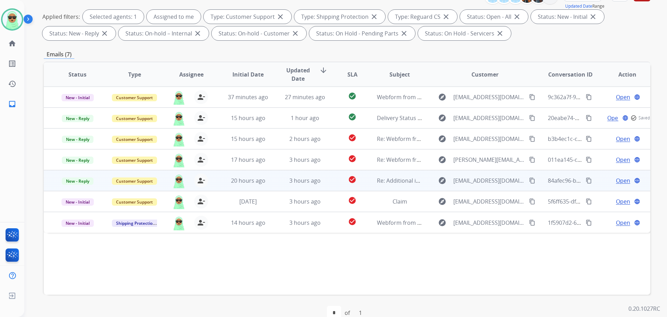
scroll to position [112, 0]
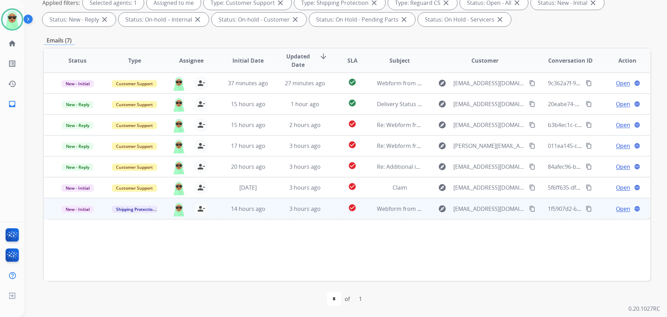
click at [616, 210] on span "Open" at bounding box center [623, 208] width 14 height 8
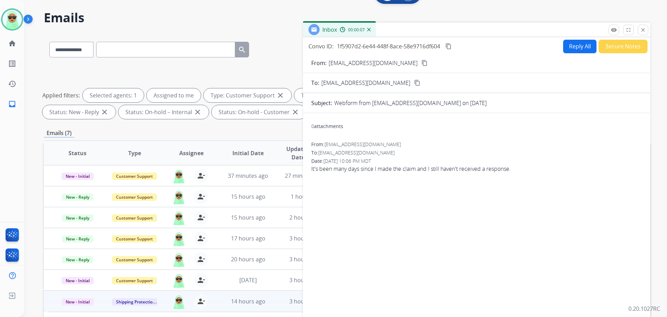
scroll to position [8, 0]
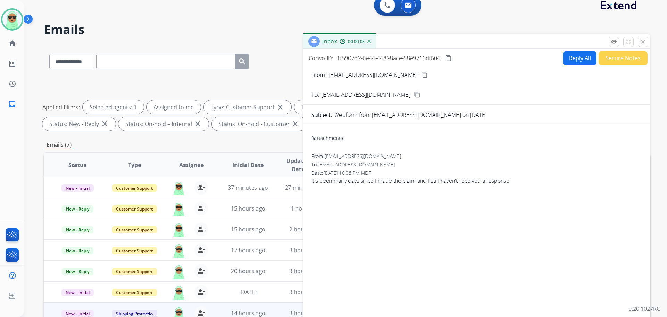
click at [428, 75] on mat-icon "content_copy" at bounding box center [425, 75] width 6 height 6
click at [569, 60] on button "Reply All" at bounding box center [580, 58] width 33 height 14
select select "**********"
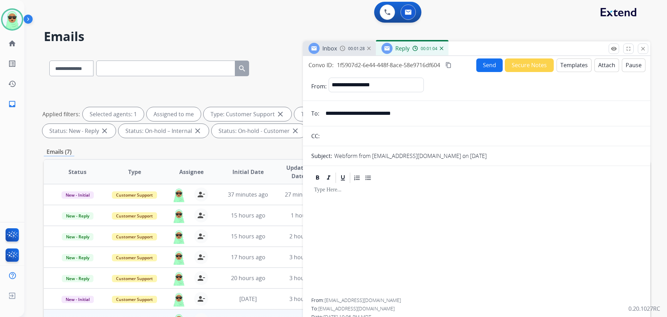
scroll to position [0, 0]
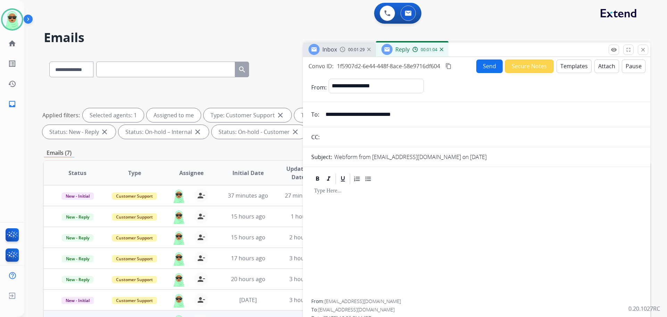
click at [572, 65] on button "Templates" at bounding box center [574, 66] width 35 height 14
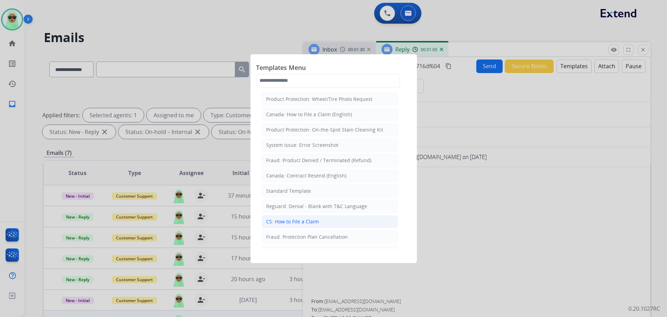
click at [320, 225] on li "CS: How to File a Claim" at bounding box center [330, 221] width 137 height 13
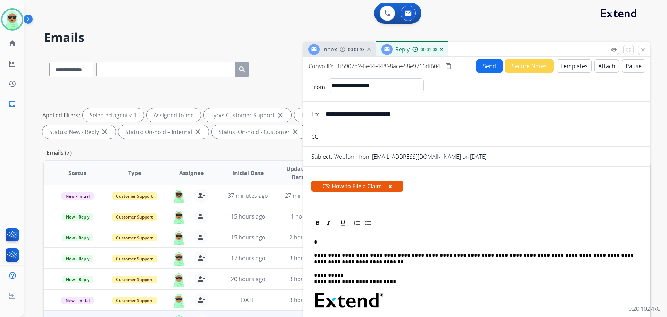
drag, startPoint x: 380, startPoint y: 237, endPoint x: 317, endPoint y: 237, distance: 62.6
click at [317, 237] on div "**********" at bounding box center [476, 323] width 331 height 188
click at [483, 64] on button "Send" at bounding box center [490, 66] width 26 height 14
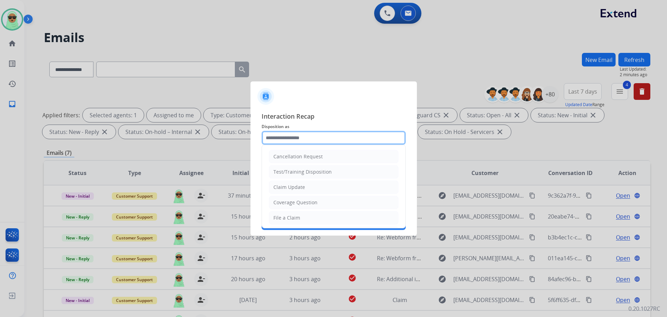
click at [313, 139] on input "text" at bounding box center [334, 138] width 144 height 14
click at [315, 188] on li "Claim Update" at bounding box center [334, 186] width 130 height 13
type input "**********"
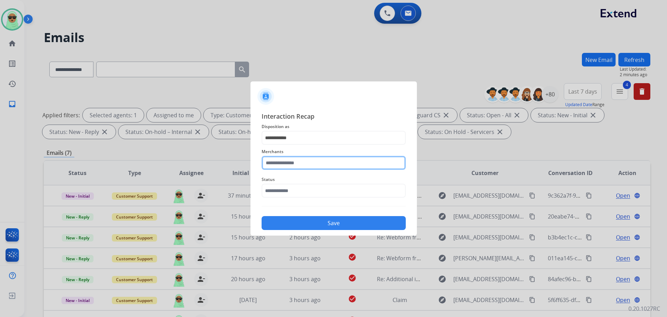
click at [289, 163] on input "text" at bounding box center [334, 163] width 144 height 14
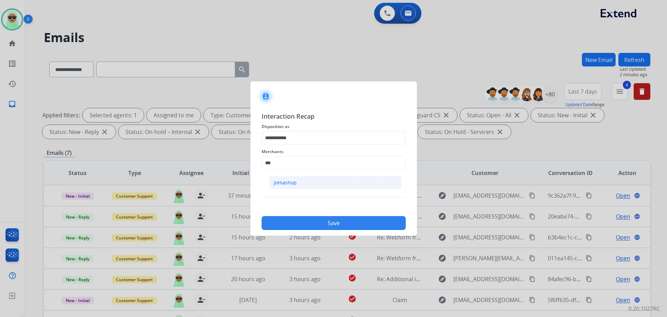
click at [303, 179] on li "Jomashop" at bounding box center [335, 182] width 132 height 13
type input "********"
click at [298, 183] on span "Status" at bounding box center [334, 179] width 144 height 8
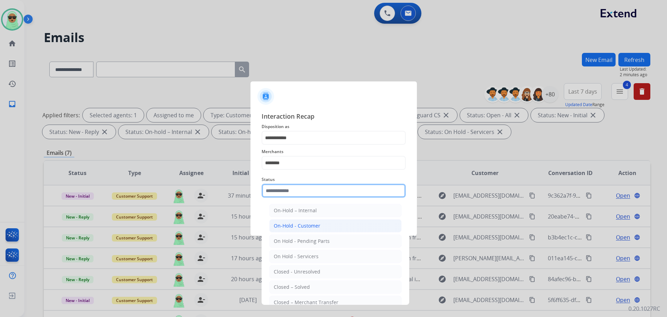
drag, startPoint x: 295, startPoint y: 190, endPoint x: 295, endPoint y: 222, distance: 32.0
click at [295, 190] on input "text" at bounding box center [334, 191] width 144 height 14
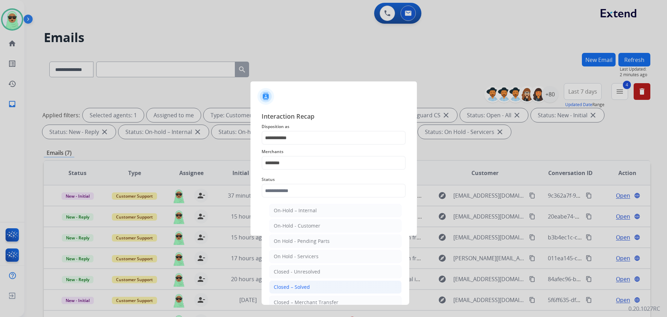
click at [297, 282] on li "Closed – Solved" at bounding box center [335, 286] width 132 height 13
type input "**********"
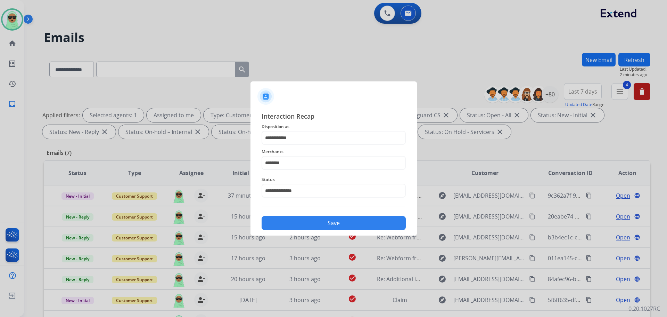
click at [309, 225] on button "Save" at bounding box center [334, 223] width 144 height 14
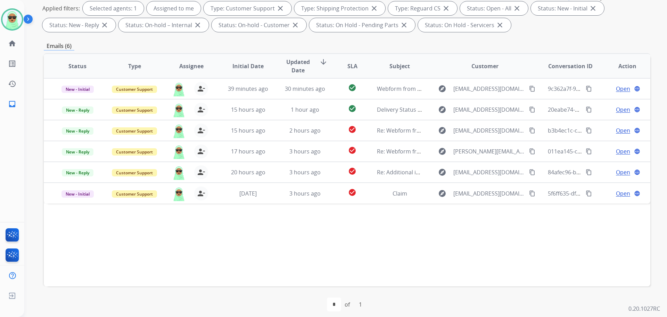
scroll to position [112, 0]
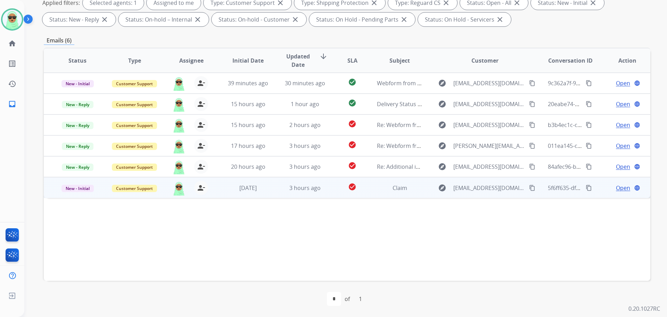
click at [529, 189] on mat-icon "content_copy" at bounding box center [532, 188] width 6 height 6
click at [616, 186] on span "Open" at bounding box center [623, 188] width 14 height 8
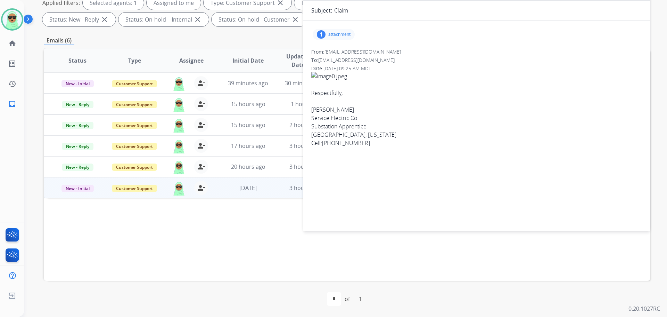
click at [344, 32] on p "attachment" at bounding box center [340, 35] width 22 height 6
click at [336, 54] on div at bounding box center [335, 52] width 35 height 24
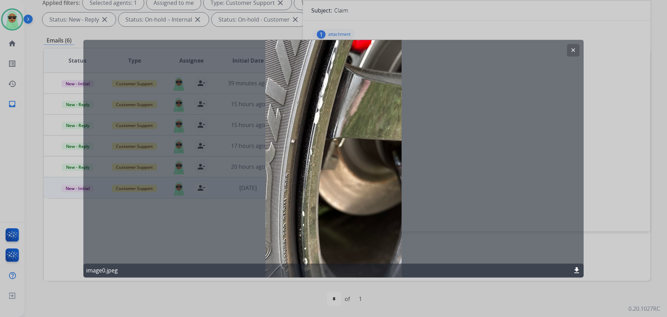
click at [579, 46] on button "clear" at bounding box center [573, 50] width 13 height 13
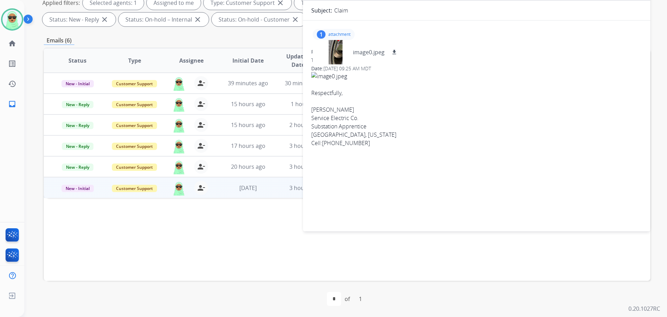
drag, startPoint x: 114, startPoint y: 235, endPoint x: 110, endPoint y: 232, distance: 4.9
click at [115, 234] on div "Status Type Assignee Initial Date Updated Date arrow_downward SLA Subject Custo…" at bounding box center [347, 164] width 607 height 233
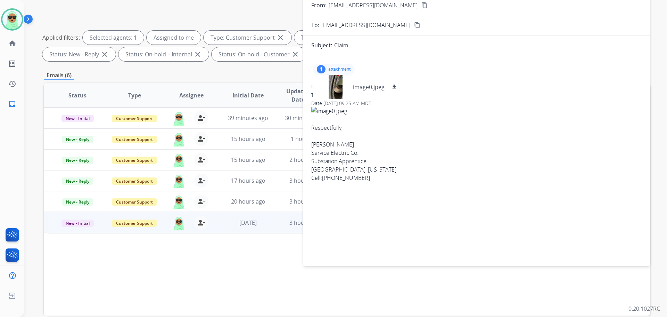
scroll to position [43, 0]
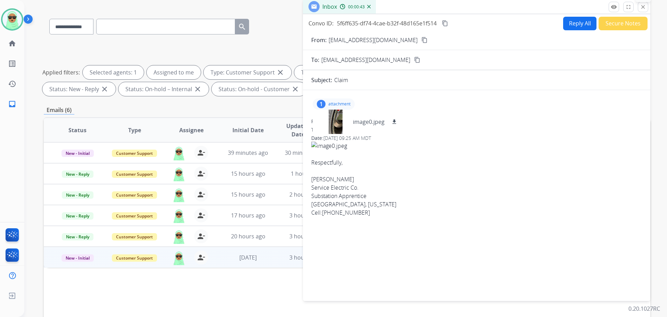
click at [645, 6] on mat-icon "close" at bounding box center [643, 7] width 6 height 6
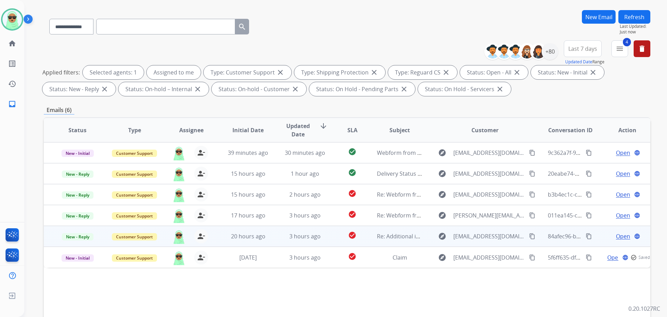
click at [617, 236] on span "Open" at bounding box center [623, 236] width 14 height 8
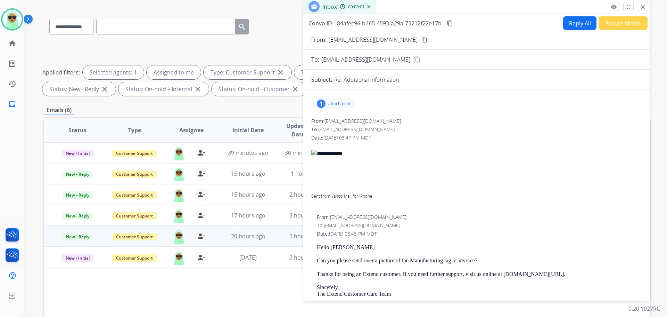
click at [341, 100] on div "1 attachment" at bounding box center [334, 103] width 42 height 11
click at [422, 40] on mat-icon "content_copy" at bounding box center [425, 40] width 6 height 6
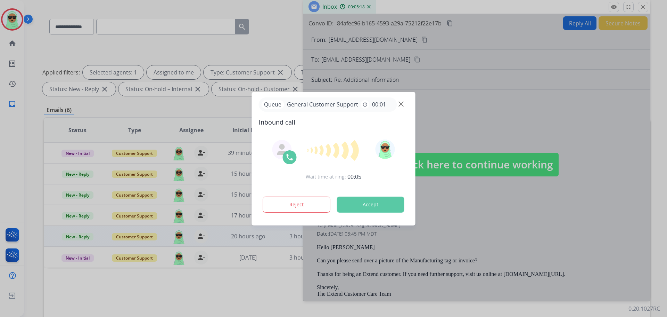
click at [552, 115] on div at bounding box center [333, 158] width 667 height 317
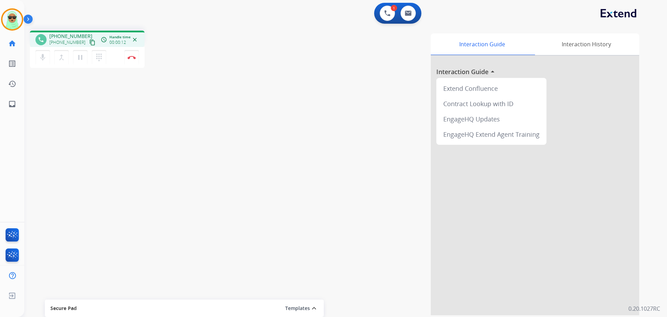
click at [90, 43] on div "phone +16196108098 +16196108098 content_copy access_time Call metrics Queue 00:…" at bounding box center [87, 39] width 115 height 16
click at [88, 43] on button "content_copy" at bounding box center [92, 42] width 8 height 8
drag, startPoint x: 283, startPoint y: 55, endPoint x: 329, endPoint y: 30, distance: 52.1
click at [281, 54] on div "Interaction Guide Interaction History Interaction Guide arrow_drop_up Extend Co…" at bounding box center [435, 174] width 410 height 282
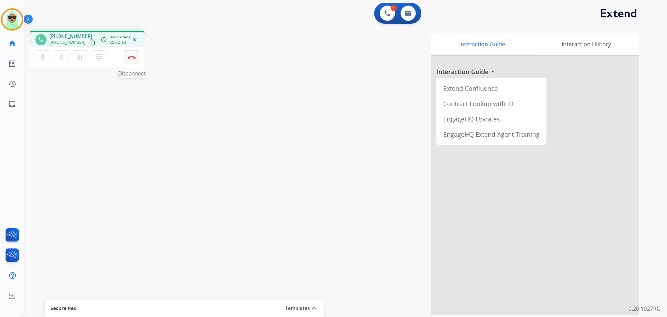
click at [136, 61] on button "Disconnect" at bounding box center [131, 57] width 15 height 15
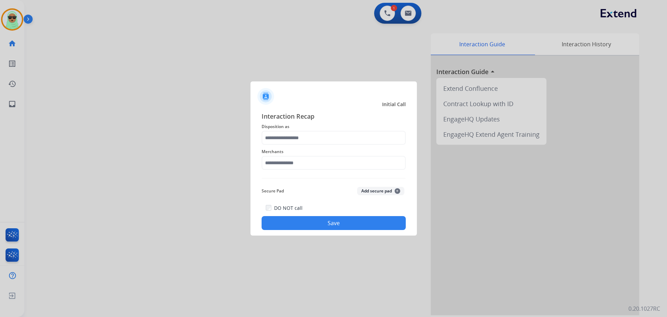
drag, startPoint x: 340, startPoint y: 153, endPoint x: 341, endPoint y: 148, distance: 5.2
click at [340, 152] on span "Merchants" at bounding box center [334, 151] width 144 height 8
click at [348, 134] on input "text" at bounding box center [334, 138] width 144 height 14
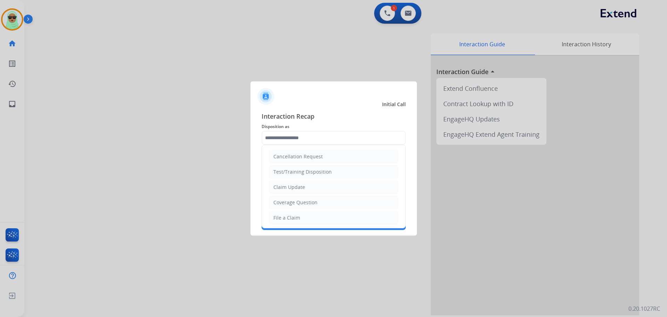
click at [293, 186] on div "Claim Update" at bounding box center [290, 187] width 32 height 7
type input "**********"
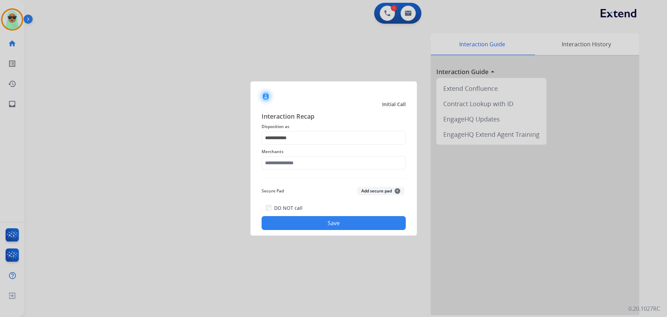
click at [319, 155] on span "Merchants" at bounding box center [334, 151] width 144 height 8
click at [314, 162] on input "text" at bounding box center [334, 163] width 144 height 14
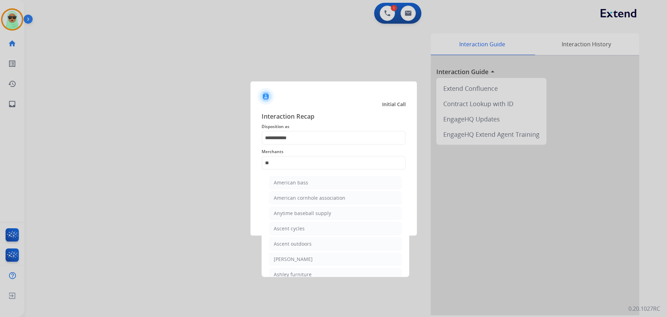
click at [288, 257] on div "[PERSON_NAME]" at bounding box center [293, 259] width 39 height 7
type input "**********"
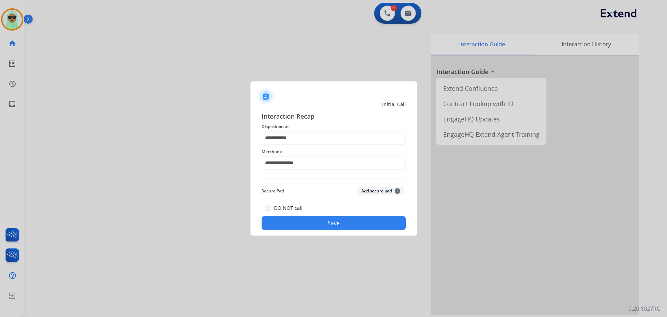
click at [368, 222] on button "Save" at bounding box center [334, 223] width 144 height 14
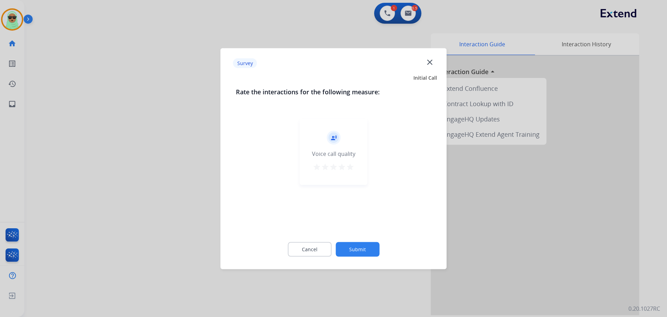
click at [361, 252] on button "Submit" at bounding box center [358, 249] width 44 height 15
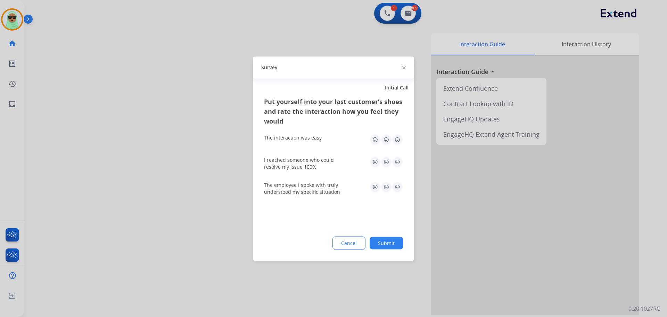
click at [384, 245] on button "Submit" at bounding box center [386, 242] width 33 height 13
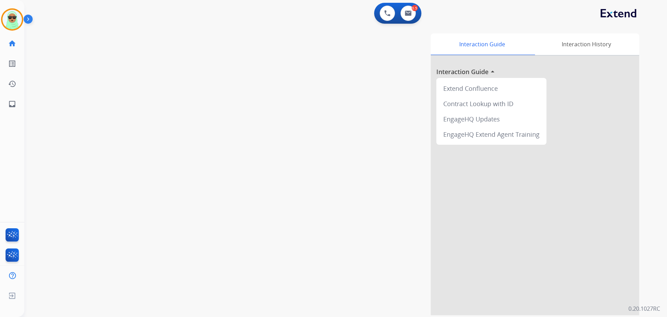
click at [536, 25] on div "swap_horiz Break voice bridge close_fullscreen Connect 3-Way Call merge_type Se…" at bounding box center [337, 170] width 626 height 290
click at [411, 13] on img at bounding box center [408, 13] width 7 height 6
select select "**********"
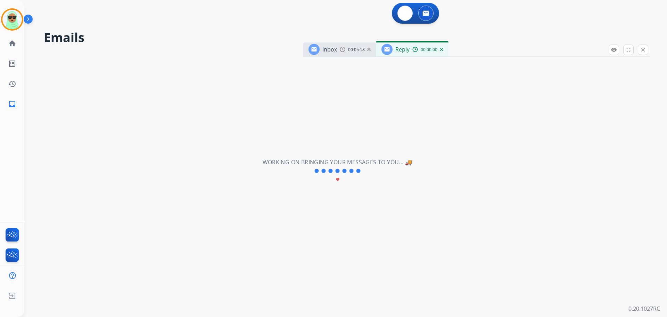
select select "**********"
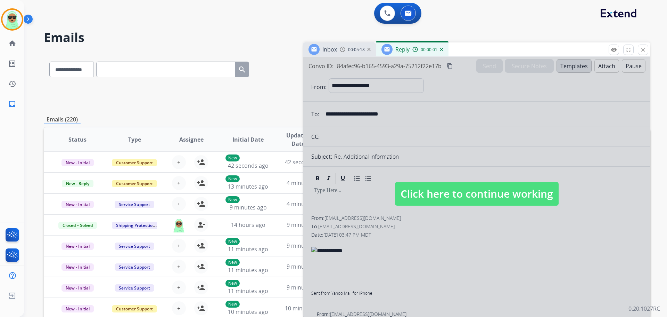
click at [442, 49] on img at bounding box center [441, 49] width 3 height 3
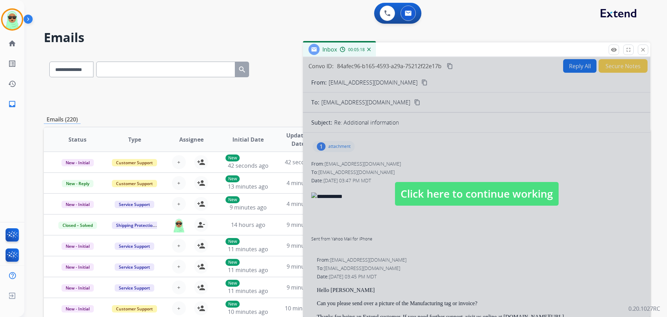
click at [341, 146] on div at bounding box center [477, 187] width 348 height 260
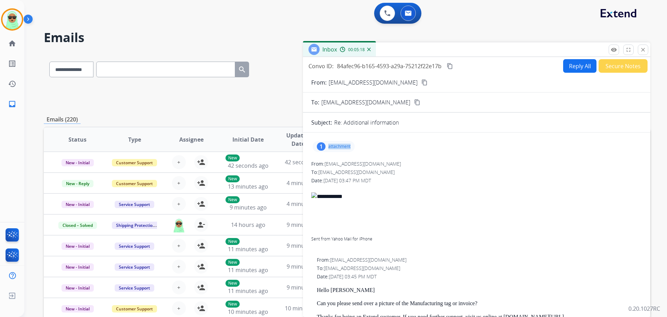
click at [341, 146] on p "attachment" at bounding box center [340, 147] width 22 height 6
click at [338, 157] on div at bounding box center [335, 164] width 35 height 24
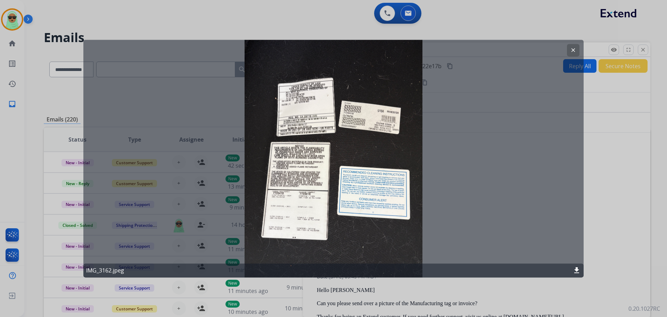
click at [567, 47] on div "clear IMG_3162.jpeg download" at bounding box center [333, 158] width 501 height 237
click at [573, 46] on button "clear" at bounding box center [573, 50] width 13 height 13
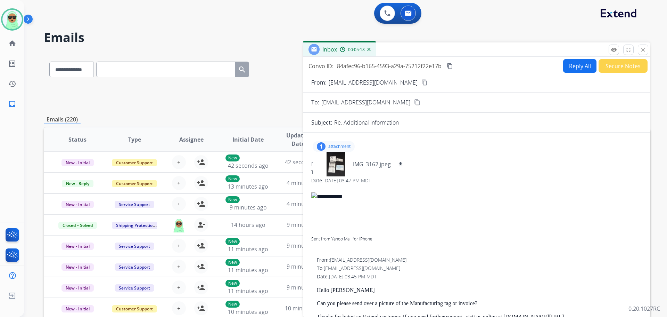
click at [536, 134] on div "1 attachment IMG_3162.jpeg download From: pattisegerstrom@yahoo.com To: support…" at bounding box center [477, 293] width 348 height 322
click at [586, 67] on button "Reply All" at bounding box center [580, 66] width 33 height 14
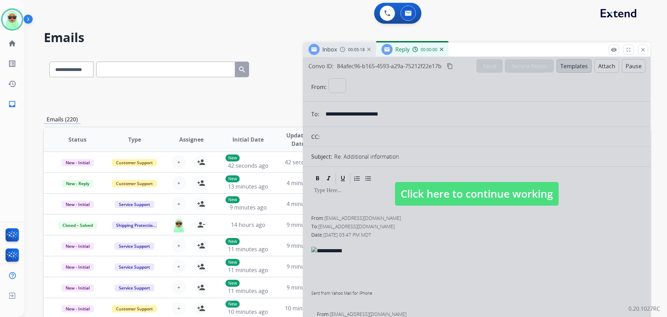
select select "**********"
click at [571, 65] on div at bounding box center [477, 187] width 348 height 260
select select
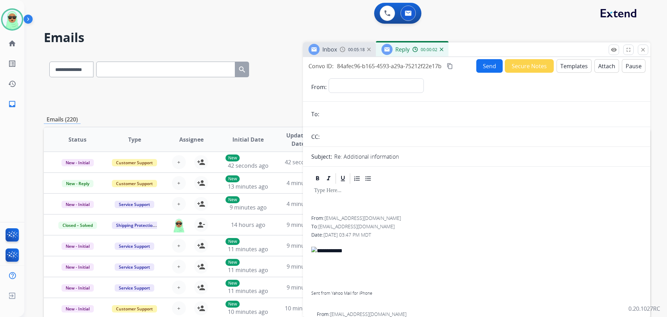
click at [575, 68] on button "Templates" at bounding box center [574, 66] width 35 height 14
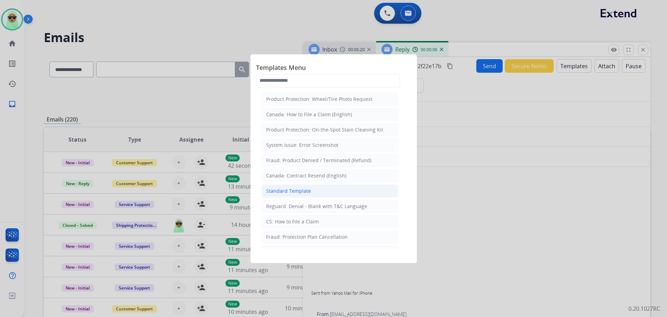
click at [322, 192] on li "Standard Template" at bounding box center [330, 190] width 137 height 13
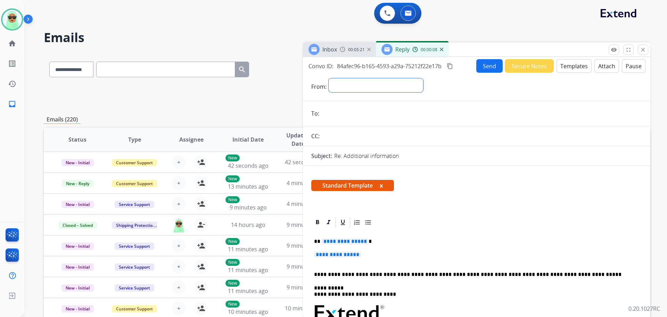
click at [419, 85] on select "**********" at bounding box center [376, 85] width 95 height 14
select select "**********"
click at [329, 78] on select "**********" at bounding box center [376, 85] width 95 height 14
click at [356, 47] on span "00:05:22" at bounding box center [356, 50] width 17 height 6
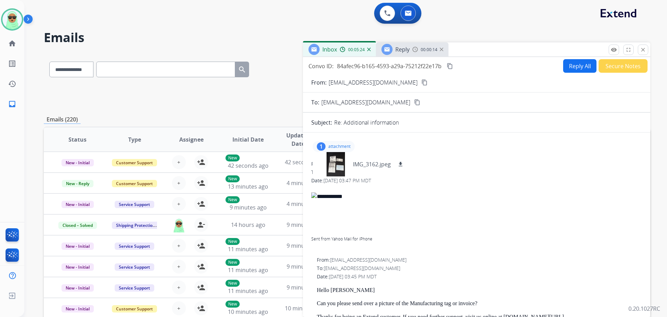
click at [422, 84] on mat-icon "content_copy" at bounding box center [425, 82] width 6 height 6
click at [408, 52] on span "Reply" at bounding box center [403, 50] width 14 height 8
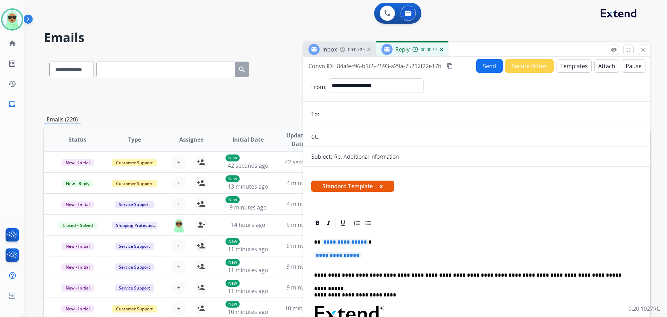
click at [387, 117] on input "email" at bounding box center [482, 114] width 321 height 14
paste input "**********"
type input "**********"
drag, startPoint x: 393, startPoint y: 249, endPoint x: 343, endPoint y: 240, distance: 50.9
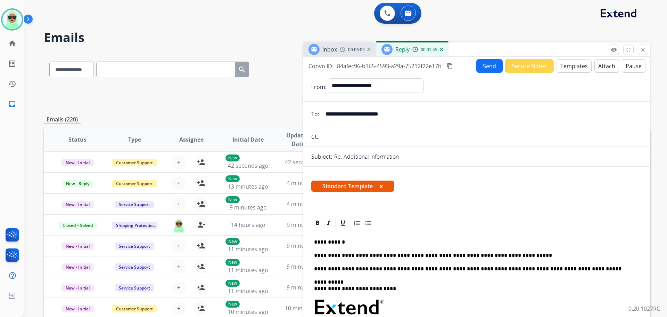
click at [485, 252] on p "**********" at bounding box center [474, 255] width 320 height 6
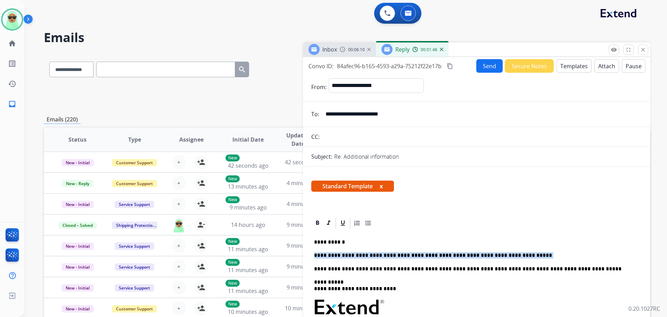
click at [485, 252] on p "**********" at bounding box center [474, 255] width 320 height 6
copy p "****"
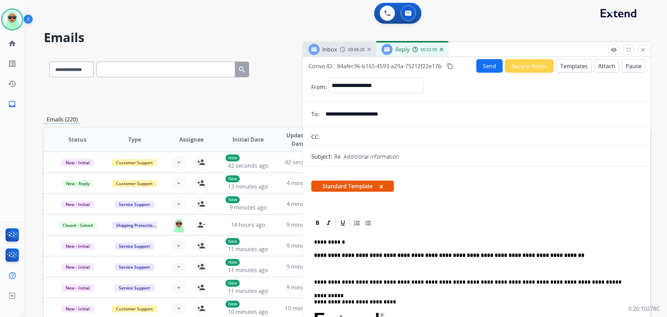
click at [438, 252] on strong "**********" at bounding box center [449, 254] width 270 height 5
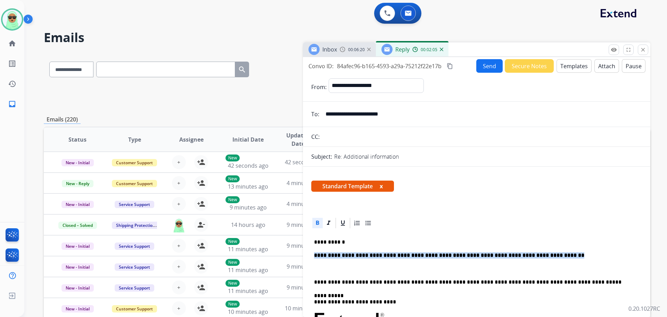
click at [438, 252] on strong "**********" at bounding box center [449, 254] width 270 height 5
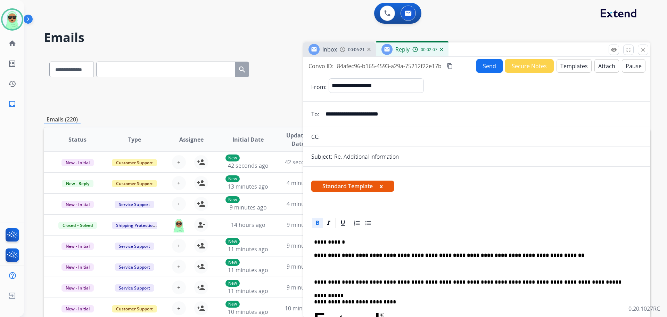
click at [318, 222] on icon at bounding box center [317, 222] width 7 height 7
click at [492, 68] on button "Send" at bounding box center [490, 66] width 26 height 14
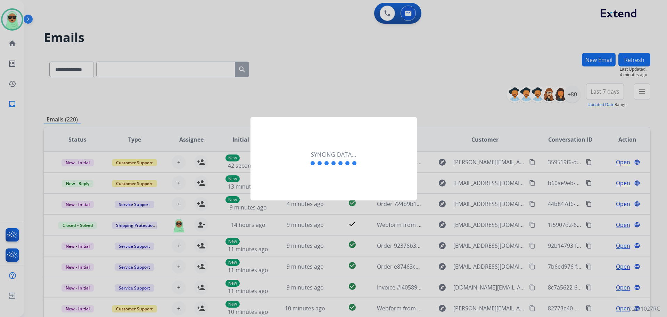
click at [330, 80] on div at bounding box center [333, 158] width 667 height 317
drag, startPoint x: 328, startPoint y: 176, endPoint x: 304, endPoint y: 168, distance: 24.8
click at [327, 175] on div "Syncing data..." at bounding box center [334, 158] width 167 height 83
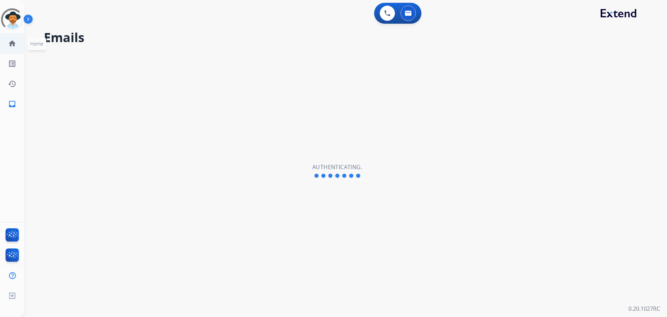
click at [8, 43] on mat-icon "home" at bounding box center [12, 43] width 8 height 8
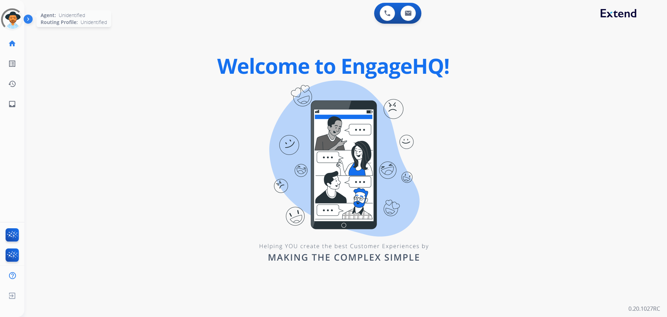
click at [15, 23] on div at bounding box center [12, 19] width 25 height 25
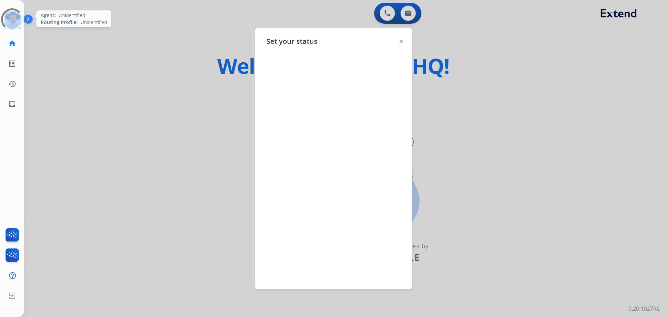
click at [15, 23] on div at bounding box center [12, 19] width 25 height 25
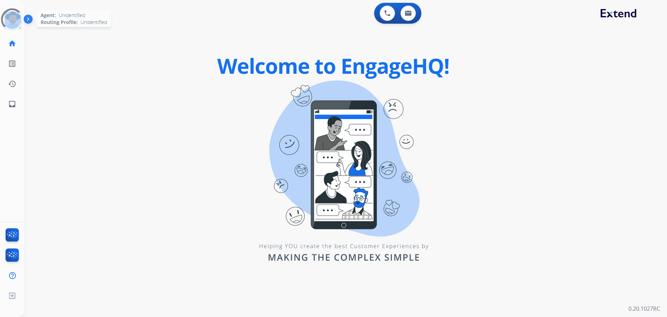
click at [15, 23] on div at bounding box center [12, 19] width 25 height 25
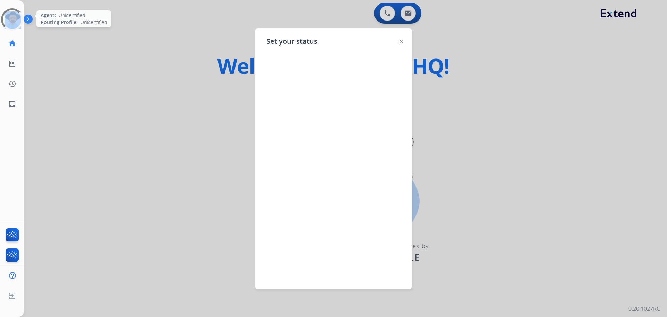
click at [15, 23] on div at bounding box center [12, 19] width 25 height 25
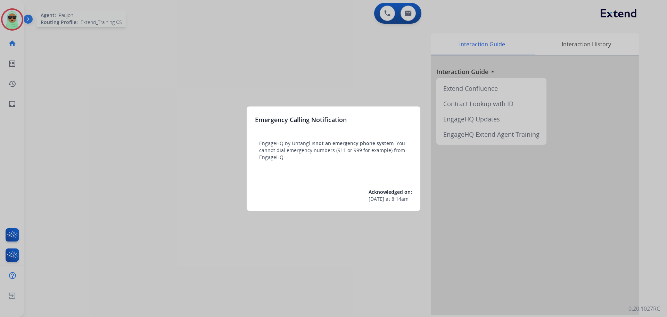
click at [15, 23] on div at bounding box center [333, 158] width 667 height 317
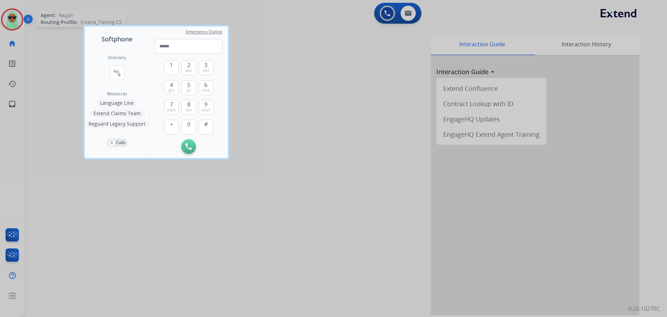
click at [15, 23] on div at bounding box center [333, 158] width 667 height 317
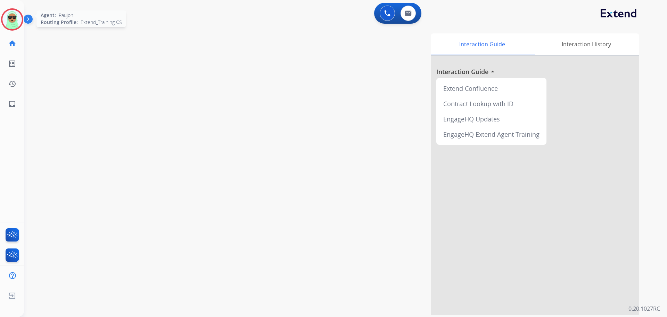
click at [15, 22] on img at bounding box center [11, 19] width 19 height 19
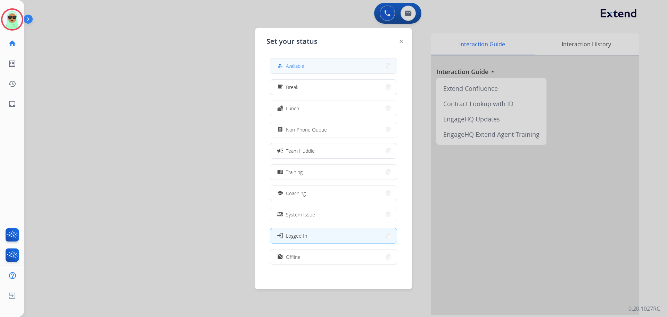
click at [304, 65] on span "Available" at bounding box center [295, 65] width 18 height 7
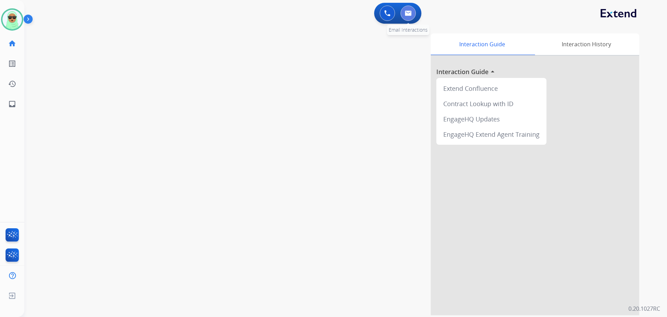
click at [407, 15] on img at bounding box center [408, 13] width 7 height 6
select select "**********"
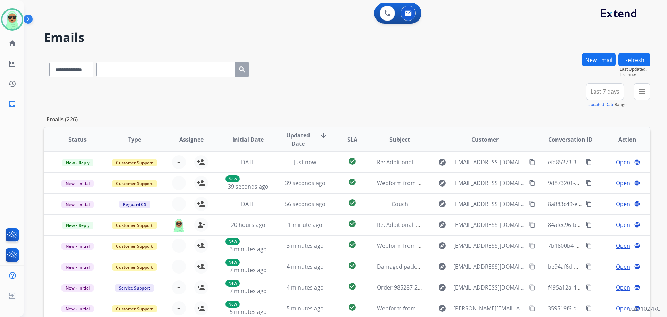
drag, startPoint x: 630, startPoint y: 102, endPoint x: 642, endPoint y: 92, distance: 15.8
click at [632, 102] on div "**********" at bounding box center [616, 95] width 70 height 25
click at [643, 92] on mat-icon "menu" at bounding box center [642, 91] width 8 height 8
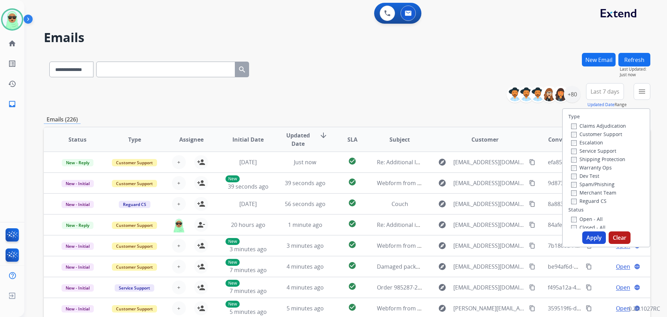
click at [601, 131] on label "Customer Support" at bounding box center [597, 134] width 51 height 7
click at [594, 159] on label "Shipping Protection" at bounding box center [599, 159] width 54 height 7
click at [588, 200] on label "Reguard CS" at bounding box center [589, 200] width 35 height 7
click at [585, 218] on label "Open - All" at bounding box center [588, 219] width 32 height 7
click at [589, 233] on button "Apply" at bounding box center [595, 237] width 24 height 13
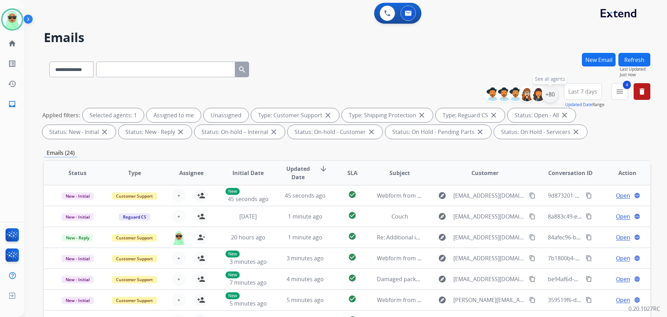
click at [555, 100] on div "+80" at bounding box center [550, 94] width 17 height 17
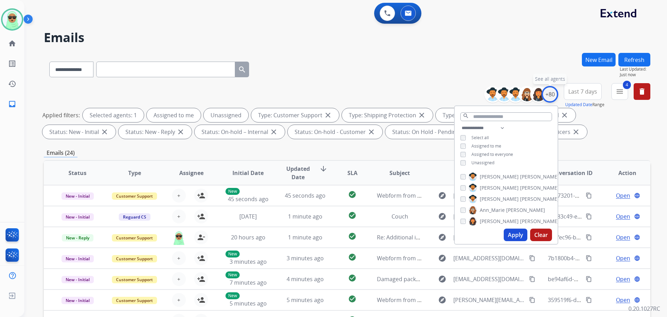
click at [551, 99] on div "+80" at bounding box center [550, 94] width 17 height 17
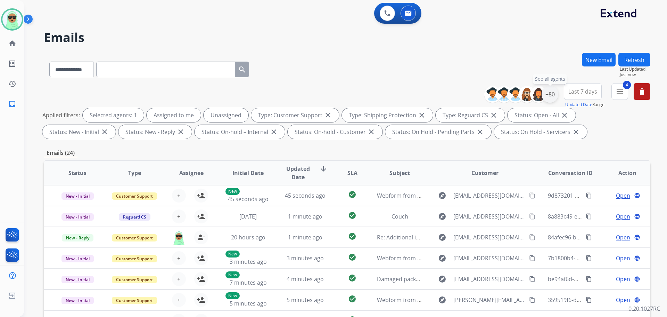
click at [551, 99] on div "+80" at bounding box center [550, 94] width 17 height 17
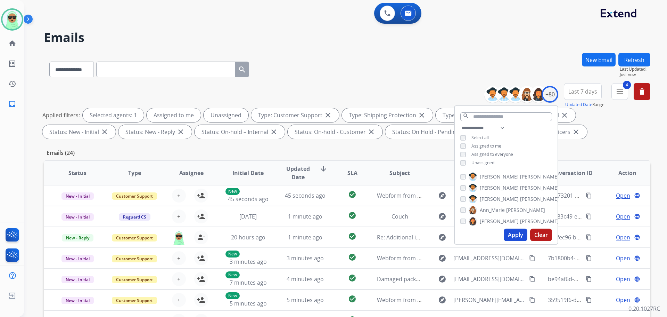
click at [471, 159] on div "**********" at bounding box center [506, 146] width 103 height 44
drag, startPoint x: 473, startPoint y: 161, endPoint x: 482, endPoint y: 182, distance: 22.9
click at [474, 161] on span "Unassigned" at bounding box center [483, 163] width 23 height 6
click at [515, 234] on button "Apply" at bounding box center [516, 234] width 24 height 13
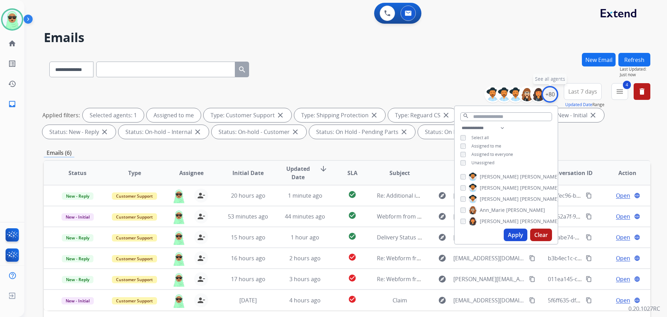
click at [553, 92] on div "+80" at bounding box center [550, 94] width 17 height 17
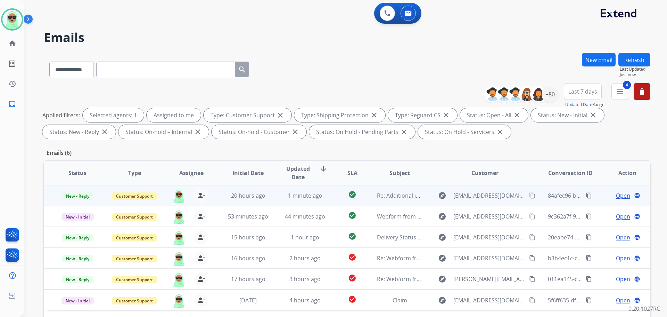
click at [616, 191] on span "Open" at bounding box center [623, 195] width 14 height 8
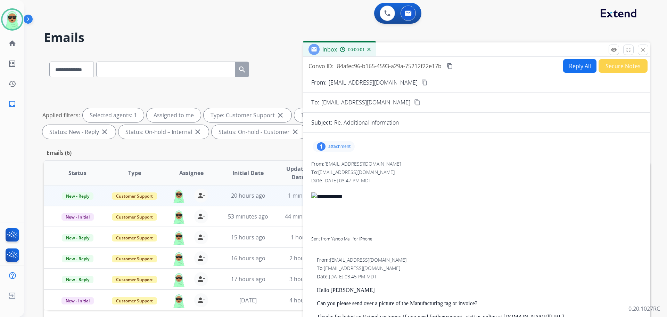
click at [567, 65] on button "Reply All" at bounding box center [580, 66] width 33 height 14
select select "**********"
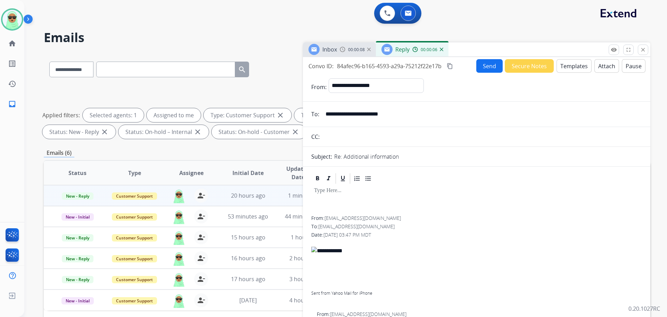
click at [558, 63] on button "Templates" at bounding box center [574, 66] width 35 height 14
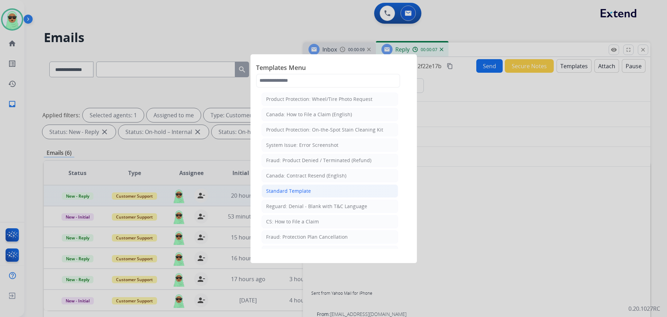
click at [310, 186] on li "Standard Template" at bounding box center [330, 190] width 137 height 13
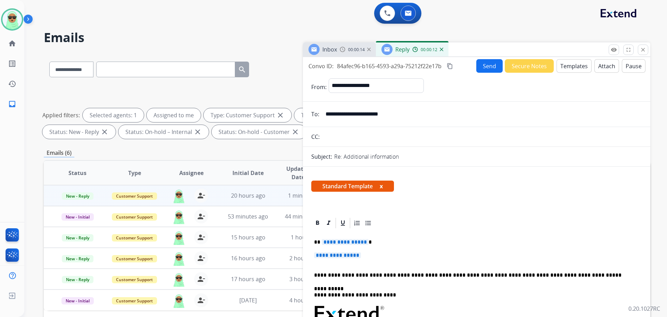
click at [376, 261] on p "**********" at bounding box center [476, 258] width 325 height 13
drag, startPoint x: 374, startPoint y: 260, endPoint x: 320, endPoint y: 241, distance: 57.5
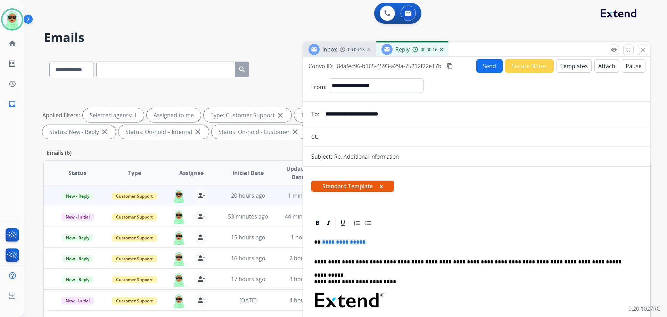
click at [334, 242] on span "**********" at bounding box center [344, 242] width 47 height 6
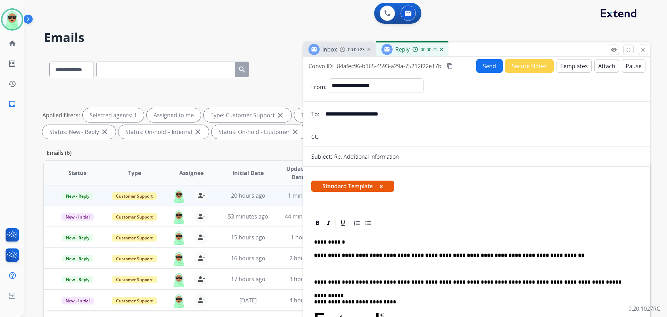
click at [388, 253] on strong "**********" at bounding box center [449, 254] width 270 height 5
click at [388, 252] on strong "**********" at bounding box center [449, 254] width 270 height 5
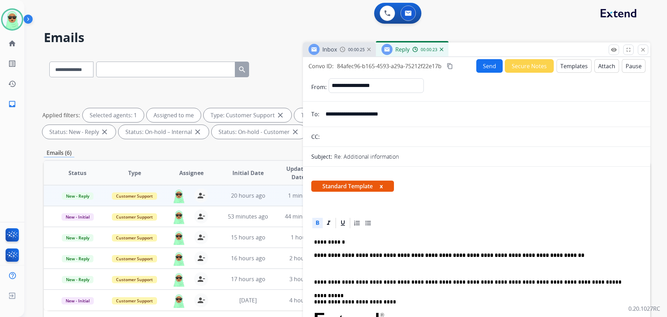
click at [315, 222] on icon at bounding box center [317, 222] width 7 height 7
click at [488, 65] on button "Send" at bounding box center [490, 66] width 26 height 14
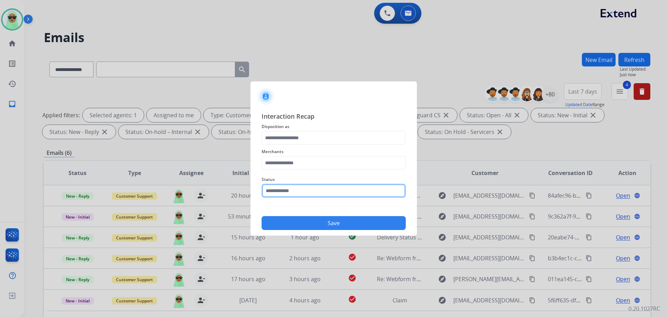
click at [312, 194] on input "text" at bounding box center [334, 191] width 144 height 14
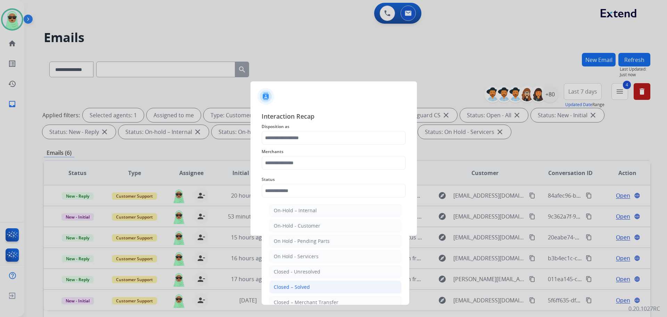
drag, startPoint x: 301, startPoint y: 289, endPoint x: 302, endPoint y: 271, distance: 17.7
click at [301, 288] on div "Closed – Solved" at bounding box center [292, 286] width 36 height 7
type input "**********"
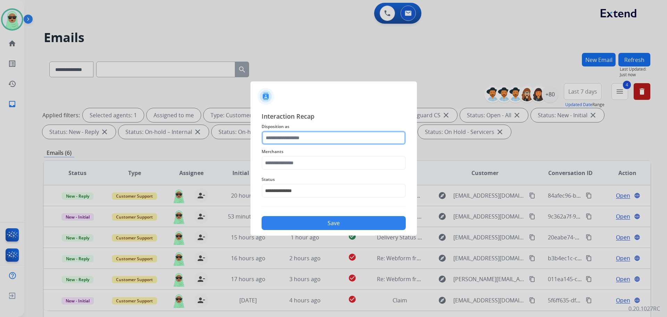
click at [303, 137] on input "text" at bounding box center [334, 138] width 144 height 14
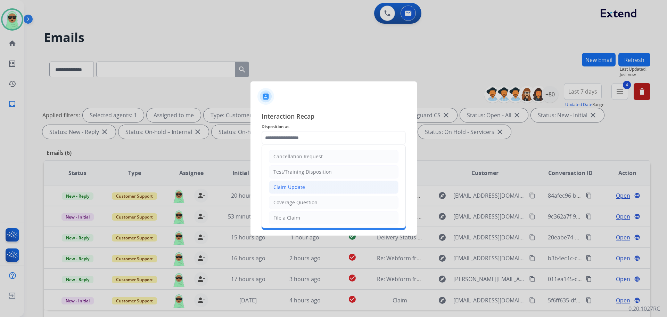
click at [304, 187] on div "Claim Update" at bounding box center [290, 187] width 32 height 7
type input "**********"
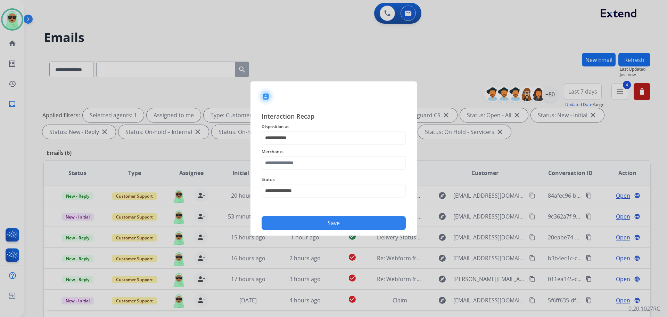
click at [308, 170] on div "Merchants" at bounding box center [334, 159] width 144 height 28
click at [308, 168] on input "text" at bounding box center [334, 163] width 144 height 14
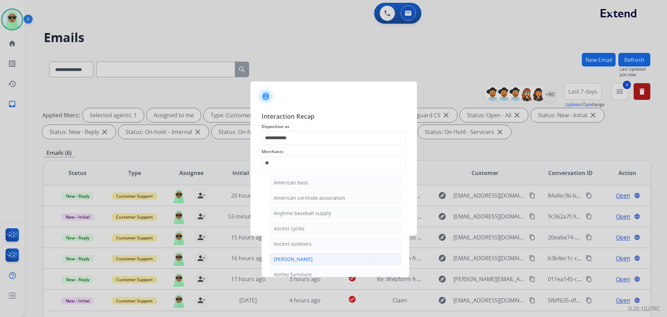
click at [319, 261] on li "[PERSON_NAME]" at bounding box center [335, 258] width 132 height 13
type input "**********"
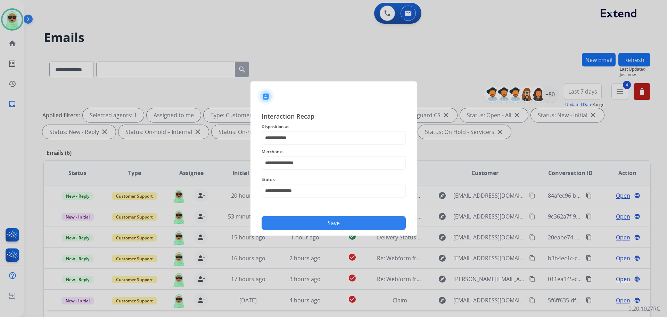
click at [350, 219] on button "Save" at bounding box center [334, 223] width 144 height 14
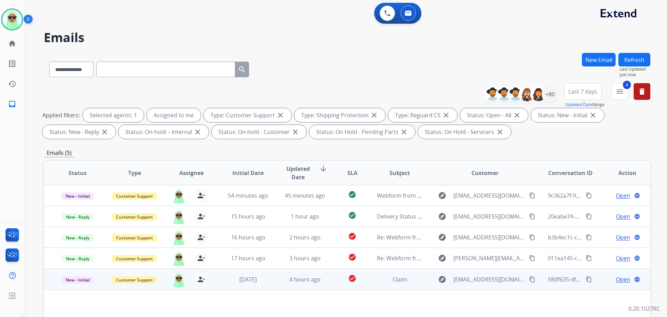
click at [529, 281] on mat-icon "content_copy" at bounding box center [532, 279] width 6 height 6
click at [618, 281] on span "Open" at bounding box center [623, 279] width 14 height 8
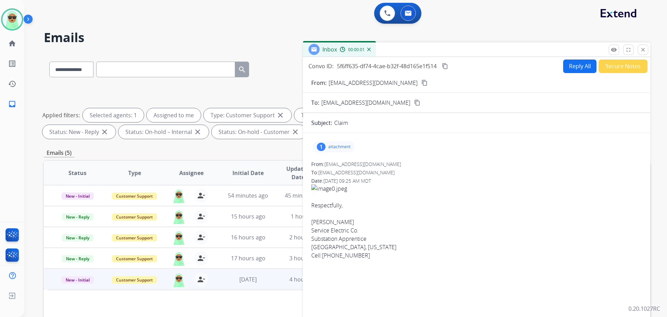
click at [324, 144] on div "1" at bounding box center [321, 147] width 9 height 8
click at [644, 54] on button "close Close" at bounding box center [643, 49] width 10 height 10
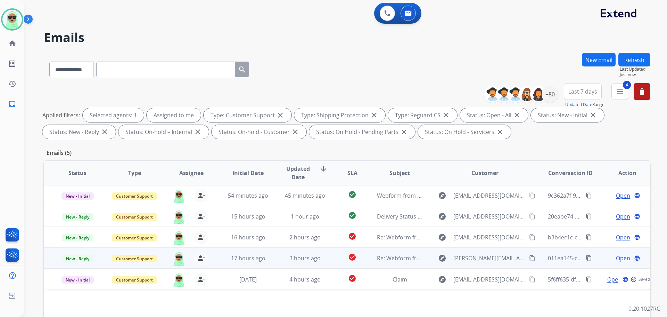
click at [617, 257] on span "Open" at bounding box center [623, 258] width 14 height 8
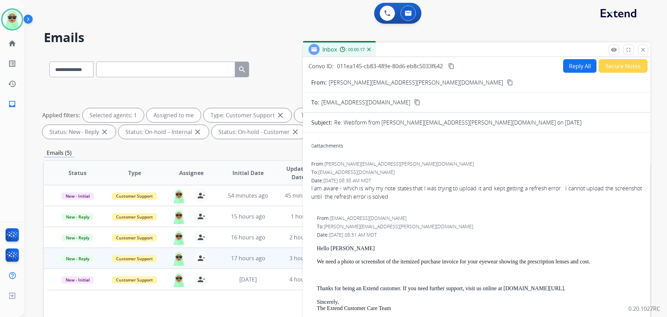
click at [582, 72] on button "Reply All" at bounding box center [580, 66] width 33 height 14
select select "**********"
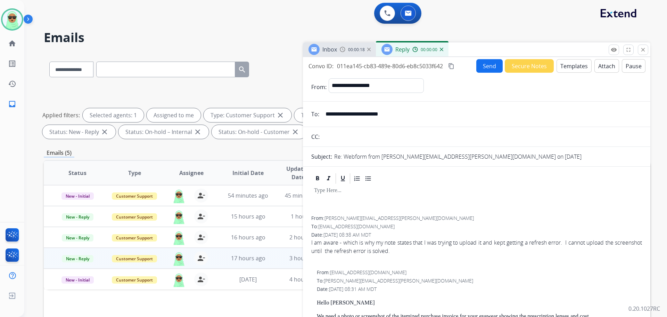
click at [568, 64] on button "Templates" at bounding box center [574, 66] width 35 height 14
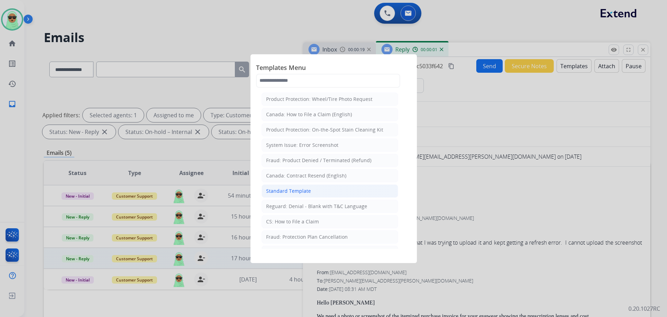
click at [357, 189] on li "Standard Template" at bounding box center [330, 190] width 137 height 13
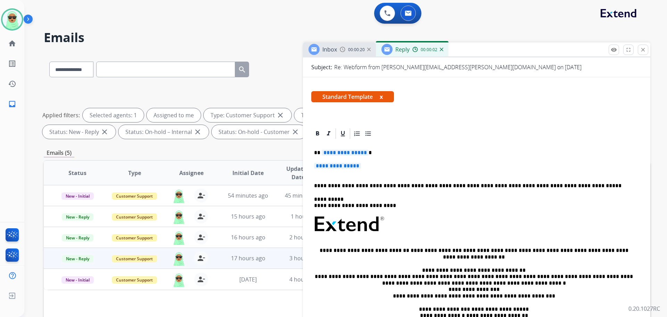
scroll to position [104, 0]
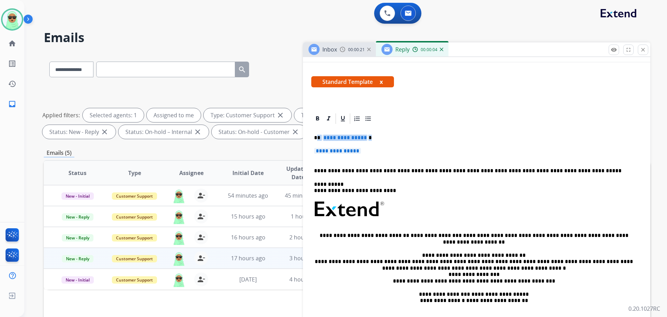
drag, startPoint x: 376, startPoint y: 146, endPoint x: 317, endPoint y: 136, distance: 59.5
click at [317, 136] on div "**********" at bounding box center [476, 225] width 331 height 201
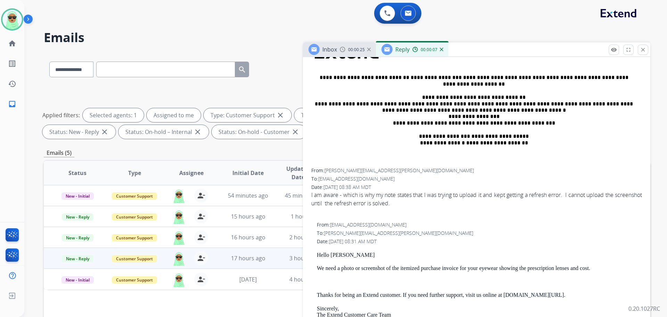
scroll to position [243, 0]
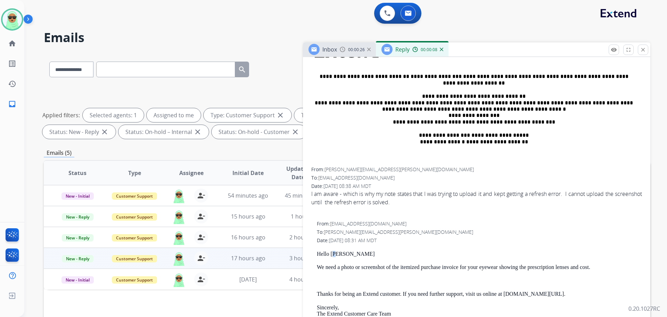
click at [336, 251] on p "Hello [PERSON_NAME]" at bounding box center [479, 254] width 325 height 6
click at [338, 249] on div "From: [EMAIL_ADDRESS][DOMAIN_NAME] To: [PERSON_NAME][EMAIL_ADDRESS][PERSON_NAME…" at bounding box center [476, 320] width 331 height 201
click at [339, 251] on p "Hello [PERSON_NAME]" at bounding box center [479, 254] width 325 height 6
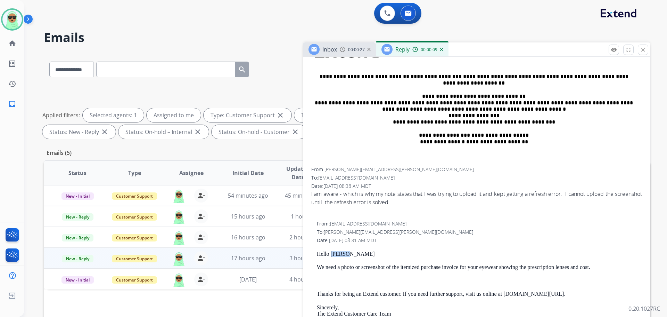
click at [339, 251] on p "Hello [PERSON_NAME]" at bounding box center [479, 254] width 325 height 6
copy p "[PERSON_NAME]"
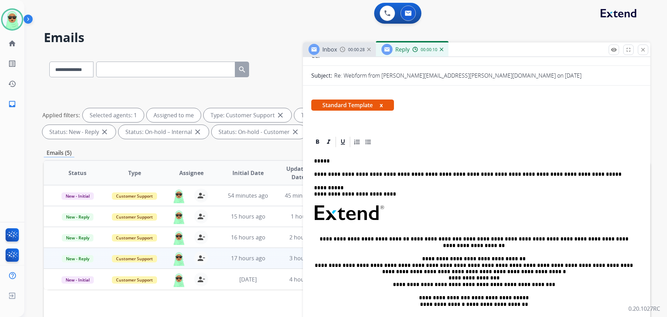
scroll to position [70, 0]
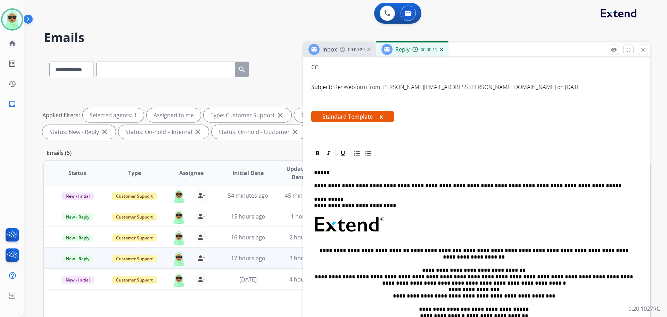
click at [364, 173] on p "*****" at bounding box center [474, 172] width 320 height 6
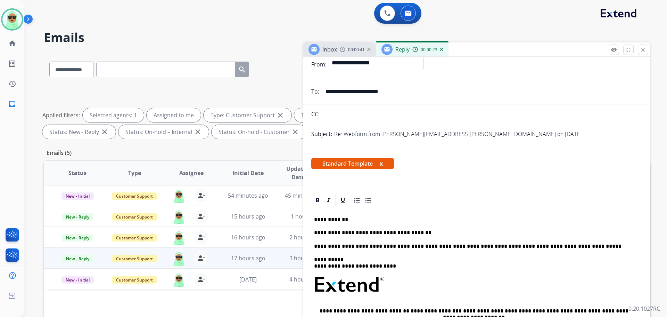
scroll to position [0, 0]
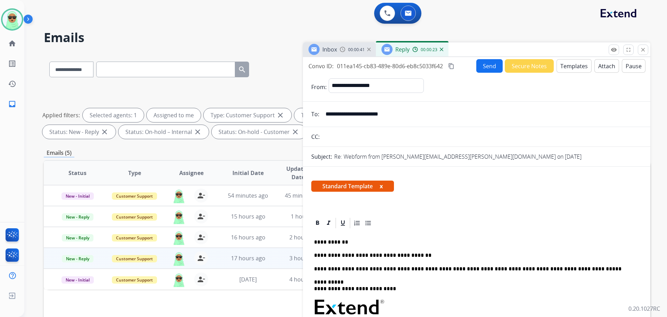
click at [483, 68] on button "Send" at bounding box center [490, 66] width 26 height 14
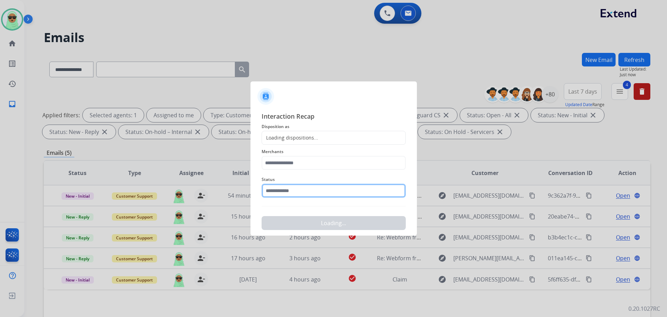
click at [296, 186] on input "text" at bounding box center [334, 191] width 144 height 14
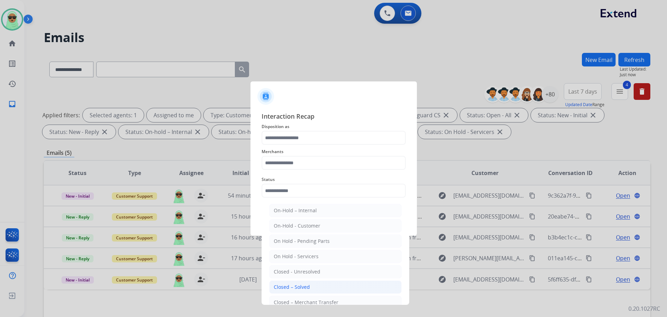
drag, startPoint x: 301, startPoint y: 281, endPoint x: 301, endPoint y: 277, distance: 3.8
click at [301, 281] on li "Closed – Solved" at bounding box center [335, 286] width 132 height 13
type input "**********"
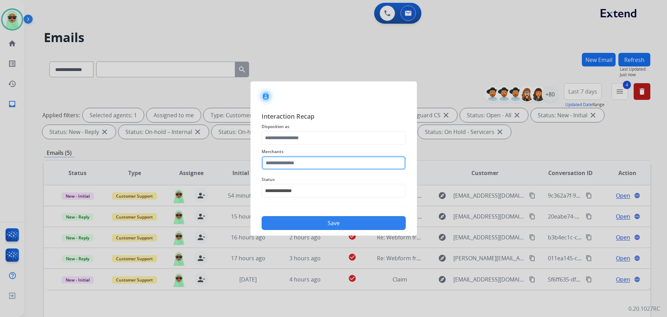
click at [296, 163] on input "text" at bounding box center [334, 163] width 144 height 14
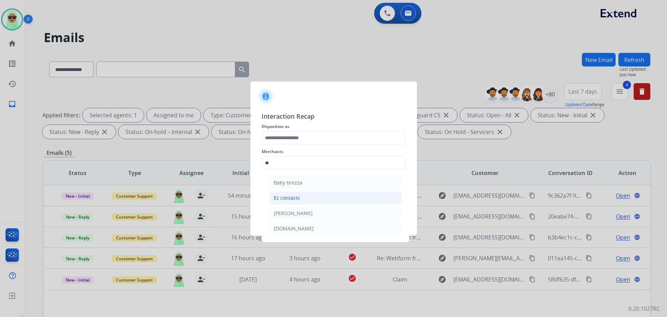
click at [310, 197] on li "Ez contacts" at bounding box center [335, 197] width 132 height 13
type input "**********"
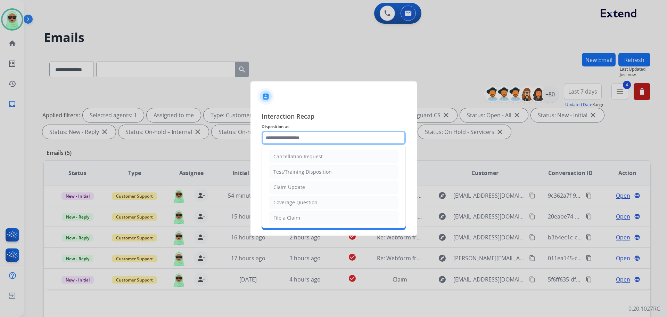
click at [310, 144] on input "text" at bounding box center [334, 138] width 144 height 14
click at [304, 186] on div "Claim Update" at bounding box center [290, 187] width 32 height 7
type input "**********"
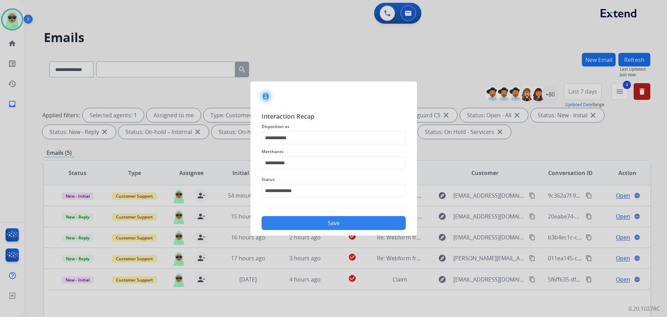
click at [321, 227] on button "Save" at bounding box center [334, 223] width 144 height 14
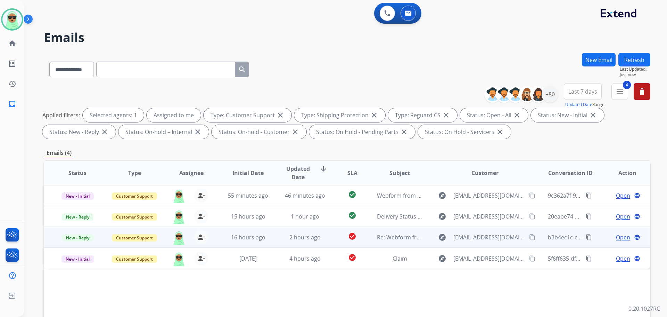
click at [529, 238] on mat-icon "content_copy" at bounding box center [532, 237] width 6 height 6
click at [616, 236] on span "Open" at bounding box center [623, 237] width 14 height 8
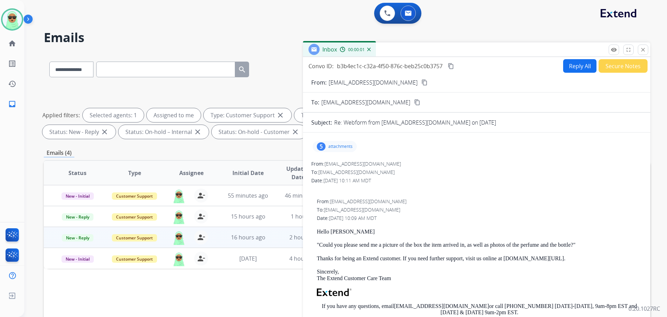
click at [332, 149] on div "5 attachments" at bounding box center [335, 146] width 44 height 11
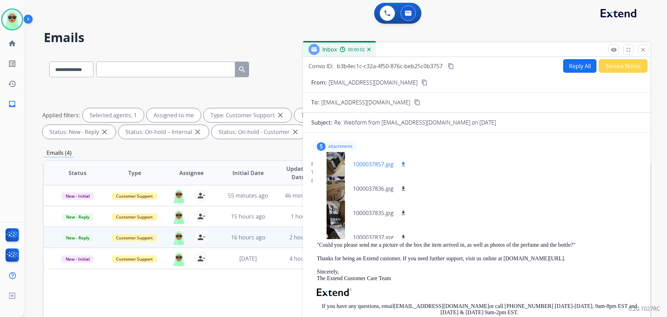
click at [336, 167] on div at bounding box center [335, 164] width 35 height 24
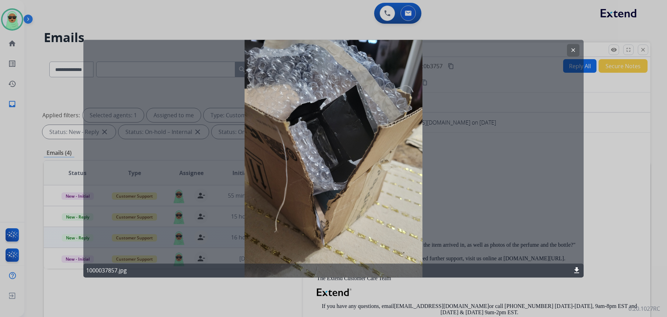
click at [574, 52] on mat-icon "clear" at bounding box center [573, 50] width 6 height 6
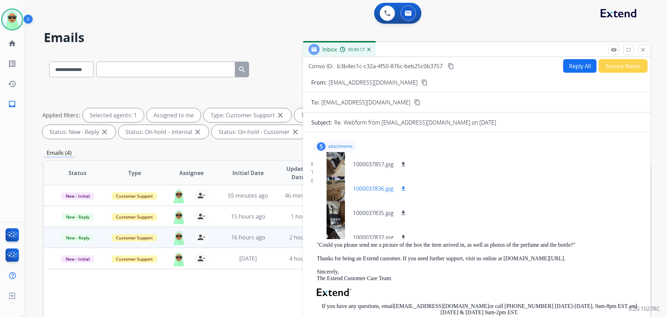
click at [335, 192] on div at bounding box center [335, 188] width 35 height 24
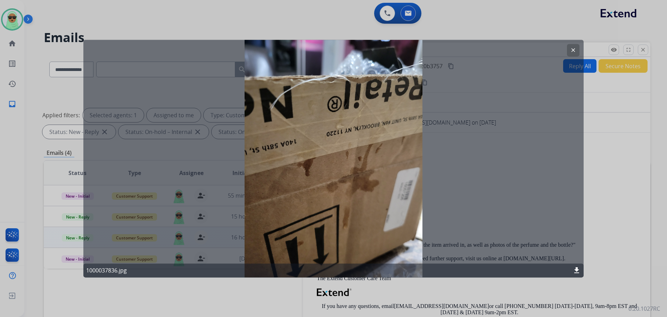
click at [568, 52] on button "clear" at bounding box center [573, 50] width 13 height 13
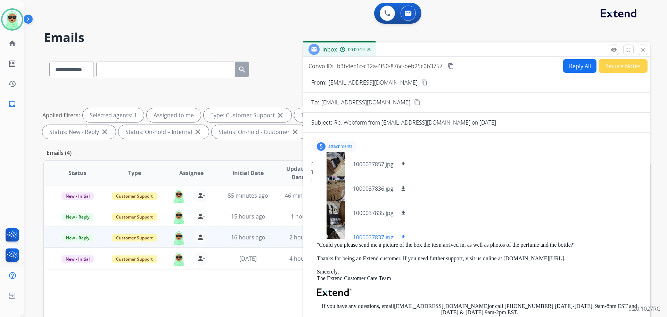
click at [336, 225] on div at bounding box center [335, 237] width 35 height 24
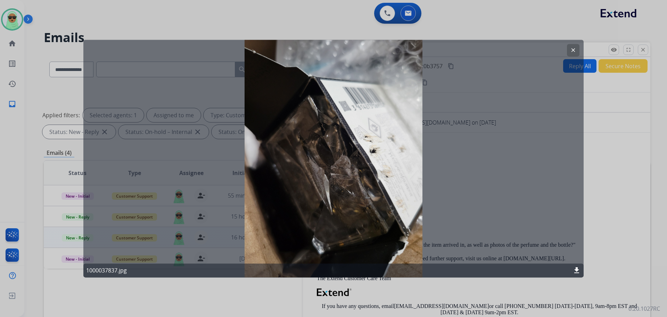
click at [570, 49] on button "clear" at bounding box center [573, 50] width 13 height 13
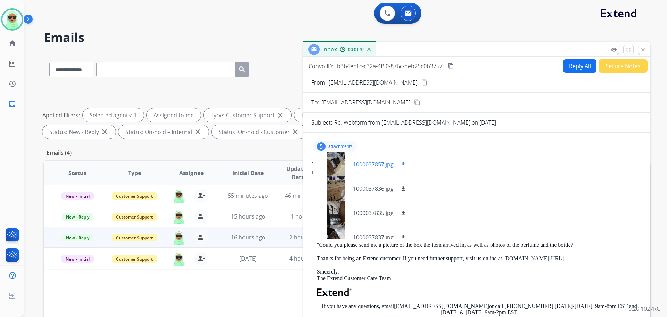
click at [336, 175] on div at bounding box center [335, 164] width 35 height 24
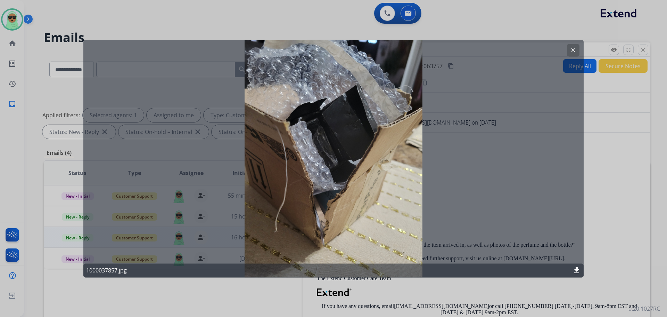
click at [572, 54] on button "clear" at bounding box center [573, 50] width 13 height 13
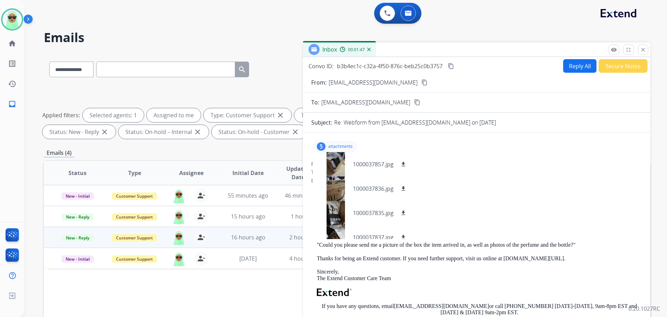
click at [331, 137] on div "5 attachments 1000037857.jpg download 1000037836.jpg download 1000037835.jpg do…" at bounding box center [477, 291] width 348 height 318
click at [335, 141] on div "5 attachments 1000037857.jpg download 1000037836.jpg download 1000037835.jpg do…" at bounding box center [335, 146] width 44 height 11
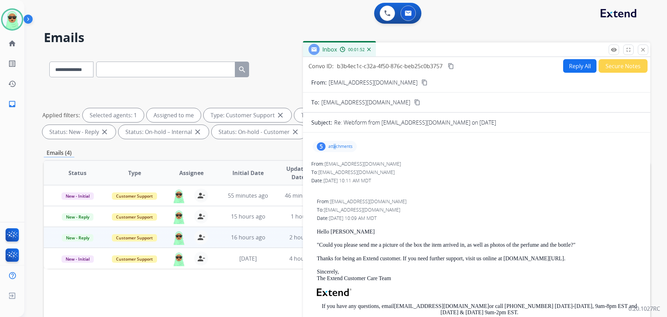
click at [585, 72] on button "Reply All" at bounding box center [580, 66] width 33 height 14
select select "**********"
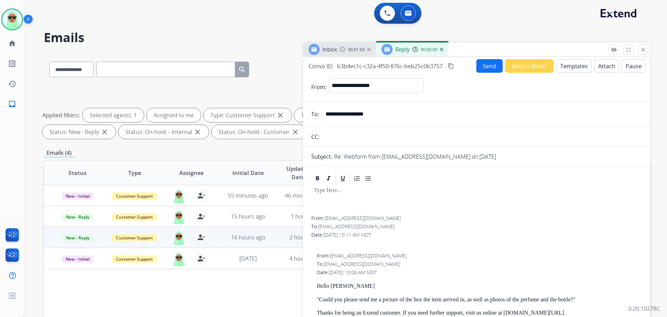
click at [583, 64] on button "Templates" at bounding box center [574, 66] width 35 height 14
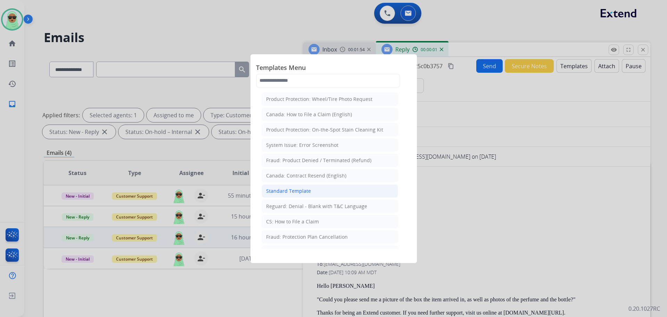
click at [288, 192] on div "Standard Template" at bounding box center [288, 190] width 45 height 7
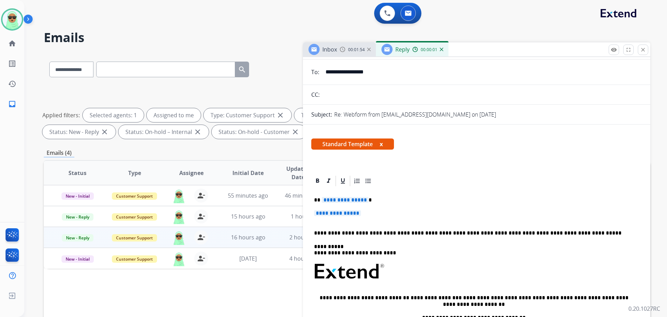
scroll to position [70, 0]
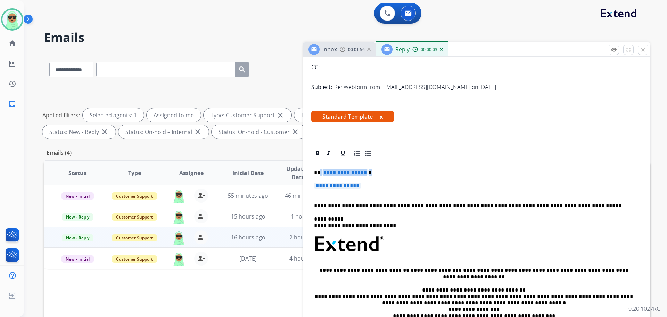
drag, startPoint x: 366, startPoint y: 188, endPoint x: 320, endPoint y: 171, distance: 49.4
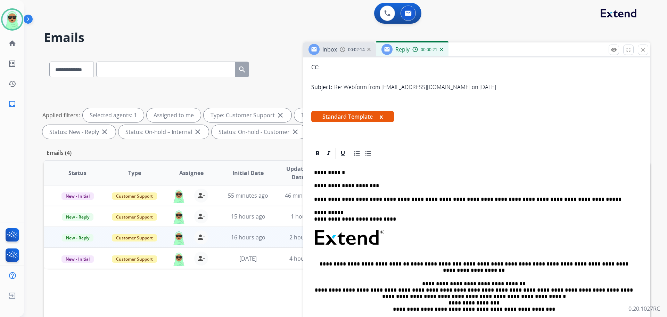
click at [446, 187] on p "**********" at bounding box center [474, 186] width 320 height 6
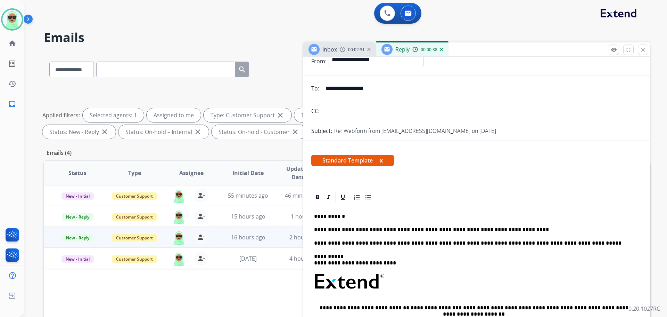
scroll to position [0, 0]
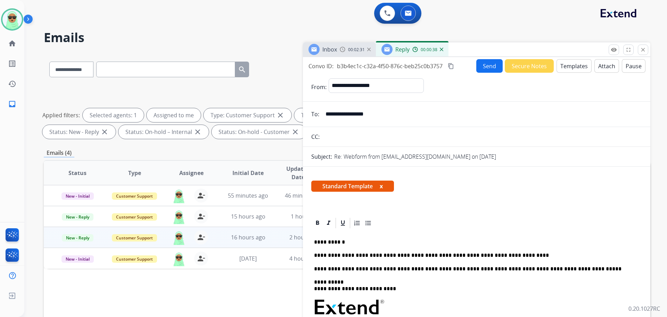
click at [477, 72] on div "Send Secure Notes Templates Attach Pause" at bounding box center [561, 66] width 169 height 14
click at [481, 72] on button "Send" at bounding box center [490, 66] width 26 height 14
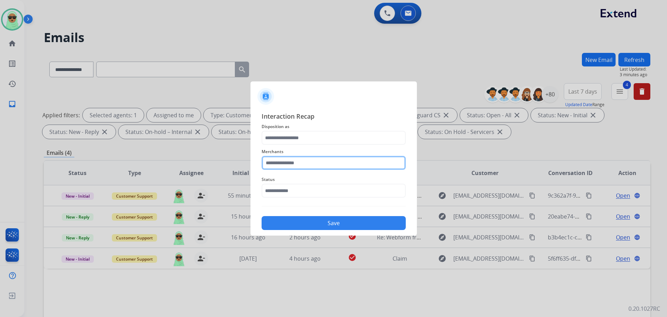
click at [300, 156] on input "text" at bounding box center [334, 163] width 144 height 14
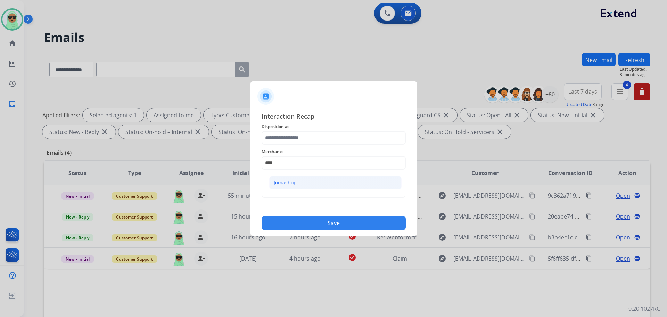
click at [289, 177] on li "Jomashop" at bounding box center [335, 182] width 132 height 13
type input "********"
click at [287, 189] on input "text" at bounding box center [334, 191] width 144 height 14
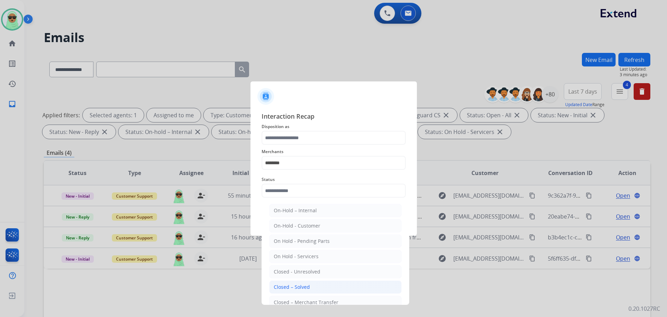
click at [291, 288] on div "Closed – Solved" at bounding box center [292, 286] width 36 height 7
type input "**********"
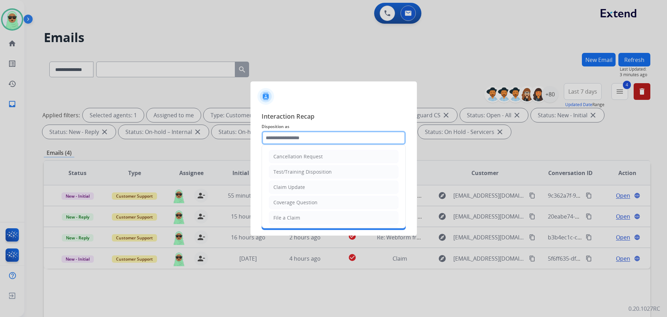
click at [313, 140] on input "text" at bounding box center [334, 138] width 144 height 14
click at [311, 189] on li "Claim Update" at bounding box center [334, 186] width 130 height 13
type input "**********"
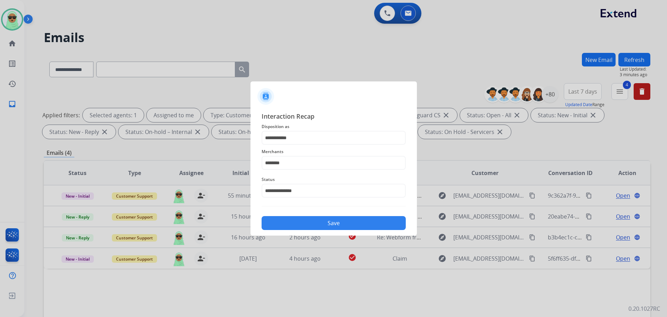
click at [312, 215] on div "Save" at bounding box center [334, 221] width 144 height 18
click at [312, 217] on button "Save" at bounding box center [334, 223] width 144 height 14
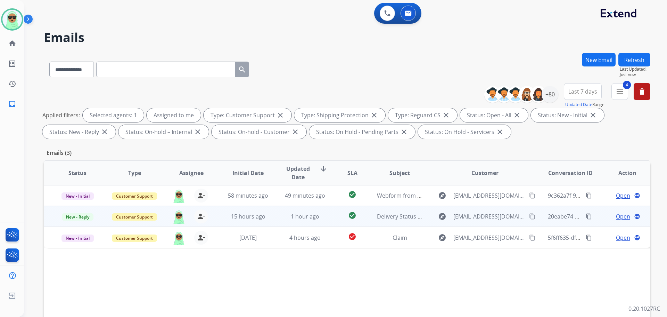
click at [616, 218] on span "Open" at bounding box center [623, 216] width 14 height 8
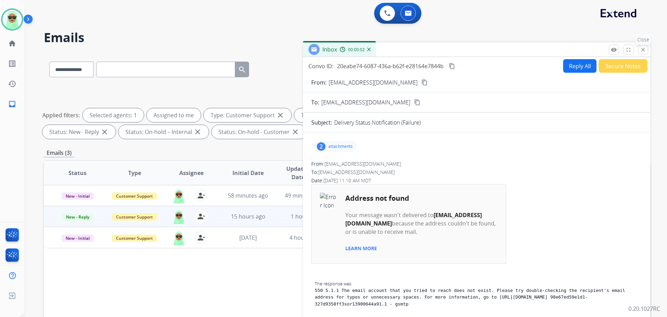
click at [647, 50] on button "close Close" at bounding box center [643, 49] width 10 height 10
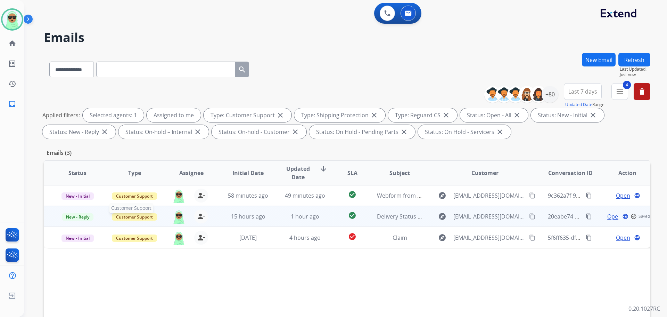
click at [145, 214] on span "Customer Support" at bounding box center [134, 216] width 45 height 7
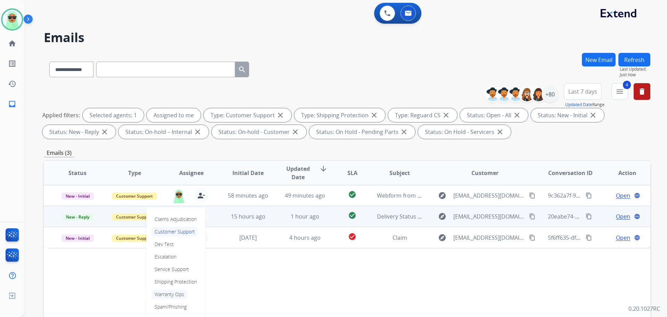
scroll to position [70, 0]
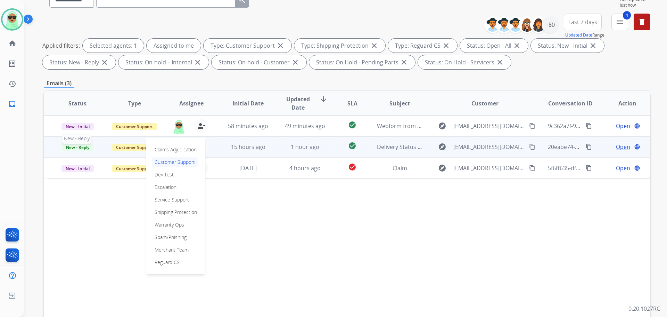
click at [84, 144] on span "New - Reply" at bounding box center [78, 147] width 32 height 7
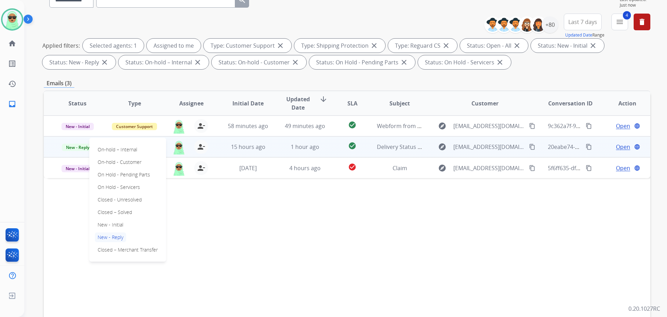
click at [120, 213] on p "Closed – Solved" at bounding box center [115, 212] width 40 height 10
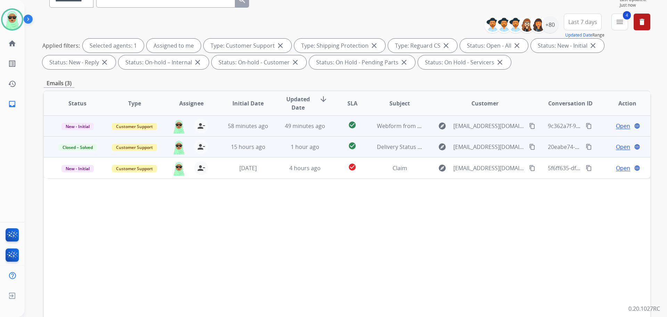
click at [616, 123] on span "Open" at bounding box center [623, 126] width 14 height 8
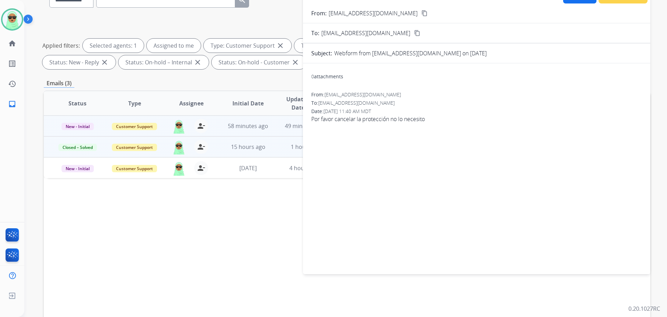
click at [403, 112] on div "Date: [DATE] 11:40 AM MDT" at bounding box center [476, 111] width 331 height 7
click at [399, 123] on span "Por favor cancelar la protección no lo necesito" at bounding box center [476, 119] width 331 height 8
click at [399, 121] on span "Por favor cancelar la protección no lo necesito" at bounding box center [476, 119] width 331 height 8
click at [400, 120] on span "Por favor cancelar la protección no lo necesito" at bounding box center [476, 119] width 331 height 8
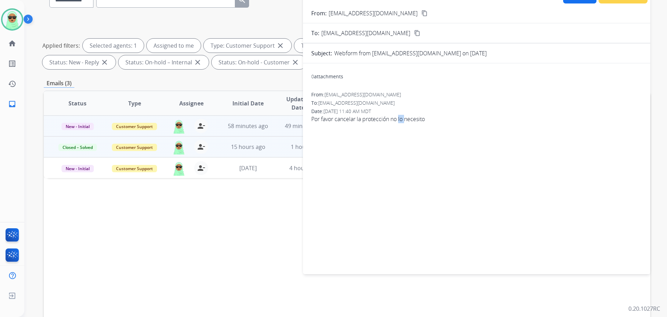
click at [400, 120] on span "Por favor cancelar la protección no lo necesito" at bounding box center [476, 119] width 331 height 8
click at [422, 12] on mat-icon "content_copy" at bounding box center [425, 13] width 6 height 6
drag, startPoint x: 18, startPoint y: 23, endPoint x: 23, endPoint y: 24, distance: 4.3
click at [18, 22] on img at bounding box center [11, 19] width 19 height 19
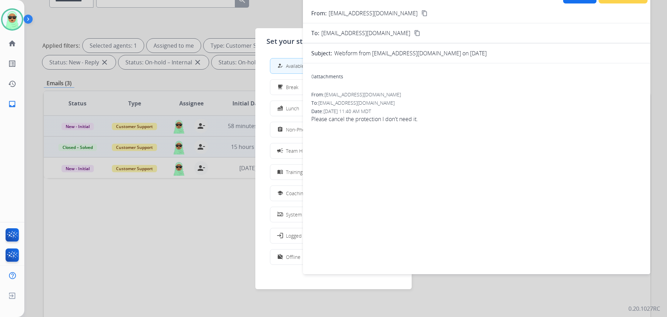
click at [271, 120] on div "how_to_reg Available free_breakfast Break fastfood Lunch assignment Non-Phone Q…" at bounding box center [334, 161] width 134 height 219
click at [292, 123] on button "assignment Non-Phone Queue" at bounding box center [333, 129] width 127 height 15
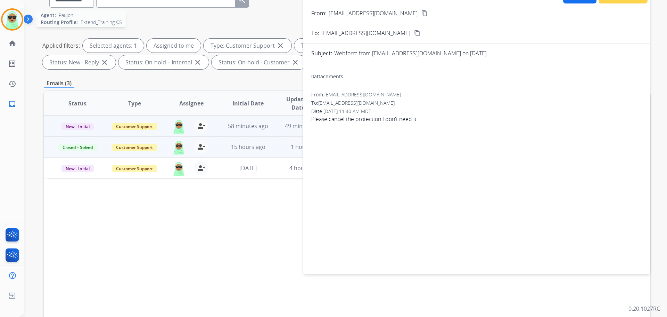
click at [22, 30] on div "Agent: Raujon Routing Profile: Extend_Training CS" at bounding box center [12, 19] width 22 height 22
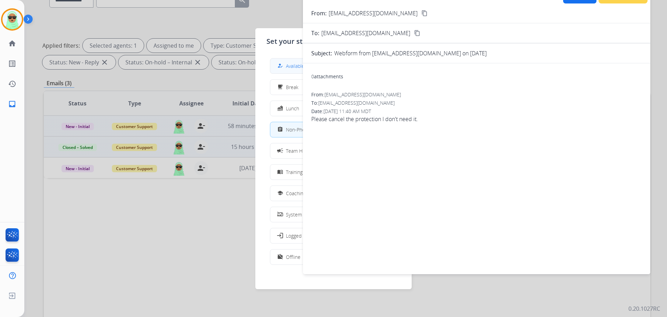
click at [283, 66] on mat-icon "how_to_reg" at bounding box center [280, 66] width 6 height 6
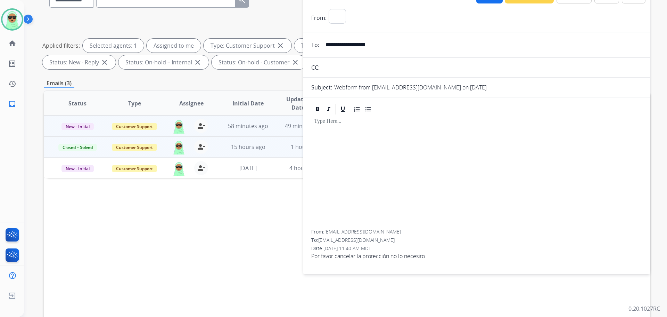
select select "**********"
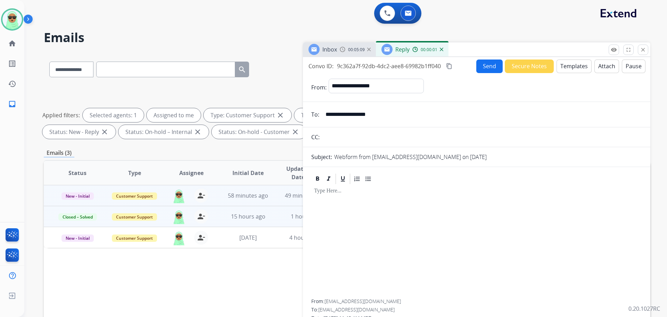
click at [566, 68] on button "Templates" at bounding box center [574, 66] width 35 height 14
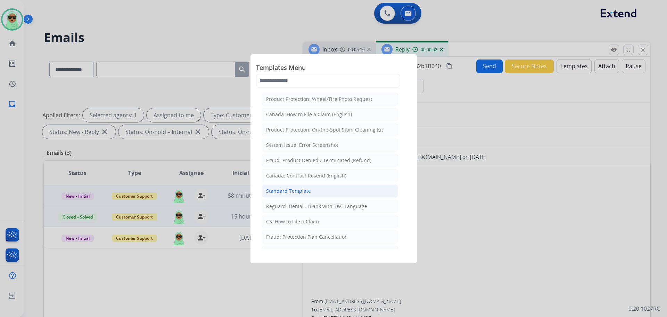
click at [343, 191] on li "Standard Template" at bounding box center [330, 190] width 137 height 13
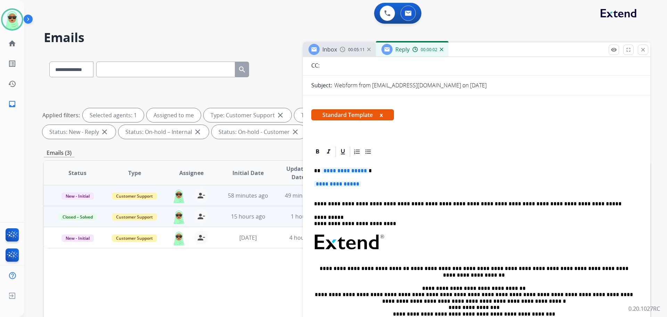
scroll to position [104, 0]
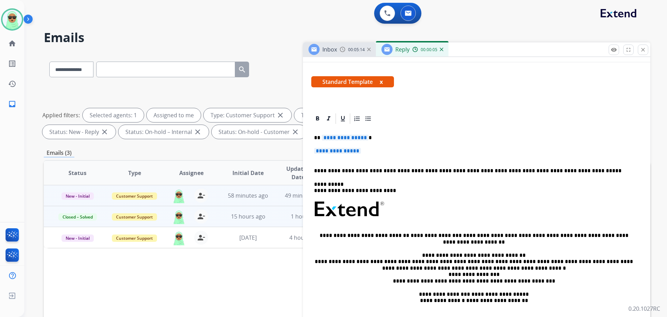
drag, startPoint x: 358, startPoint y: 148, endPoint x: 318, endPoint y: 140, distance: 40.5
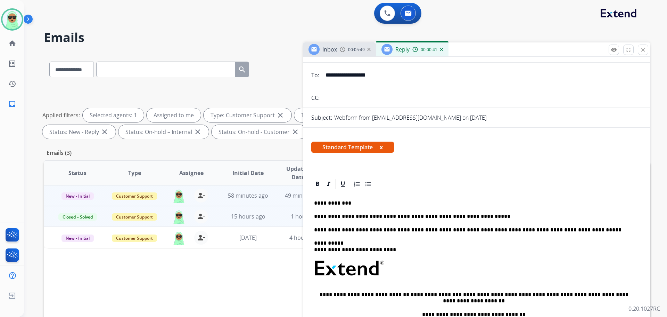
scroll to position [0, 0]
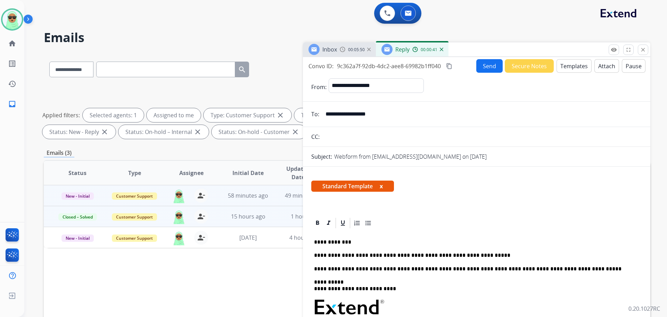
click at [487, 64] on button "Send" at bounding box center [490, 66] width 26 height 14
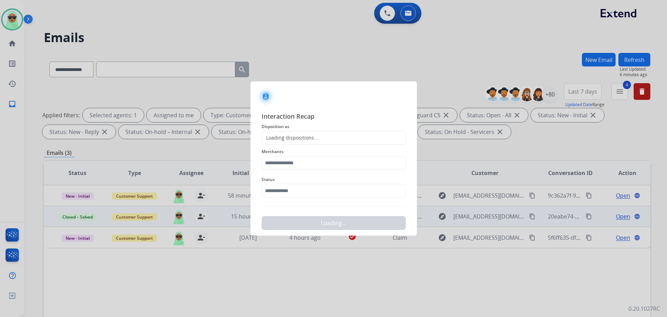
click at [308, 177] on span "Status" at bounding box center [334, 179] width 144 height 8
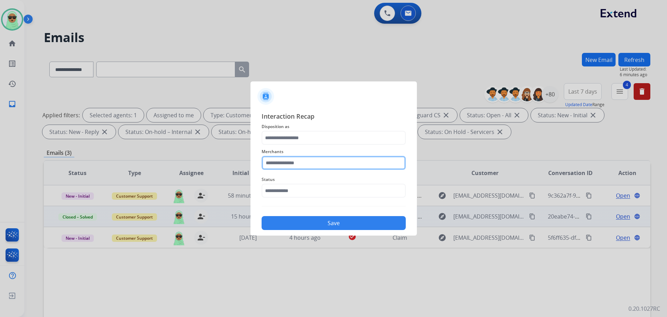
click at [310, 166] on input "text" at bounding box center [334, 163] width 144 height 14
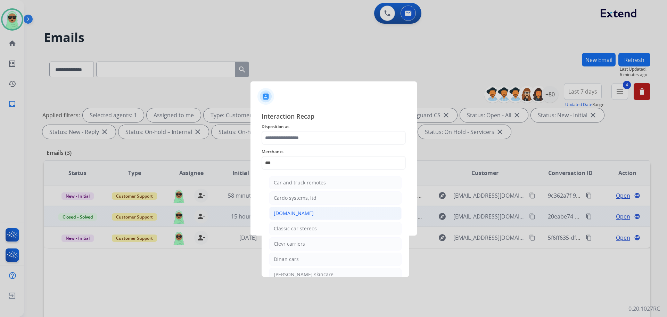
click at [311, 218] on li "[DOMAIN_NAME]" at bounding box center [335, 213] width 132 height 13
type input "**********"
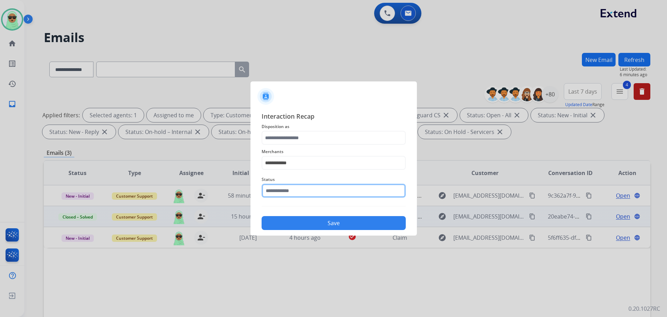
click at [309, 197] on input "text" at bounding box center [334, 191] width 144 height 14
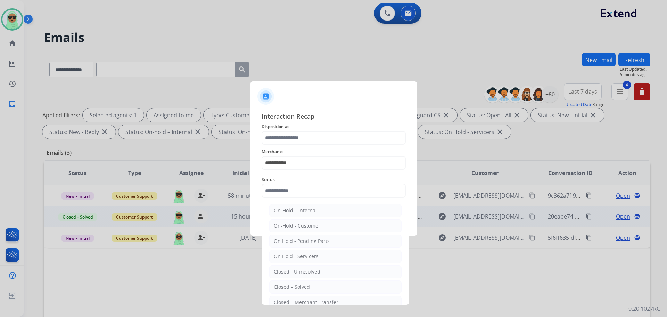
click at [313, 289] on li "Closed – Solved" at bounding box center [335, 286] width 132 height 13
type input "**********"
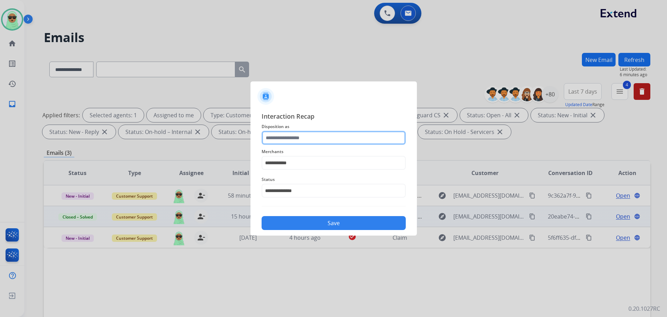
click at [307, 141] on input "text" at bounding box center [334, 138] width 144 height 14
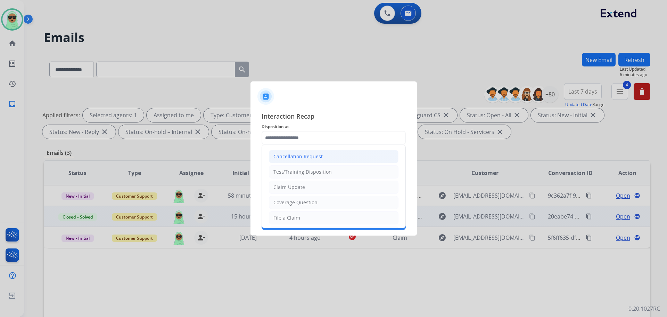
click at [312, 159] on div "Cancellation Request" at bounding box center [298, 156] width 49 height 7
type input "**********"
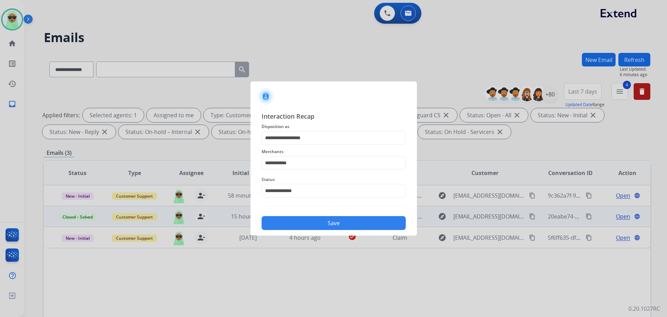
click at [334, 217] on button "Save" at bounding box center [334, 223] width 144 height 14
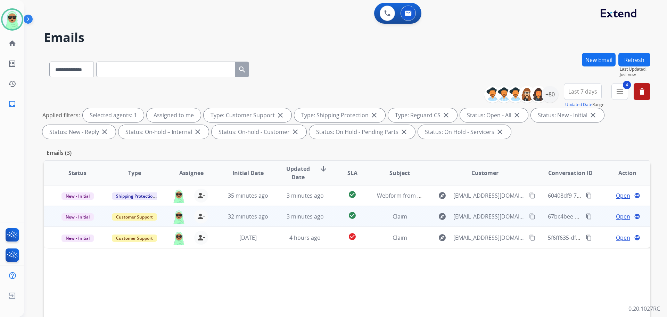
click at [520, 218] on div "explore [EMAIL_ADDRESS][DOMAIN_NAME] content_copy" at bounding box center [485, 216] width 102 height 11
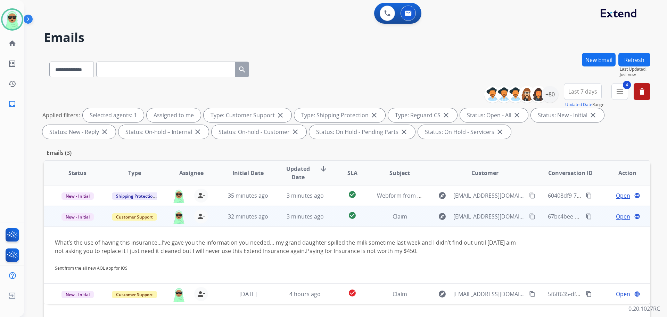
click at [611, 221] on td "Open language" at bounding box center [622, 216] width 57 height 21
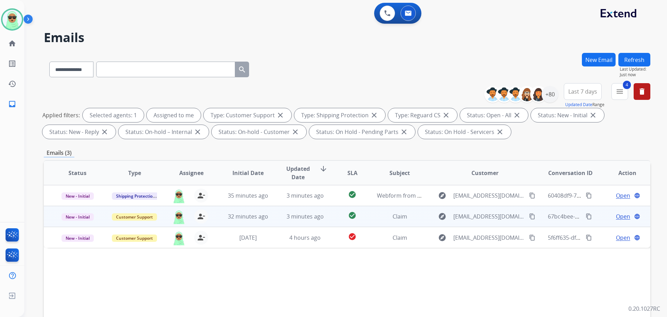
click at [610, 218] on div "Open language" at bounding box center [628, 216] width 46 height 8
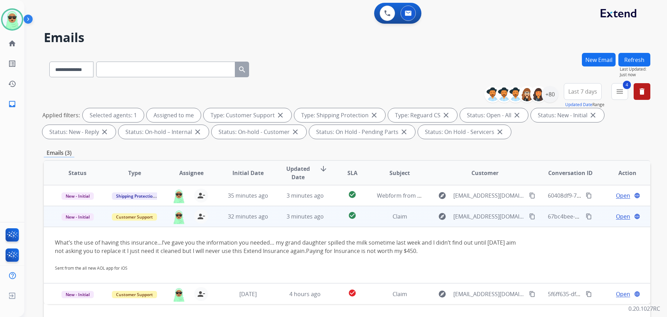
click at [618, 217] on font "Open" at bounding box center [623, 216] width 14 height 8
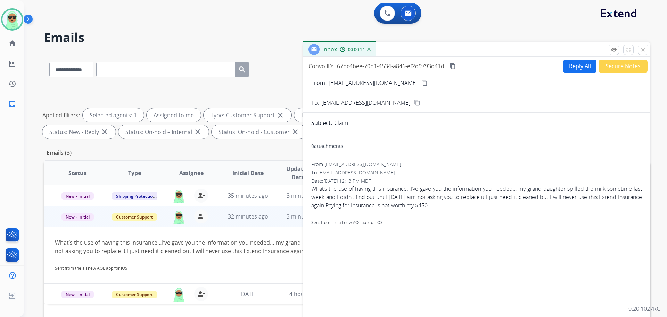
click at [422, 85] on mat-icon "content_copy" at bounding box center [425, 83] width 6 height 6
click at [572, 65] on font "Reply All" at bounding box center [580, 66] width 22 height 8
select select "**********"
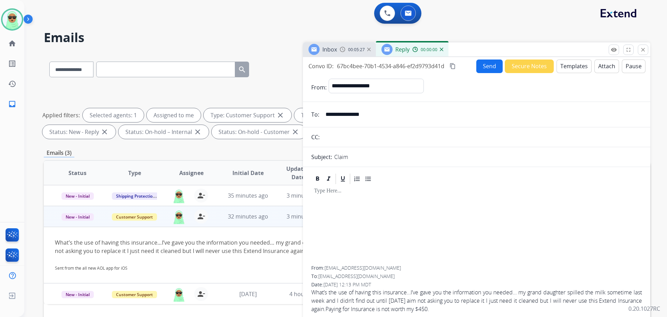
click at [570, 69] on font "Templates" at bounding box center [574, 66] width 27 height 8
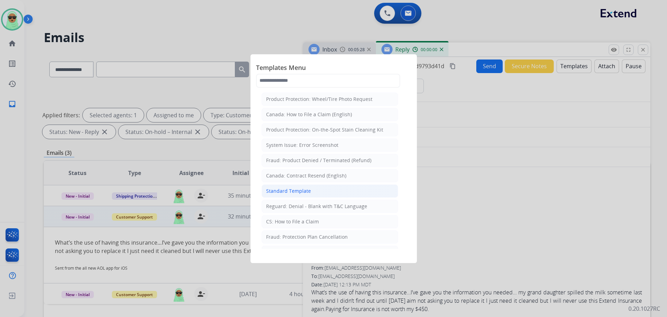
click at [313, 186] on li "Standard Template" at bounding box center [330, 190] width 137 height 13
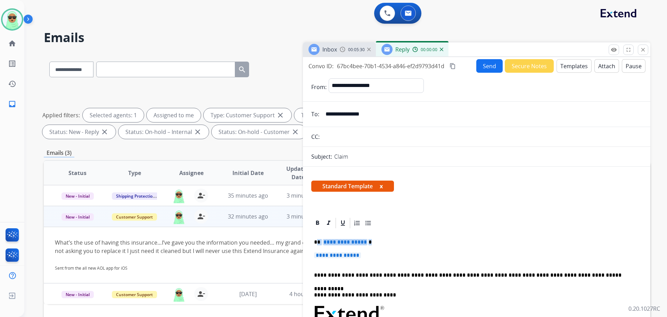
drag, startPoint x: 375, startPoint y: 253, endPoint x: 318, endPoint y: 240, distance: 57.8
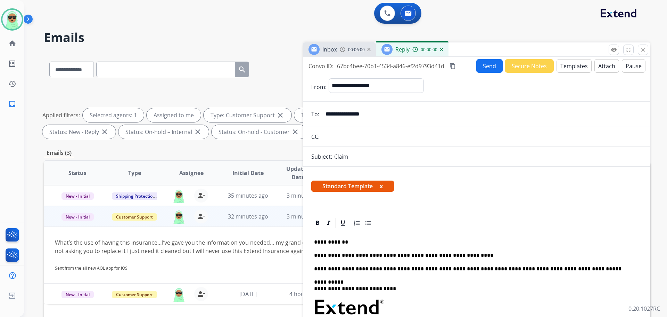
click at [489, 66] on font "Send" at bounding box center [489, 66] width 13 height 8
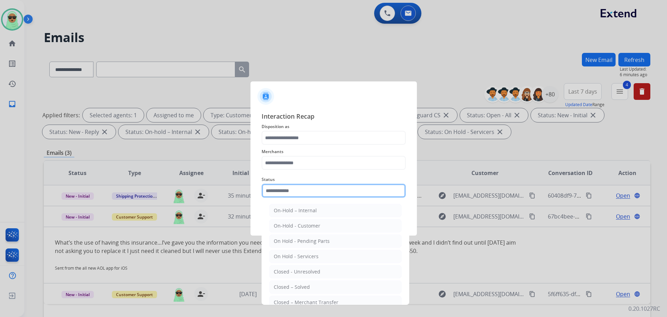
click at [339, 185] on input "text" at bounding box center [334, 191] width 144 height 14
click at [314, 291] on li "Closed – Solved" at bounding box center [335, 286] width 132 height 13
type input "**********"
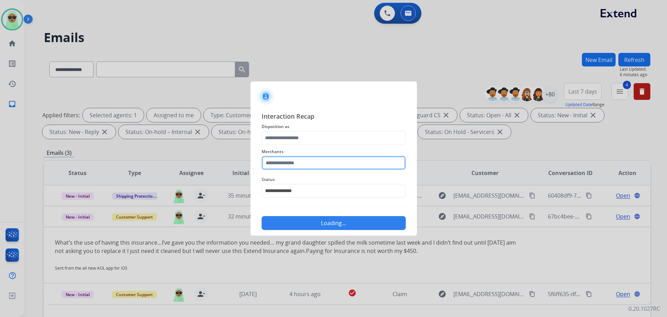
click at [301, 162] on input "text" at bounding box center [334, 163] width 144 height 14
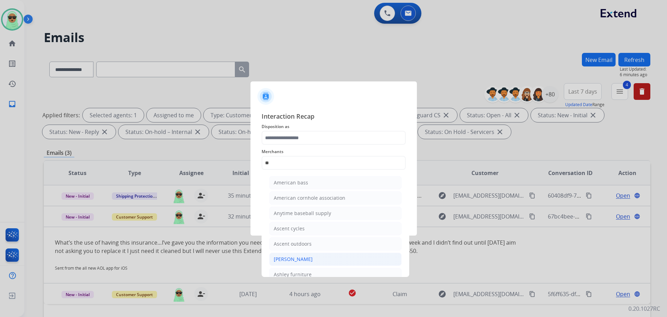
click at [310, 261] on font "[PERSON_NAME]" at bounding box center [293, 259] width 39 height 7
type input "**********"
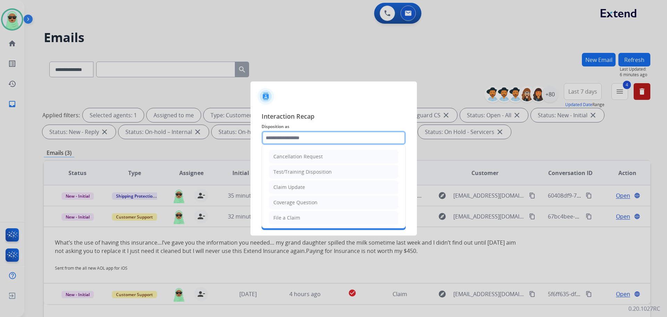
click at [295, 132] on input "text" at bounding box center [334, 138] width 144 height 14
click at [305, 188] on li "Claim Update" at bounding box center [334, 186] width 130 height 13
type input "**********"
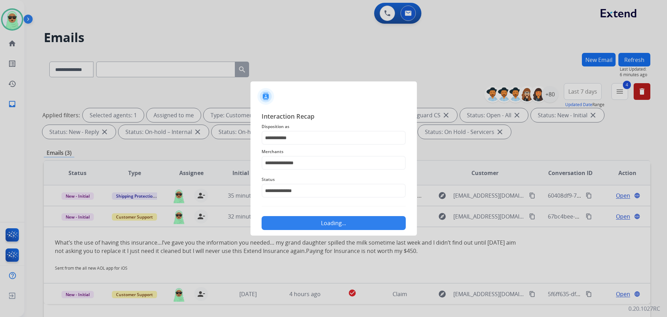
click at [316, 218] on button "Loading..." at bounding box center [334, 223] width 144 height 14
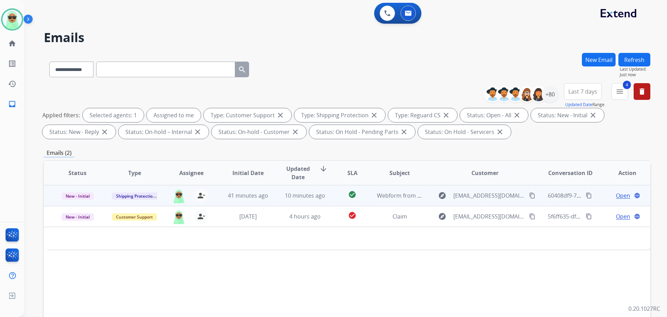
click at [617, 192] on font "Open" at bounding box center [623, 196] width 14 height 8
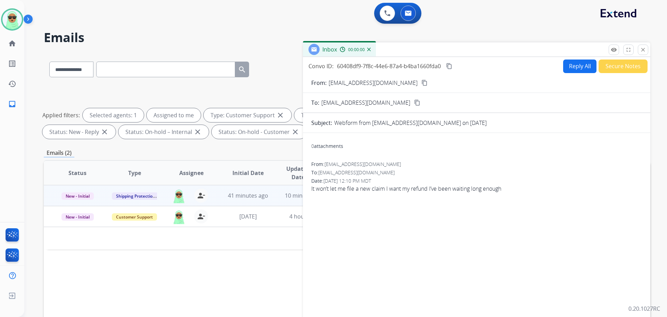
click at [571, 55] on div "Inbox 00:00:00" at bounding box center [477, 49] width 348 height 15
click at [574, 63] on font "Reply All" at bounding box center [580, 66] width 22 height 8
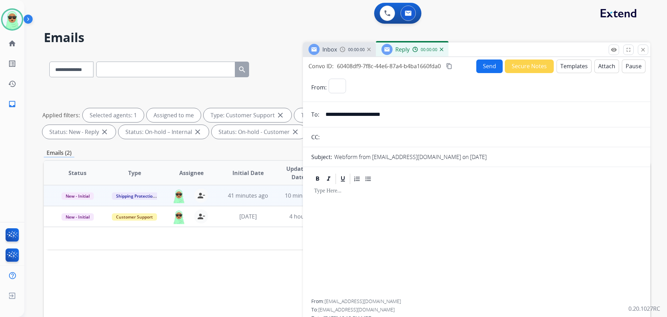
select select "**********"
click at [564, 65] on font "Templates" at bounding box center [574, 66] width 27 height 8
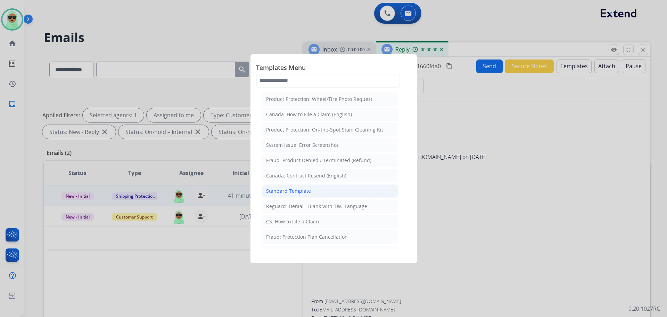
click at [305, 195] on li "Standard Template" at bounding box center [330, 190] width 137 height 13
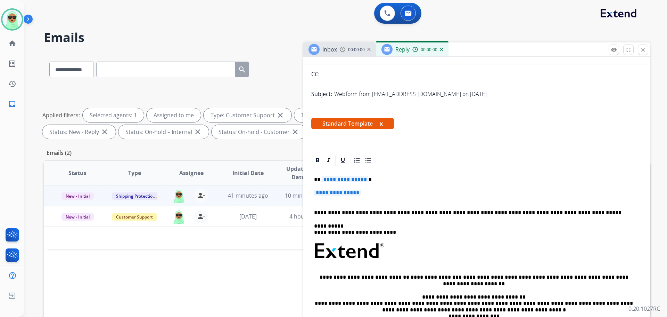
scroll to position [70, 0]
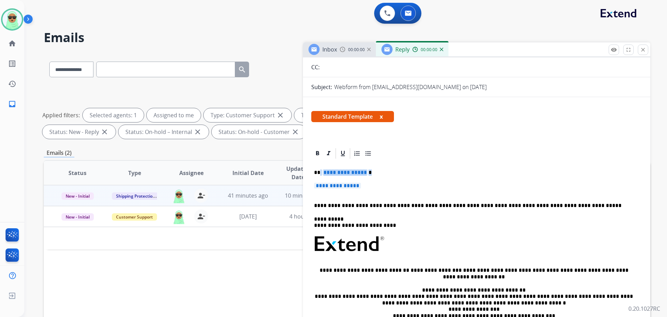
drag, startPoint x: 370, startPoint y: 181, endPoint x: 331, endPoint y: 173, distance: 40.6
click at [321, 173] on div "**********" at bounding box center [476, 260] width 331 height 201
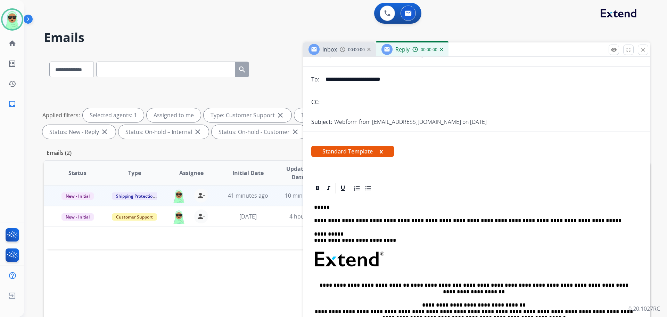
scroll to position [0, 0]
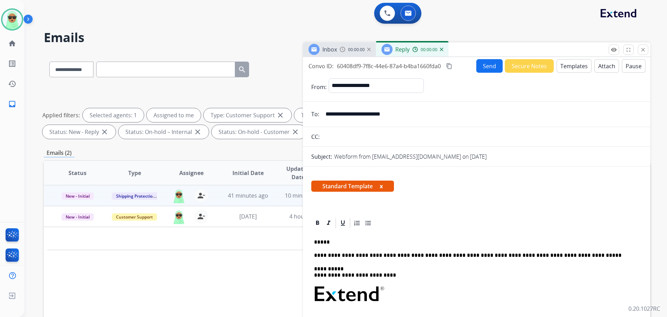
click at [374, 109] on input "**********" at bounding box center [482, 114] width 321 height 14
click at [375, 237] on div "**********" at bounding box center [476, 319] width 331 height 181
drag, startPoint x: 374, startPoint y: 239, endPoint x: 371, endPoint y: 235, distance: 5.9
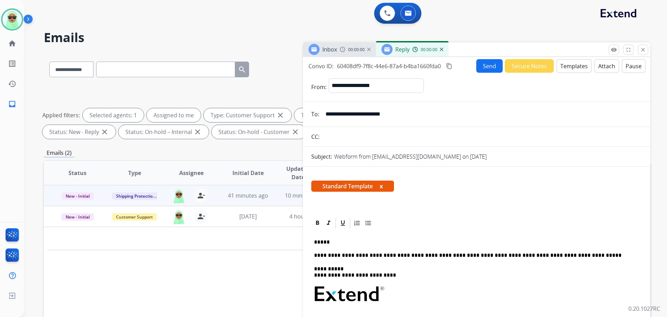
click at [374, 240] on p "*****" at bounding box center [474, 242] width 320 height 6
click at [338, 242] on p "*****" at bounding box center [474, 242] width 320 height 6
click at [332, 241] on strong "*******" at bounding box center [341, 241] width 20 height 5
click at [334, 243] on strong "*******" at bounding box center [341, 241] width 20 height 5
click at [318, 223] on icon at bounding box center [317, 222] width 3 height 4
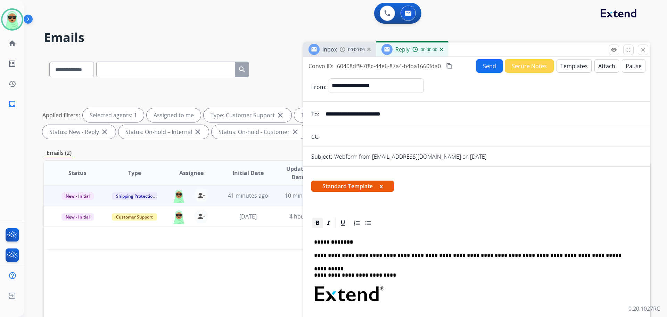
click at [318, 223] on icon at bounding box center [317, 222] width 3 height 4
click at [342, 243] on strong "*******" at bounding box center [341, 241] width 20 height 5
click at [341, 242] on strong "*******" at bounding box center [341, 241] width 20 height 5
click at [318, 224] on icon at bounding box center [317, 222] width 3 height 4
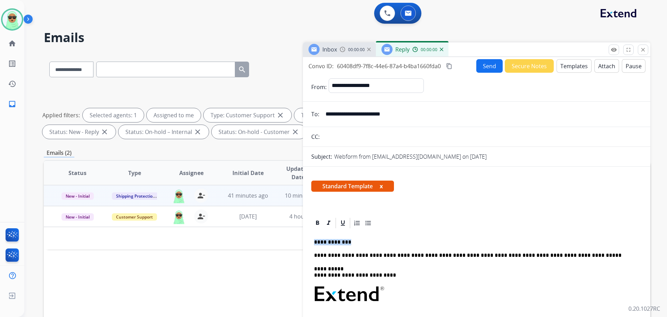
click at [380, 241] on p "**********" at bounding box center [474, 242] width 320 height 6
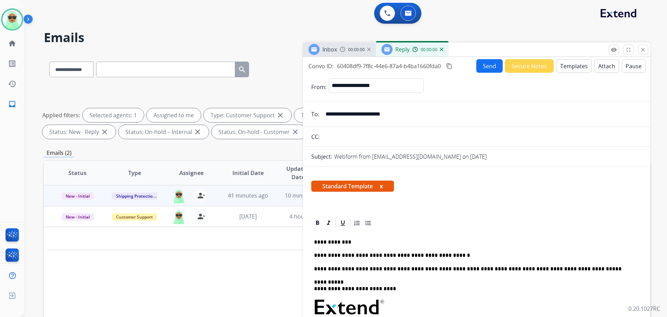
click at [485, 61] on button "Send" at bounding box center [490, 66] width 26 height 14
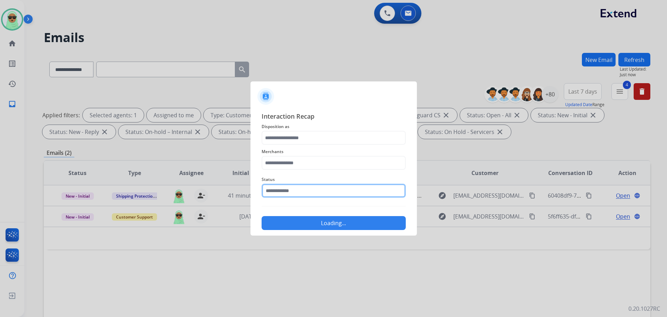
drag, startPoint x: 276, startPoint y: 191, endPoint x: 284, endPoint y: 198, distance: 10.1
click at [277, 191] on input "text" at bounding box center [334, 191] width 144 height 14
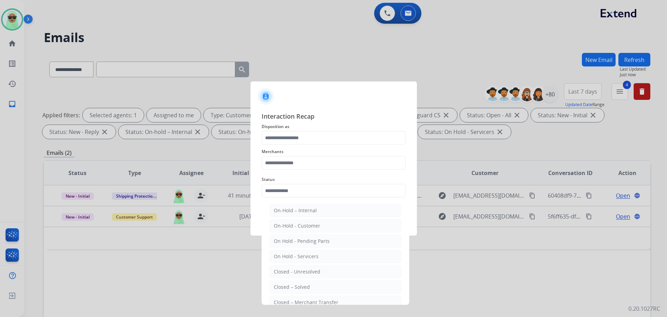
drag, startPoint x: 299, startPoint y: 287, endPoint x: 301, endPoint y: 277, distance: 10.5
click at [299, 286] on font "Closed – Solved" at bounding box center [292, 286] width 36 height 7
type input "**********"
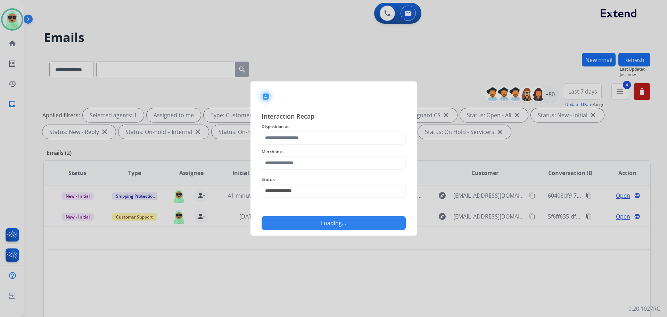
click at [316, 174] on div "**********" at bounding box center [334, 186] width 144 height 28
click at [318, 169] on input "text" at bounding box center [334, 163] width 144 height 14
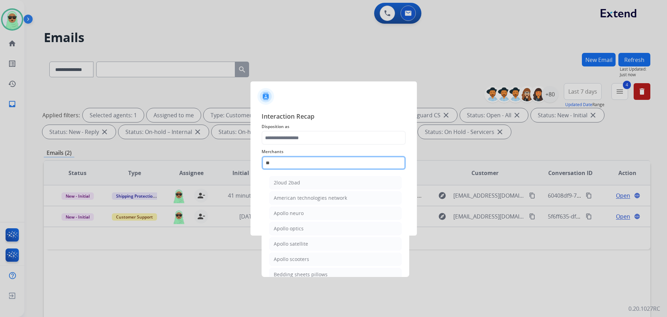
type input "*"
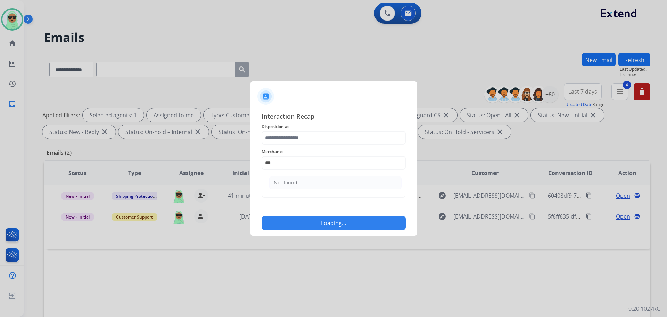
drag, startPoint x: 299, startPoint y: 186, endPoint x: 305, endPoint y: 151, distance: 35.9
click at [299, 186] on li "Not found" at bounding box center [335, 182] width 132 height 13
type input "*********"
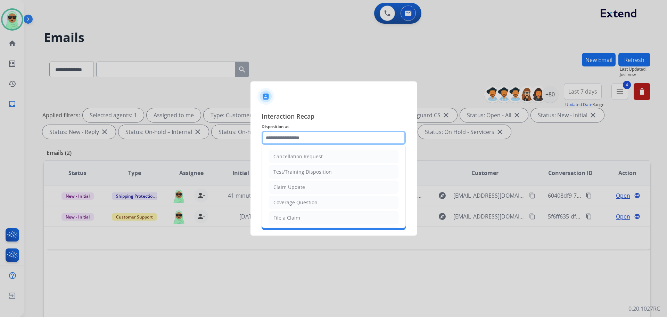
click at [307, 131] on input "text" at bounding box center [334, 138] width 144 height 14
click at [302, 187] on font "Claim Update" at bounding box center [290, 187] width 32 height 7
type input "**********"
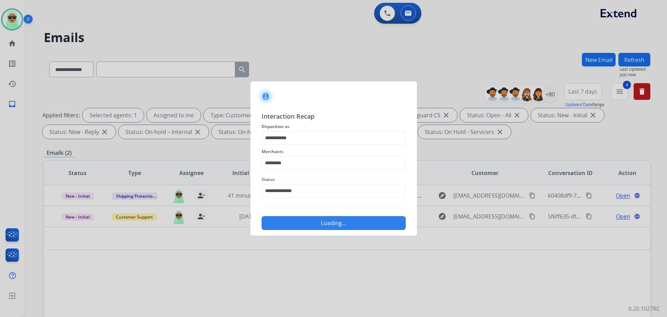
click at [317, 220] on button "Loading..." at bounding box center [334, 223] width 144 height 14
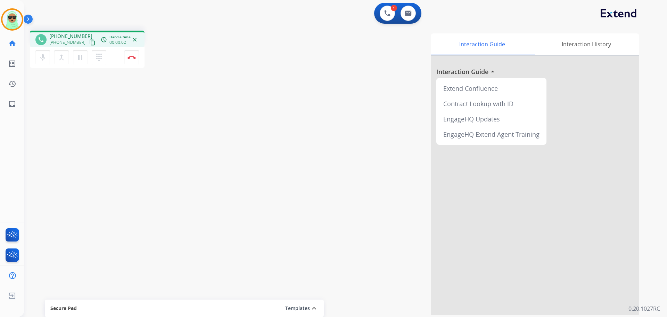
click at [89, 41] on mat-icon "content_copy" at bounding box center [92, 42] width 6 height 6
drag, startPoint x: 36, startPoint y: 142, endPoint x: 50, endPoint y: 102, distance: 42.2
click at [37, 140] on div "phone [PHONE_NUMBER] [PHONE_NUMBER] content_copy access_time Call metrics Queue…" at bounding box center [337, 170] width 626 height 290
click at [41, 59] on mat-icon "mic" at bounding box center [43, 57] width 8 height 8
click at [81, 56] on mat-icon "pause" at bounding box center [80, 57] width 8 height 8
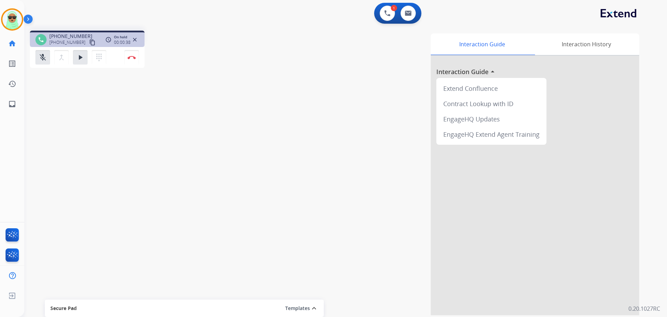
click at [65, 103] on div "phone [PHONE_NUMBER] [PHONE_NUMBER] content_copy access_time Call metrics Queue…" at bounding box center [337, 170] width 626 height 290
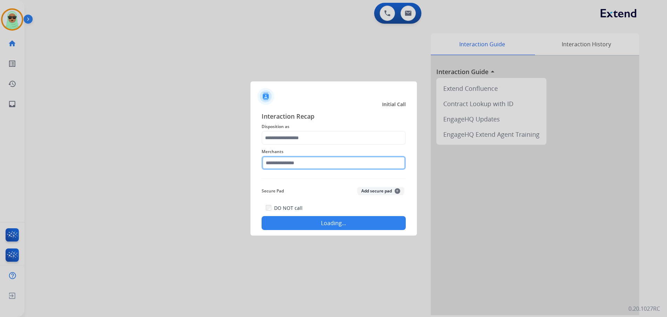
click at [287, 163] on input "text" at bounding box center [334, 163] width 144 height 14
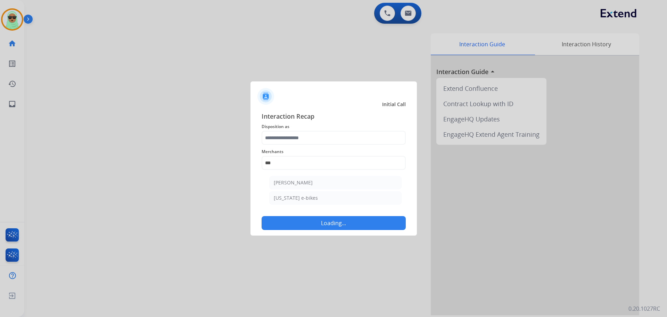
drag, startPoint x: 337, startPoint y: 185, endPoint x: 314, endPoint y: 177, distance: 25.1
click at [334, 185] on li "[PERSON_NAME]" at bounding box center [335, 182] width 132 height 13
type input "**********"
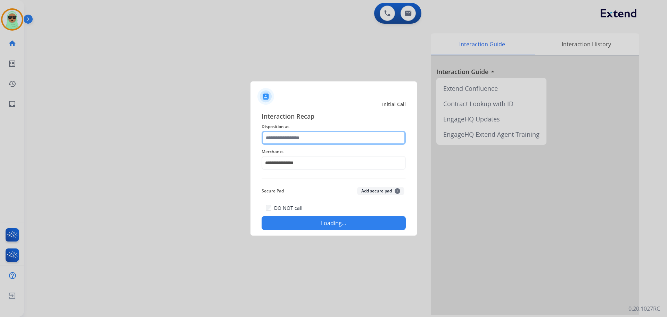
click at [293, 139] on input "text" at bounding box center [334, 138] width 144 height 14
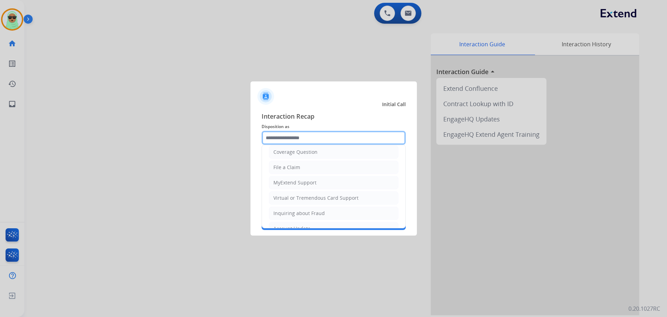
scroll to position [104, 0]
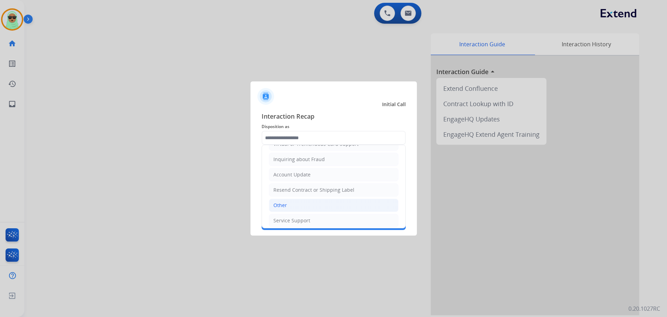
click at [284, 204] on font "Other" at bounding box center [281, 205] width 14 height 7
type input "*****"
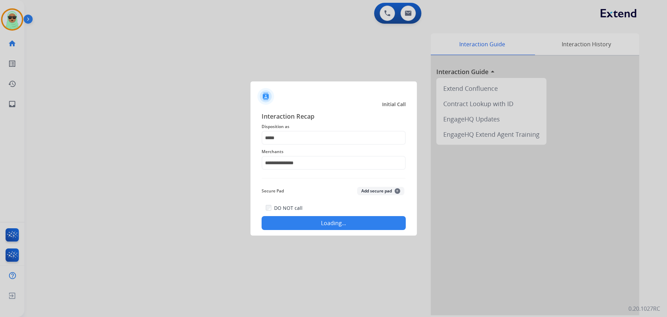
click at [300, 223] on button "Loading..." at bounding box center [334, 223] width 144 height 14
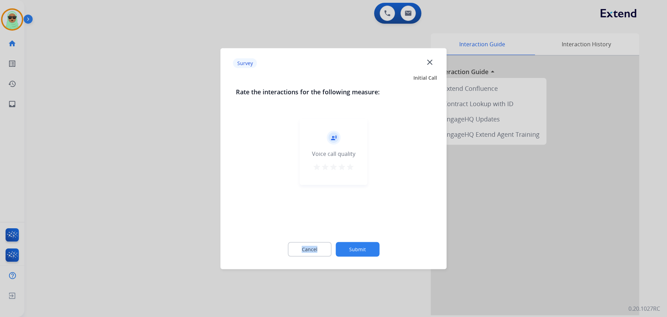
click at [300, 223] on div "record_voice_over Voice call quality star star star star star" at bounding box center [334, 173] width 196 height 120
click at [26, 135] on div at bounding box center [333, 158] width 667 height 317
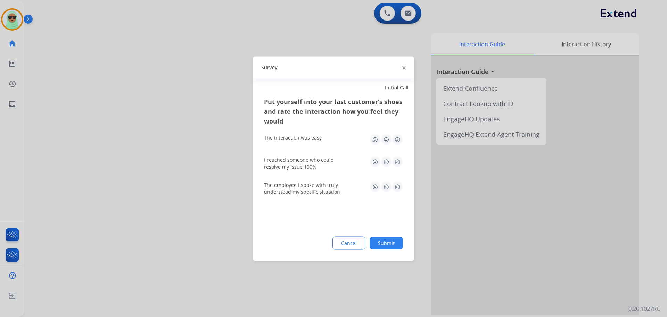
click at [55, 141] on div at bounding box center [333, 158] width 667 height 317
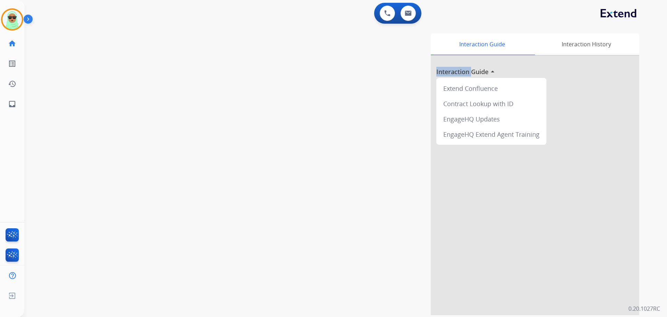
drag, startPoint x: 55, startPoint y: 141, endPoint x: 13, endPoint y: 143, distance: 42.4
click at [54, 142] on div "swap_horiz Break voice bridge close_fullscreen Connect 3-Way Call merge_type Se…" at bounding box center [337, 170] width 626 height 290
click at [387, 17] on button at bounding box center [387, 13] width 15 height 15
click at [18, 21] on img at bounding box center [11, 19] width 19 height 19
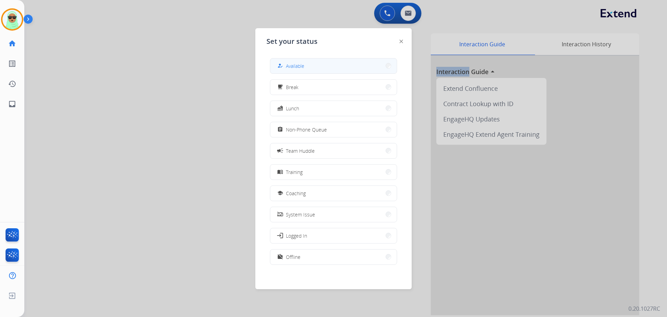
click at [332, 72] on button "how_to_reg Available" at bounding box center [333, 65] width 127 height 15
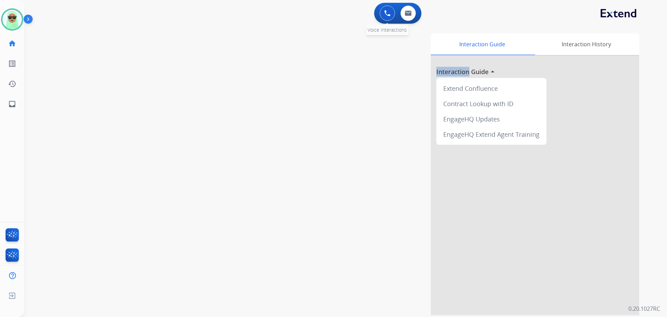
click at [388, 11] on img at bounding box center [387, 13] width 6 height 6
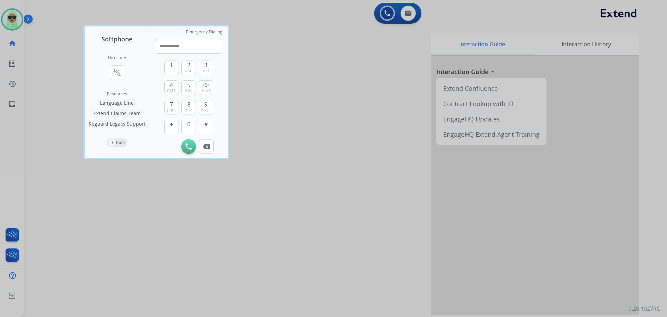
drag, startPoint x: 166, startPoint y: 49, endPoint x: 159, endPoint y: 45, distance: 7.8
click at [153, 49] on div "**********" at bounding box center [188, 91] width 79 height 131
click at [164, 45] on input "**********" at bounding box center [188, 46] width 67 height 15
drag, startPoint x: 163, startPoint y: 47, endPoint x: 158, endPoint y: 49, distance: 5.8
click at [158, 49] on input "**********" at bounding box center [188, 46] width 67 height 15
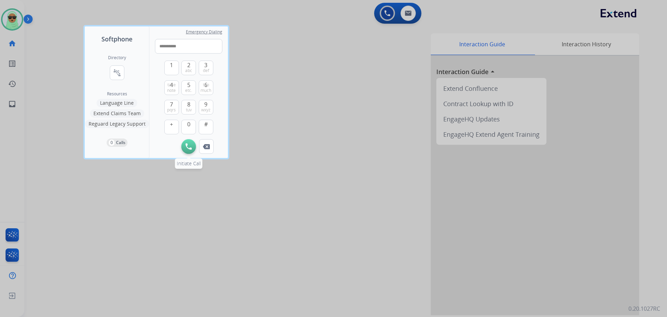
type input "**********"
click at [190, 144] on img at bounding box center [189, 146] width 6 height 6
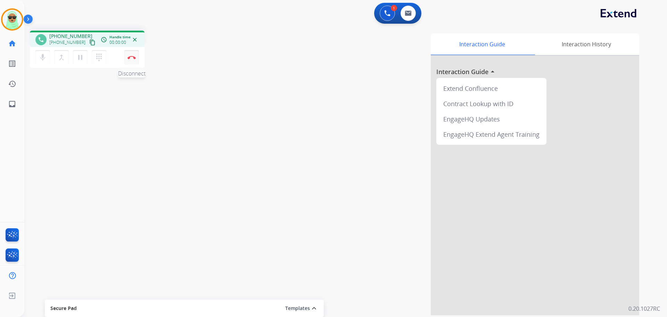
click at [130, 60] on button "Disconnect" at bounding box center [131, 57] width 15 height 15
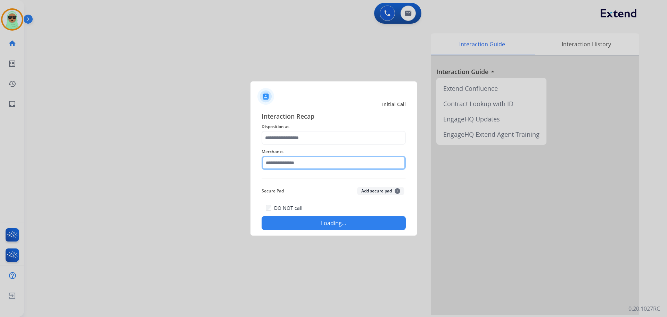
click at [314, 165] on input "text" at bounding box center [334, 163] width 144 height 14
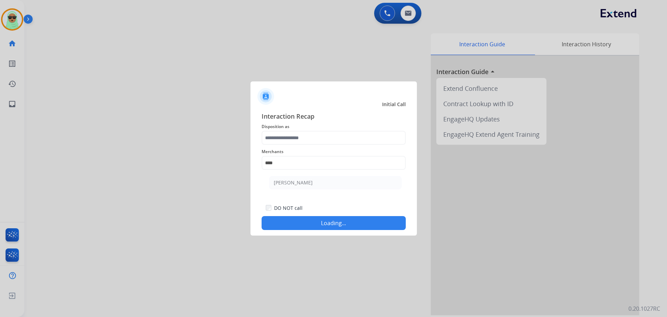
drag, startPoint x: 313, startPoint y: 178, endPoint x: 312, endPoint y: 168, distance: 10.5
click at [312, 179] on li "[PERSON_NAME]" at bounding box center [335, 182] width 132 height 13
type input "**********"
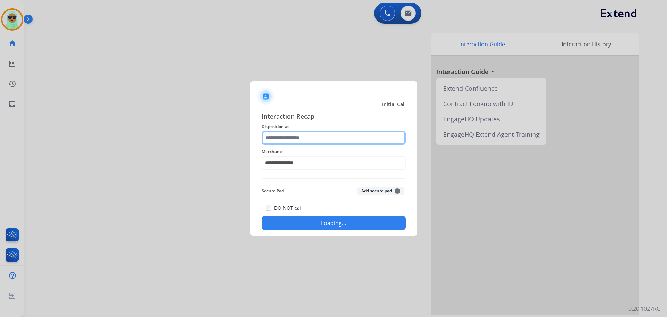
click at [300, 140] on input "text" at bounding box center [334, 138] width 144 height 14
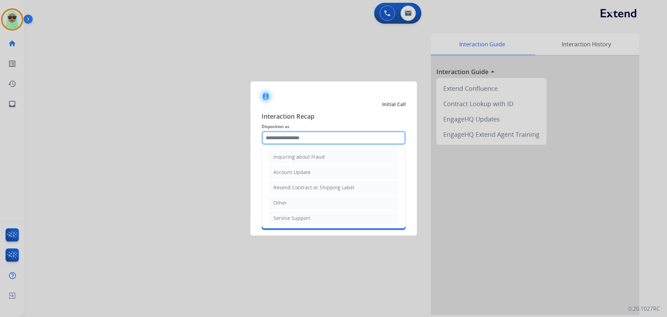
scroll to position [139, 0]
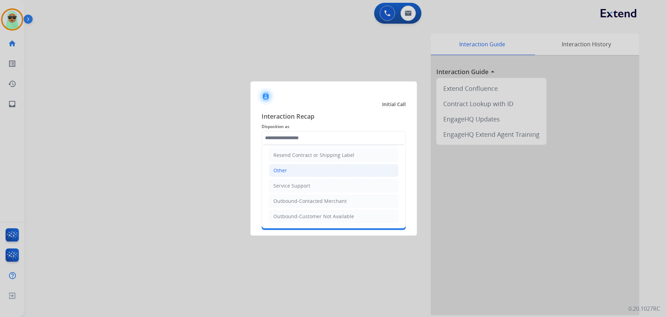
click at [293, 173] on li "Other" at bounding box center [334, 170] width 130 height 13
type input "*****"
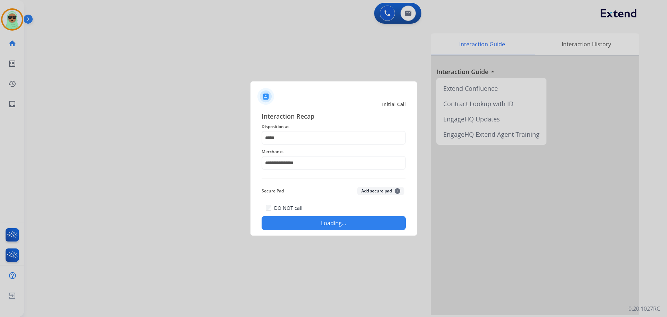
click at [298, 223] on button "Loading..." at bounding box center [334, 223] width 144 height 14
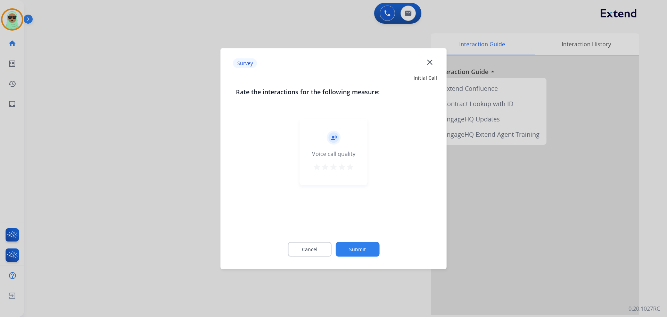
click at [127, 153] on div at bounding box center [333, 158] width 667 height 317
drag, startPoint x: 127, startPoint y: 153, endPoint x: 116, endPoint y: 145, distance: 13.4
click at [126, 152] on div "swap_horiz Break voice bridge close_fullscreen Connect 3-Way Call merge_type Se…" at bounding box center [337, 170] width 626 height 290
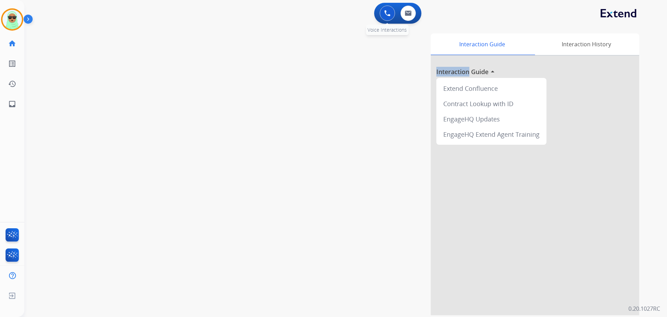
click at [384, 14] on button at bounding box center [387, 13] width 15 height 15
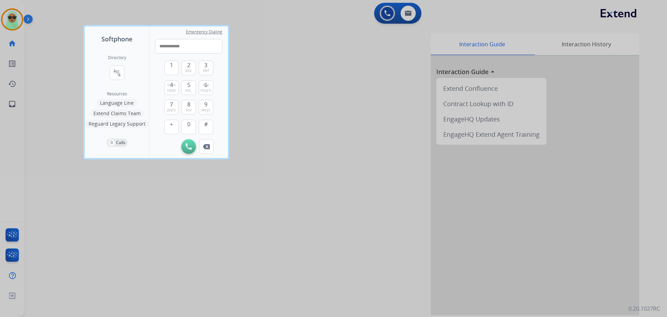
drag, startPoint x: 163, startPoint y: 47, endPoint x: 130, endPoint y: 51, distance: 33.3
click at [130, 51] on div "**********" at bounding box center [156, 91] width 143 height 131
type input "**********"
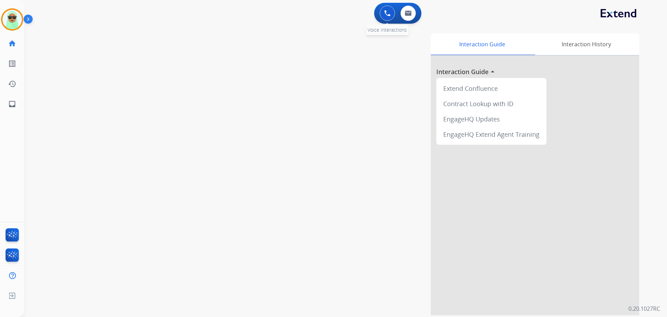
click at [384, 7] on button at bounding box center [387, 13] width 15 height 15
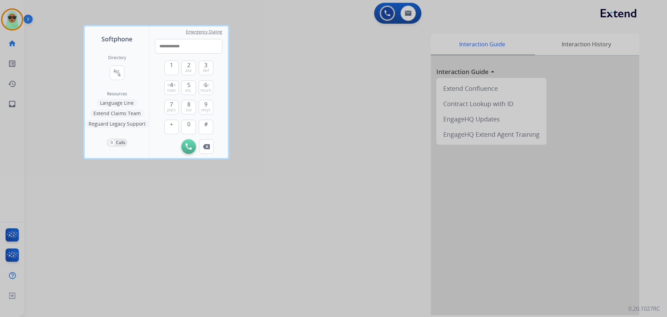
type input "**********"
drag, startPoint x: 309, startPoint y: 43, endPoint x: 2, endPoint y: 21, distance: 307.8
click at [303, 42] on div at bounding box center [333, 158] width 667 height 317
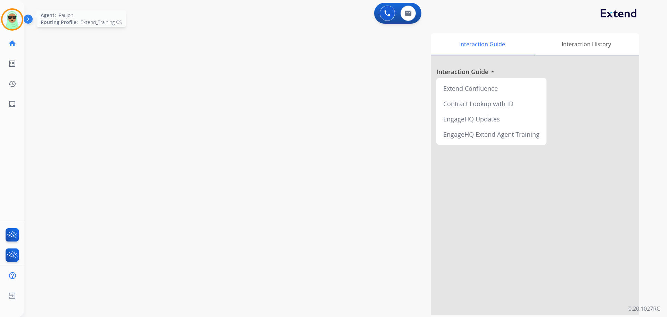
click at [12, 9] on div at bounding box center [12, 19] width 22 height 22
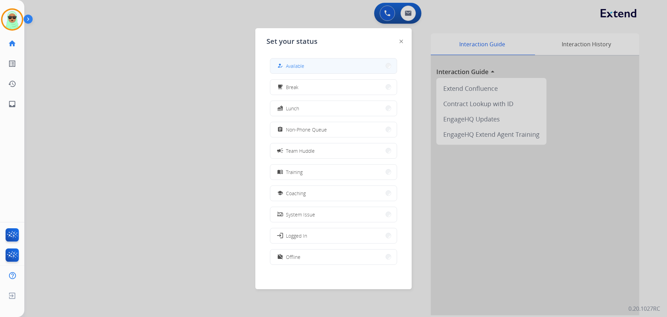
click at [292, 70] on div "how_to_reg Available" at bounding box center [290, 66] width 29 height 8
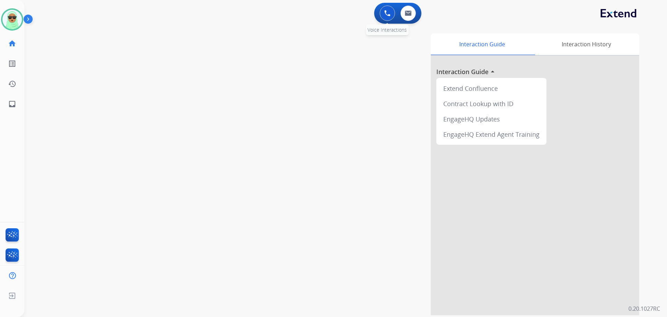
click at [381, 16] on button at bounding box center [387, 13] width 15 height 15
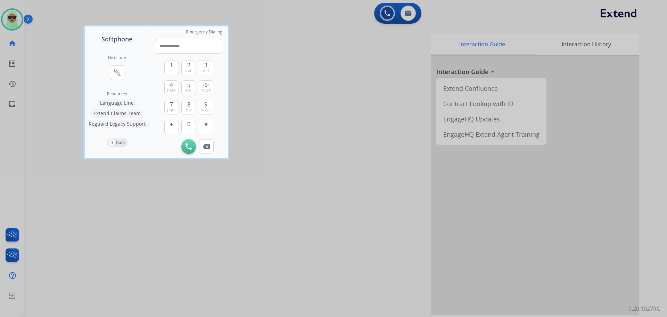
drag, startPoint x: 164, startPoint y: 49, endPoint x: 141, endPoint y: 49, distance: 22.6
click at [141, 49] on div "**********" at bounding box center [156, 91] width 143 height 131
type input "**********"
click at [187, 145] on img at bounding box center [189, 146] width 6 height 6
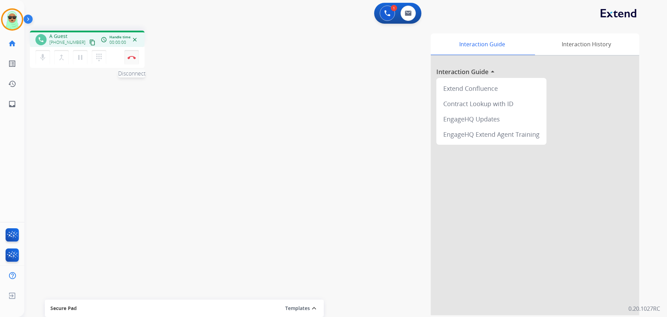
click at [129, 60] on button "Disconnect" at bounding box center [131, 57] width 15 height 15
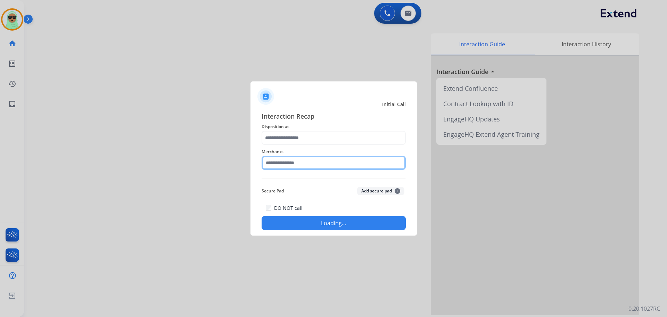
click at [311, 167] on input "text" at bounding box center [334, 163] width 144 height 14
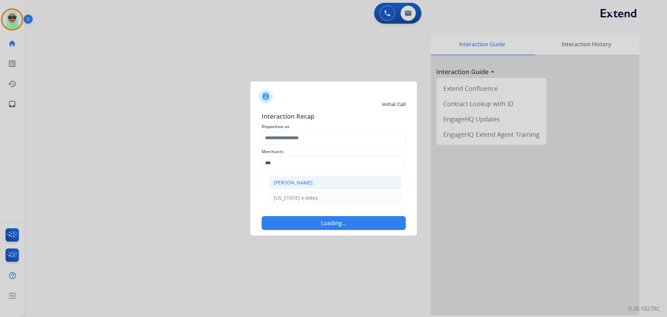
click at [311, 181] on font "[PERSON_NAME]" at bounding box center [293, 182] width 39 height 7
type input "**********"
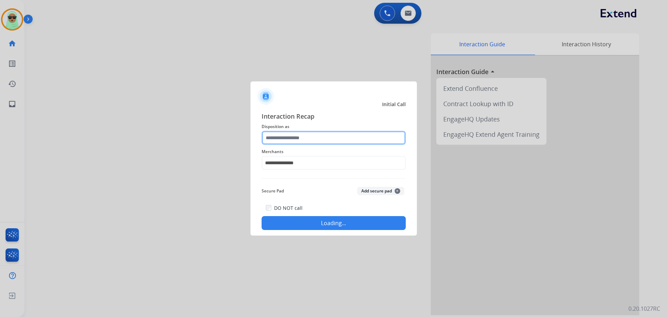
click at [311, 140] on input "text" at bounding box center [334, 138] width 144 height 14
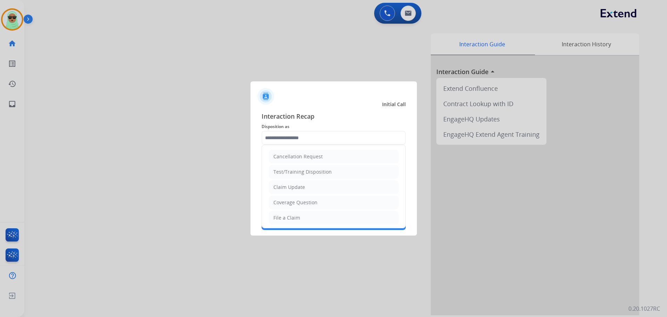
click at [304, 183] on li "Claim Update" at bounding box center [334, 186] width 130 height 13
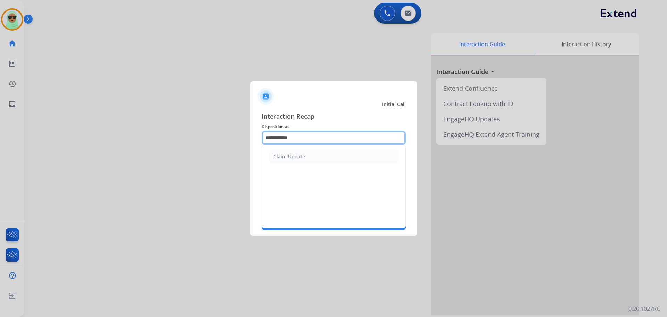
drag, startPoint x: 305, startPoint y: 134, endPoint x: 157, endPoint y: 122, distance: 148.2
click at [0, 148] on app-contact-recap-modal "**********" at bounding box center [0, 158] width 0 height 317
drag, startPoint x: 286, startPoint y: 157, endPoint x: 298, endPoint y: 178, distance: 23.8
click at [286, 157] on font "Other" at bounding box center [281, 156] width 14 height 7
type input "*****"
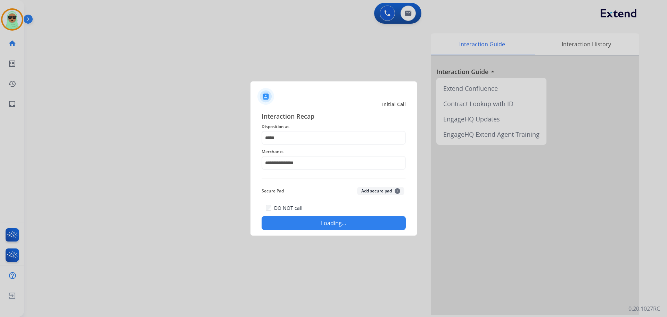
click at [332, 231] on div "**********" at bounding box center [334, 171] width 167 height 130
click at [332, 226] on font "Loading..." at bounding box center [333, 223] width 25 height 8
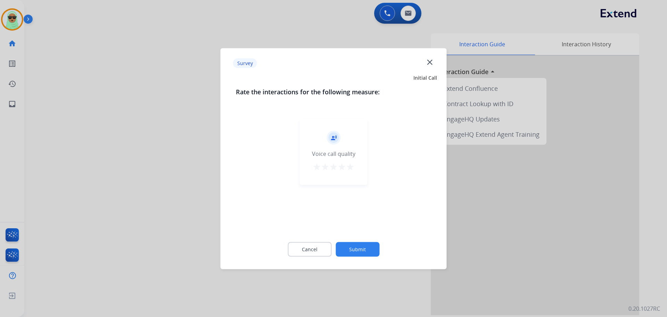
click at [132, 156] on div at bounding box center [333, 158] width 667 height 317
click at [132, 156] on div "swap_horiz Break voice bridge close_fullscreen Connect 3-Way Call merge_type Se…" at bounding box center [337, 170] width 626 height 290
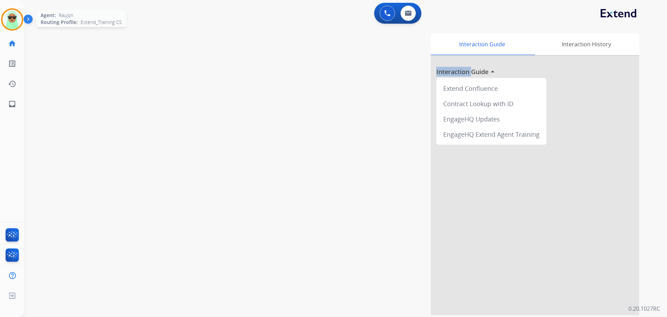
click at [7, 20] on img at bounding box center [11, 19] width 19 height 19
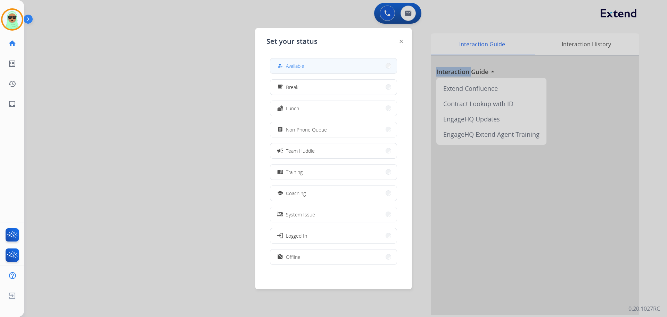
click at [290, 72] on button "how_to_reg Available" at bounding box center [333, 65] width 127 height 15
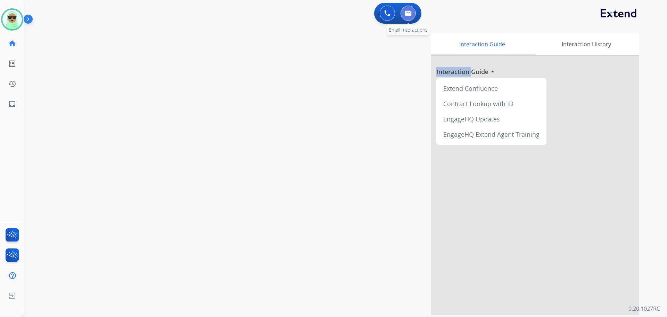
click at [409, 17] on button at bounding box center [408, 13] width 15 height 15
select select "**********"
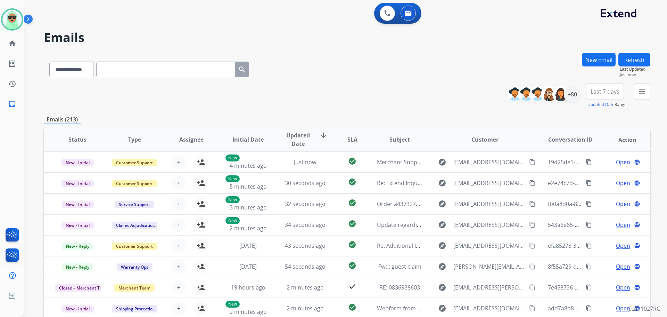
drag, startPoint x: 540, startPoint y: 35, endPoint x: 541, endPoint y: 39, distance: 3.9
click at [540, 37] on h2 "Emails" at bounding box center [347, 38] width 607 height 14
click at [641, 91] on mat-icon "menu" at bounding box center [642, 91] width 8 height 8
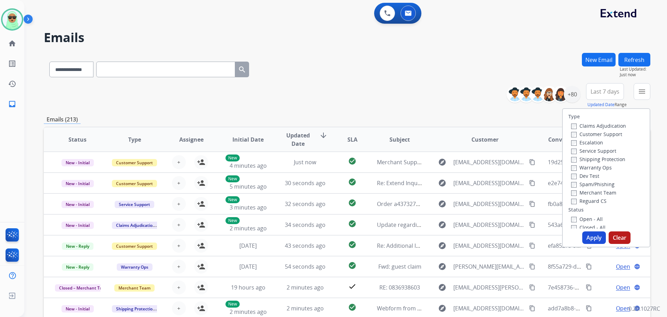
drag, startPoint x: 589, startPoint y: 130, endPoint x: 588, endPoint y: 138, distance: 7.7
click at [589, 130] on div "Customer Support" at bounding box center [599, 134] width 55 height 8
click at [588, 138] on div "Customer Support" at bounding box center [599, 134] width 55 height 8
click at [584, 134] on font "Customer Support" at bounding box center [601, 134] width 43 height 7
click at [590, 158] on font "Shipping Protection" at bounding box center [603, 159] width 46 height 7
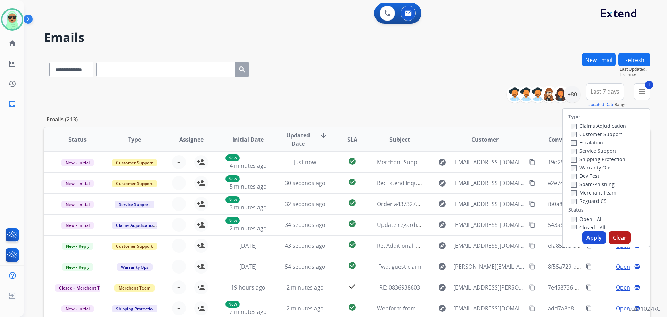
click at [593, 196] on div "Merchant Team" at bounding box center [599, 192] width 55 height 8
click at [590, 200] on font "Reguard CS" at bounding box center [593, 200] width 27 height 7
drag, startPoint x: 587, startPoint y: 220, endPoint x: 590, endPoint y: 225, distance: 6.4
click at [588, 220] on font "Open - All" at bounding box center [591, 219] width 23 height 7
drag, startPoint x: 598, startPoint y: 244, endPoint x: 597, endPoint y: 240, distance: 4.5
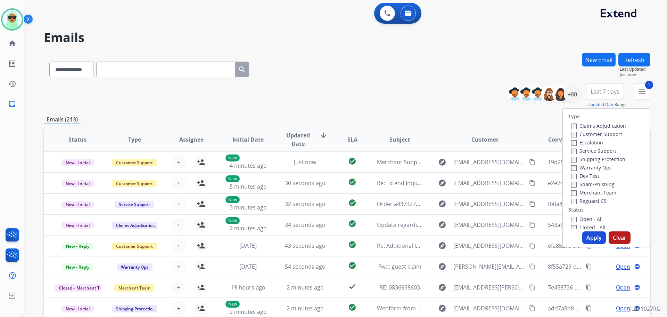
click at [598, 243] on div "Type Claims Adjudication Customer Support Escalation Service Support Shipping P…" at bounding box center [606, 177] width 88 height 139
click at [597, 235] on font "Apply" at bounding box center [594, 238] width 15 height 8
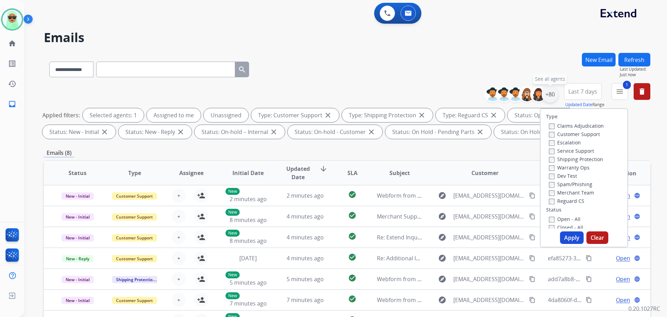
click at [549, 97] on font "+80" at bounding box center [550, 94] width 9 height 8
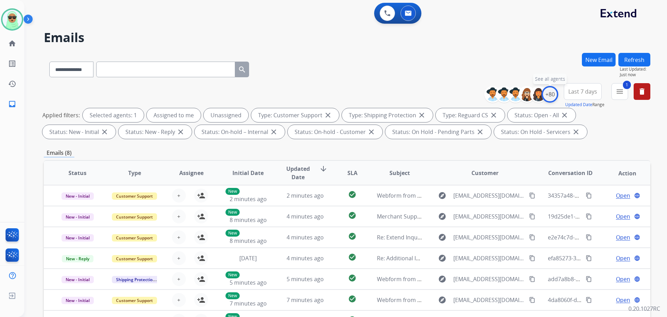
click at [549, 94] on font "+80" at bounding box center [550, 94] width 9 height 8
click at [620, 97] on button "1 menu Filters" at bounding box center [620, 91] width 17 height 17
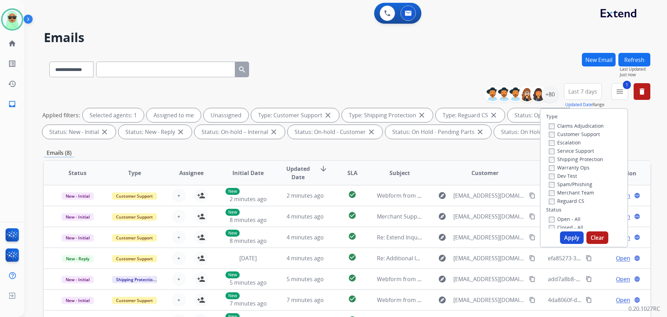
click at [567, 228] on font "Closed - All" at bounding box center [571, 227] width 26 height 7
click at [565, 224] on font "Closed - All" at bounding box center [571, 225] width 26 height 7
click at [568, 233] on button "Apply" at bounding box center [572, 237] width 24 height 13
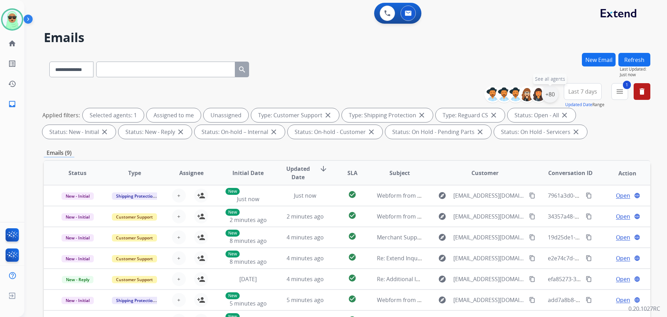
click at [548, 97] on font "+80" at bounding box center [550, 94] width 9 height 8
click at [554, 92] on font "+80" at bounding box center [550, 94] width 9 height 8
click at [549, 100] on div "+80" at bounding box center [550, 94] width 17 height 17
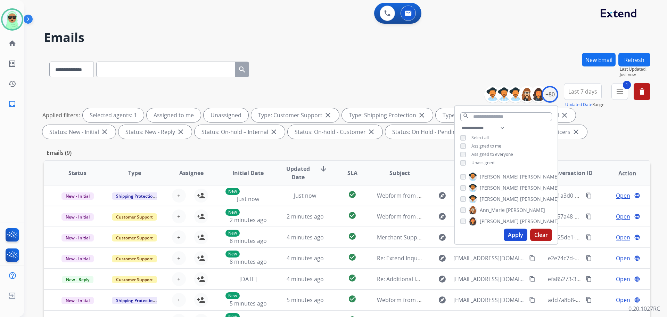
click at [496, 162] on div "**********" at bounding box center [506, 146] width 103 height 44
click at [488, 162] on font "Unassigned" at bounding box center [483, 163] width 23 height 6
click at [515, 238] on font "Apply" at bounding box center [515, 235] width 15 height 8
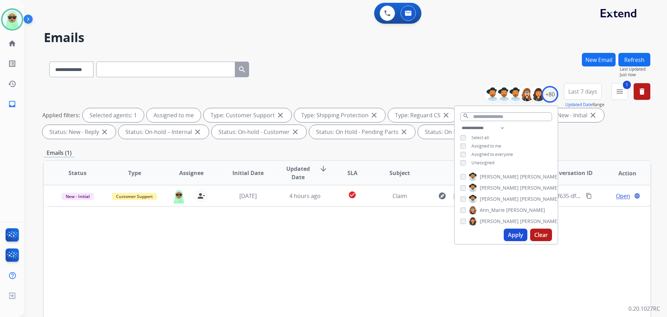
click at [200, 235] on div "Status Type Assignee Initial Date Updated Date arrow_downward SLA Subject Custo…" at bounding box center [347, 276] width 607 height 233
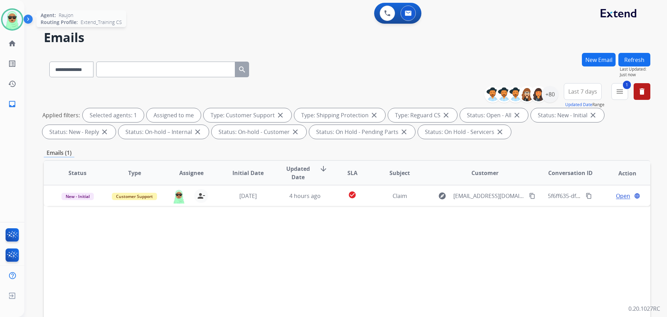
click at [7, 19] on img at bounding box center [11, 19] width 19 height 19
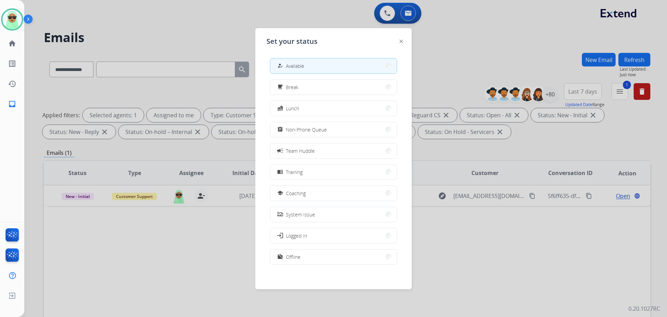
drag, startPoint x: 405, startPoint y: 35, endPoint x: 398, endPoint y: 40, distance: 8.0
click at [403, 36] on div "Set your status how_to_reg Available free_breakfast Break fastfood Lunch assign…" at bounding box center [334, 158] width 156 height 261
click at [398, 40] on div "Set your status how_to_reg Available free_breakfast Break fastfood Lunch assign…" at bounding box center [334, 158] width 156 height 261
click at [400, 40] on img at bounding box center [401, 41] width 3 height 3
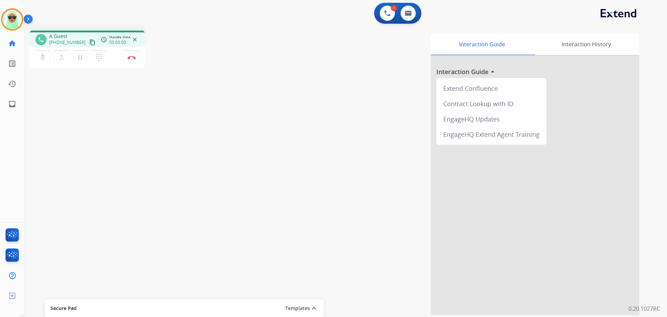
click at [89, 43] on mat-icon "content_copy" at bounding box center [92, 42] width 6 height 6
click at [88, 41] on button "content_copy" at bounding box center [92, 42] width 8 height 8
click at [66, 168] on div "phone A Guest +17075375327 content_copy access_time Call metrics Queue 00:10 Mo…" at bounding box center [337, 170] width 626 height 290
click at [387, 11] on img at bounding box center [387, 13] width 6 height 6
click at [387, 15] on img at bounding box center [387, 13] width 6 height 6
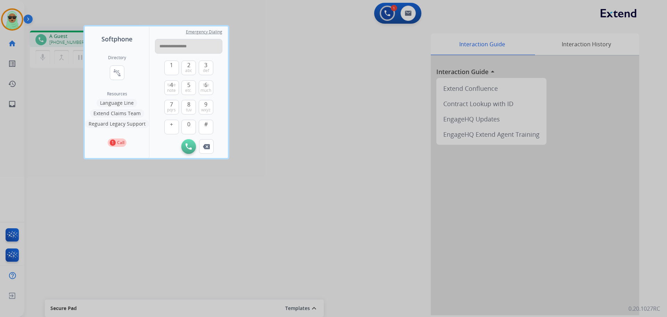
click at [183, 47] on input "**********" at bounding box center [188, 46] width 67 height 15
type input "**********"
click at [189, 147] on img at bounding box center [189, 146] width 6 height 6
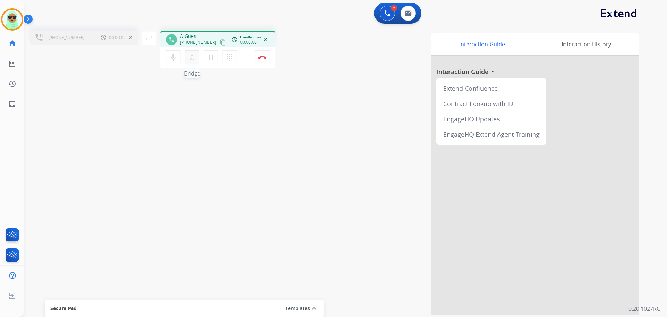
click at [198, 59] on button "merge_type Bridge" at bounding box center [192, 57] width 15 height 15
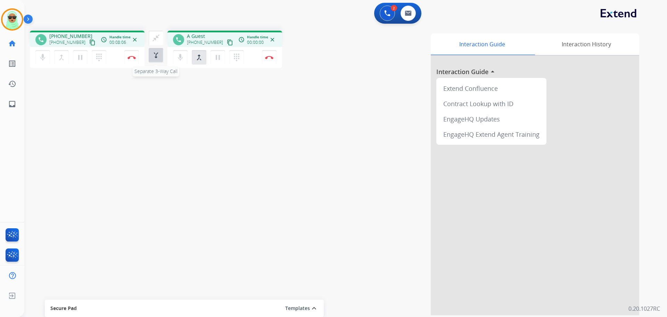
click at [160, 59] on button "merge_type Separate 3-Way Call" at bounding box center [156, 55] width 15 height 15
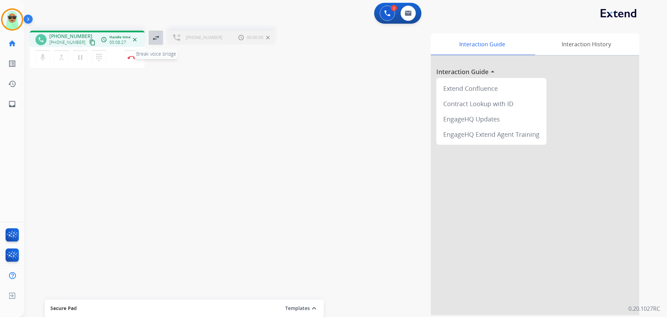
click at [159, 42] on mat-icon "swap_horiz" at bounding box center [156, 38] width 8 height 8
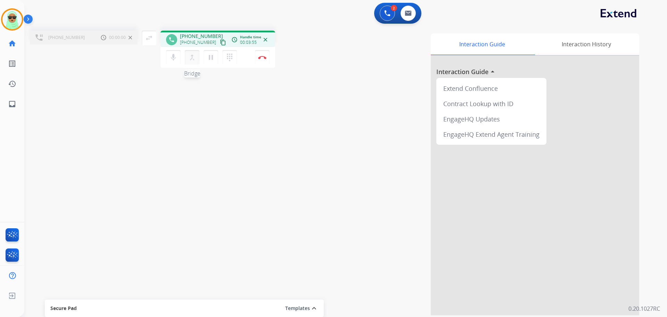
click at [193, 59] on mat-icon "merge_type" at bounding box center [192, 57] width 8 height 8
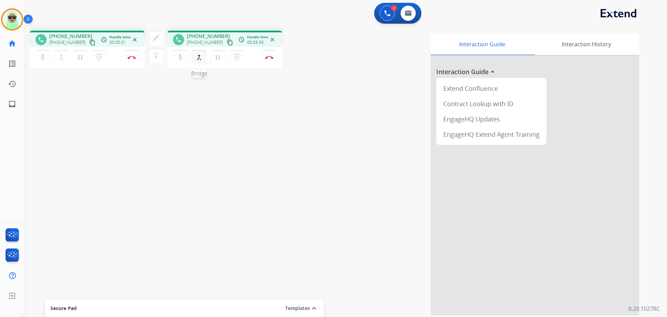
click at [198, 57] on mat-icon "merge_type" at bounding box center [199, 57] width 8 height 8
click at [160, 53] on mat-icon "merge_type" at bounding box center [156, 55] width 8 height 8
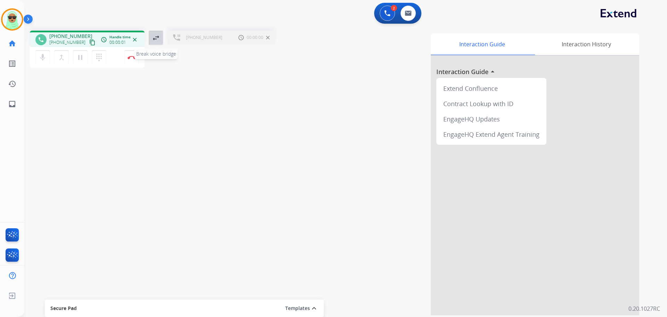
click at [159, 43] on button "swap_horiz Break voice bridge" at bounding box center [156, 38] width 15 height 15
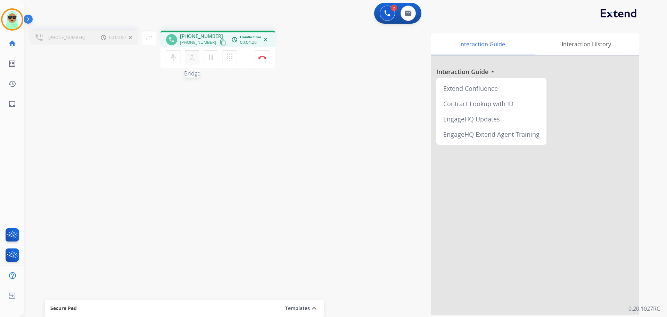
click at [192, 58] on mat-icon "merge_type" at bounding box center [192, 57] width 8 height 8
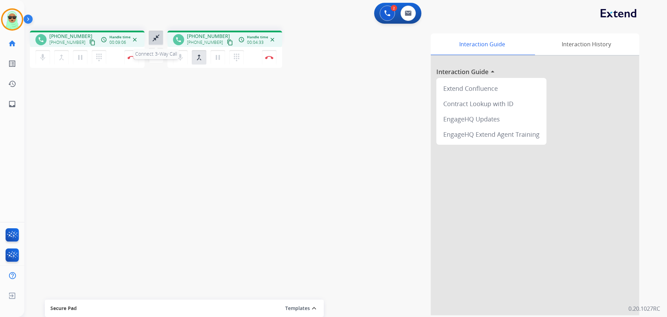
click at [158, 31] on div "close_fullscreen Connect 3-Way Call merge_type Separate 3-Way Call" at bounding box center [156, 47] width 23 height 32
click at [158, 36] on mat-icon "close_fullscreen" at bounding box center [156, 38] width 8 height 8
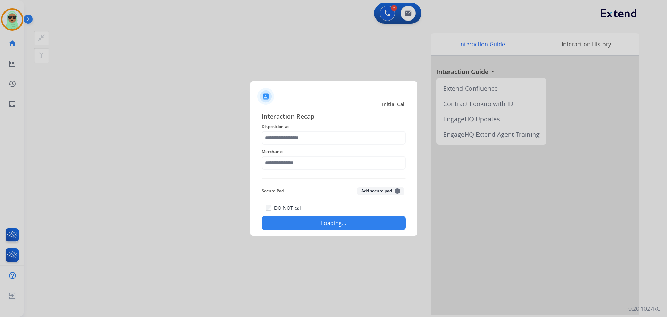
click at [326, 145] on div "Merchants" at bounding box center [334, 159] width 144 height 28
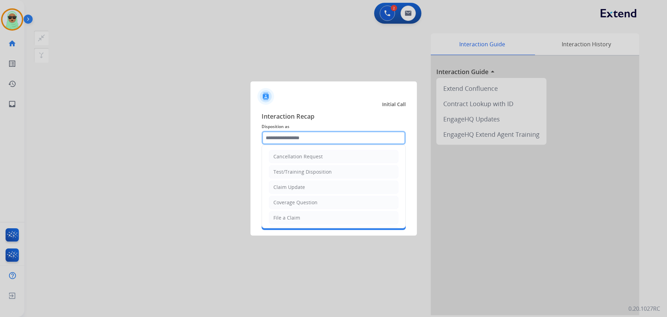
click at [322, 140] on input "text" at bounding box center [334, 138] width 144 height 14
type input "*"
click at [317, 186] on li "Claim Update" at bounding box center [334, 186] width 130 height 13
type input "**********"
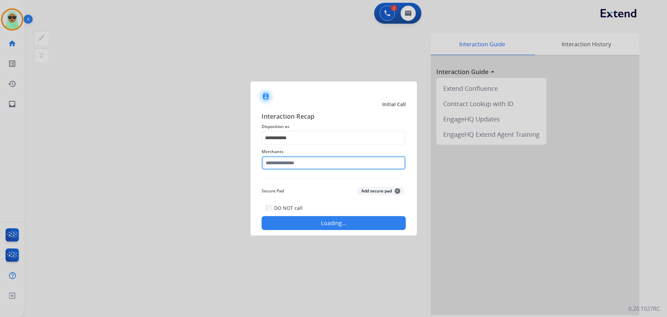
click at [313, 160] on input "text" at bounding box center [334, 163] width 144 height 14
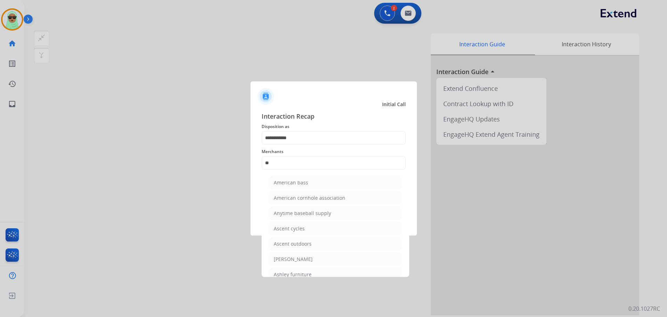
click at [316, 273] on li "Ashley furniture" at bounding box center [335, 274] width 132 height 13
type input "**********"
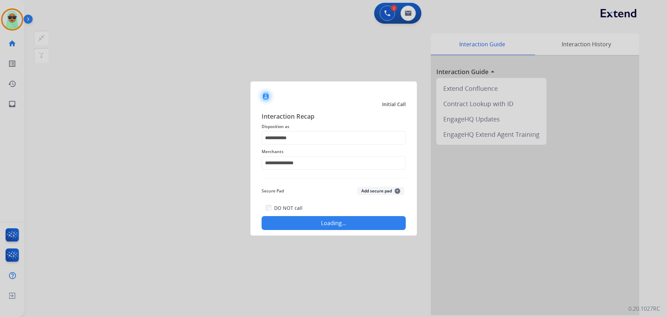
drag, startPoint x: 334, startPoint y: 240, endPoint x: 342, endPoint y: 224, distance: 18.4
click at [336, 235] on div at bounding box center [333, 158] width 667 height 317
click at [342, 224] on font "Loading..." at bounding box center [333, 223] width 25 height 8
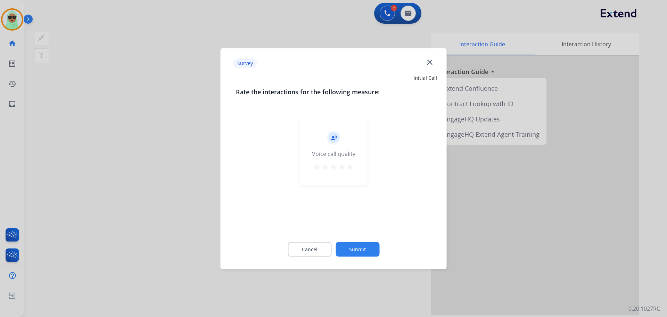
click at [360, 249] on button "Submit" at bounding box center [358, 249] width 44 height 15
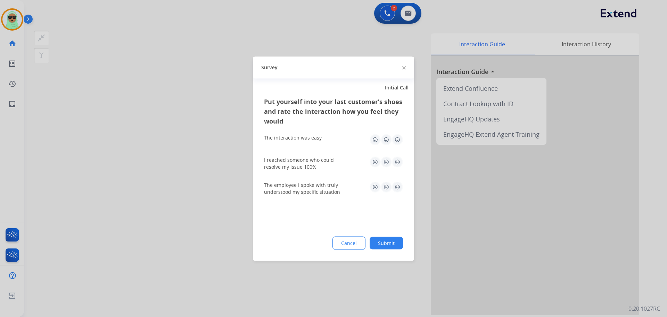
click at [386, 242] on font "Submit" at bounding box center [386, 242] width 17 height 7
drag, startPoint x: 386, startPoint y: 242, endPoint x: 390, endPoint y: 232, distance: 10.7
click at [386, 241] on div "Interaction Guide Interaction History Interaction Guide arrow_drop_up Extend Co…" at bounding box center [435, 174] width 410 height 282
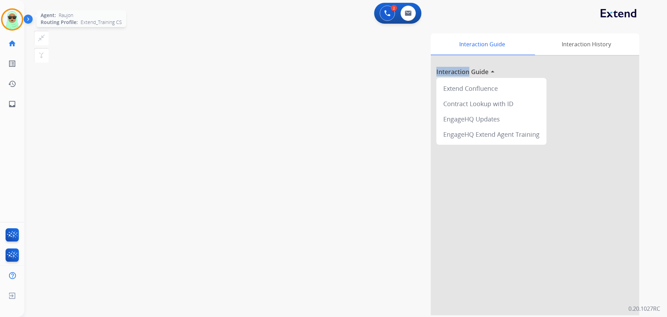
click at [12, 21] on img at bounding box center [11, 19] width 19 height 19
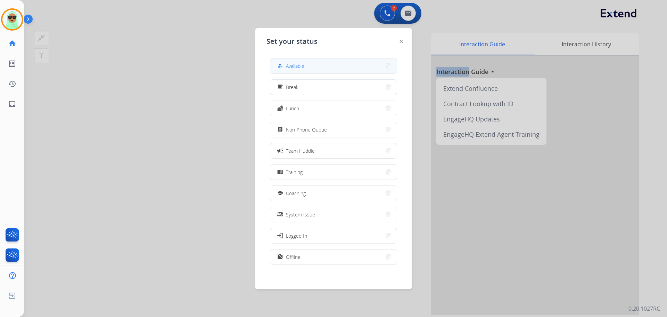
click at [321, 68] on button "how_to_reg Available" at bounding box center [333, 65] width 127 height 15
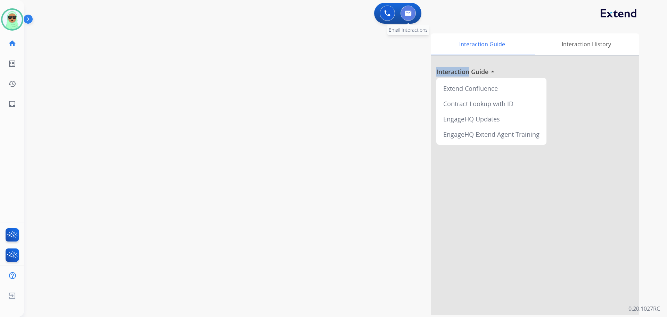
click at [403, 12] on button at bounding box center [408, 13] width 15 height 15
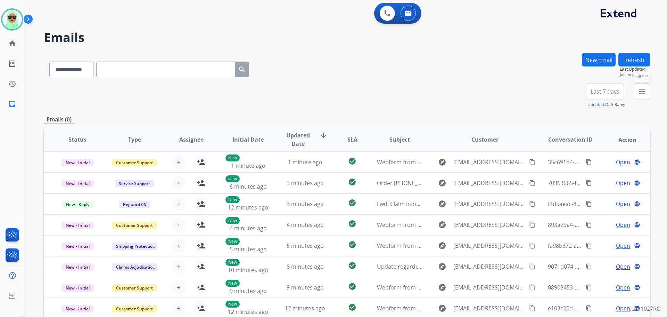
click at [640, 88] on mat-icon "menu" at bounding box center [642, 91] width 8 height 8
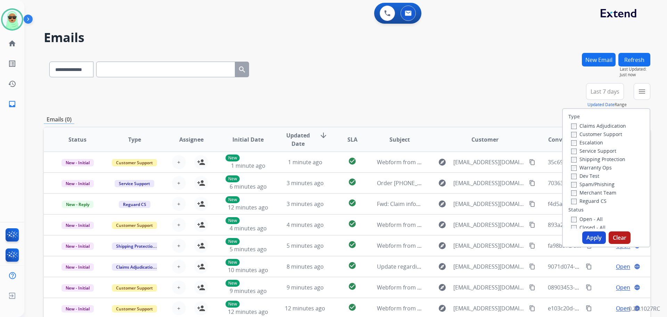
drag, startPoint x: 614, startPoint y: 134, endPoint x: 613, endPoint y: 151, distance: 16.7
click at [614, 135] on font "Customer Support" at bounding box center [601, 134] width 43 height 7
click at [613, 154] on div "Service Support" at bounding box center [599, 150] width 55 height 8
click at [610, 162] on div "Shipping Protection" at bounding box center [599, 159] width 55 height 8
click at [608, 157] on font "Shipping Protection" at bounding box center [603, 159] width 46 height 7
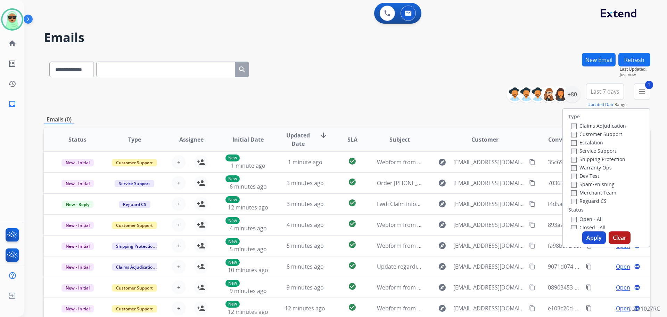
click at [588, 198] on font "Reguard CS" at bounding box center [593, 200] width 27 height 7
click at [591, 219] on font "Open - All" at bounding box center [591, 219] width 23 height 7
click at [594, 233] on font "Apply" at bounding box center [594, 237] width 15 height 8
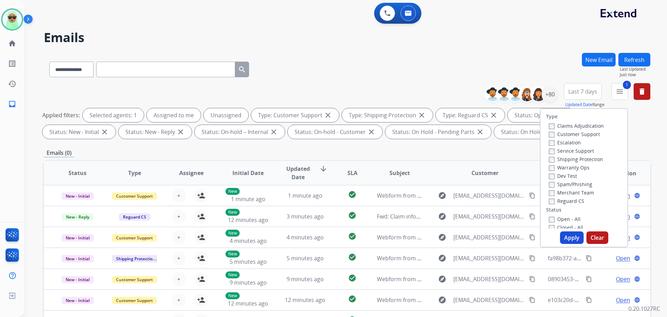
click at [561, 94] on div "**********" at bounding box center [570, 95] width 161 height 25
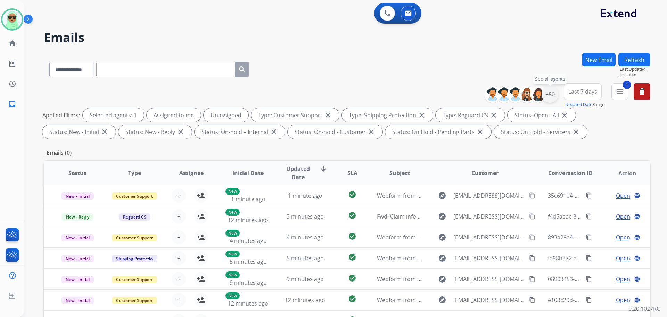
click at [553, 95] on font "+80" at bounding box center [550, 94] width 9 height 8
click at [556, 94] on div "+80" at bounding box center [550, 94] width 17 height 17
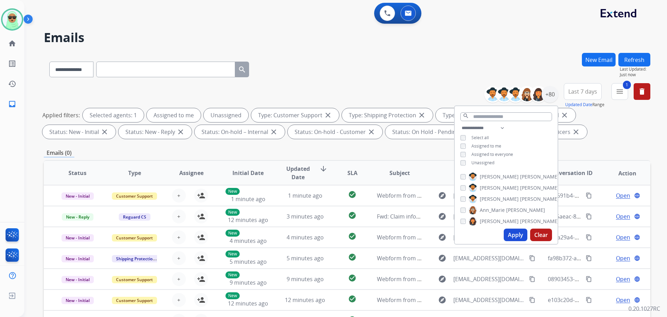
click at [488, 162] on font "Unassigned" at bounding box center [483, 163] width 23 height 6
click at [513, 231] on font "Apply" at bounding box center [515, 235] width 15 height 8
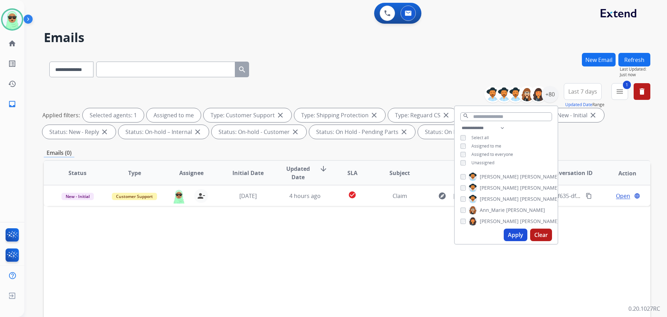
click at [596, 135] on div "Applied filters: Selected agents: 1 Assigned to me Type: Customer Support close…" at bounding box center [345, 123] width 607 height 31
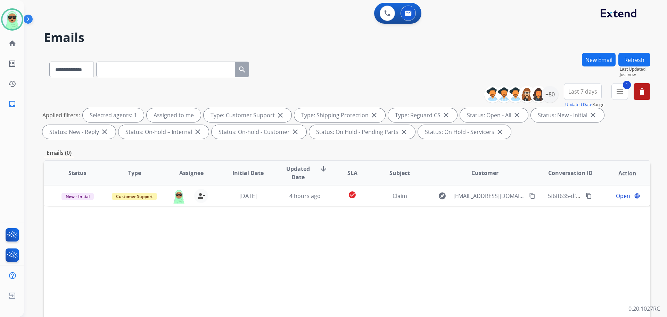
click at [597, 59] on font "New Email" at bounding box center [599, 60] width 27 height 8
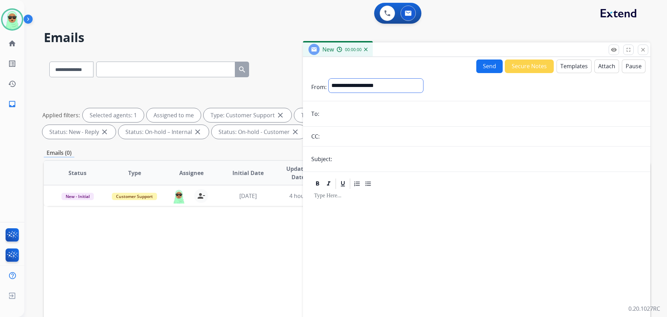
click at [364, 86] on select "**********" at bounding box center [376, 86] width 95 height 14
select select "**********"
click at [329, 79] on select "**********" at bounding box center [376, 86] width 95 height 14
click at [570, 69] on font "Templates" at bounding box center [574, 66] width 27 height 8
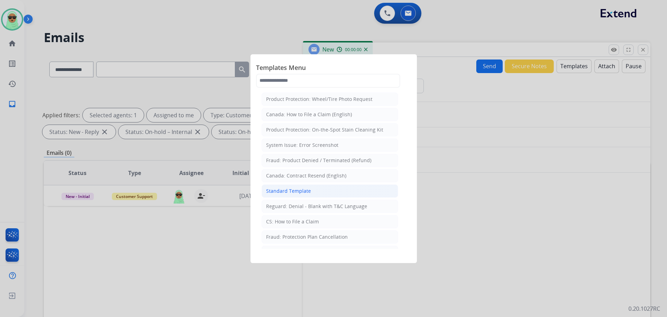
click at [327, 193] on li "Standard Template" at bounding box center [330, 190] width 137 height 13
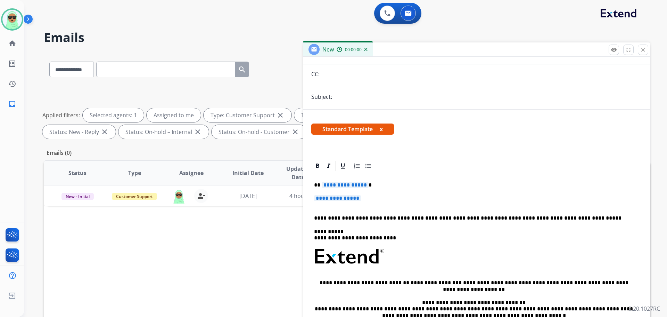
scroll to position [70, 0]
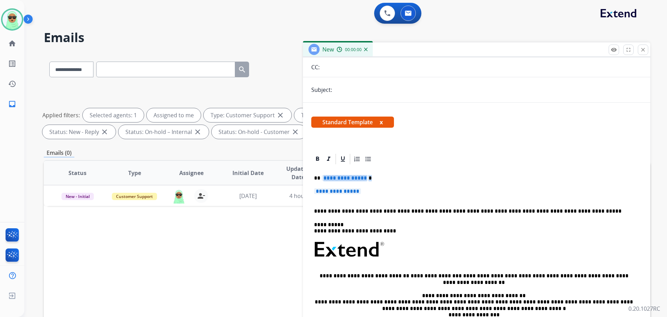
drag, startPoint x: 369, startPoint y: 191, endPoint x: 359, endPoint y: 184, distance: 11.6
click at [324, 177] on div "**********" at bounding box center [476, 265] width 331 height 201
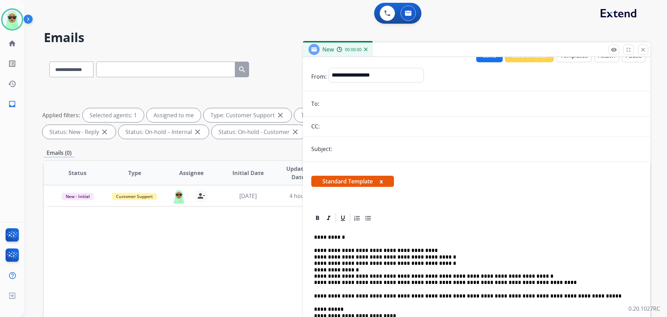
scroll to position [0, 0]
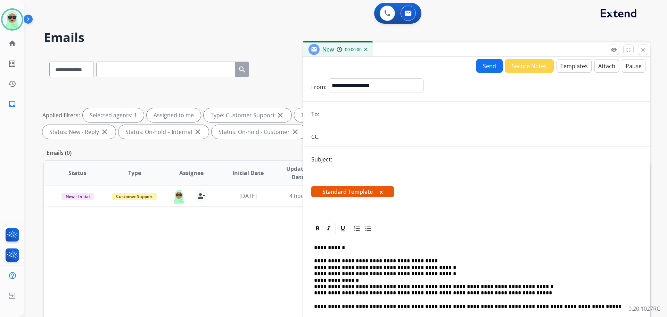
click at [487, 65] on font "Send" at bounding box center [489, 66] width 13 height 8
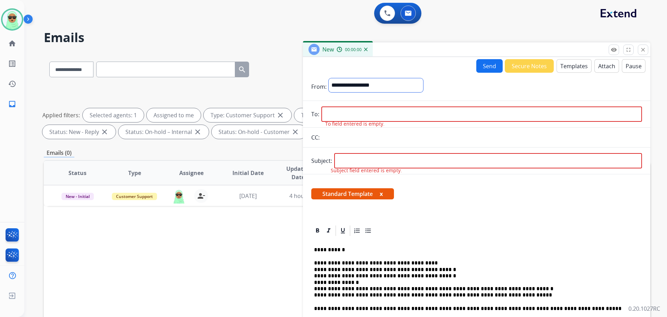
drag, startPoint x: 376, startPoint y: 92, endPoint x: 376, endPoint y: 96, distance: 3.8
click at [376, 96] on form "**********" at bounding box center [477, 270] width 348 height 395
click at [521, 113] on input "email" at bounding box center [482, 114] width 321 height 15
click at [369, 108] on input "email" at bounding box center [482, 114] width 321 height 15
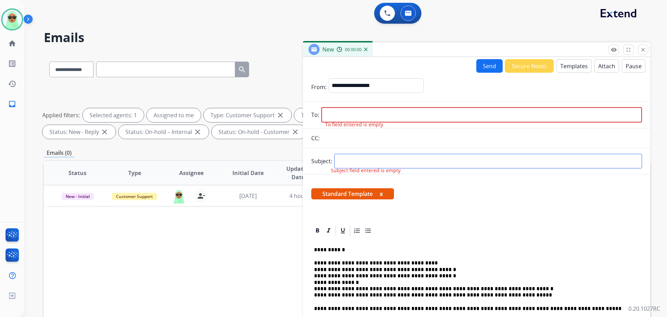
click at [351, 162] on input "text" at bounding box center [488, 161] width 308 height 15
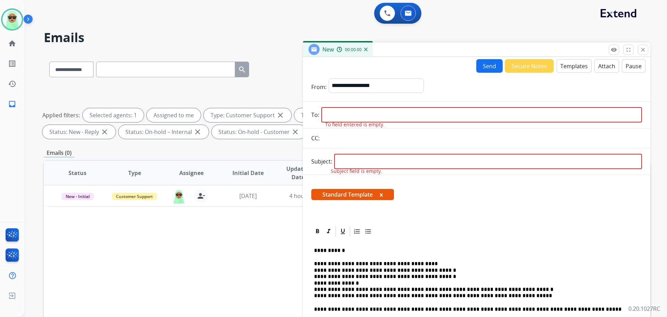
click at [332, 107] on input "email" at bounding box center [482, 114] width 321 height 15
paste input "**********"
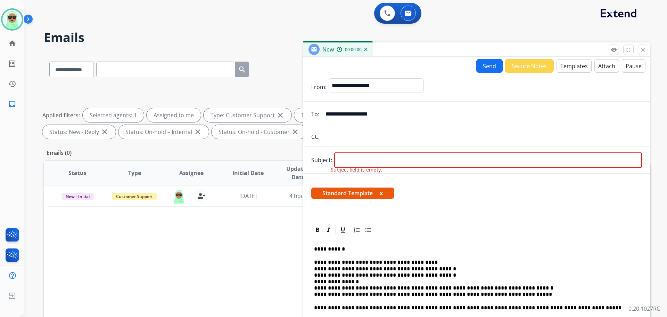
type input "**********"
drag, startPoint x: 372, startPoint y: 176, endPoint x: 371, endPoint y: 167, distance: 9.1
click at [372, 175] on div "**********" at bounding box center [477, 319] width 348 height 293
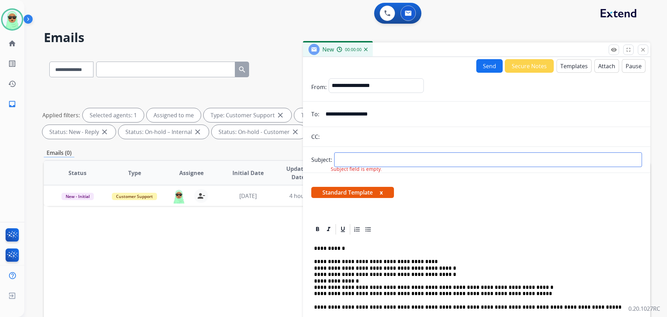
click at [371, 162] on input "text" at bounding box center [488, 159] width 308 height 15
type input "**********"
click at [489, 69] on font "Send" at bounding box center [489, 66] width 13 height 8
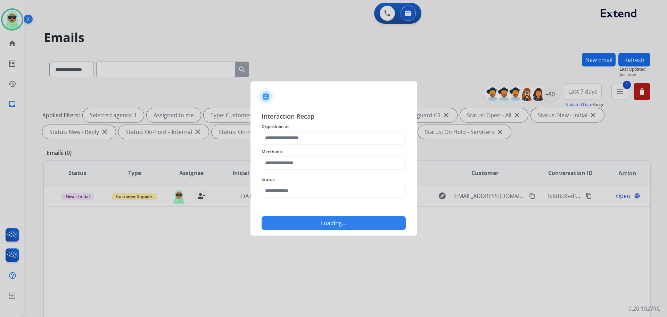
click at [299, 200] on div "Status" at bounding box center [334, 186] width 144 height 28
click at [299, 197] on input "text" at bounding box center [334, 191] width 144 height 14
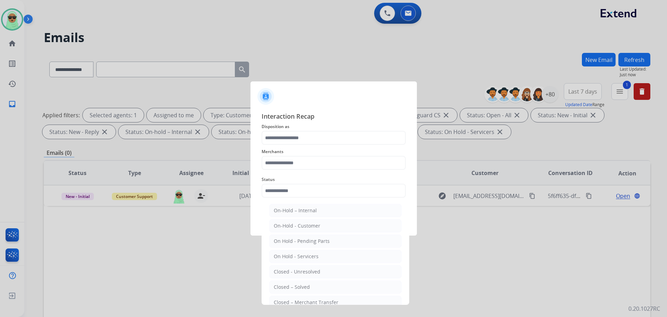
drag, startPoint x: 314, startPoint y: 287, endPoint x: 333, endPoint y: 225, distance: 65.0
click at [314, 284] on li "Closed – Solved" at bounding box center [335, 286] width 132 height 13
type input "**********"
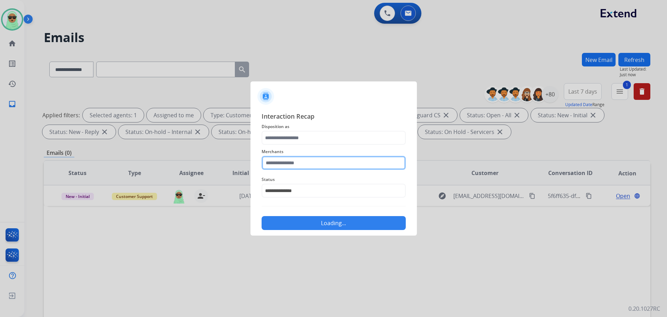
click at [323, 160] on input "text" at bounding box center [334, 163] width 144 height 14
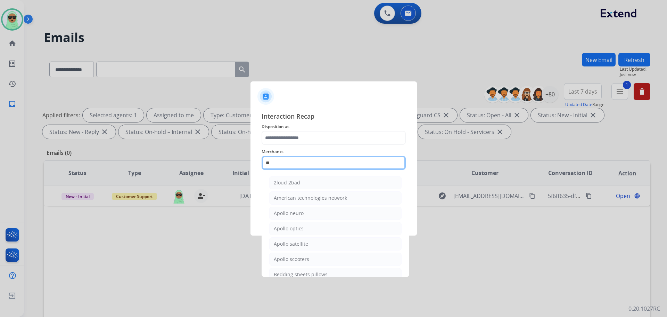
type input "*"
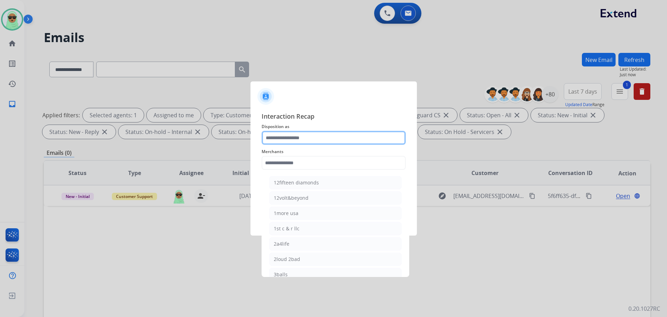
click at [306, 137] on input "text" at bounding box center [334, 138] width 144 height 14
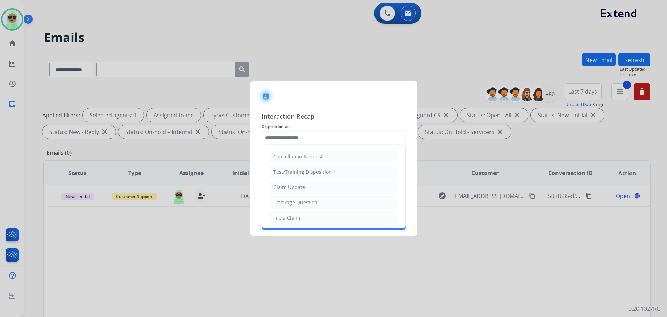
click at [302, 185] on font "Claim Update" at bounding box center [290, 187] width 32 height 7
type input "**********"
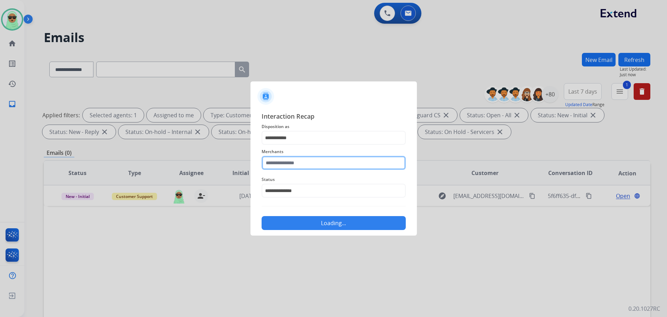
click at [314, 165] on input "text" at bounding box center [334, 163] width 144 height 14
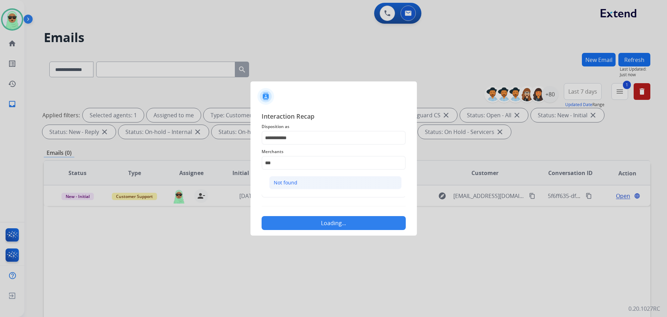
drag, startPoint x: 308, startPoint y: 184, endPoint x: 326, endPoint y: 220, distance: 40.7
click at [308, 183] on li "Not found" at bounding box center [335, 182] width 132 height 13
type input "*********"
click at [331, 231] on div "**********" at bounding box center [334, 171] width 167 height 130
click at [328, 218] on button "Loading..." at bounding box center [334, 223] width 144 height 14
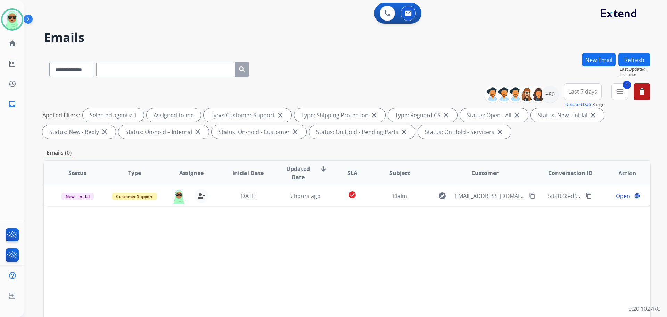
click at [551, 18] on div "0 Voice Interactions 0 Email Interactions" at bounding box center [342, 14] width 618 height 22
click at [642, 59] on font "Refresh" at bounding box center [635, 60] width 20 height 8
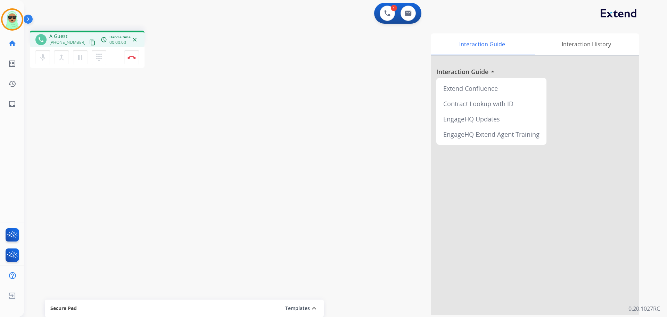
click at [89, 43] on mat-icon "content_copy" at bounding box center [92, 42] width 6 height 6
click at [131, 58] on img at bounding box center [132, 57] width 8 height 3
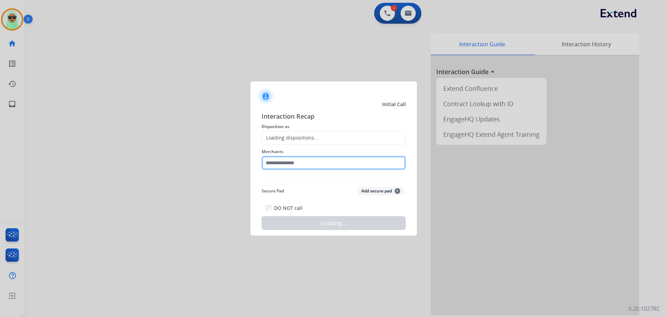
click at [303, 162] on input "text" at bounding box center [334, 163] width 144 height 14
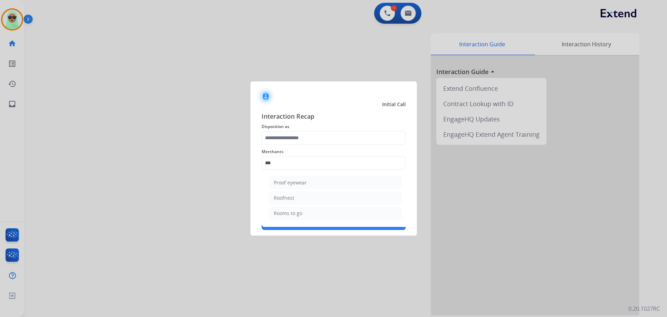
drag, startPoint x: 329, startPoint y: 215, endPoint x: 302, endPoint y: 154, distance: 66.5
click at [327, 213] on li "Rooms to go" at bounding box center [335, 213] width 132 height 13
type input "**********"
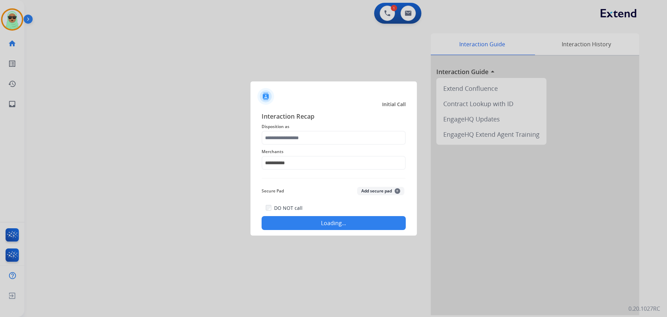
click at [298, 144] on div "**********" at bounding box center [334, 170] width 144 height 119
click at [292, 129] on span "Disposition as" at bounding box center [334, 126] width 144 height 8
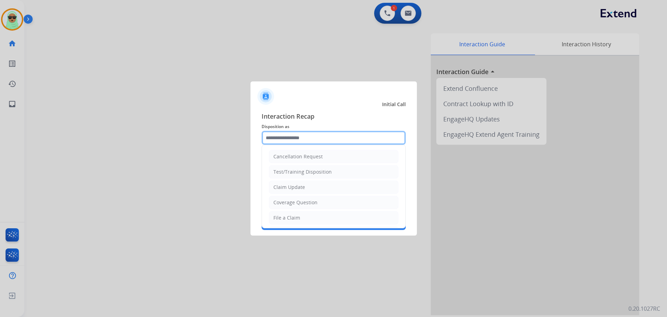
click at [292, 140] on input "text" at bounding box center [334, 138] width 144 height 14
click at [302, 199] on font "Coverage Question" at bounding box center [296, 202] width 44 height 7
type input "**********"
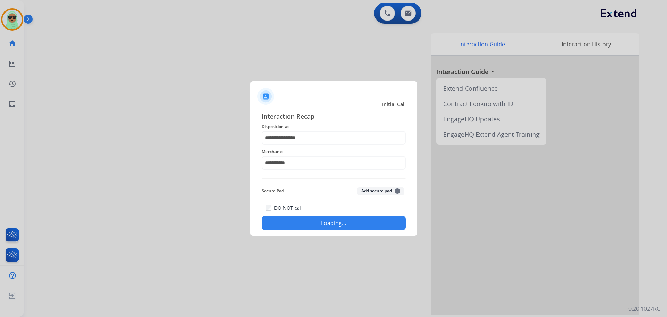
click at [323, 222] on font "Loading..." at bounding box center [333, 223] width 25 height 8
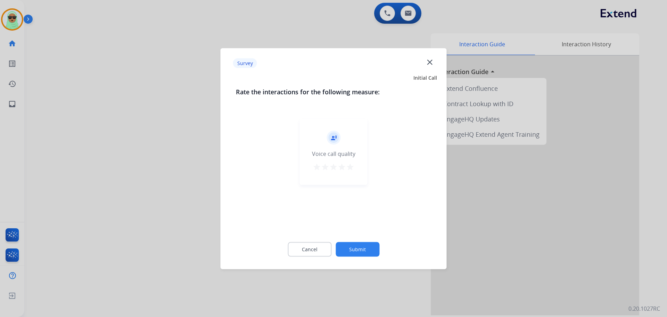
click at [358, 253] on button "Submit" at bounding box center [358, 249] width 44 height 15
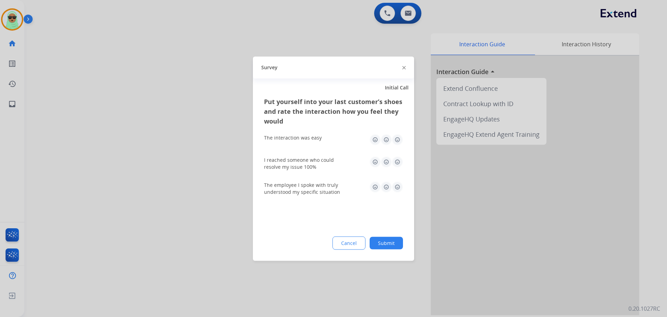
click at [379, 242] on button "Submit" at bounding box center [386, 242] width 33 height 13
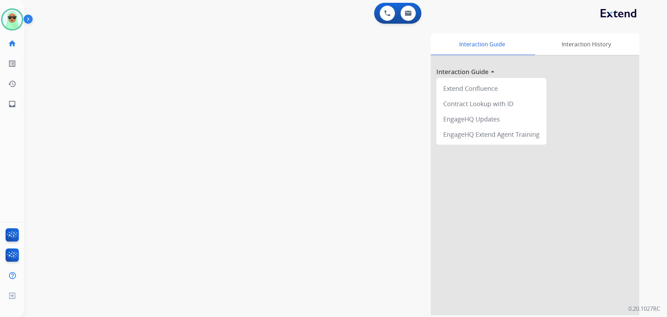
drag, startPoint x: 79, startPoint y: 153, endPoint x: 79, endPoint y: 146, distance: 7.0
click at [79, 146] on div "swap_horiz Break voice bridge close_fullscreen Connect 3-Way Call merge_type Se…" at bounding box center [337, 170] width 626 height 290
click at [18, 29] on div at bounding box center [12, 19] width 22 height 22
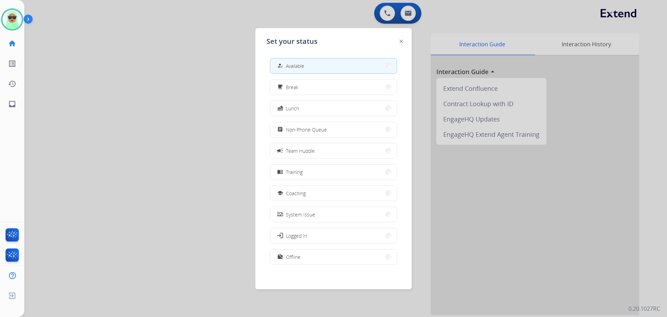
click at [318, 131] on span "Non-Phone Queue" at bounding box center [306, 129] width 41 height 7
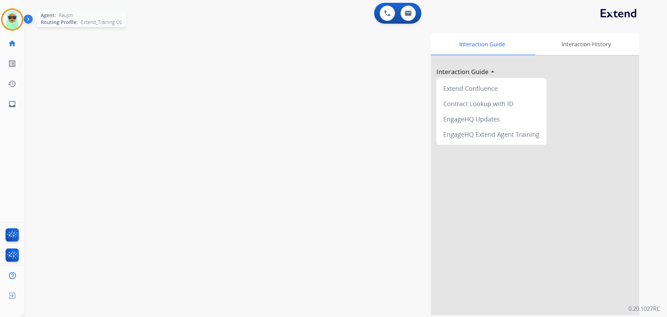
click at [13, 19] on img at bounding box center [11, 19] width 19 height 19
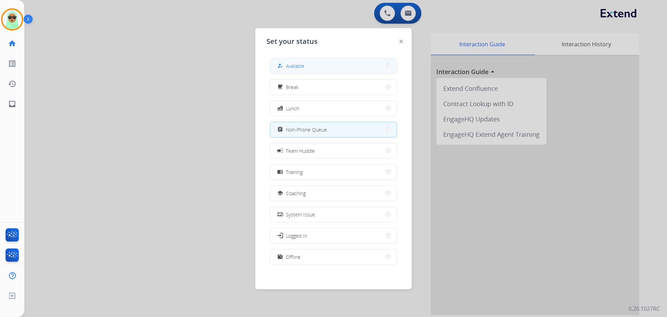
click at [330, 65] on button "how_to_reg Available" at bounding box center [333, 65] width 127 height 15
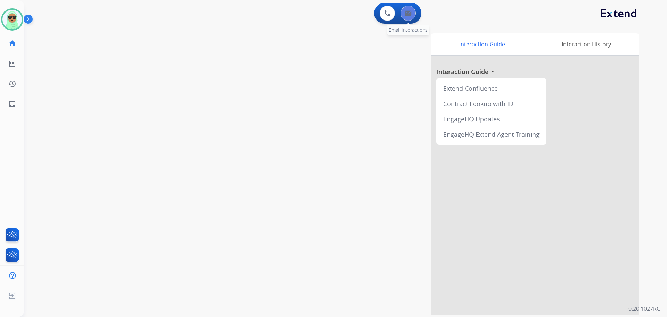
click at [412, 18] on div "0 Voice Interactions 0 Email Interactions" at bounding box center [397, 13] width 47 height 21
click at [412, 18] on button at bounding box center [408, 13] width 15 height 15
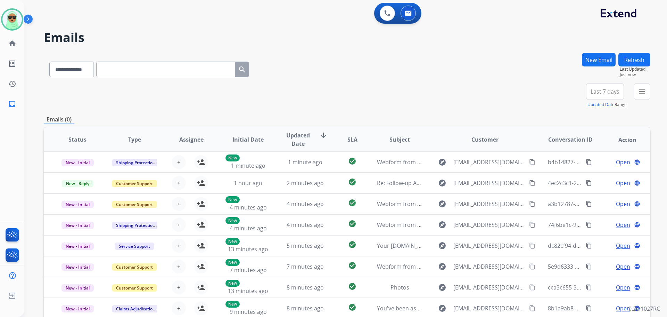
click at [582, 58] on div "New Email" at bounding box center [599, 68] width 34 height 30
click at [589, 59] on font "New Email" at bounding box center [599, 60] width 27 height 8
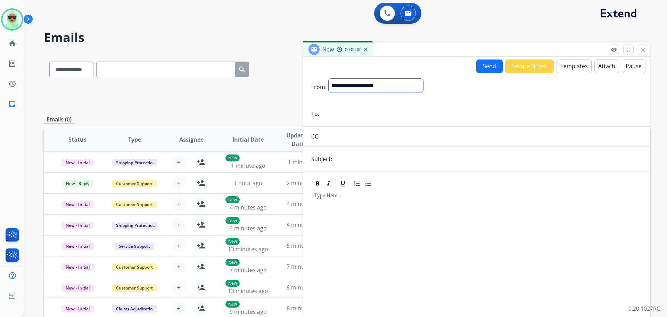
click at [361, 92] on select "**********" at bounding box center [376, 86] width 95 height 14
select select "**********"
click at [329, 79] on select "**********" at bounding box center [376, 86] width 95 height 14
drag, startPoint x: 364, startPoint y: 122, endPoint x: 361, endPoint y: 119, distance: 4.5
click at [364, 122] on form "**********" at bounding box center [477, 193] width 348 height 241
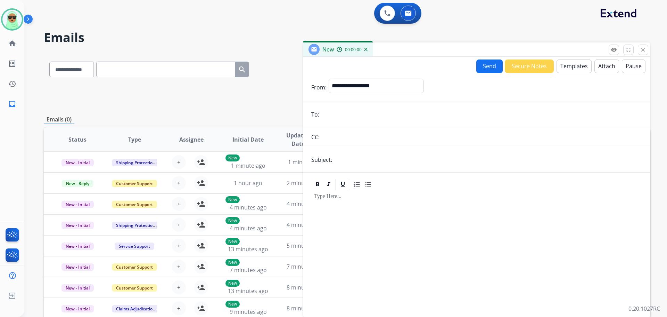
click at [361, 117] on input "email" at bounding box center [482, 114] width 321 height 14
paste input "**********"
type input "**********"
click at [551, 63] on div "Send Secure Notes Templates Attach Pause" at bounding box center [561, 66] width 169 height 14
click at [566, 65] on font "Templates" at bounding box center [574, 66] width 27 height 8
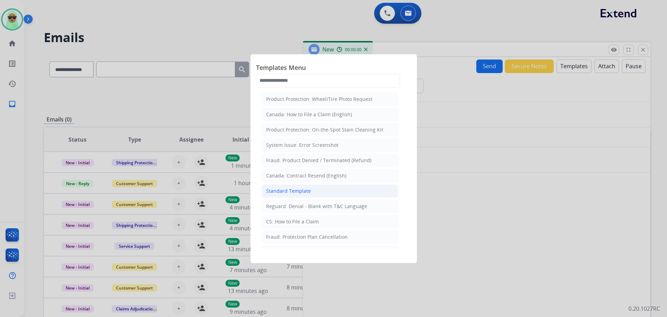
click at [324, 192] on li "Standard Template" at bounding box center [330, 190] width 137 height 13
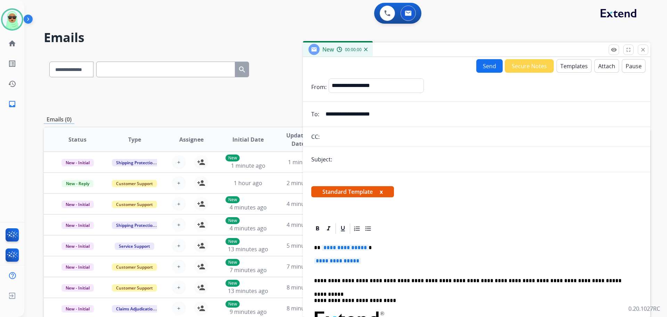
drag, startPoint x: 346, startPoint y: 158, endPoint x: 349, endPoint y: 159, distance: 3.5
click at [346, 158] on input "text" at bounding box center [488, 159] width 308 height 14
type input "**********"
drag, startPoint x: 340, startPoint y: 264, endPoint x: 345, endPoint y: 258, distance: 8.4
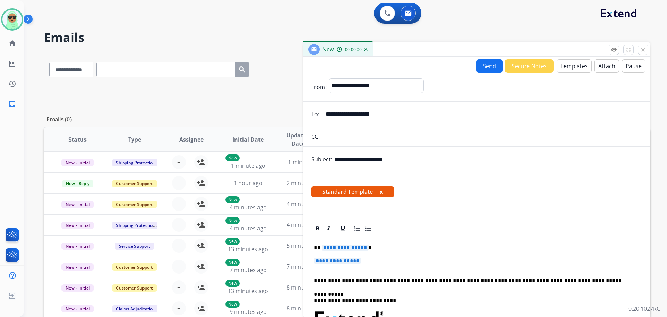
drag, startPoint x: 377, startPoint y: 261, endPoint x: 324, endPoint y: 254, distance: 53.3
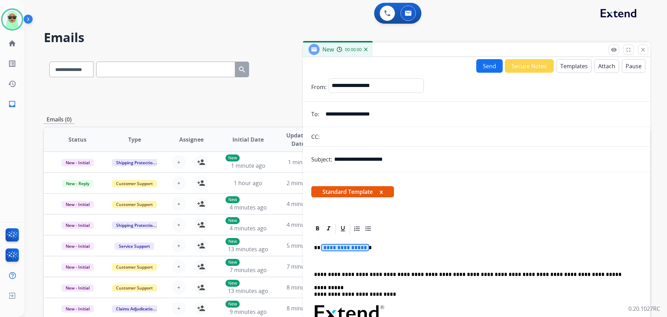
click at [344, 247] on span "**********" at bounding box center [345, 247] width 47 height 6
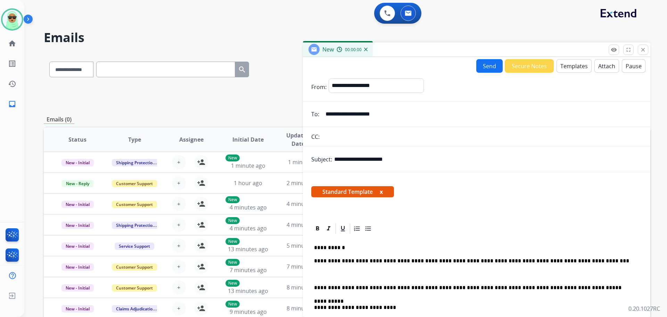
click at [485, 62] on button "Send" at bounding box center [490, 66] width 26 height 14
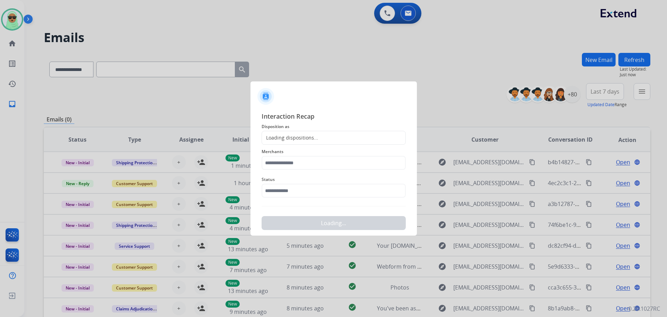
click at [326, 142] on div "Loading dispositions..." at bounding box center [334, 138] width 144 height 14
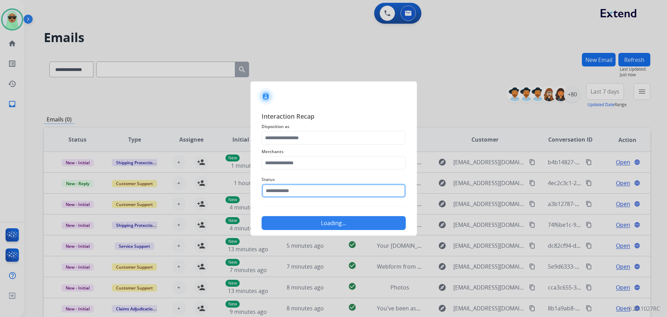
drag, startPoint x: 290, startPoint y: 197, endPoint x: 292, endPoint y: 194, distance: 4.4
click at [291, 196] on input "text" at bounding box center [334, 191] width 144 height 14
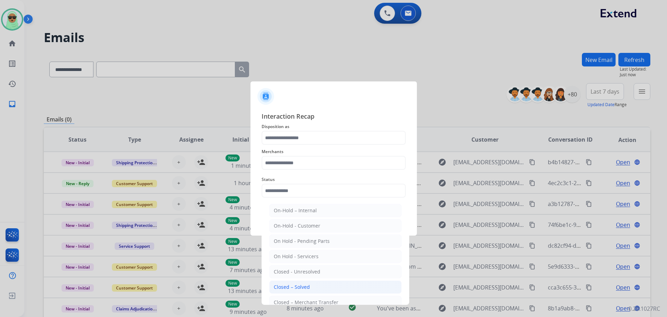
drag, startPoint x: 293, startPoint y: 282, endPoint x: 305, endPoint y: 229, distance: 54.1
click at [293, 281] on li "Closed – Solved" at bounding box center [335, 286] width 132 height 13
type input "**********"
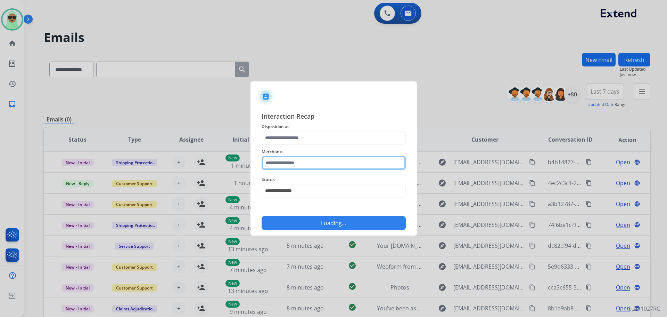
click at [309, 164] on input "text" at bounding box center [334, 163] width 144 height 14
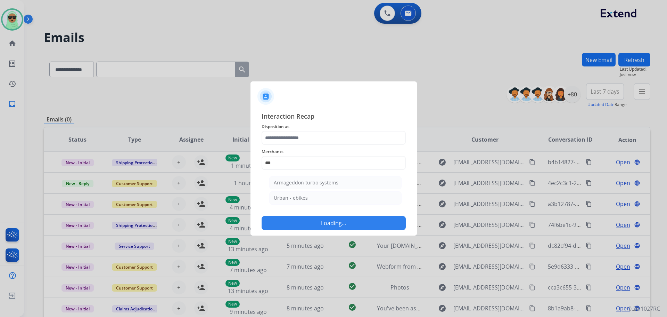
drag, startPoint x: 297, startPoint y: 200, endPoint x: 307, endPoint y: 181, distance: 21.6
click at [298, 199] on font "Urban - ebikes" at bounding box center [291, 197] width 34 height 7
type input "**********"
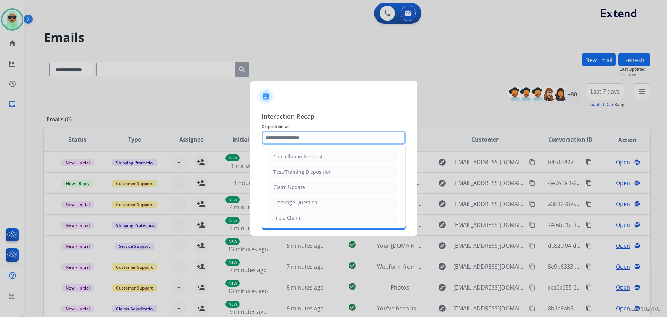
click at [316, 137] on input "text" at bounding box center [334, 138] width 144 height 14
click at [298, 184] on font "Claim Update" at bounding box center [290, 187] width 32 height 7
type input "**********"
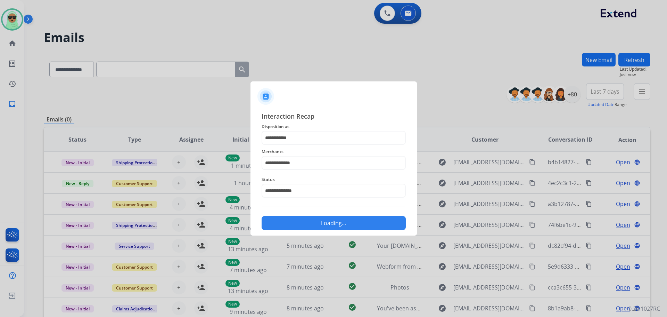
click at [313, 213] on div "Loading..." at bounding box center [334, 221] width 144 height 18
click at [315, 221] on button "Loading..." at bounding box center [334, 223] width 144 height 14
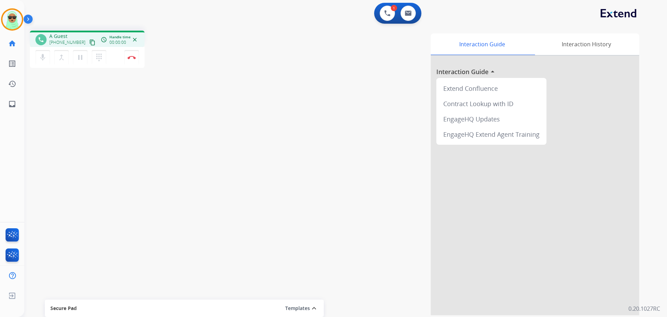
click at [89, 41] on mat-icon "content_copy" at bounding box center [92, 42] width 6 height 6
click at [137, 58] on button "Disconnect" at bounding box center [131, 57] width 15 height 15
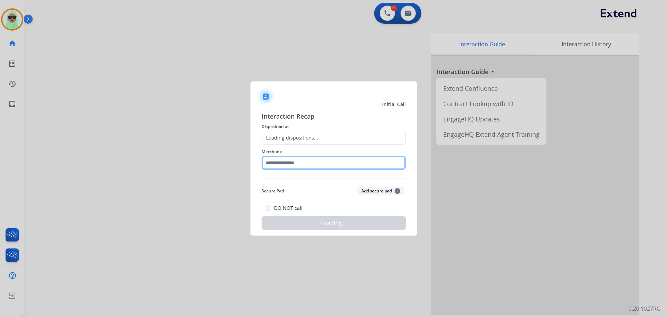
click at [301, 158] on input "text" at bounding box center [334, 163] width 144 height 14
click at [301, 159] on input "text" at bounding box center [334, 163] width 144 height 14
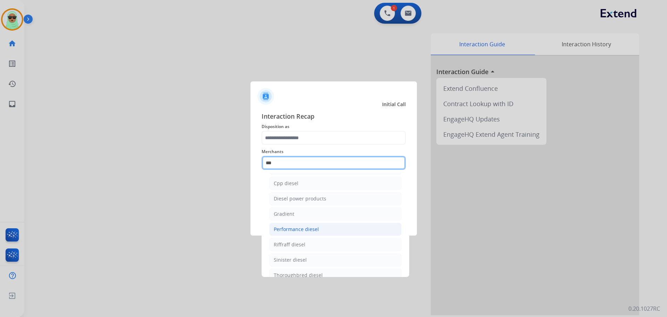
scroll to position [26, 0]
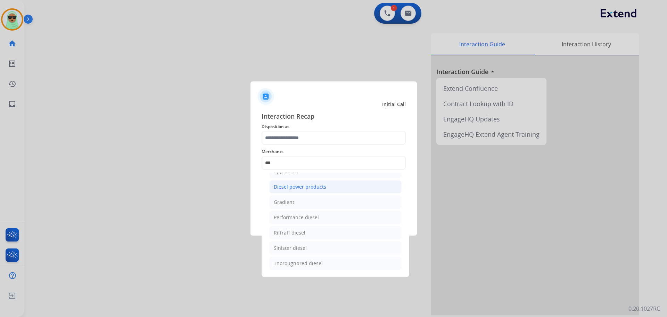
click at [327, 187] on li "Diesel power products" at bounding box center [335, 186] width 132 height 13
type input "**********"
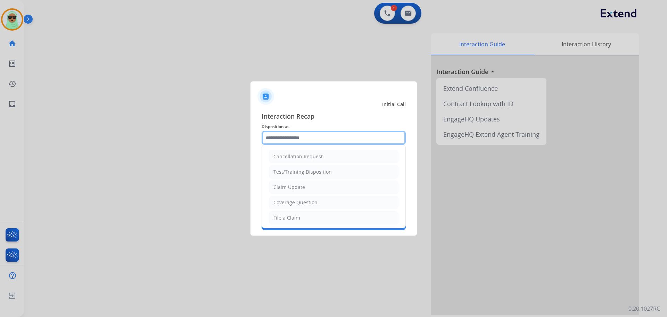
click at [326, 143] on input "text" at bounding box center [334, 138] width 144 height 14
click at [301, 189] on font "Claim Update" at bounding box center [290, 187] width 32 height 7
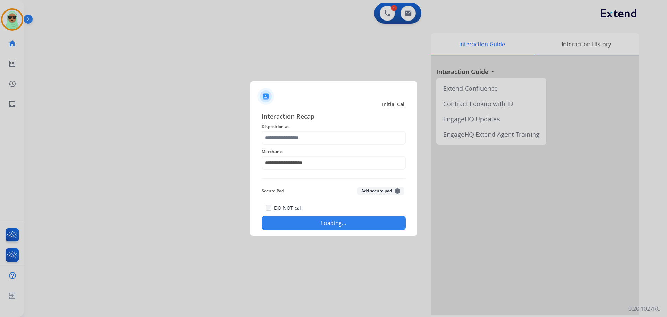
type input "**********"
click at [312, 221] on button "Loading..." at bounding box center [334, 223] width 144 height 14
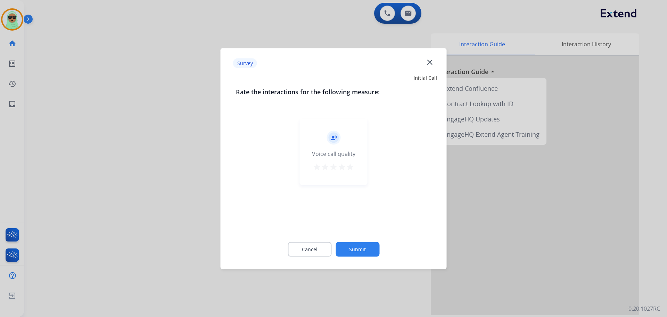
click at [361, 257] on div "Cancel Submit" at bounding box center [334, 248] width 196 height 31
click at [363, 251] on button "Submit" at bounding box center [358, 249] width 44 height 15
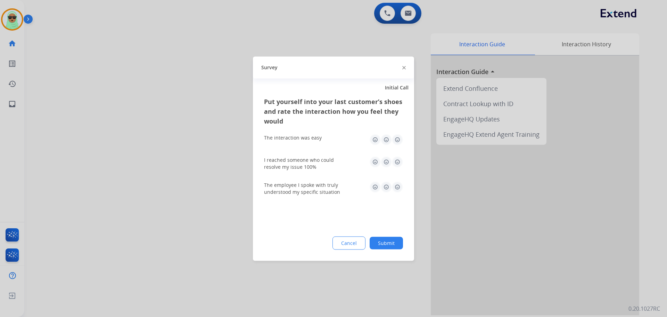
drag, startPoint x: 366, startPoint y: 249, endPoint x: 370, endPoint y: 247, distance: 4.2
click at [369, 247] on div "Cancel Submit" at bounding box center [333, 242] width 139 height 13
click at [378, 240] on button "Submit" at bounding box center [386, 242] width 33 height 13
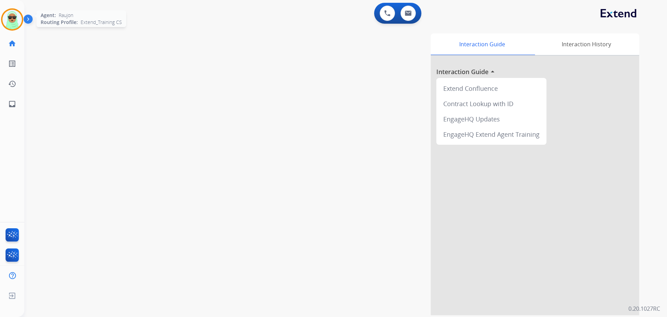
click at [9, 21] on img at bounding box center [11, 19] width 19 height 19
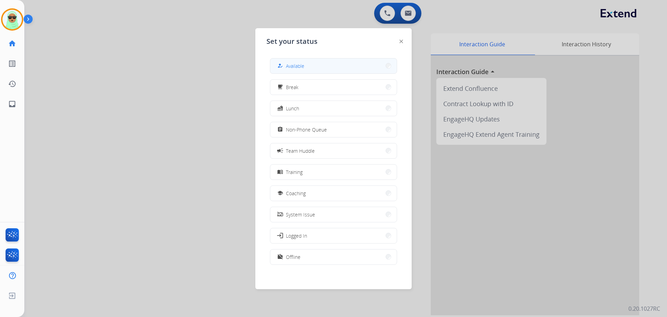
click at [350, 66] on button "how_to_reg Available" at bounding box center [333, 65] width 127 height 15
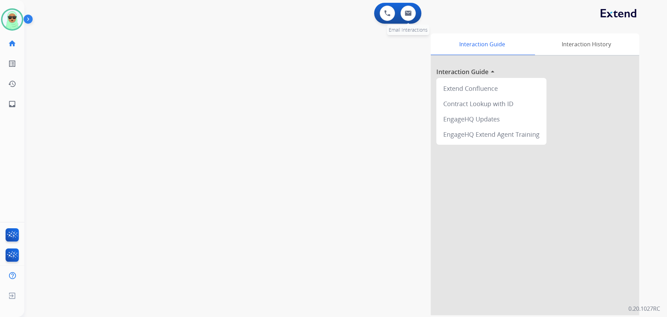
click at [418, 15] on div "0 Email Interactions" at bounding box center [408, 13] width 21 height 15
click at [415, 17] on div "0 Email Interactions" at bounding box center [408, 13] width 21 height 15
click at [412, 18] on button at bounding box center [408, 13] width 15 height 15
select select "**********"
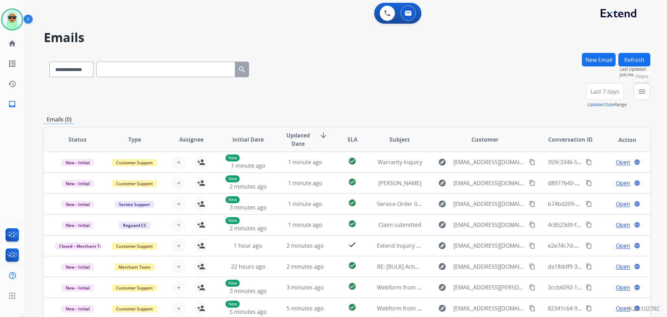
click at [640, 96] on button "menu Filters" at bounding box center [642, 91] width 17 height 17
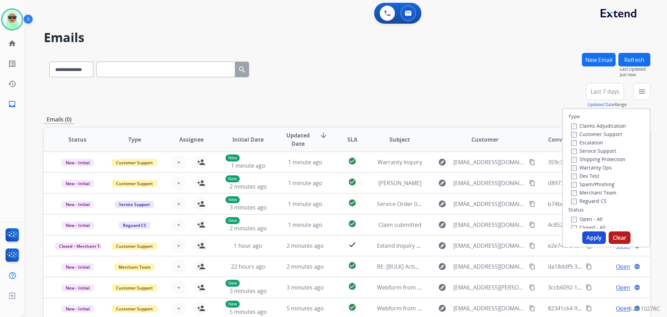
click at [615, 133] on font "Customer Support" at bounding box center [601, 134] width 43 height 7
click at [608, 157] on font "Shipping Protection" at bounding box center [603, 159] width 46 height 7
click at [591, 203] on font "Reguard CS" at bounding box center [593, 200] width 27 height 7
click at [592, 220] on font "Open - All" at bounding box center [591, 219] width 23 height 7
click at [591, 233] on button "Apply" at bounding box center [595, 237] width 24 height 13
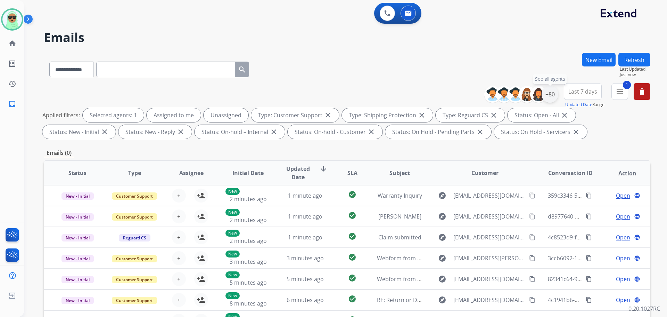
click at [553, 98] on font "+80" at bounding box center [550, 94] width 9 height 8
click at [557, 95] on div "+80" at bounding box center [550, 94] width 17 height 17
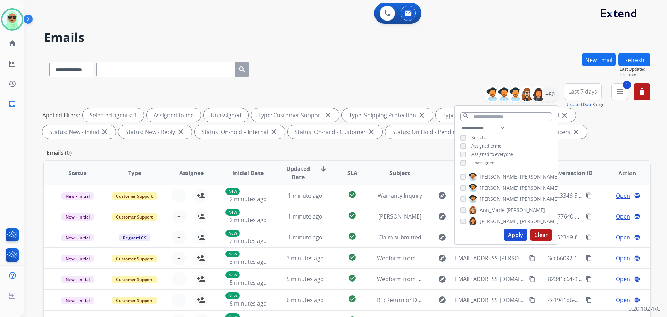
click at [483, 160] on font "Unassigned" at bounding box center [483, 163] width 23 height 6
click at [517, 237] on font "Apply" at bounding box center [515, 235] width 15 height 8
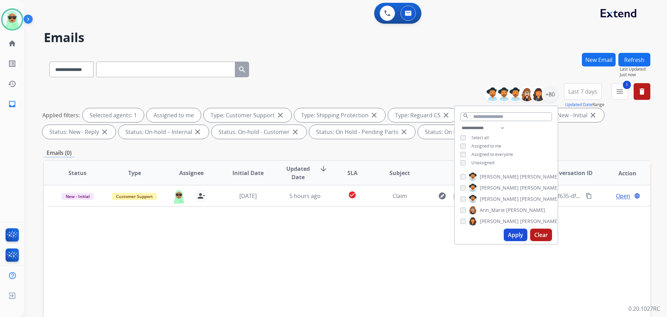
click at [323, 269] on div "Status Type Assignee Initial Date Updated Date arrow_downward SLA Subject Custo…" at bounding box center [347, 276] width 607 height 233
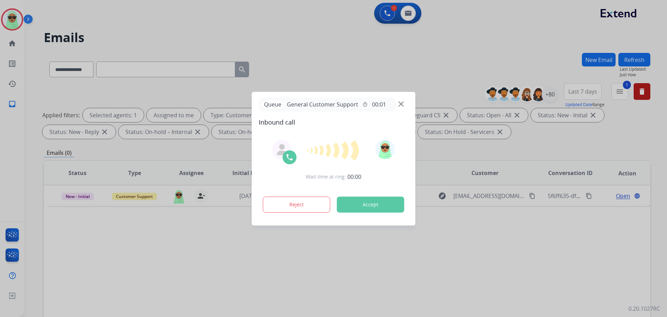
click at [64, 43] on div at bounding box center [333, 158] width 667 height 317
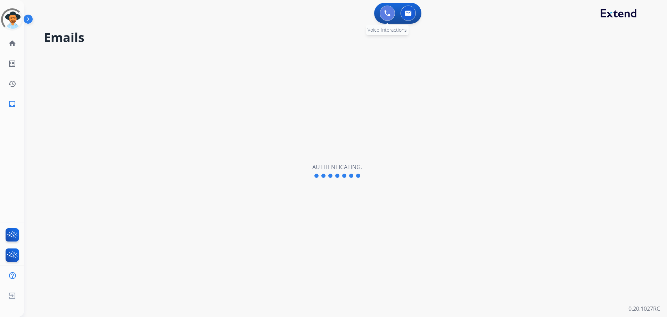
click at [380, 11] on button at bounding box center [387, 13] width 15 height 15
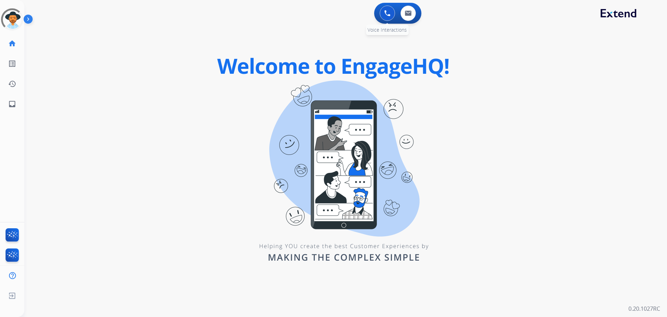
click at [388, 15] on img at bounding box center [387, 13] width 6 height 6
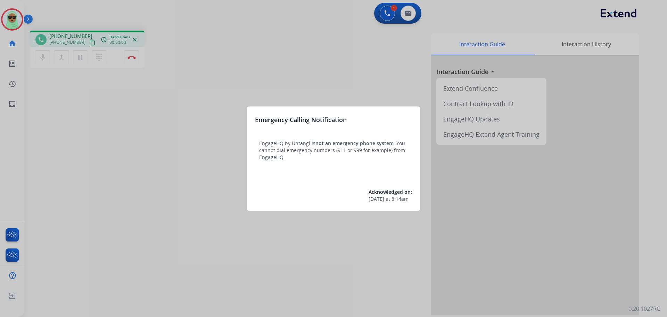
click at [353, 80] on div at bounding box center [333, 158] width 667 height 317
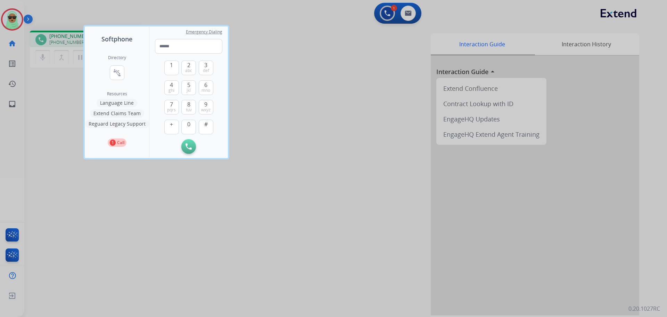
drag, startPoint x: 382, startPoint y: 17, endPoint x: 369, endPoint y: 22, distance: 14.2
click at [382, 17] on div at bounding box center [333, 158] width 667 height 317
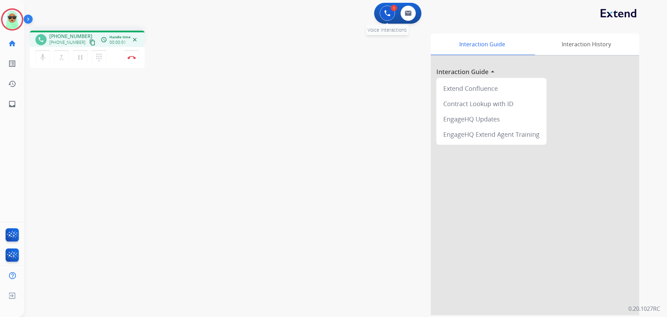
drag, startPoint x: 384, startPoint y: 4, endPoint x: 389, endPoint y: 14, distance: 11.5
click at [384, 5] on div "1 Voice Interactions 0 Email Interactions" at bounding box center [397, 13] width 47 height 21
click at [389, 14] on img at bounding box center [387, 13] width 6 height 6
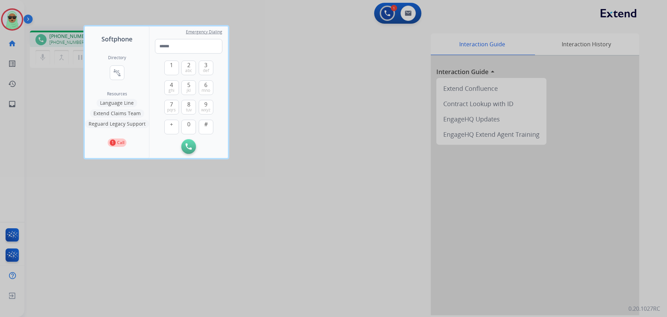
click at [127, 122] on button "Reguard Legacy Support" at bounding box center [117, 124] width 64 height 8
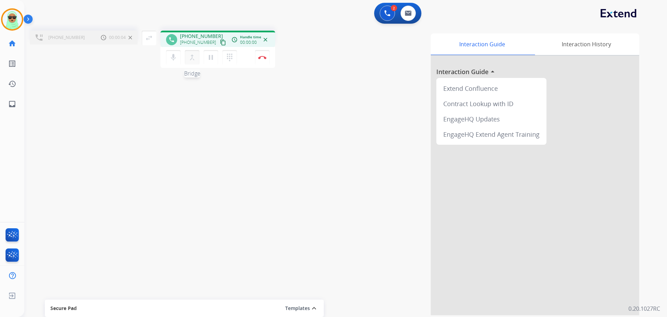
click at [185, 54] on div "merge_type Bridge" at bounding box center [194, 57] width 19 height 15
drag, startPoint x: 191, startPoint y: 58, endPoint x: 177, endPoint y: 54, distance: 14.9
click at [192, 58] on mat-icon "merge_type" at bounding box center [192, 57] width 8 height 8
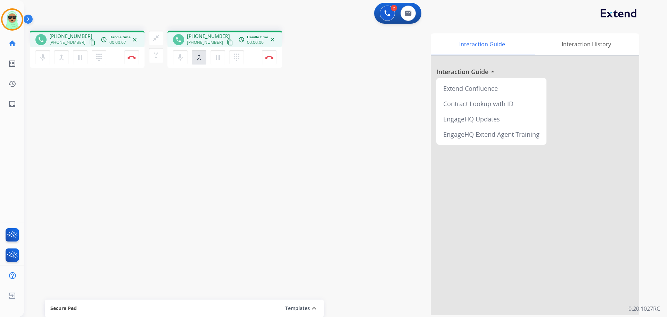
click at [146, 34] on div "close_fullscreen Connect 3-Way Call merge_type Separate 3-Way Call" at bounding box center [156, 47] width 23 height 32
click at [157, 49] on span "Connect 3-Way Call" at bounding box center [156, 54] width 46 height 10
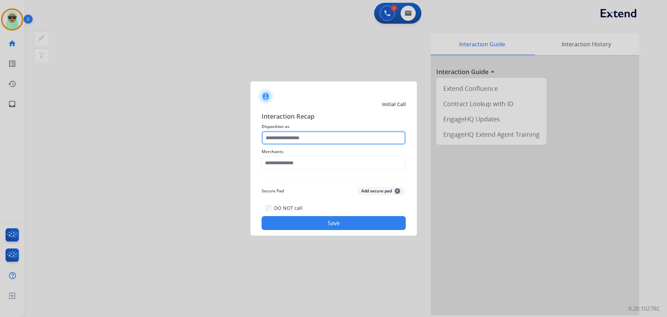
drag, startPoint x: 313, startPoint y: 141, endPoint x: 316, endPoint y: 138, distance: 4.2
click at [314, 140] on input "text" at bounding box center [334, 138] width 144 height 14
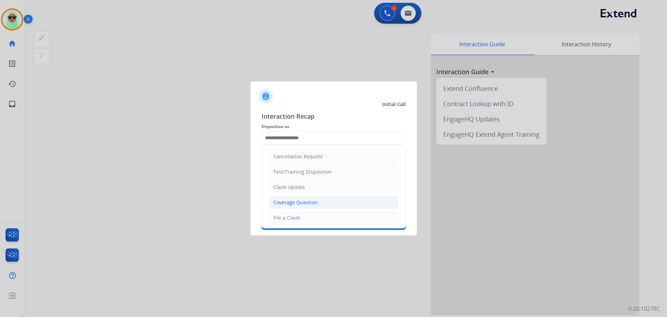
click at [308, 204] on div "Coverage Question" at bounding box center [296, 202] width 44 height 7
type input "**********"
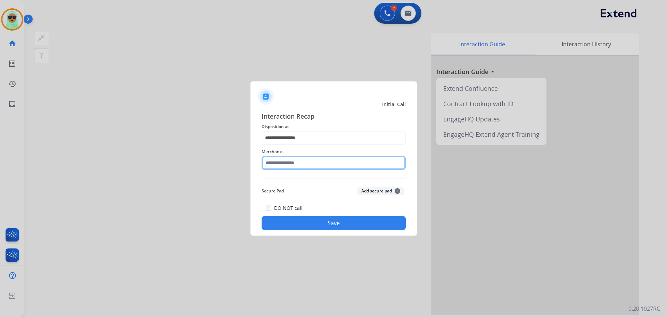
click at [310, 165] on input "text" at bounding box center [334, 163] width 144 height 14
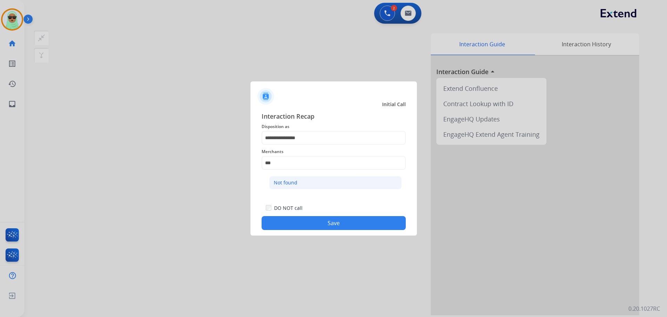
click at [297, 180] on div "Not found" at bounding box center [286, 182] width 24 height 7
type input "*********"
drag, startPoint x: 325, startPoint y: 232, endPoint x: 324, endPoint y: 228, distance: 4.0
click at [325, 232] on div "**********" at bounding box center [334, 171] width 167 height 130
click at [325, 226] on button "Save" at bounding box center [334, 223] width 144 height 14
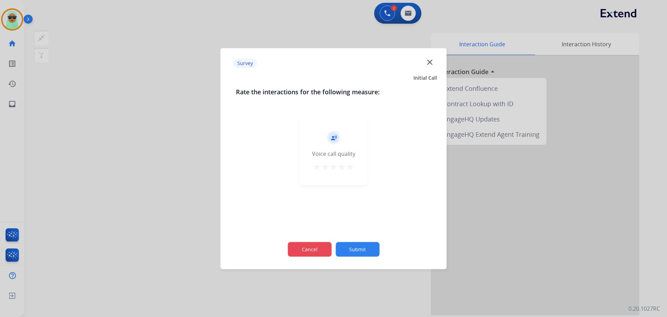
click at [321, 248] on button "Cancel" at bounding box center [310, 249] width 44 height 15
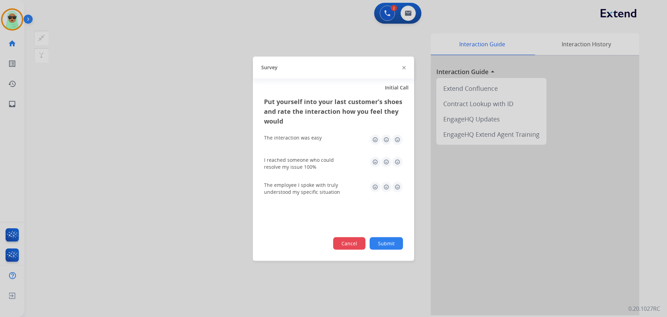
click at [350, 247] on button "Cancel" at bounding box center [349, 243] width 32 height 13
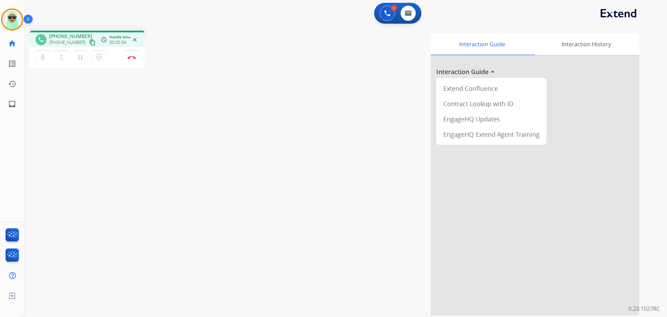
click at [88, 39] on button "content_copy" at bounding box center [92, 42] width 8 height 8
click at [374, 13] on div "1 Voice Interactions 0 Email Interactions" at bounding box center [397, 13] width 47 height 21
click at [380, 13] on div "1 Voice Interactions" at bounding box center [387, 13] width 21 height 15
click at [380, 12] on div "1 Voice Interactions" at bounding box center [387, 13] width 21 height 15
click at [382, 12] on button at bounding box center [387, 13] width 15 height 15
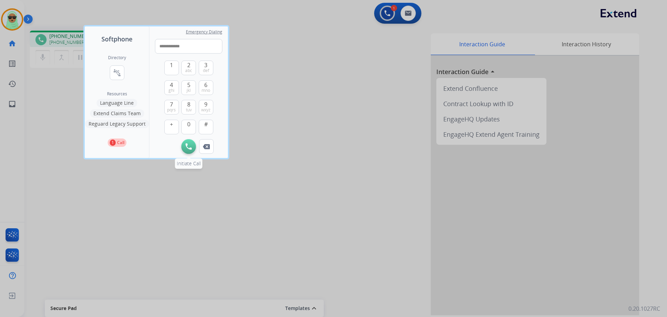
type input "**********"
click at [191, 143] on button "Initiate Call" at bounding box center [188, 146] width 15 height 15
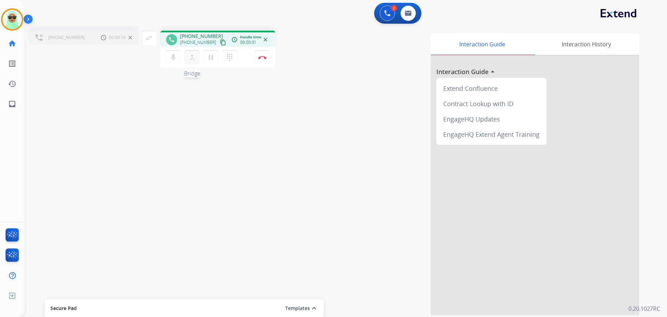
click at [193, 56] on mat-icon "merge_type" at bounding box center [192, 57] width 8 height 8
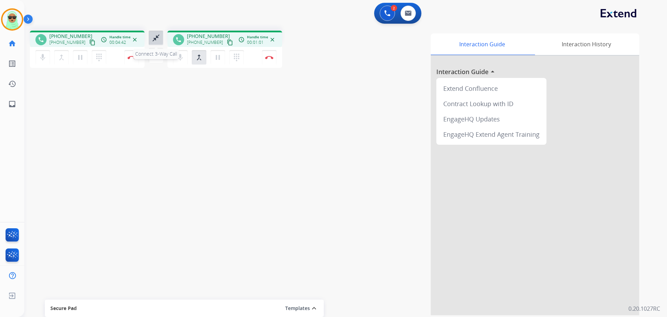
click at [159, 34] on mat-icon "close_fullscreen" at bounding box center [156, 38] width 8 height 8
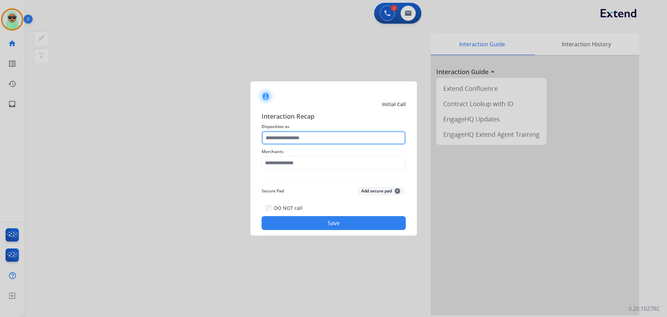
click at [358, 140] on input "text" at bounding box center [334, 138] width 144 height 14
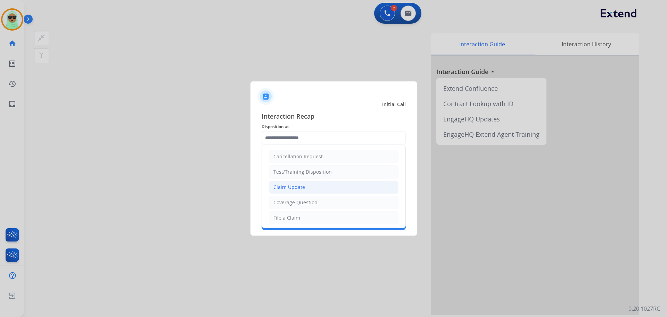
drag, startPoint x: 319, startPoint y: 194, endPoint x: 316, endPoint y: 188, distance: 6.7
click at [319, 194] on ul "Cancellation Request Test/Training Disposition Claim Update Coverage Question F…" at bounding box center [334, 240] width 144 height 191
click at [308, 170] on div "Test/Training Disposition" at bounding box center [303, 171] width 58 height 7
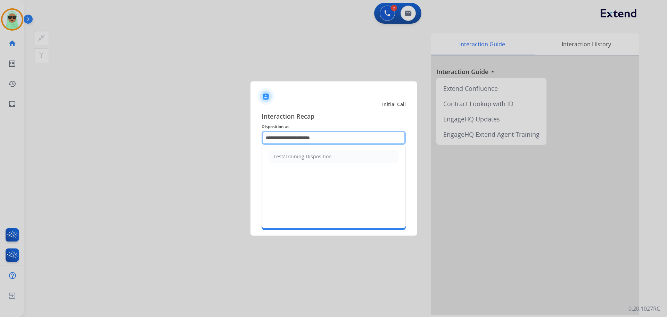
click at [326, 135] on input "**********" at bounding box center [334, 138] width 144 height 14
type input "*"
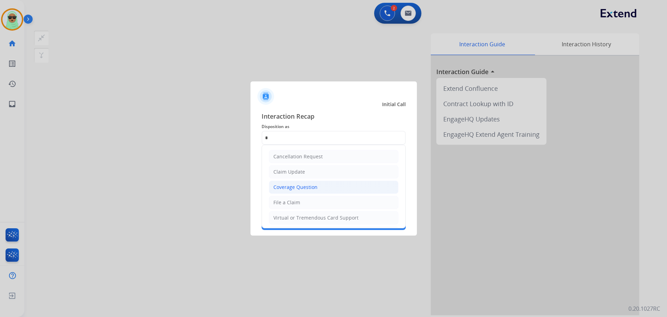
click at [282, 185] on div "Coverage Question" at bounding box center [296, 187] width 44 height 7
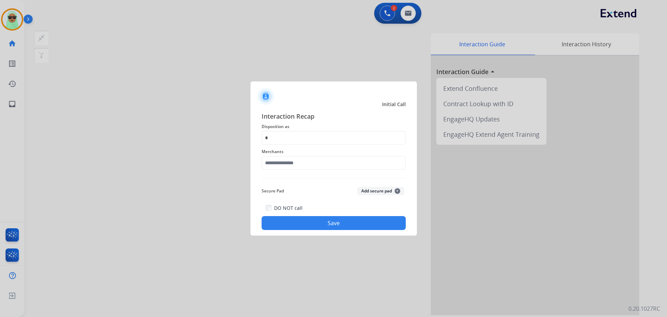
type input "**********"
click at [301, 166] on input "text" at bounding box center [334, 163] width 144 height 14
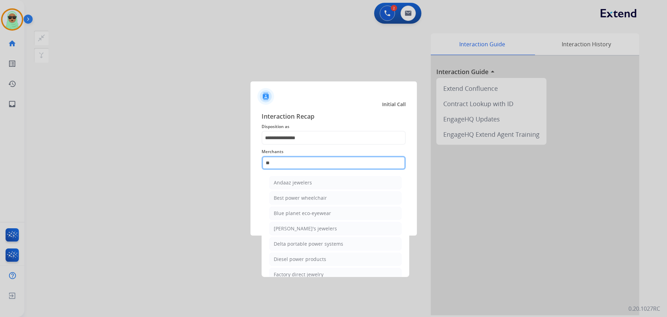
type input "*"
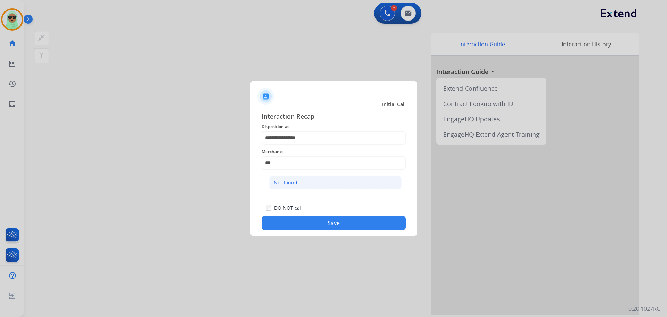
click at [289, 184] on div "Not found" at bounding box center [286, 182] width 24 height 7
type input "*********"
click at [335, 220] on button "Save" at bounding box center [334, 223] width 144 height 14
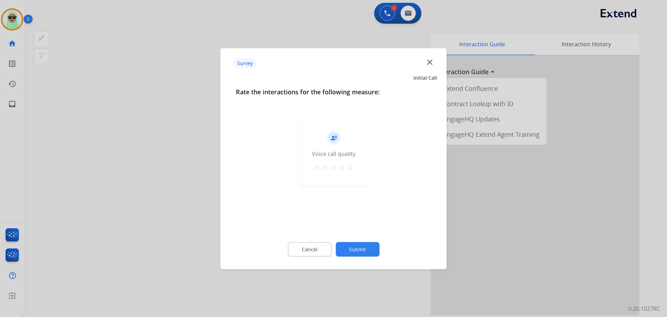
click at [349, 242] on div "Cancel Submit" at bounding box center [334, 248] width 196 height 31
click at [354, 245] on button "Submit" at bounding box center [358, 249] width 44 height 15
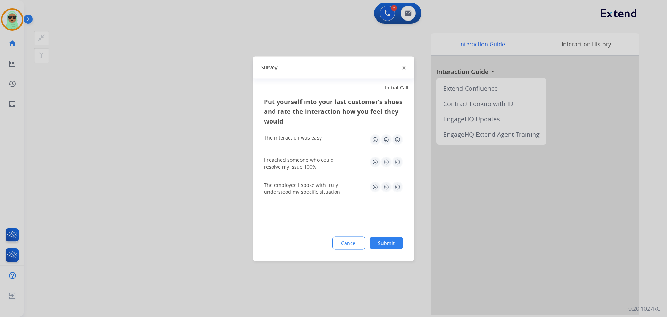
click at [401, 237] on button "Submit" at bounding box center [386, 242] width 33 height 13
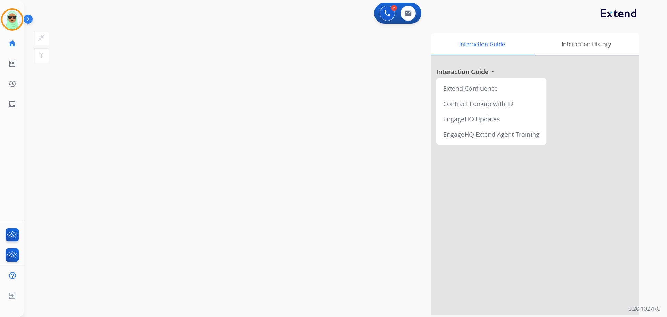
click at [46, 71] on div "swap_horiz Break voice bridge close_fullscreen Connect 3-Way Call merge_type Se…" at bounding box center [337, 170] width 626 height 290
click at [10, 18] on img at bounding box center [11, 19] width 19 height 19
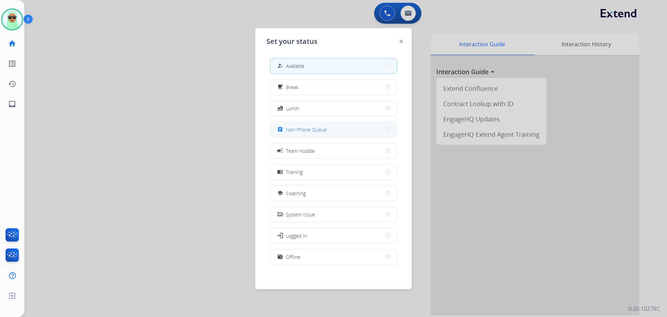
click at [324, 130] on span "Non-Phone Queue" at bounding box center [306, 129] width 41 height 7
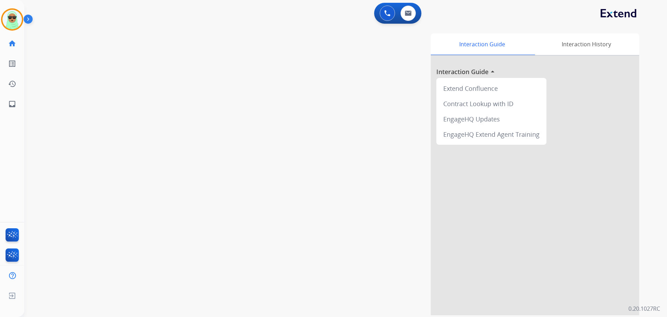
drag, startPoint x: 71, startPoint y: 108, endPoint x: 48, endPoint y: 72, distance: 43.2
click at [71, 108] on div "swap_horiz Break voice bridge close_fullscreen Connect 3-Way Call merge_type Se…" at bounding box center [337, 170] width 626 height 290
click at [1, 20] on div at bounding box center [12, 19] width 22 height 22
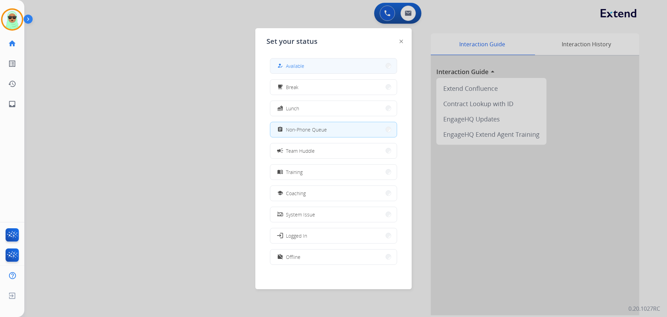
click at [295, 67] on span "Available" at bounding box center [295, 65] width 18 height 7
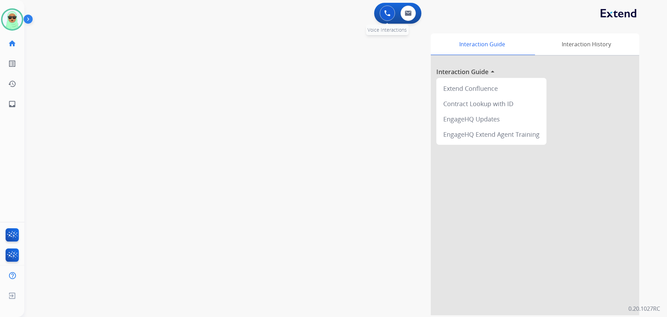
click at [384, 15] on img at bounding box center [387, 13] width 6 height 6
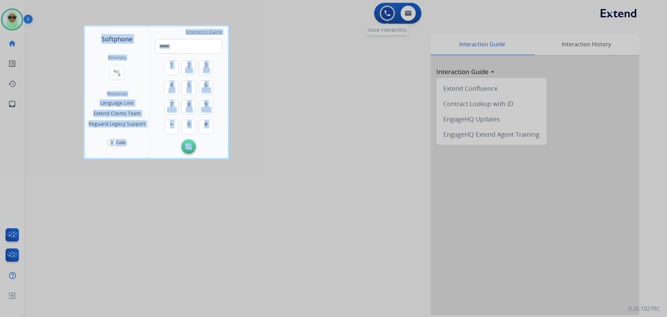
click at [384, 15] on div at bounding box center [333, 158] width 667 height 317
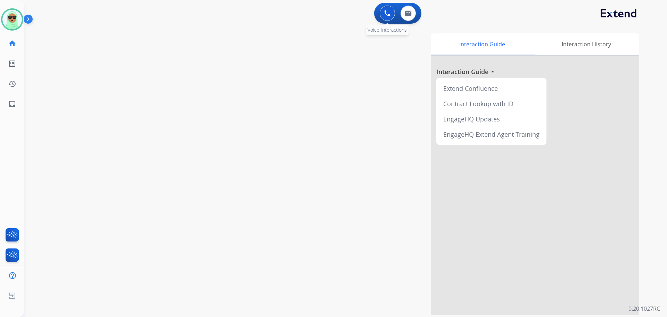
click at [383, 20] on div "0 Voice Interactions" at bounding box center [387, 13] width 21 height 15
click at [386, 17] on button at bounding box center [387, 13] width 15 height 15
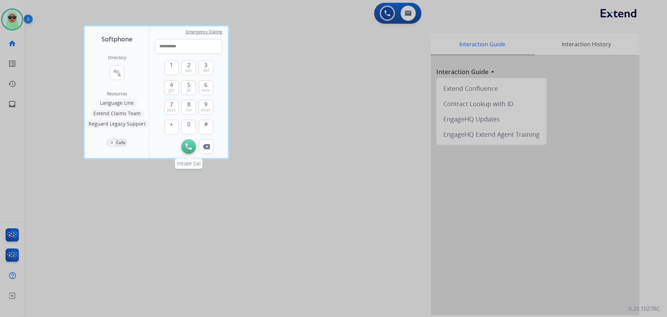
type input "**********"
click at [185, 144] on button "Initiate Call" at bounding box center [188, 146] width 15 height 15
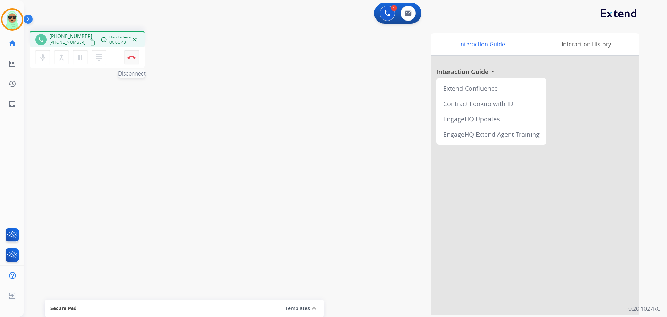
click at [129, 59] on button "Disconnect" at bounding box center [131, 57] width 15 height 15
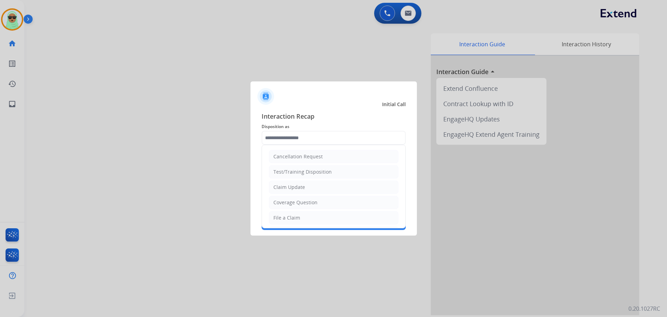
click at [326, 141] on input "text" at bounding box center [334, 138] width 144 height 14
click at [320, 185] on li "Claim Update" at bounding box center [334, 186] width 130 height 13
type input "**********"
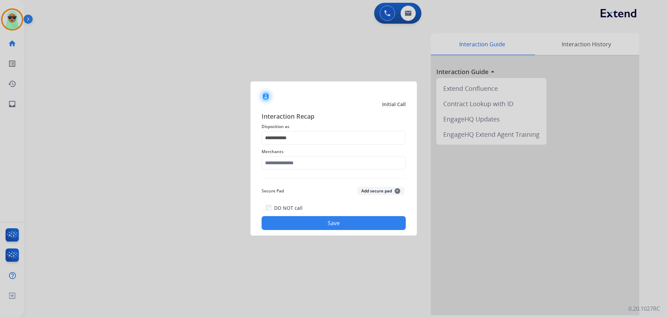
click at [311, 168] on div "Merchants" at bounding box center [334, 159] width 144 height 28
click at [310, 164] on input "text" at bounding box center [334, 163] width 144 height 14
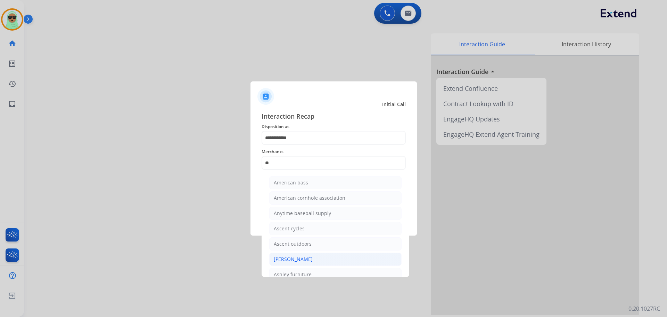
click at [302, 260] on div "Ashley - Reguard" at bounding box center [293, 259] width 39 height 7
type input "**********"
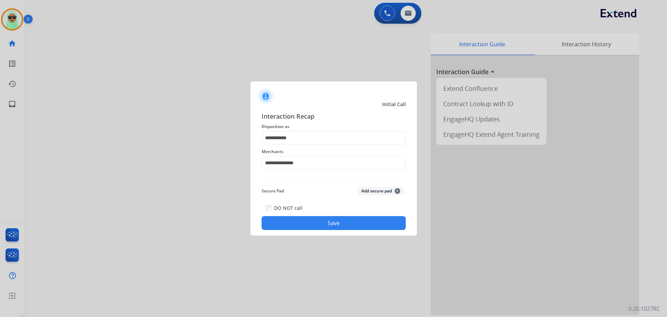
click at [357, 220] on button "Save" at bounding box center [334, 223] width 144 height 14
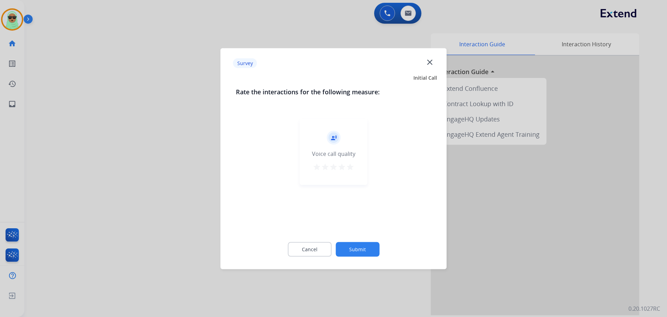
click at [376, 249] on button "Submit" at bounding box center [358, 249] width 44 height 15
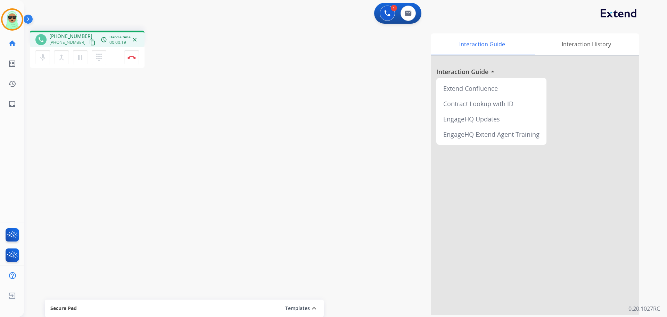
click at [88, 41] on button "content_copy" at bounding box center [92, 42] width 8 height 8
click at [384, 15] on button at bounding box center [387, 13] width 15 height 15
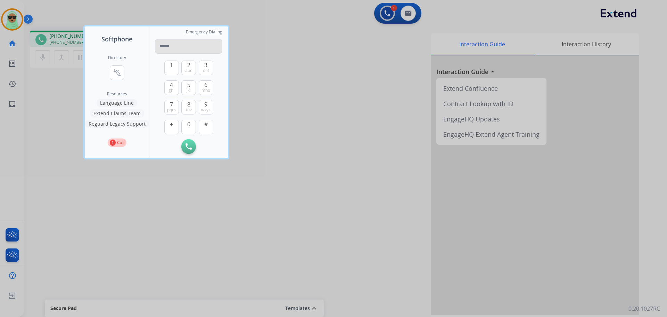
click at [180, 49] on input "tel" at bounding box center [188, 46] width 67 height 15
click at [183, 47] on input "**********" at bounding box center [188, 46] width 67 height 15
type input "**********"
click at [194, 151] on button "Initiate Call" at bounding box center [188, 146] width 15 height 15
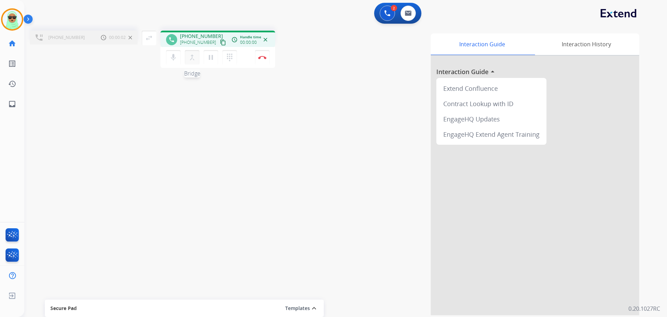
click at [196, 62] on button "merge_type Bridge" at bounding box center [192, 57] width 15 height 15
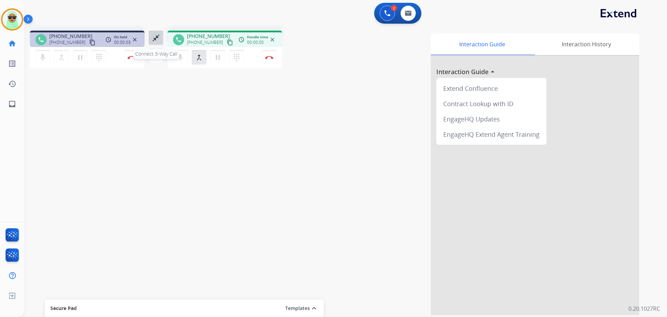
click at [162, 40] on button "close_fullscreen Connect 3-Way Call" at bounding box center [156, 38] width 15 height 15
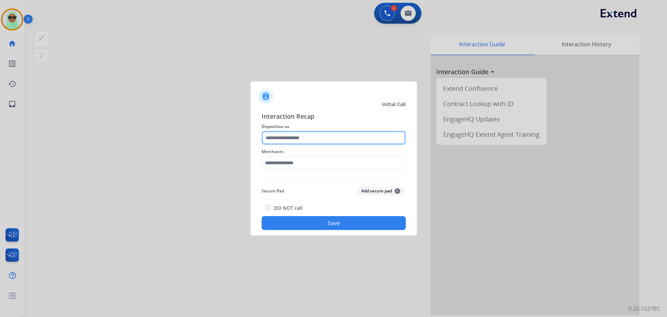
click at [334, 140] on input "text" at bounding box center [334, 138] width 144 height 14
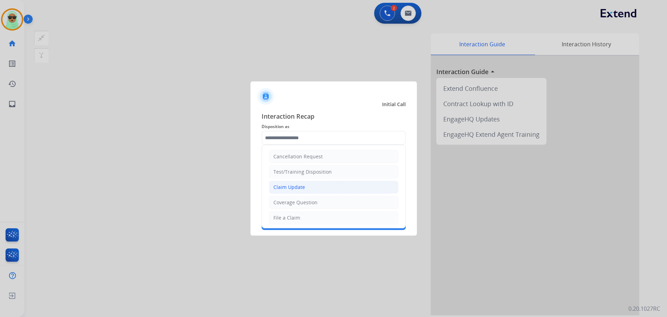
click at [317, 189] on li "Claim Update" at bounding box center [334, 186] width 130 height 13
type input "**********"
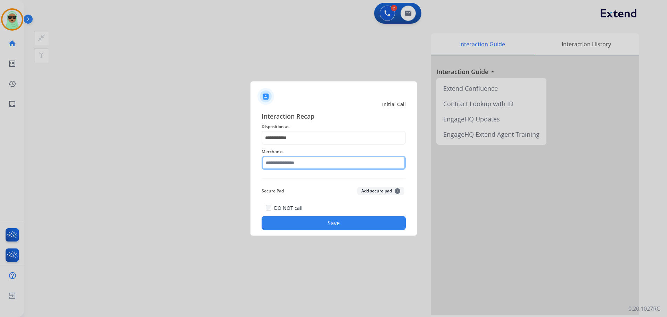
click at [315, 157] on input "text" at bounding box center [334, 163] width 144 height 14
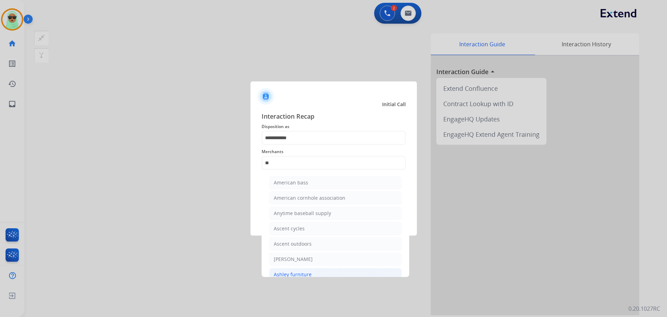
click at [290, 272] on div "Ashley furniture" at bounding box center [293, 274] width 38 height 7
type input "**********"
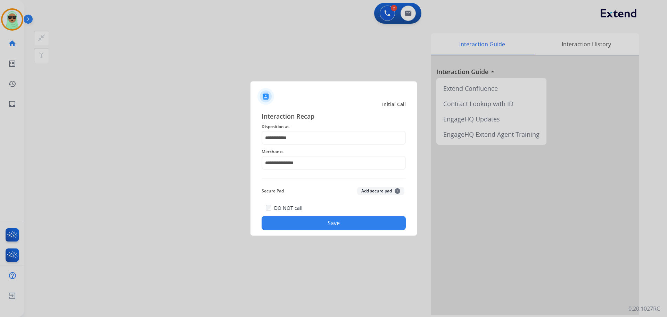
click at [343, 225] on button "Save" at bounding box center [334, 223] width 144 height 14
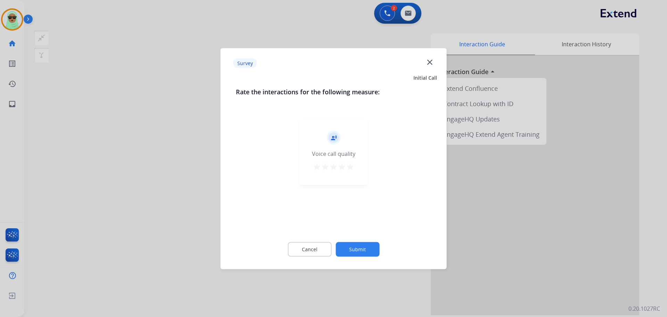
click at [374, 253] on button "Submit" at bounding box center [358, 249] width 44 height 15
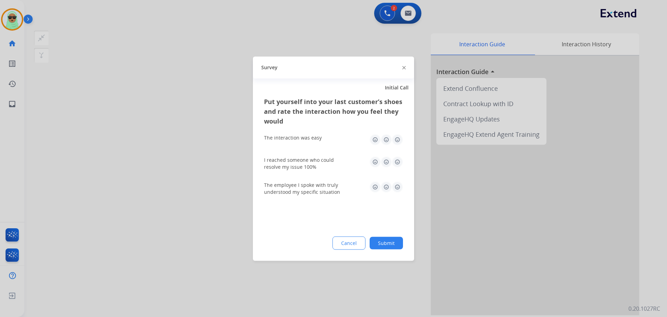
click at [395, 244] on button "Submit" at bounding box center [386, 242] width 33 height 13
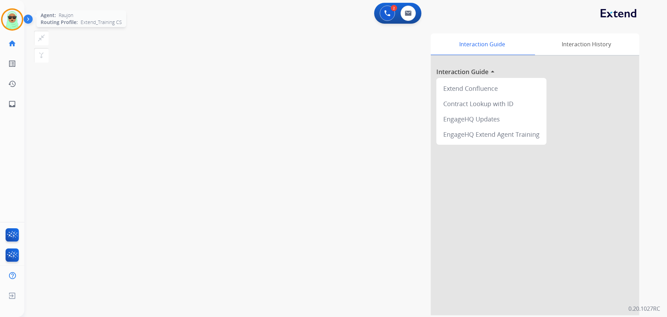
click at [17, 19] on img at bounding box center [11, 19] width 19 height 19
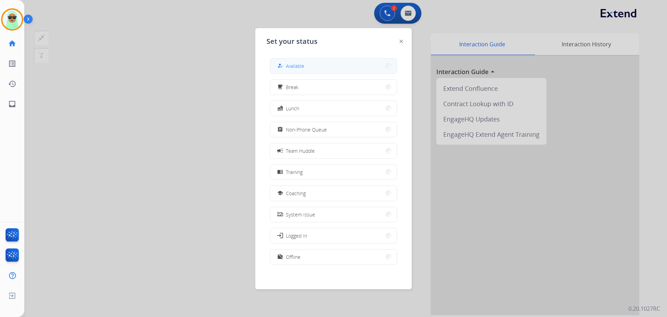
click at [334, 63] on button "how_to_reg Available" at bounding box center [333, 65] width 127 height 15
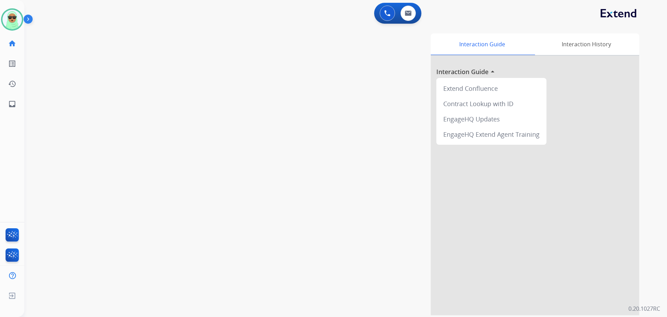
click at [266, 49] on div "Interaction Guide Interaction History Interaction Guide arrow_drop_up Extend Co…" at bounding box center [435, 174] width 410 height 282
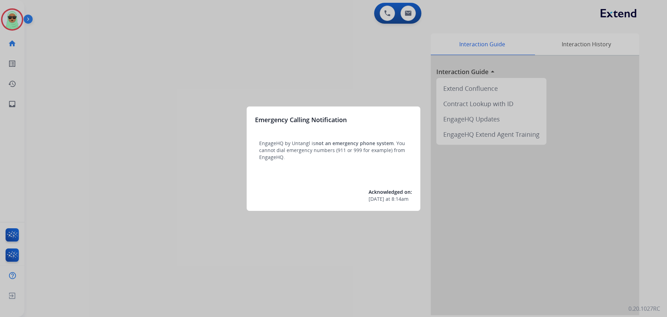
click at [13, 20] on div at bounding box center [333, 158] width 667 height 317
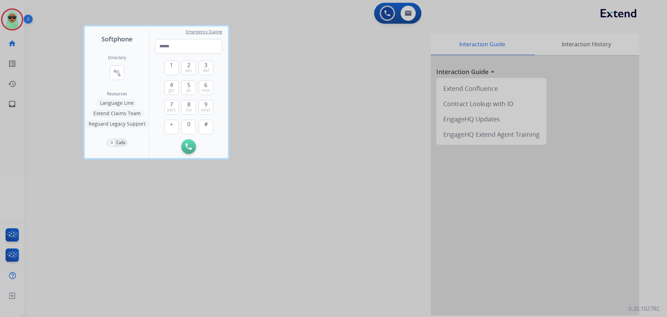
click at [13, 20] on div at bounding box center [333, 158] width 667 height 317
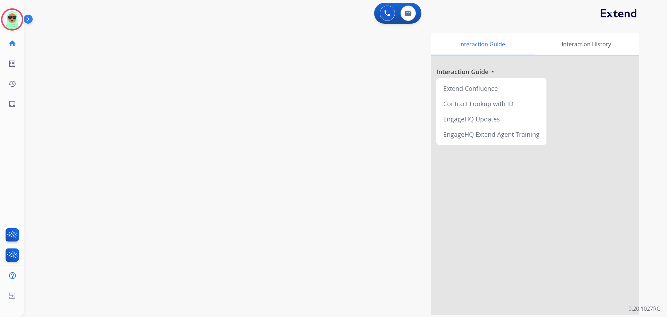
click at [13, 20] on img at bounding box center [11, 19] width 19 height 19
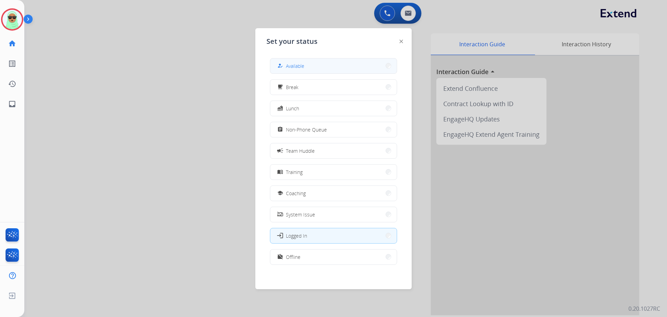
drag, startPoint x: 333, startPoint y: 73, endPoint x: 333, endPoint y: 70, distance: 3.5
click at [333, 71] on div "how_to_reg Available" at bounding box center [333, 66] width 127 height 16
click at [333, 70] on button "how_to_reg Available" at bounding box center [333, 65] width 127 height 15
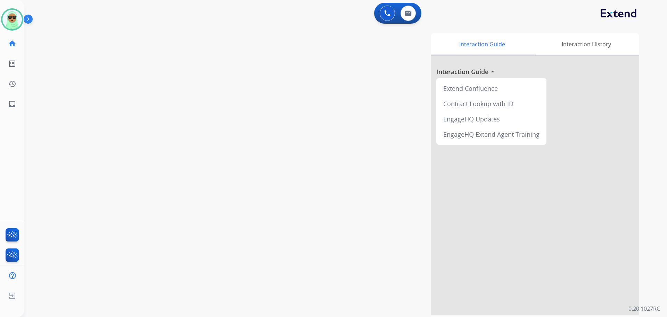
click at [89, 31] on div "swap_horiz Break voice bridge close_fullscreen Connect 3-Way Call merge_type Se…" at bounding box center [337, 170] width 626 height 290
click at [58, 56] on div "swap_horiz Break voice bridge close_fullscreen Connect 3-Way Call merge_type Se…" at bounding box center [337, 170] width 626 height 290
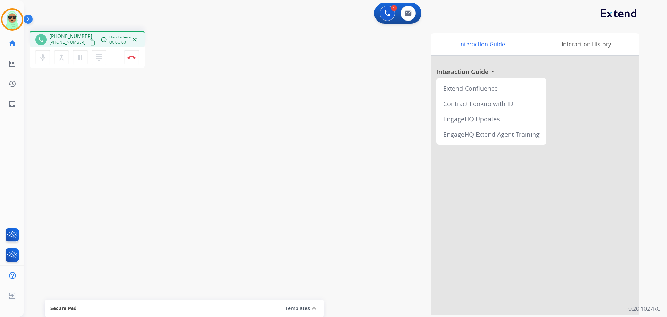
click at [88, 46] on button "content_copy" at bounding box center [92, 42] width 8 height 8
drag, startPoint x: 223, startPoint y: 172, endPoint x: 224, endPoint y: 168, distance: 4.3
click at [223, 172] on div "phone [PHONE_NUMBER] [PHONE_NUMBER] content_copy access_time Call metrics Queue…" at bounding box center [337, 170] width 626 height 290
click at [392, 16] on button at bounding box center [387, 13] width 15 height 15
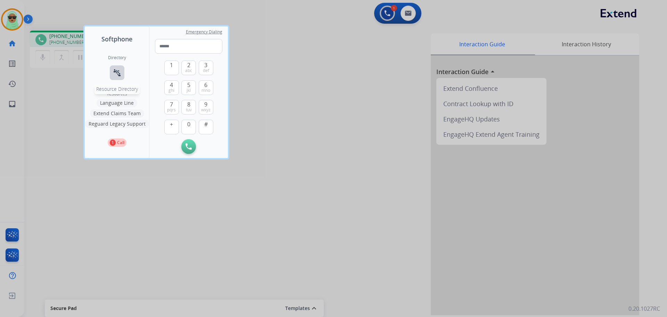
click at [113, 73] on mat-icon "connect_without_contact" at bounding box center [117, 72] width 8 height 8
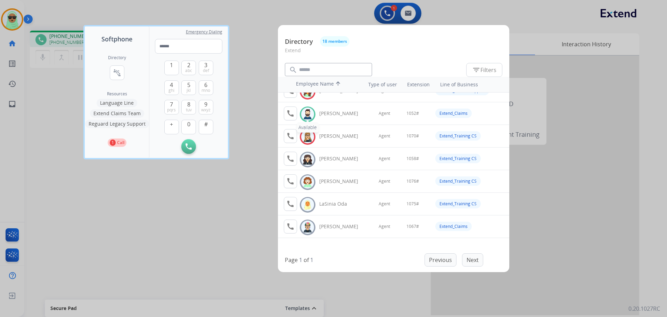
scroll to position [91, 0]
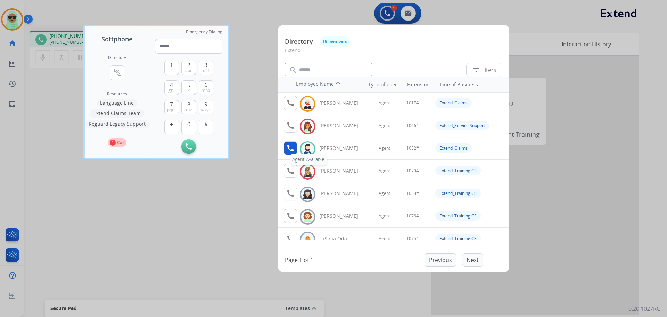
click at [292, 148] on mat-icon "call" at bounding box center [290, 148] width 8 height 8
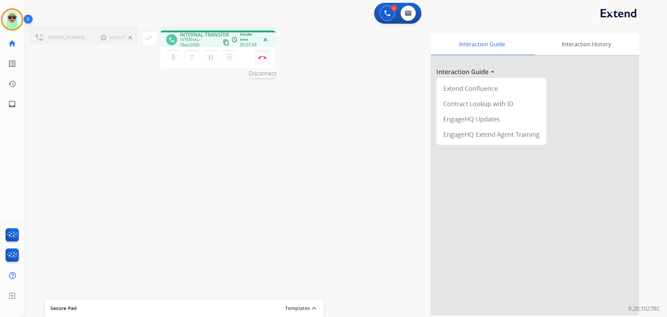
click at [260, 56] on img at bounding box center [262, 57] width 8 height 3
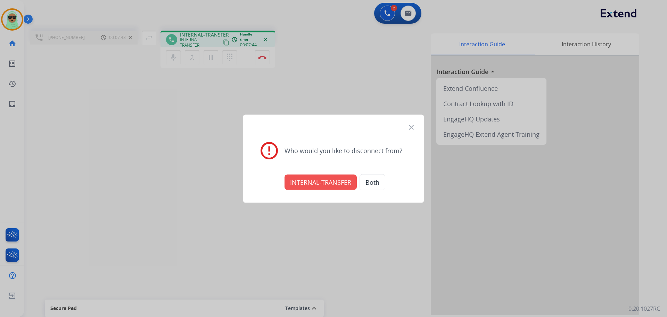
click at [351, 179] on button "INTERNAL-TRANSFER" at bounding box center [321, 181] width 72 height 15
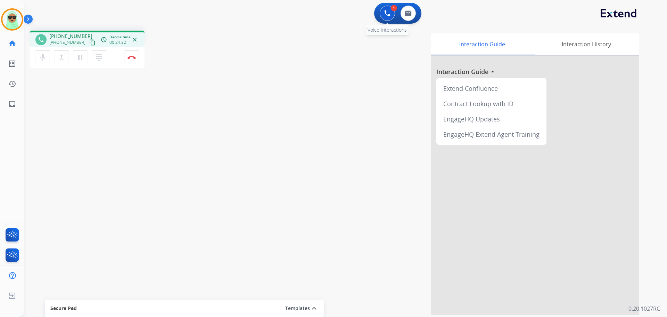
click at [388, 16] on img at bounding box center [387, 13] width 6 height 6
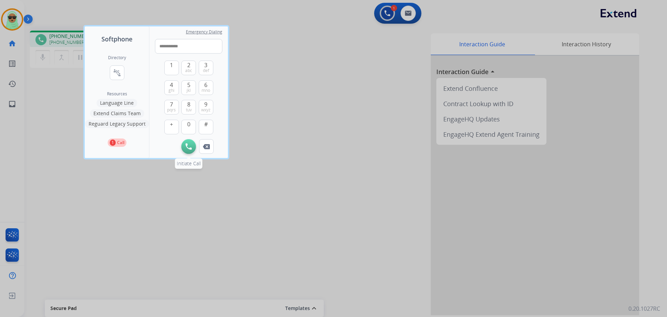
type input "**********"
click at [185, 146] on button "Initiate Call" at bounding box center [188, 146] width 15 height 15
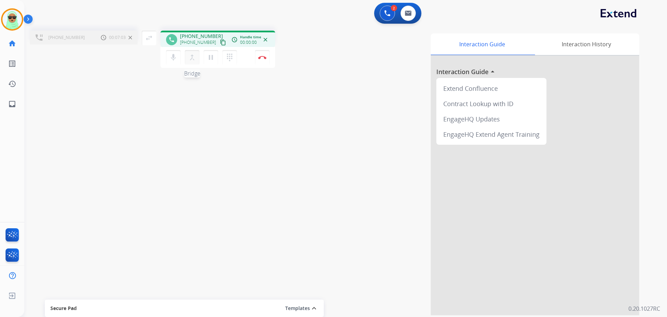
click at [190, 60] on mat-icon "merge_type" at bounding box center [192, 57] width 8 height 8
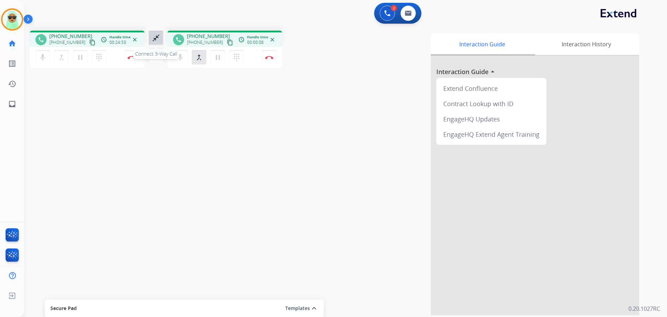
click at [149, 37] on button "close_fullscreen Connect 3-Way Call" at bounding box center [156, 38] width 15 height 15
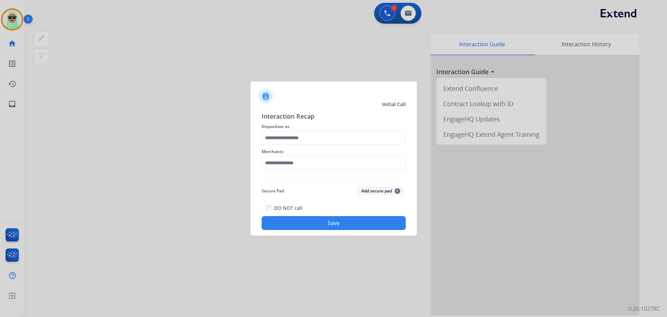
click at [291, 145] on div "Merchants" at bounding box center [334, 159] width 144 height 28
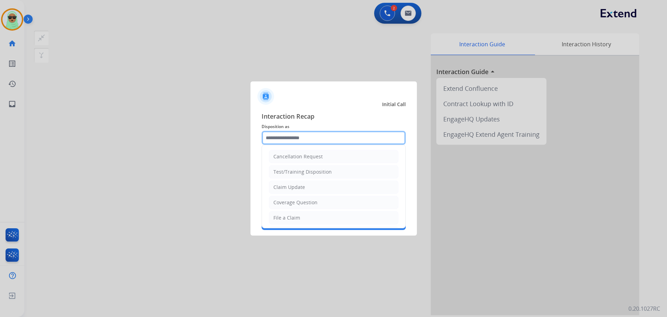
click at [297, 139] on input "text" at bounding box center [334, 138] width 144 height 14
click at [306, 190] on li "Claim Update" at bounding box center [334, 186] width 130 height 13
type input "**********"
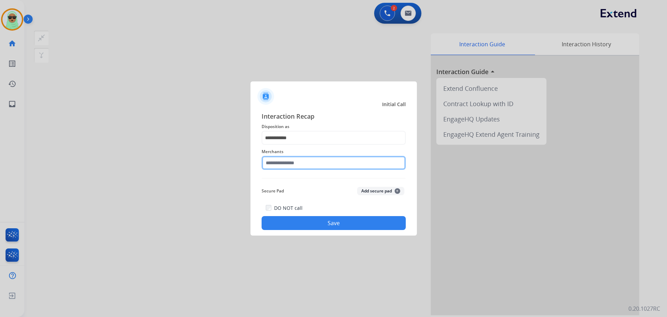
click at [308, 168] on input "text" at bounding box center [334, 163] width 144 height 14
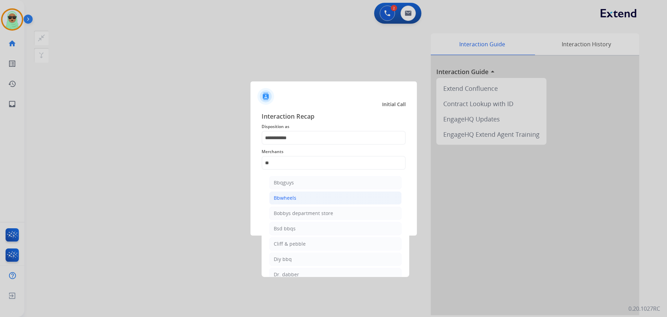
click at [303, 198] on li "Bbwheels" at bounding box center [335, 197] width 132 height 13
type input "********"
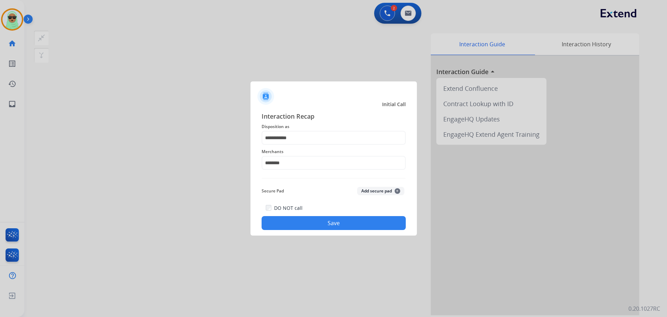
click at [307, 219] on button "Save" at bounding box center [334, 223] width 144 height 14
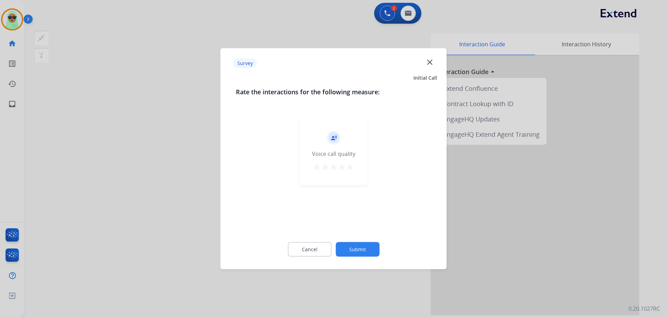
drag, startPoint x: 307, startPoint y: 219, endPoint x: 355, endPoint y: 245, distance: 54.2
click at [341, 240] on div "Cancel Submit" at bounding box center [334, 248] width 196 height 31
click at [357, 249] on button "Submit" at bounding box center [358, 249] width 44 height 15
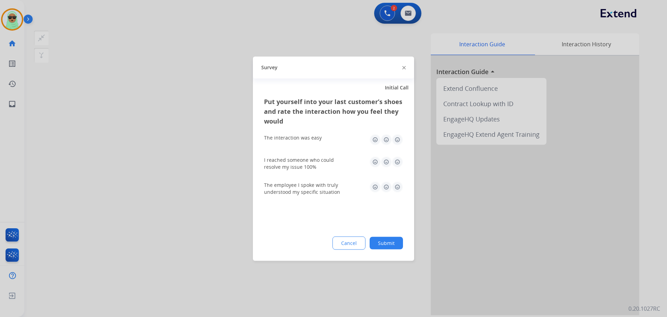
click at [367, 246] on div "Cancel Submit" at bounding box center [333, 242] width 139 height 13
click at [383, 245] on button "Submit" at bounding box center [386, 242] width 33 height 13
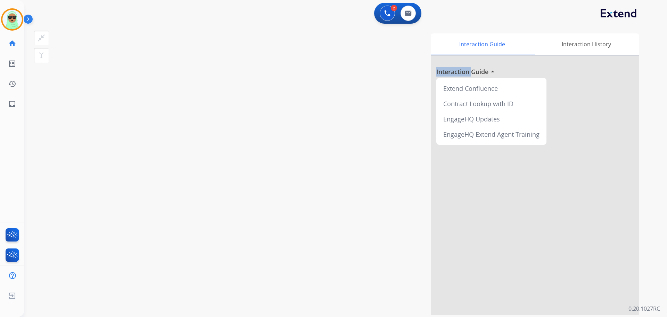
click at [384, 245] on div "Interaction Guide Interaction History Interaction Guide arrow_drop_up Extend Co…" at bounding box center [435, 174] width 410 height 282
click at [416, 14] on div "0 Email Interactions" at bounding box center [408, 13] width 21 height 15
click at [411, 16] on button at bounding box center [408, 13] width 15 height 15
select select "**********"
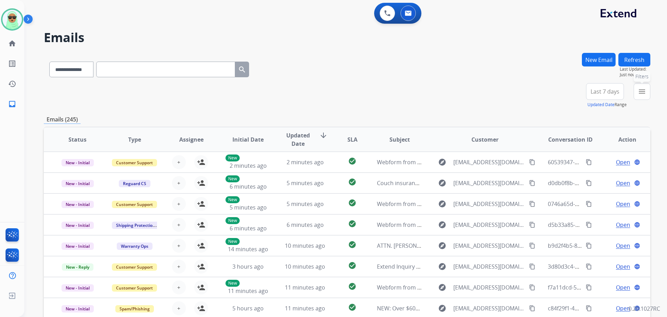
click at [636, 90] on button "menu Filters" at bounding box center [642, 91] width 17 height 17
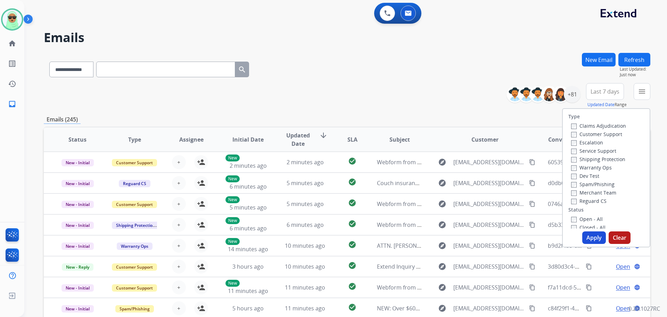
click at [609, 134] on label "Customer Support" at bounding box center [597, 134] width 51 height 7
click at [613, 158] on label "Shipping Protection" at bounding box center [599, 159] width 54 height 7
click at [601, 202] on label "Reguard CS" at bounding box center [589, 200] width 35 height 7
click at [595, 221] on label "Open - All" at bounding box center [588, 219] width 32 height 7
click at [592, 233] on button "Apply" at bounding box center [595, 237] width 24 height 13
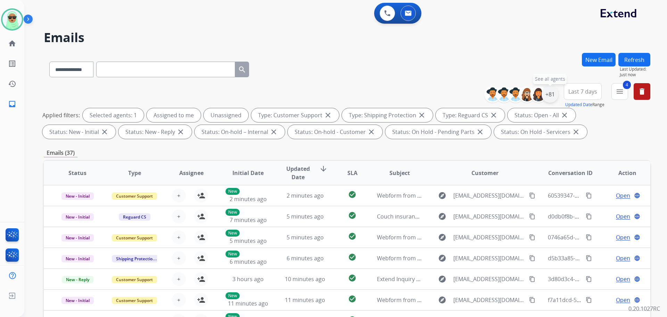
click at [549, 96] on div "+81" at bounding box center [550, 94] width 17 height 17
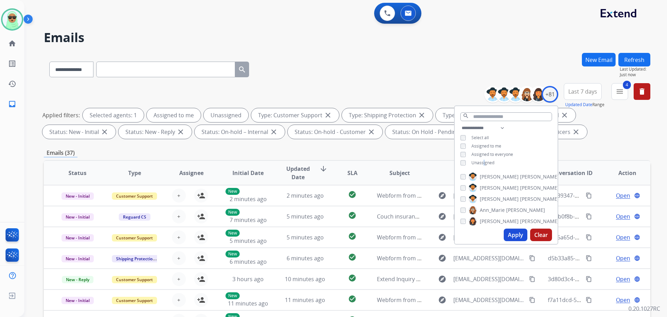
drag, startPoint x: 483, startPoint y: 165, endPoint x: 487, endPoint y: 163, distance: 4.8
click at [484, 165] on div "**********" at bounding box center [506, 146] width 103 height 44
click at [487, 163] on span "Unassigned" at bounding box center [483, 163] width 23 height 6
click at [520, 235] on button "Apply" at bounding box center [516, 234] width 24 height 13
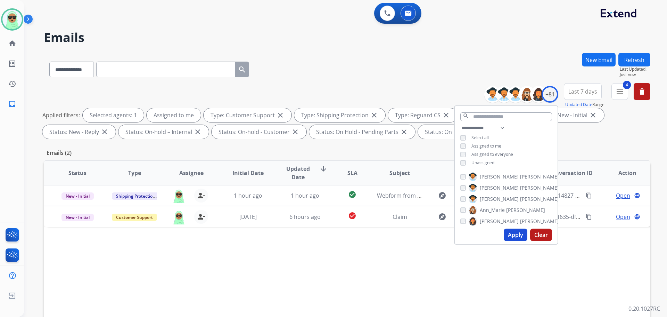
click at [429, 310] on div "Status Type Assignee Initial Date Updated Date arrow_downward SLA Subject Custo…" at bounding box center [347, 276] width 607 height 233
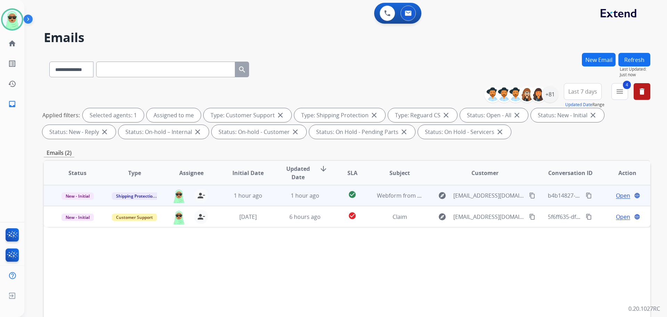
click at [610, 195] on div "Open language" at bounding box center [628, 195] width 46 height 8
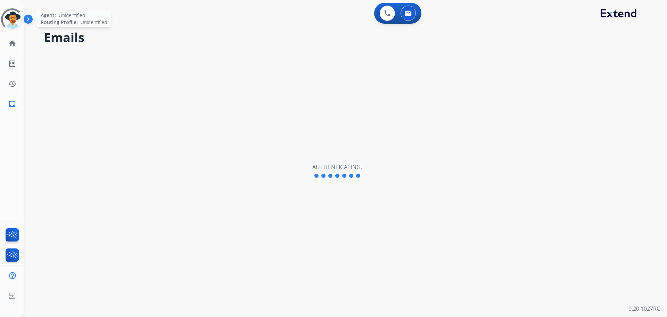
select select "**********"
click at [14, 19] on img at bounding box center [11, 19] width 19 height 19
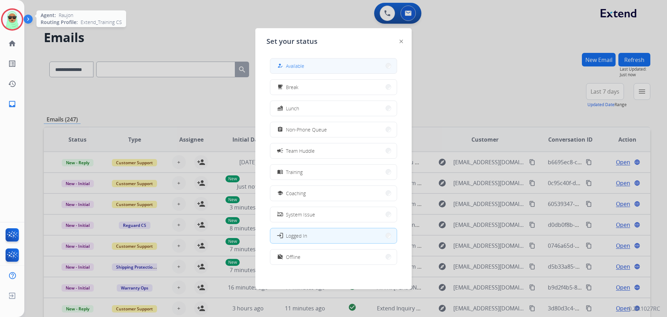
click at [342, 70] on button "how_to_reg Available" at bounding box center [333, 65] width 127 height 15
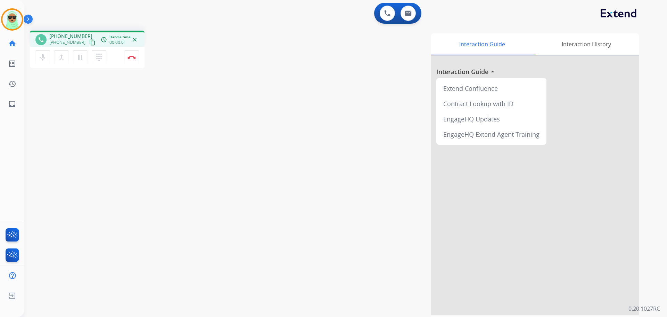
click at [89, 42] on mat-icon "content_copy" at bounding box center [92, 42] width 6 height 6
drag, startPoint x: 146, startPoint y: 59, endPoint x: 133, endPoint y: 60, distance: 12.6
click at [141, 59] on div "phone +18052180941 +18052180941 content_copy access_time Call metrics Queue 00:…" at bounding box center [128, 50] width 197 height 39
click at [133, 60] on button "Disconnect" at bounding box center [131, 57] width 15 height 15
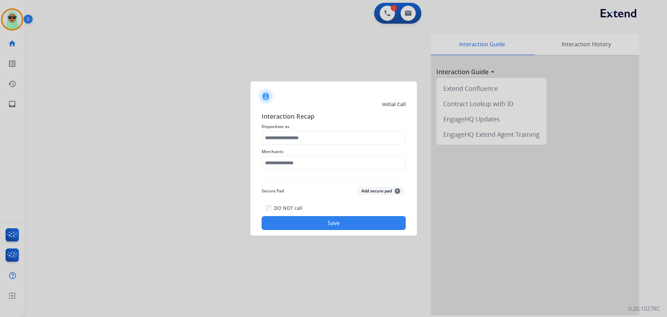
click at [346, 148] on span "Merchants" at bounding box center [334, 151] width 144 height 8
click at [341, 143] on input "text" at bounding box center [334, 138] width 144 height 14
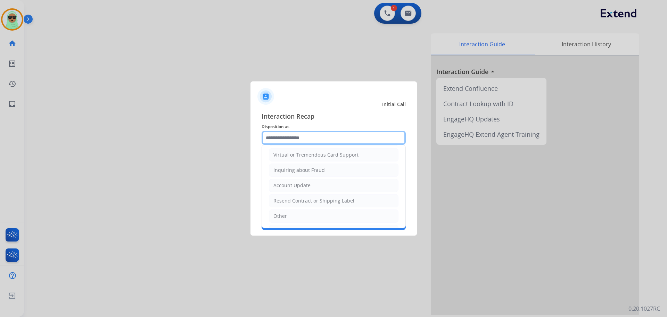
scroll to position [104, 0]
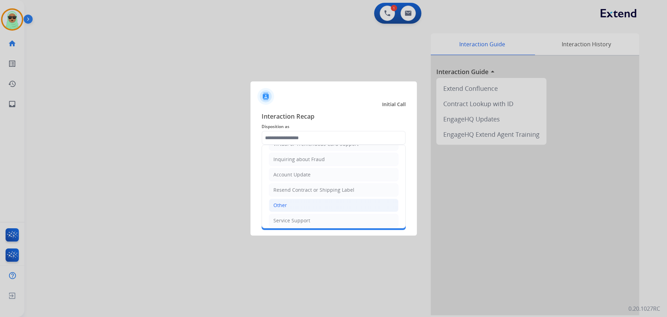
click at [302, 203] on li "Other" at bounding box center [334, 205] width 130 height 13
type input "*****"
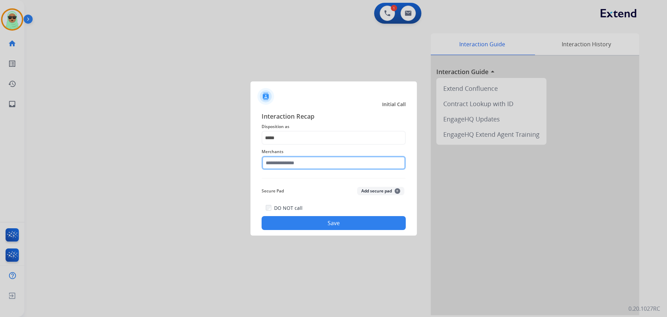
click at [308, 166] on input "text" at bounding box center [334, 163] width 144 height 14
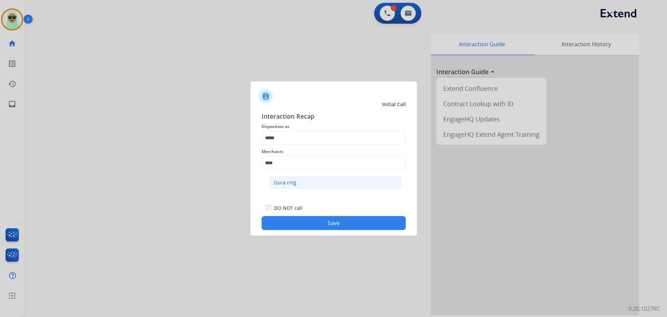
click at [296, 187] on li "Oura ring" at bounding box center [335, 182] width 132 height 13
type input "*********"
click at [332, 214] on div "DO NOT call Save" at bounding box center [334, 216] width 144 height 26
click at [337, 219] on button "Save" at bounding box center [334, 223] width 144 height 14
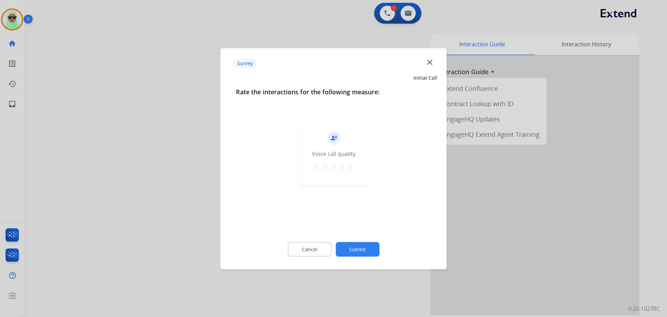
drag, startPoint x: 353, startPoint y: 232, endPoint x: 355, endPoint y: 241, distance: 9.3
click at [353, 233] on div "Rate the interactions for the following measure: record_voice_over Voice call q…" at bounding box center [334, 176] width 218 height 178
click at [355, 241] on div "Cancel Submit" at bounding box center [334, 248] width 196 height 31
click at [355, 245] on button "Submit" at bounding box center [358, 249] width 44 height 15
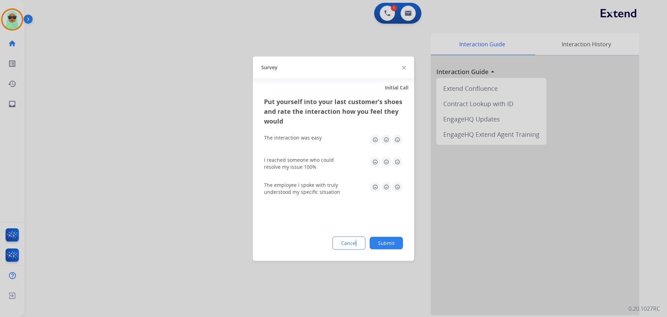
click at [394, 242] on button "Submit" at bounding box center [386, 242] width 33 height 13
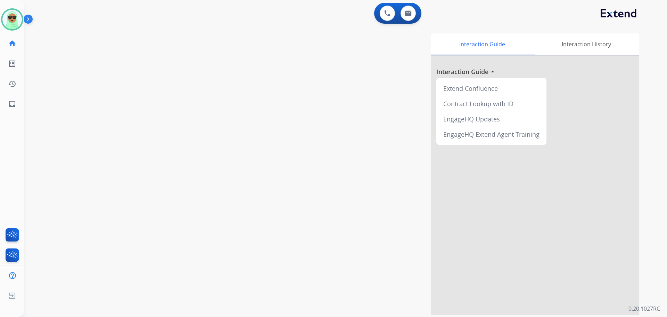
click at [81, 91] on div "swap_horiz Break voice bridge close_fullscreen Connect 3-Way Call merge_type Se…" at bounding box center [337, 170] width 626 height 290
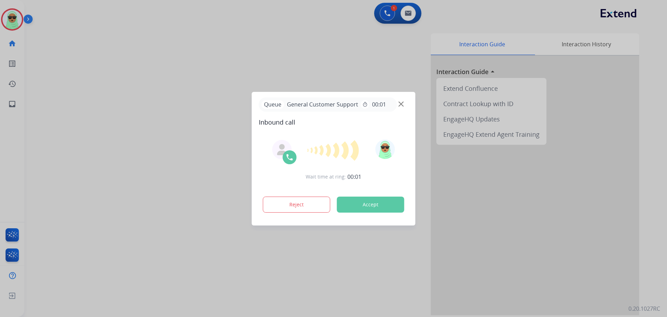
click at [94, 99] on div at bounding box center [333, 158] width 667 height 317
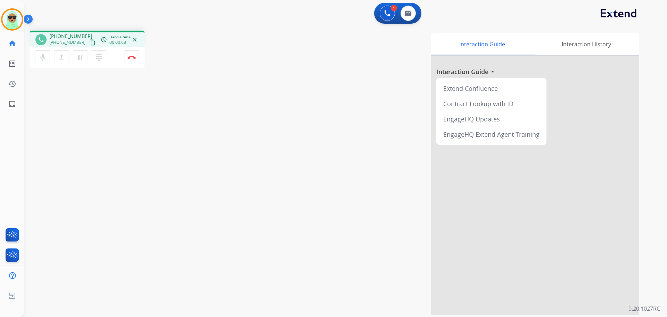
click at [89, 40] on mat-icon "content_copy" at bounding box center [92, 42] width 6 height 6
click at [384, 12] on img at bounding box center [387, 13] width 6 height 6
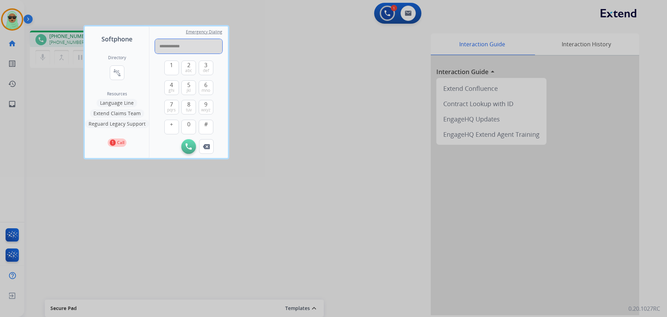
click at [165, 48] on input "**********" at bounding box center [188, 46] width 67 height 15
type input "**********"
click at [188, 148] on img at bounding box center [189, 146] width 6 height 6
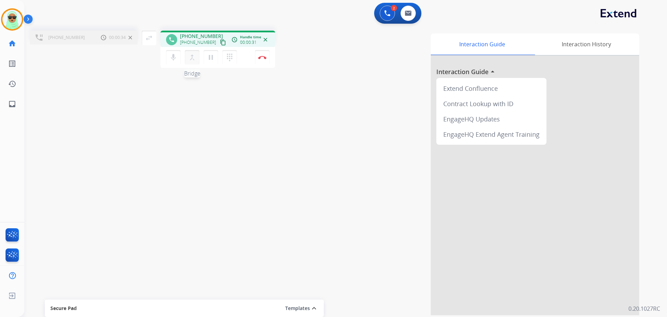
click at [191, 57] on mat-icon "merge_type" at bounding box center [192, 57] width 8 height 8
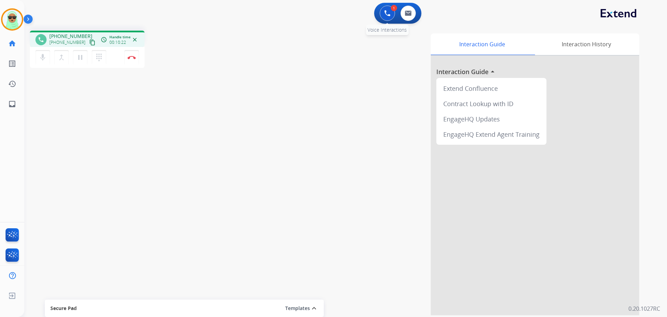
click at [389, 10] on img at bounding box center [387, 13] width 6 height 6
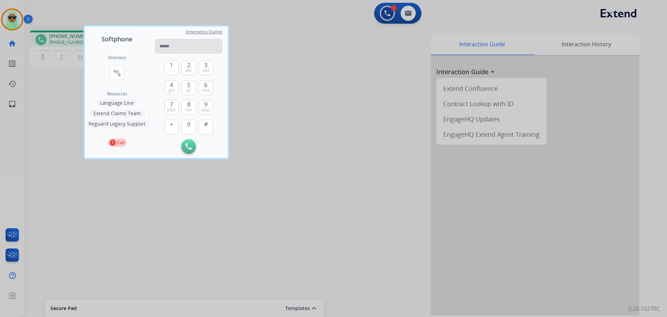
click at [182, 45] on input "tel" at bounding box center [188, 46] width 67 height 15
click at [183, 50] on input "**********" at bounding box center [188, 46] width 67 height 15
type input "**********"
click at [187, 148] on img at bounding box center [189, 146] width 6 height 6
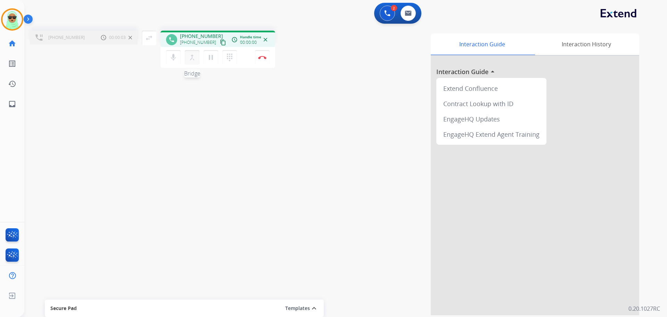
click at [194, 60] on mat-icon "merge_type" at bounding box center [192, 57] width 8 height 8
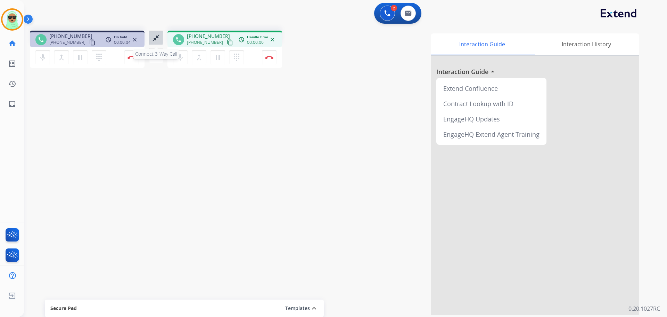
click at [160, 38] on mat-icon "close_fullscreen" at bounding box center [156, 38] width 8 height 8
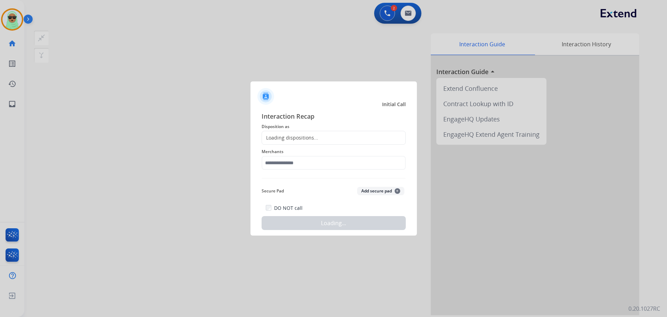
click at [269, 126] on span "Disposition as" at bounding box center [334, 126] width 144 height 8
drag, startPoint x: 272, startPoint y: 131, endPoint x: 268, endPoint y: 138, distance: 7.8
click at [268, 133] on div "Loading dispositions..." at bounding box center [334, 138] width 144 height 14
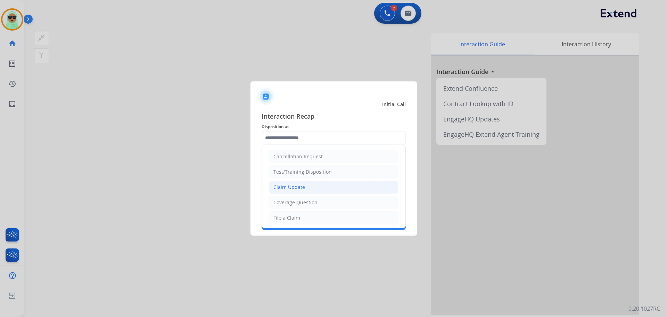
click at [313, 184] on li "Claim Update" at bounding box center [334, 186] width 130 height 13
type input "**********"
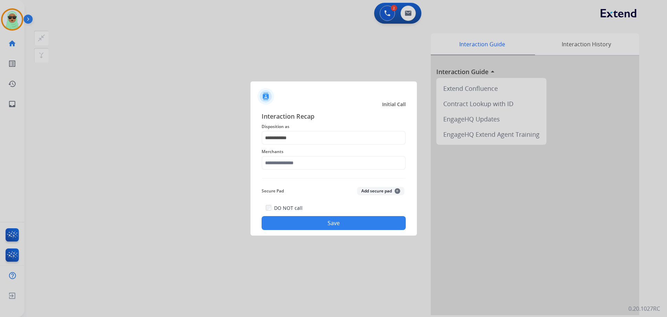
click at [304, 155] on span "Merchants" at bounding box center [334, 151] width 144 height 8
click at [300, 167] on input "text" at bounding box center [334, 163] width 144 height 14
drag, startPoint x: 282, startPoint y: 179, endPoint x: 287, endPoint y: 180, distance: 5.1
click at [282, 179] on li "Rooms to go" at bounding box center [335, 182] width 132 height 13
type input "**********"
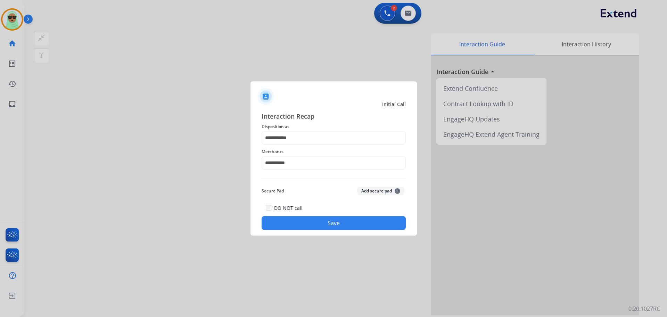
click at [349, 227] on button "Save" at bounding box center [334, 223] width 144 height 14
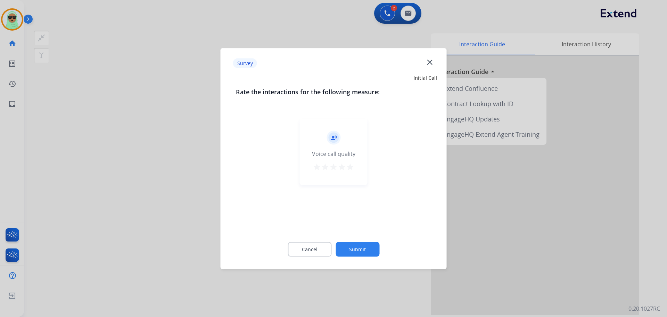
click at [372, 241] on div "Cancel Submit" at bounding box center [334, 248] width 196 height 31
click at [367, 244] on button "Submit" at bounding box center [358, 249] width 44 height 15
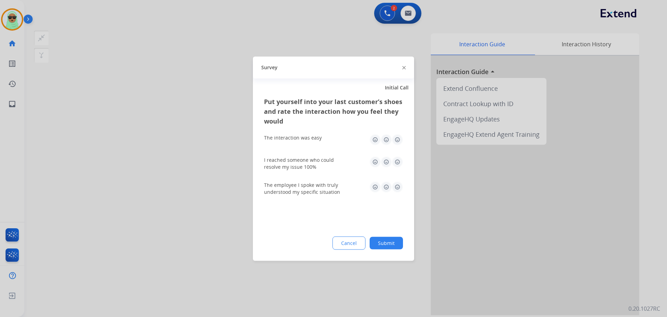
drag, startPoint x: 389, startPoint y: 235, endPoint x: 392, endPoint y: 243, distance: 7.7
click at [389, 235] on div "Put yourself into your last customer’s shoes and rate the interaction how you f…" at bounding box center [333, 178] width 161 height 164
drag, startPoint x: 392, startPoint y: 243, endPoint x: 435, endPoint y: 277, distance: 55.2
click at [393, 242] on button "Submit" at bounding box center [386, 242] width 33 height 13
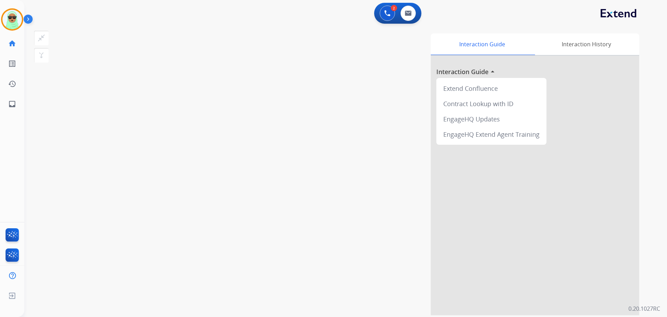
click at [90, 17] on div "2 Voice Interactions 0 Email Interactions" at bounding box center [342, 14] width 618 height 22
drag, startPoint x: 18, startPoint y: 21, endPoint x: 34, endPoint y: 23, distance: 16.5
click at [18, 21] on img at bounding box center [11, 19] width 19 height 19
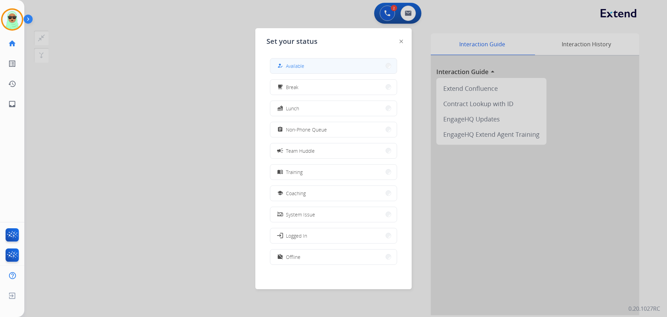
click at [302, 69] on span "Available" at bounding box center [295, 65] width 18 height 7
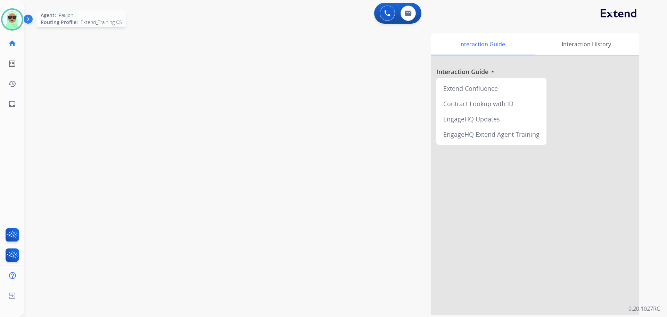
click at [19, 19] on img at bounding box center [11, 19] width 19 height 19
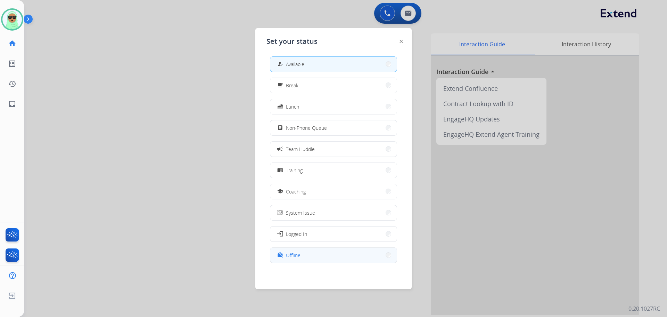
scroll to position [2, 0]
drag, startPoint x: 75, startPoint y: 100, endPoint x: 50, endPoint y: 7, distance: 96.5
click at [75, 94] on div at bounding box center [333, 158] width 667 height 317
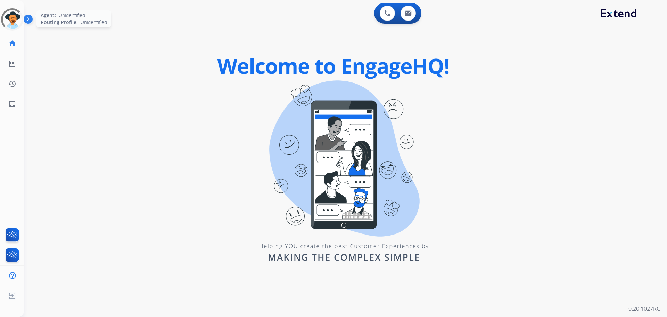
click at [10, 19] on div at bounding box center [12, 19] width 31 height 31
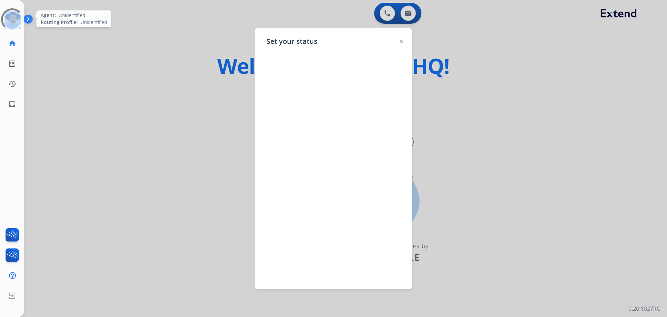
click at [10, 19] on div at bounding box center [12, 19] width 31 height 31
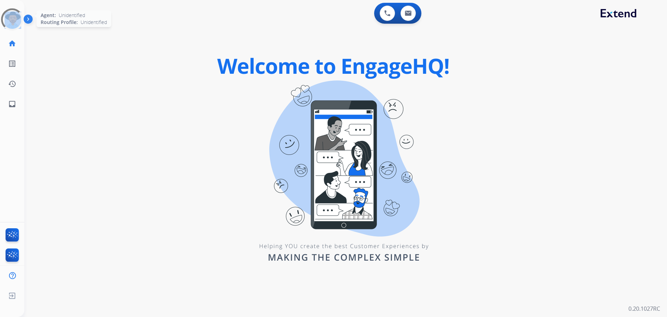
click at [10, 19] on div at bounding box center [12, 19] width 22 height 22
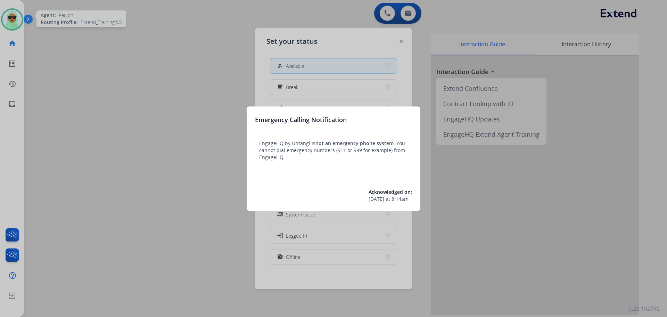
click at [10, 19] on div at bounding box center [333, 158] width 667 height 317
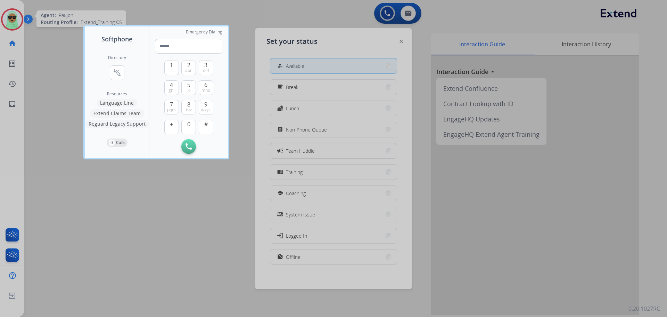
click at [10, 19] on div at bounding box center [333, 158] width 667 height 317
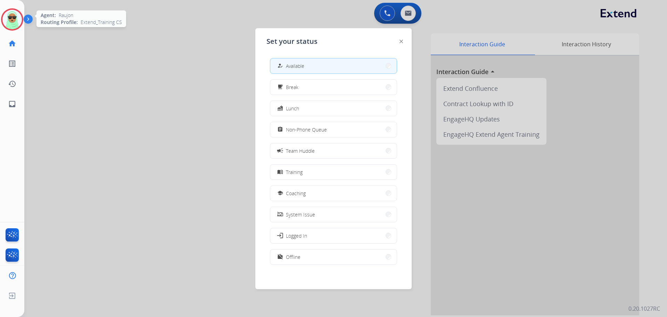
click at [318, 67] on button "how_to_reg Available" at bounding box center [333, 65] width 127 height 15
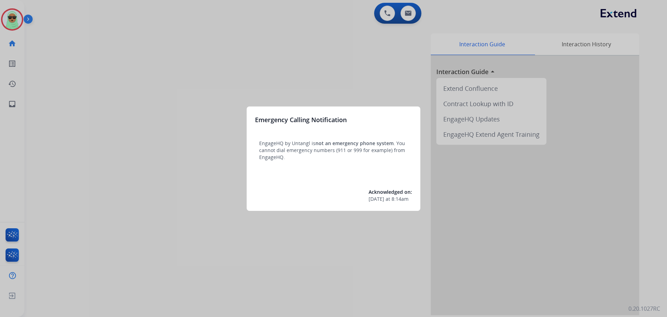
click at [11, 20] on div at bounding box center [333, 158] width 667 height 317
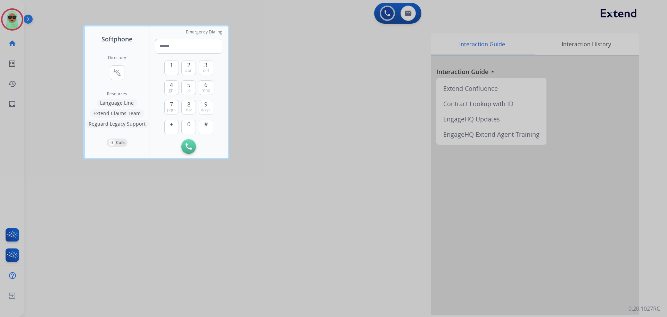
click at [11, 20] on div at bounding box center [333, 158] width 667 height 317
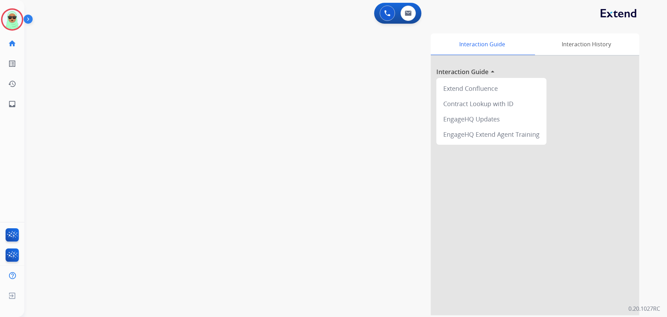
click at [11, 20] on img at bounding box center [11, 19] width 19 height 19
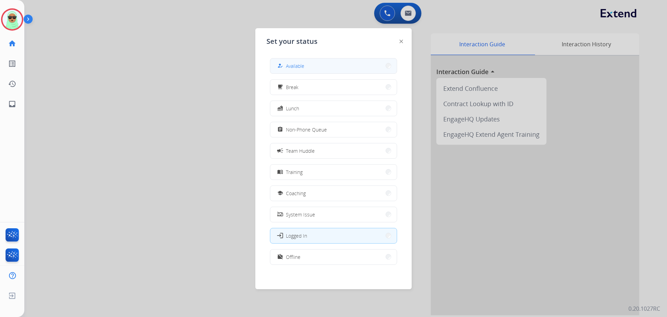
click at [306, 64] on button "how_to_reg Available" at bounding box center [333, 65] width 127 height 15
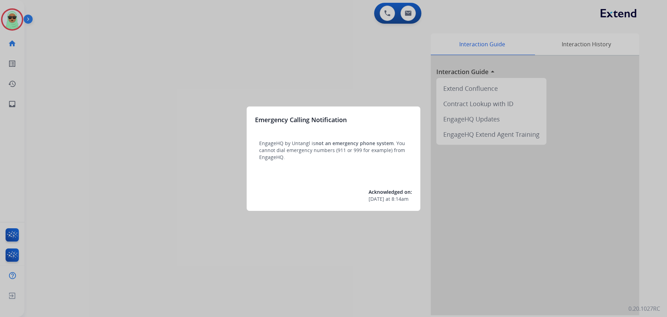
click at [9, 24] on div at bounding box center [333, 158] width 667 height 317
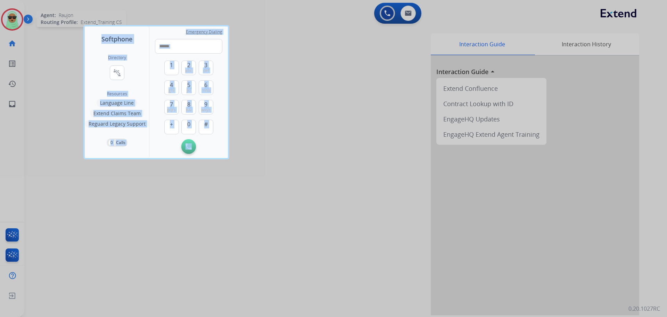
click at [9, 24] on div at bounding box center [333, 158] width 667 height 317
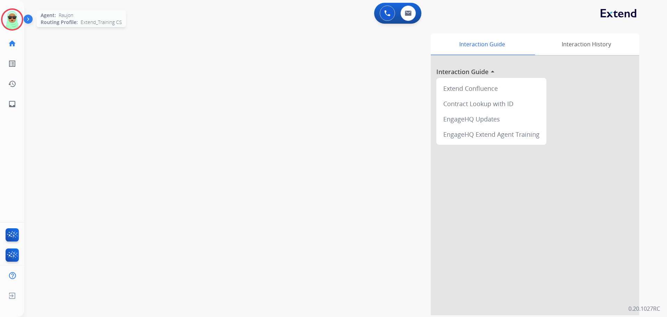
click at [21, 22] on img at bounding box center [11, 19] width 19 height 19
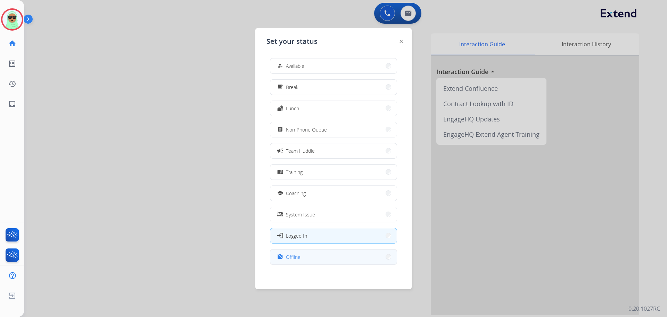
click at [312, 262] on button "work_off Offline" at bounding box center [333, 256] width 127 height 15
